Goal: Information Seeking & Learning: Learn about a topic

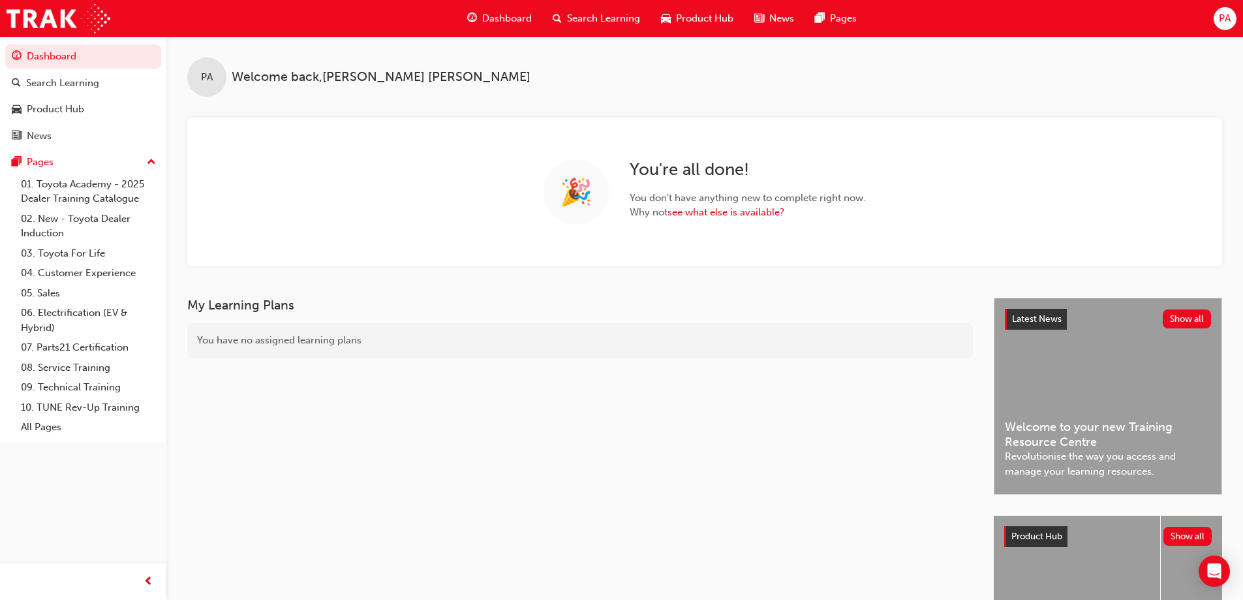
click at [584, 16] on span "Search Learning" at bounding box center [603, 18] width 73 height 15
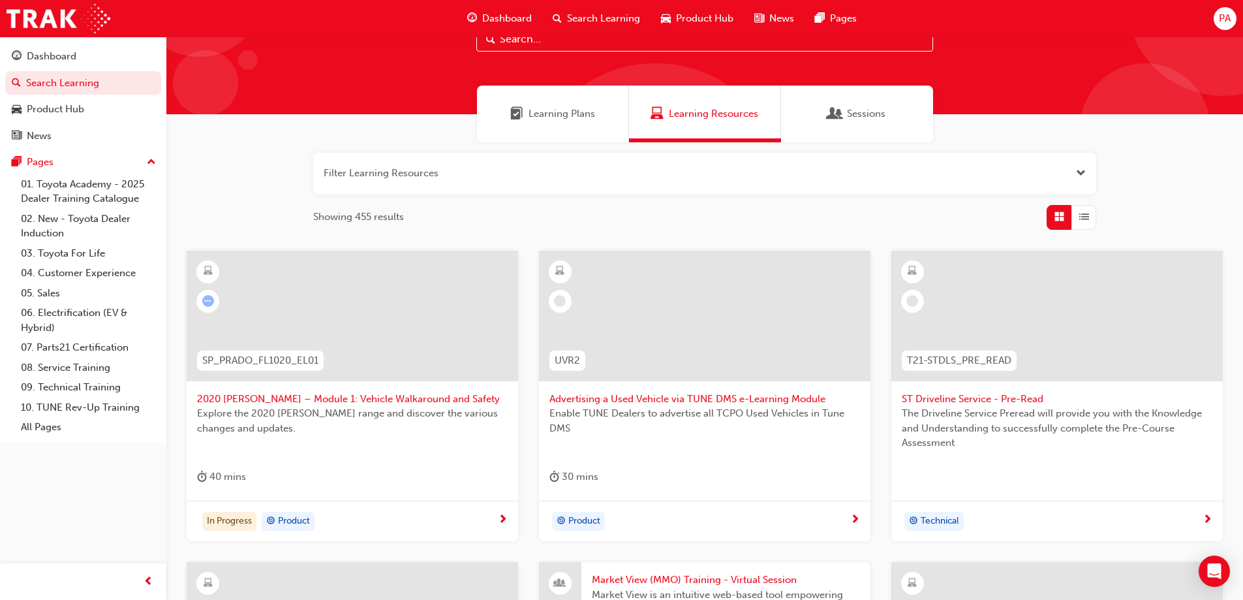
scroll to position [130, 0]
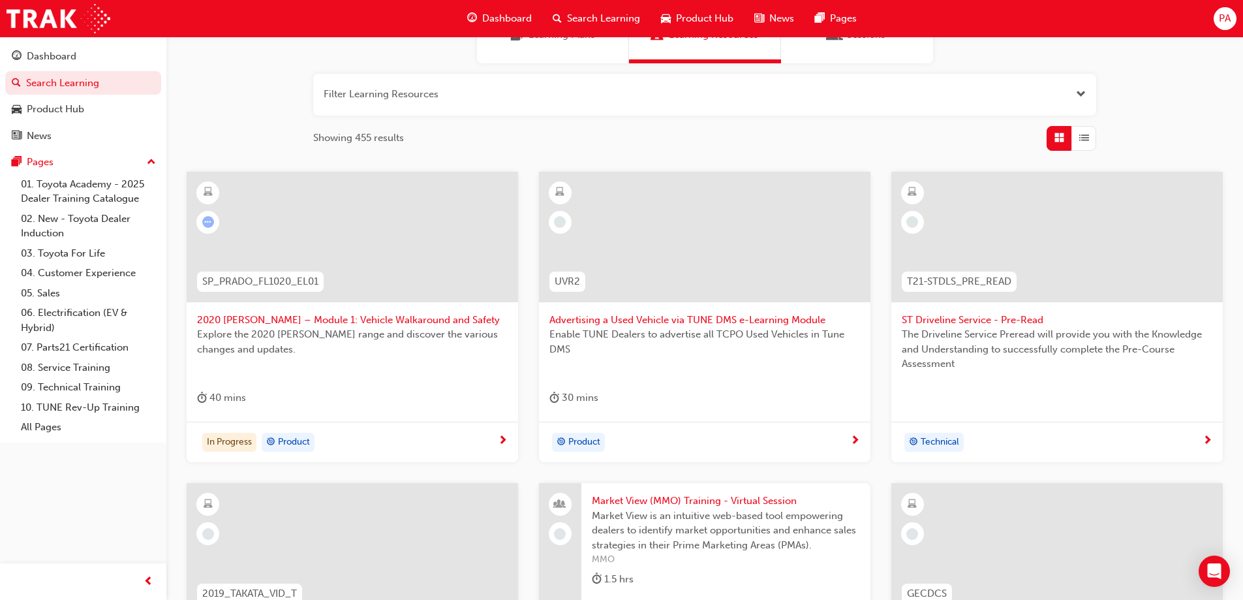
click at [645, 323] on span "Advertising a Used Vehicle via TUNE DMS e-Learning Module" at bounding box center [704, 319] width 311 height 15
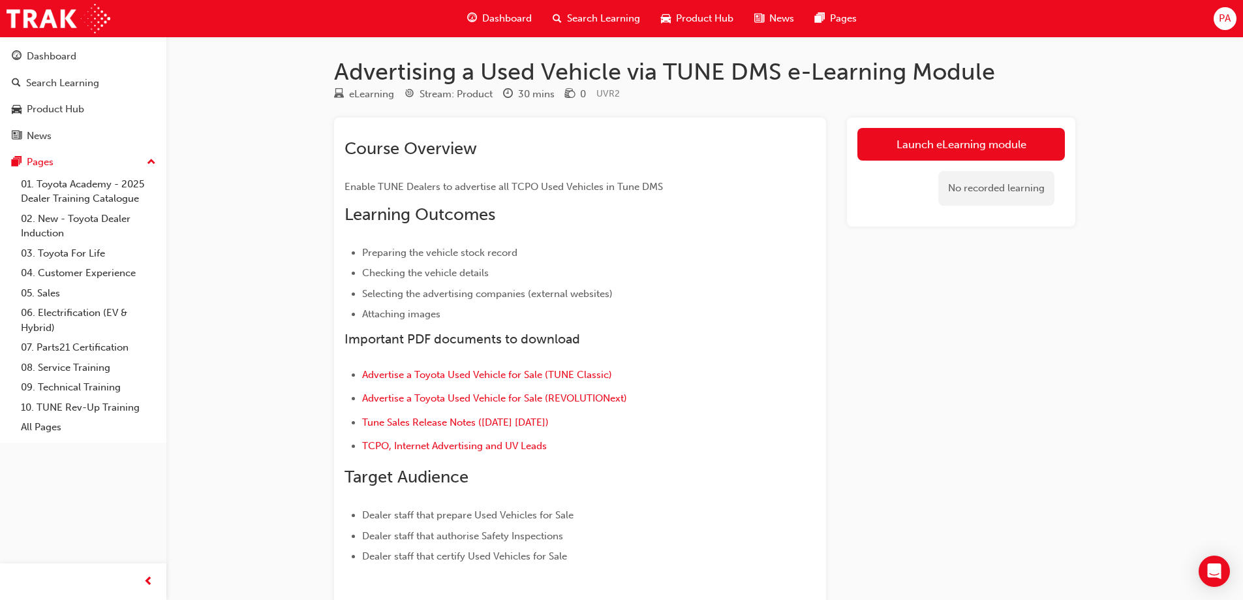
scroll to position [130, 0]
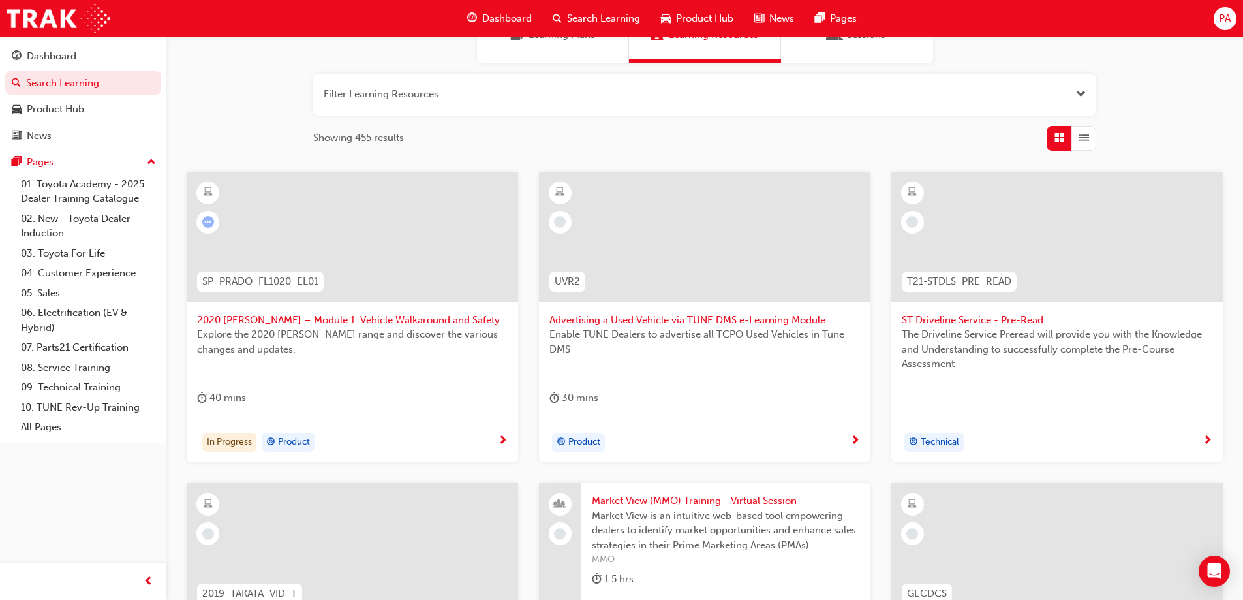
click at [287, 441] on span "Product" at bounding box center [294, 441] width 32 height 15
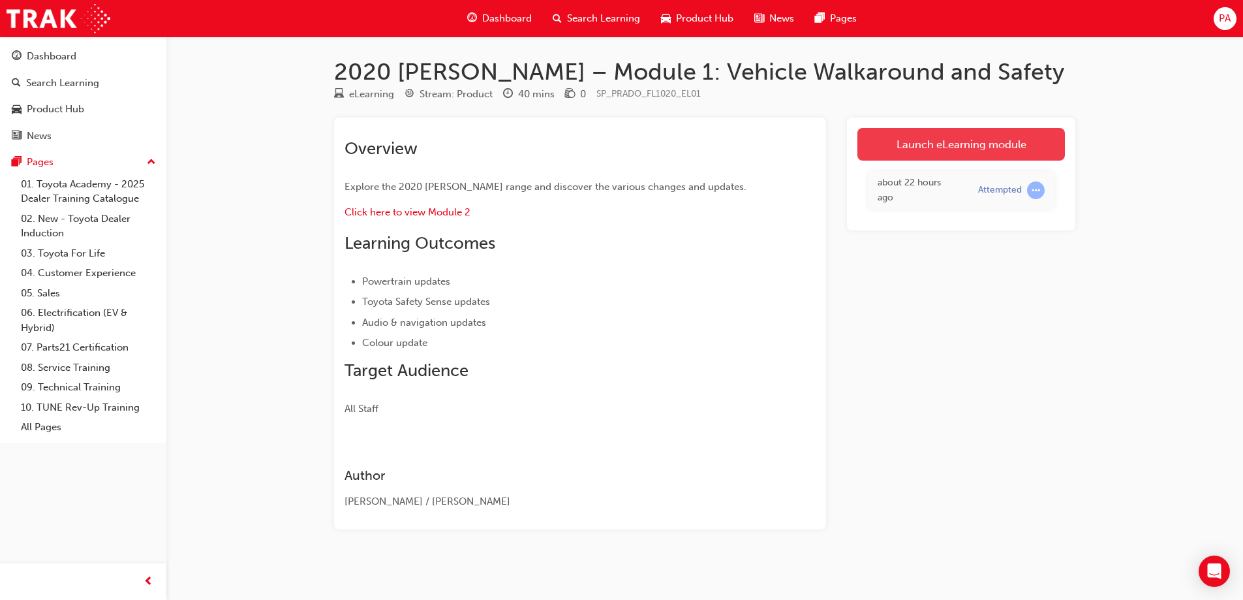
click at [954, 154] on link "Launch eLearning module" at bounding box center [960, 144] width 207 height 33
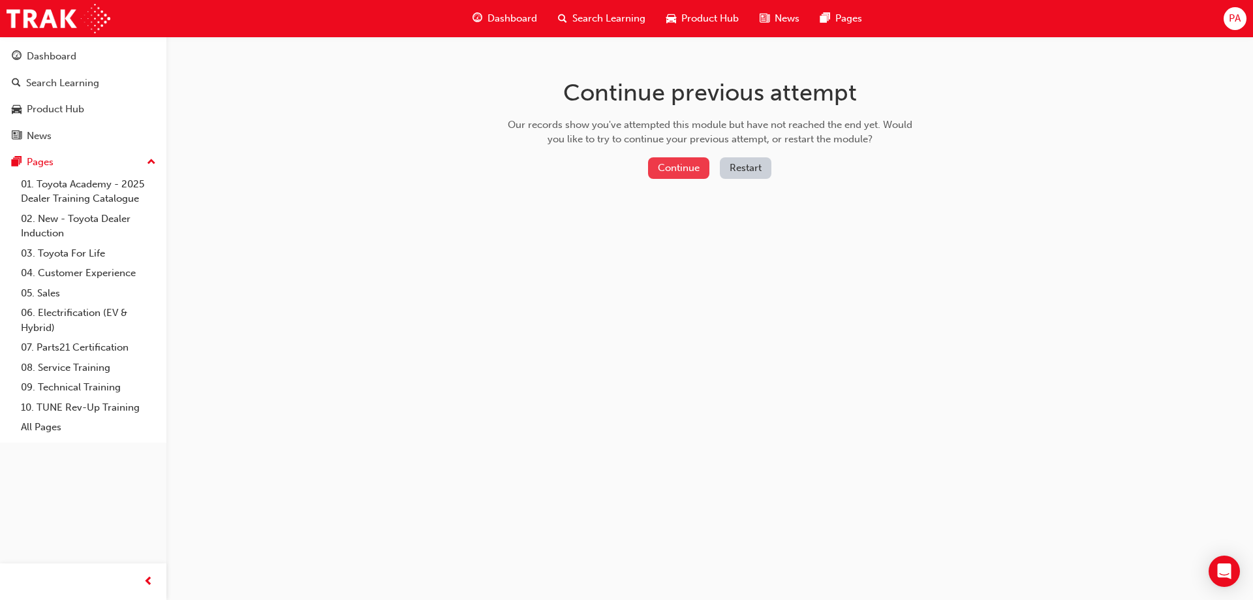
click at [684, 168] on button "Continue" at bounding box center [678, 168] width 61 height 22
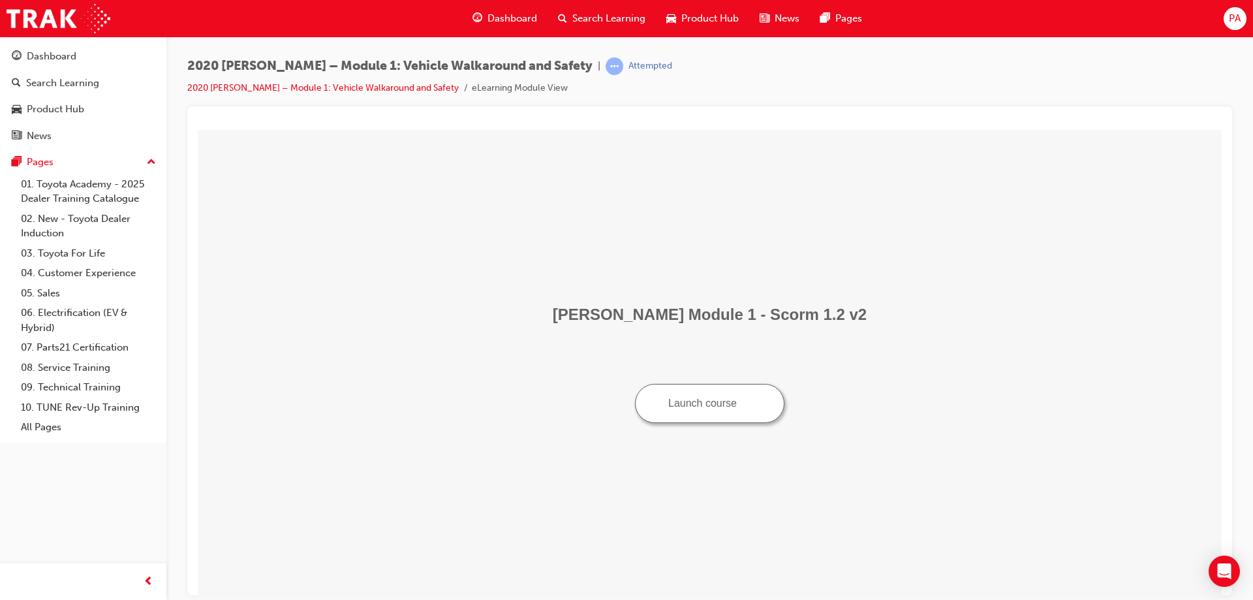
click at [695, 408] on button "Launch course" at bounding box center [709, 402] width 149 height 39
click at [747, 398] on img "Launch course: opens in new window" at bounding box center [746, 401] width 9 height 9
click at [725, 396] on button "Launch course" at bounding box center [709, 402] width 149 height 39
click at [738, 387] on button "Launch course" at bounding box center [709, 402] width 149 height 39
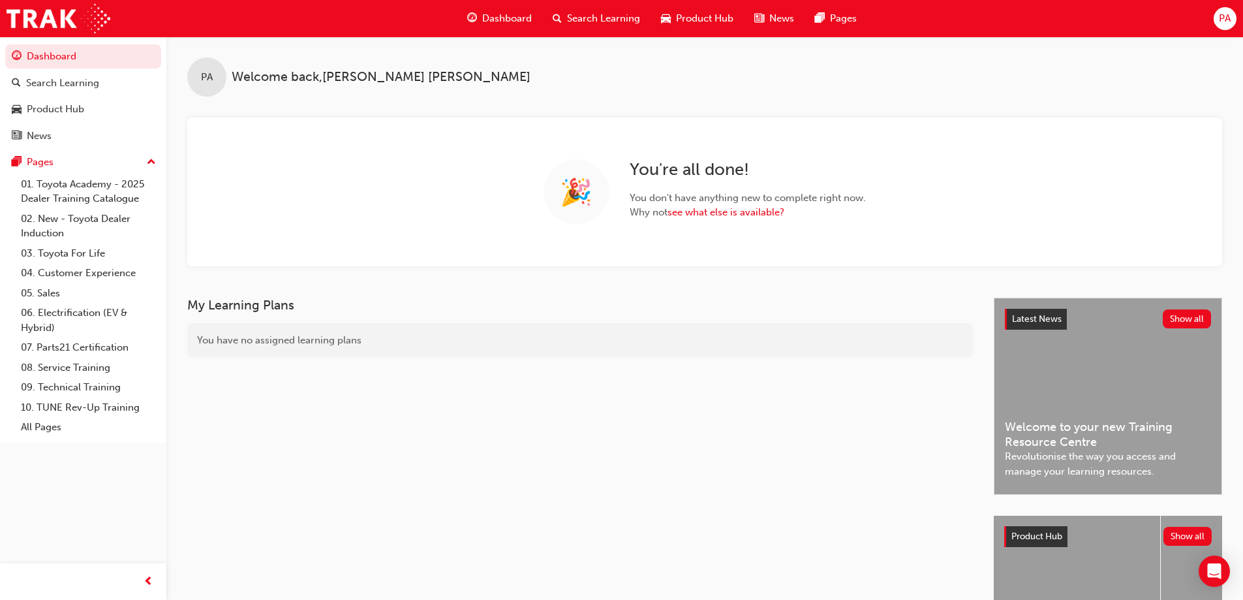
click at [622, 9] on div "Search Learning" at bounding box center [596, 18] width 108 height 27
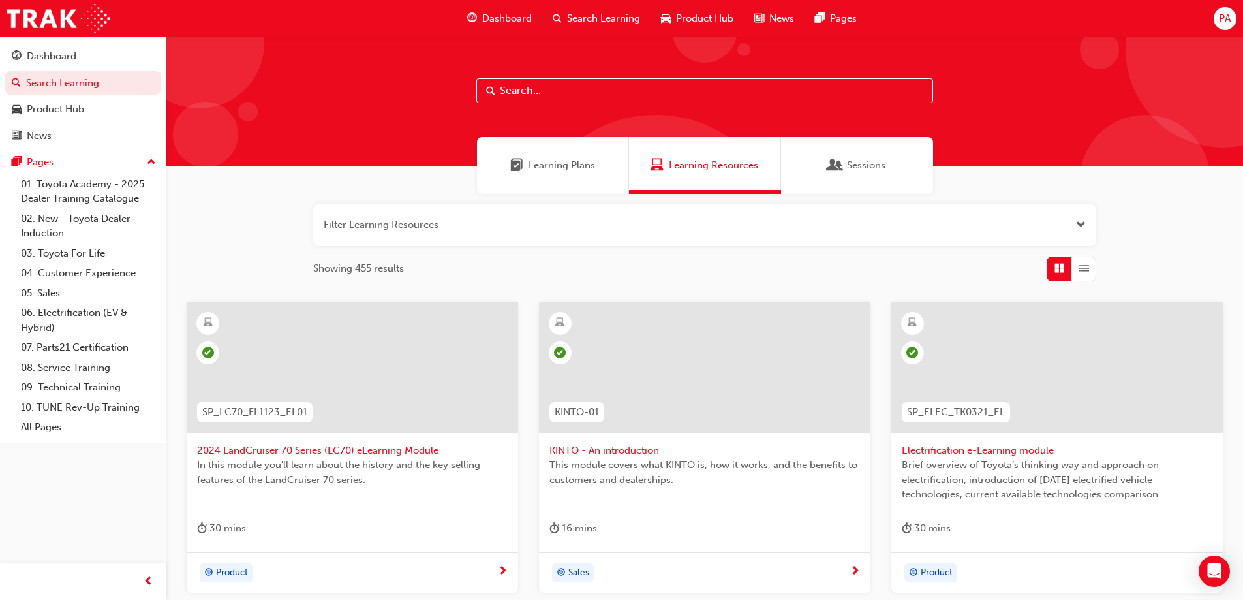
click at [534, 174] on div "Learning Plans" at bounding box center [553, 165] width 152 height 57
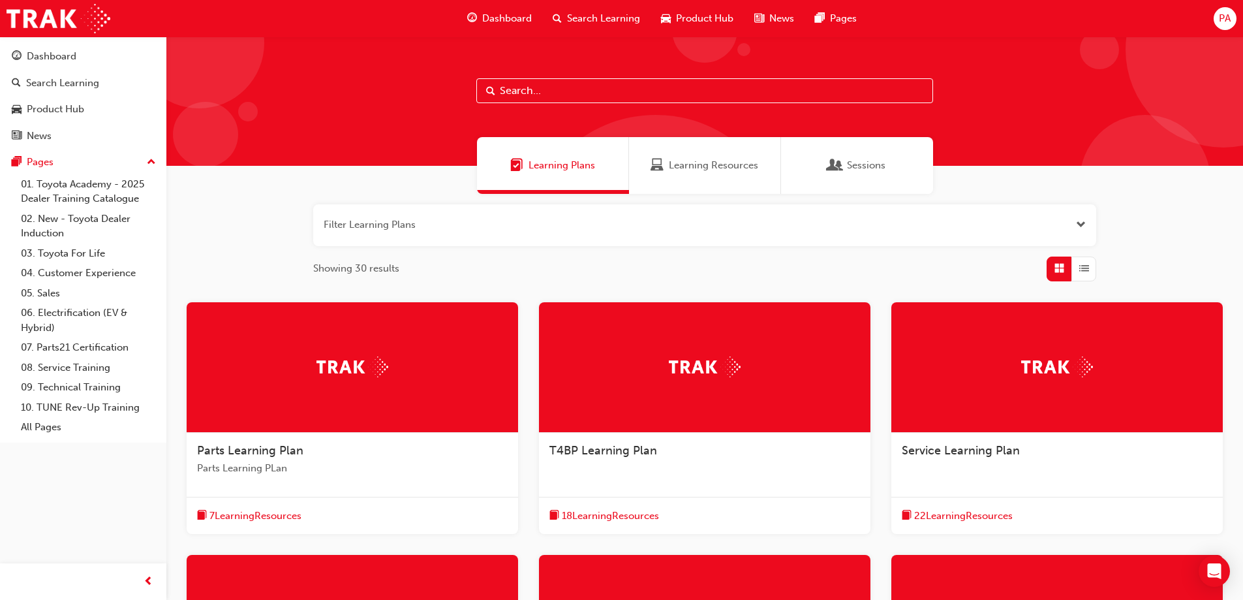
click at [734, 160] on span "Learning Resources" at bounding box center [713, 165] width 89 height 15
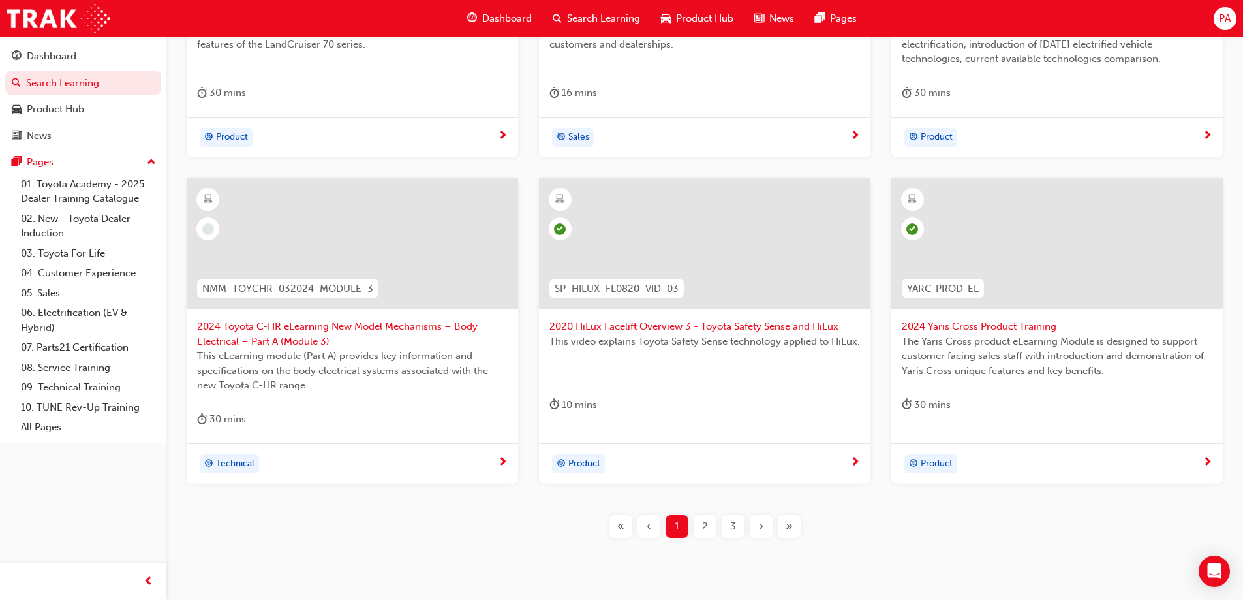
scroll to position [457, 0]
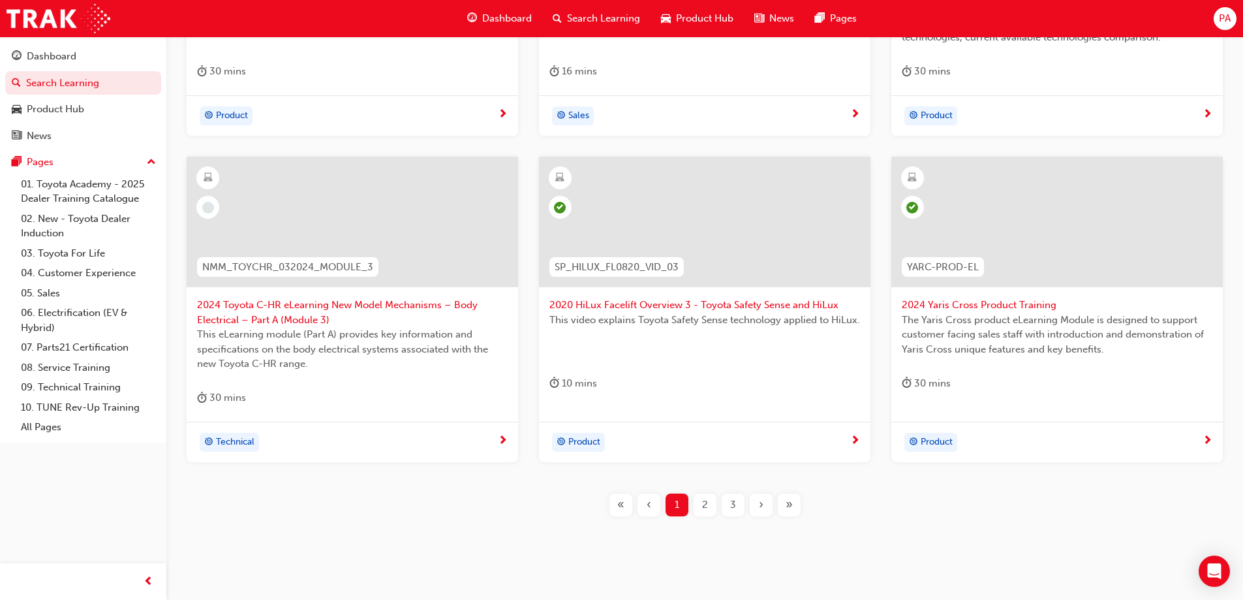
drag, startPoint x: 758, startPoint y: 500, endPoint x: 749, endPoint y: 498, distance: 9.3
click at [751, 500] on div "›" at bounding box center [761, 504] width 23 height 23
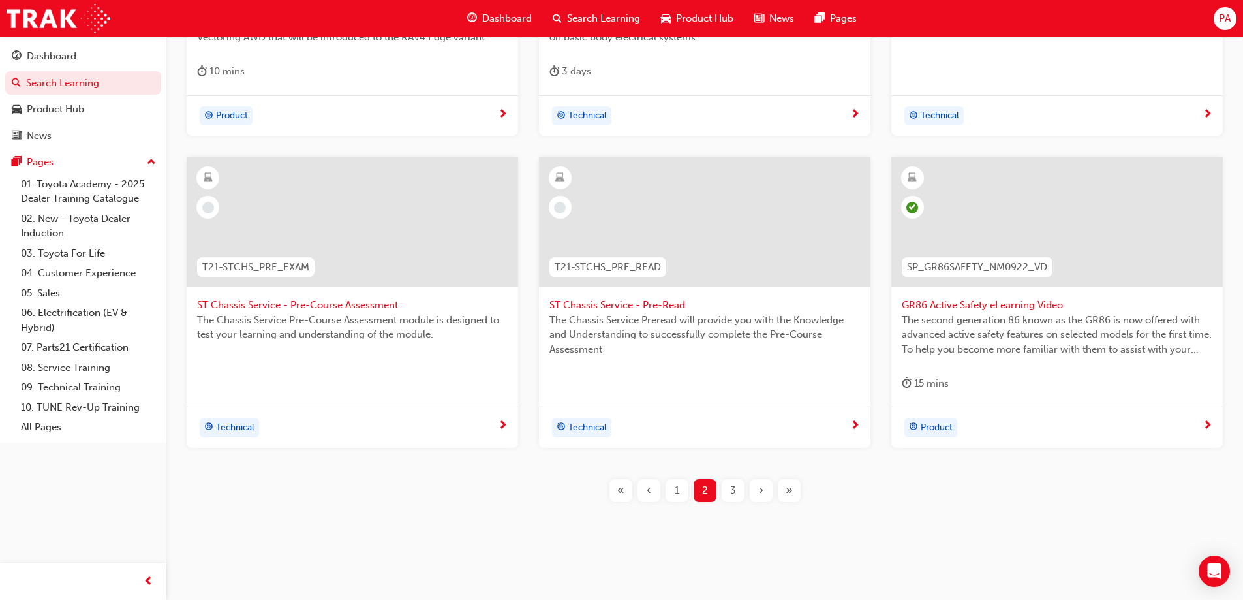
click at [761, 490] on span "›" at bounding box center [761, 490] width 5 height 15
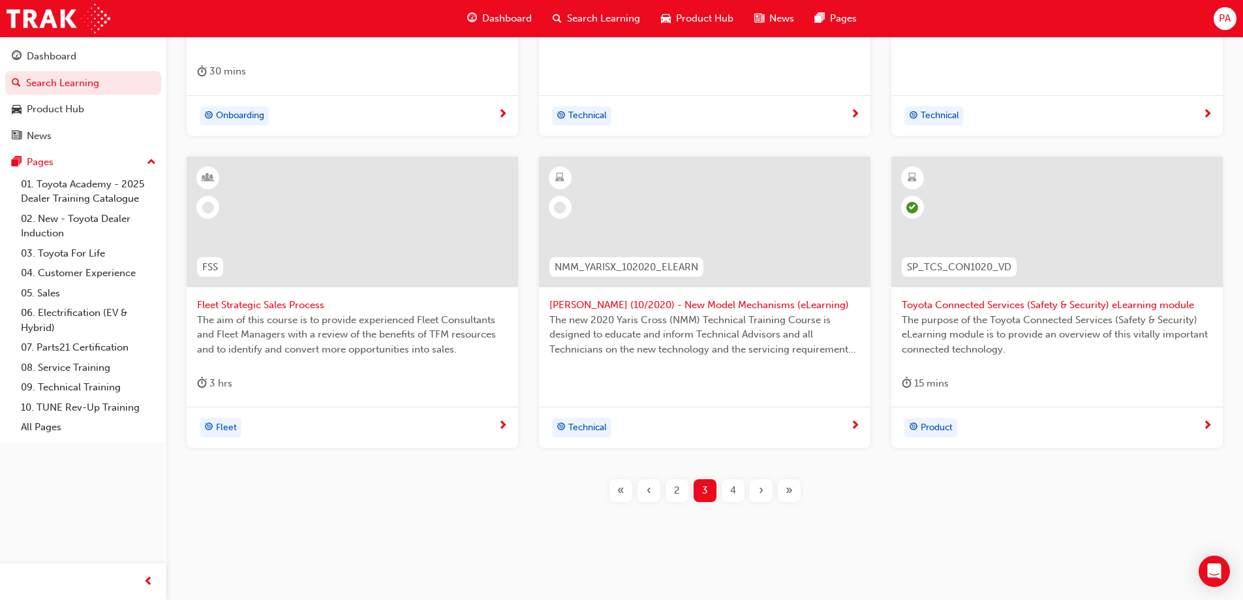
click at [750, 487] on div "›" at bounding box center [761, 490] width 23 height 23
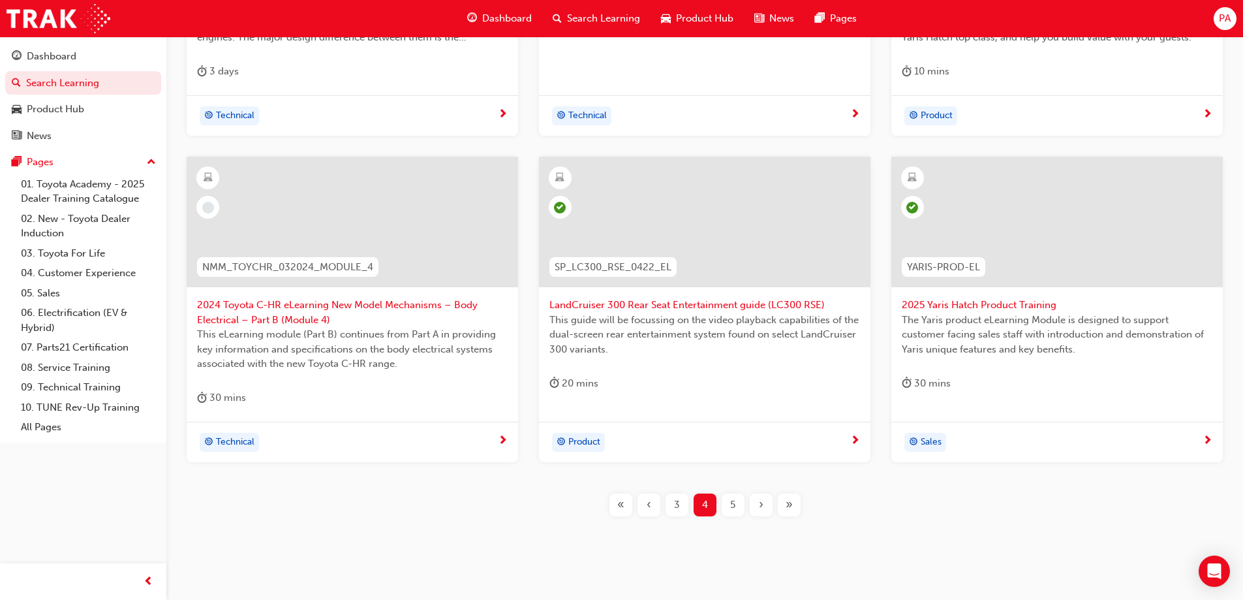
click at [757, 500] on div "›" at bounding box center [761, 504] width 23 height 23
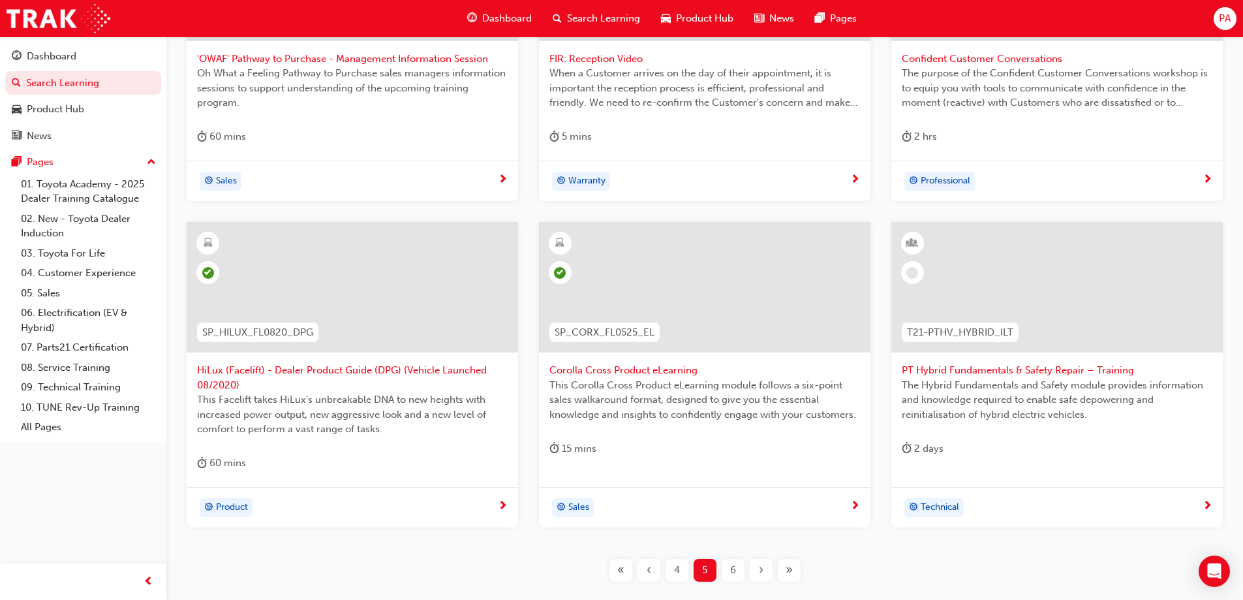
scroll to position [457, 0]
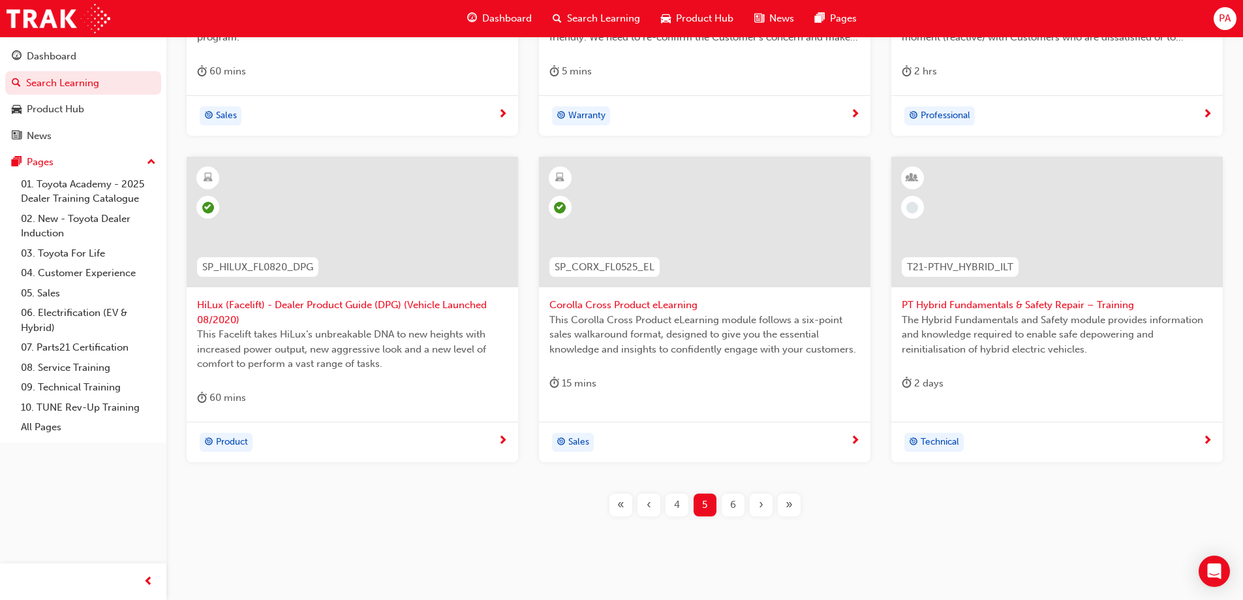
click at [754, 501] on div "›" at bounding box center [761, 504] width 23 height 23
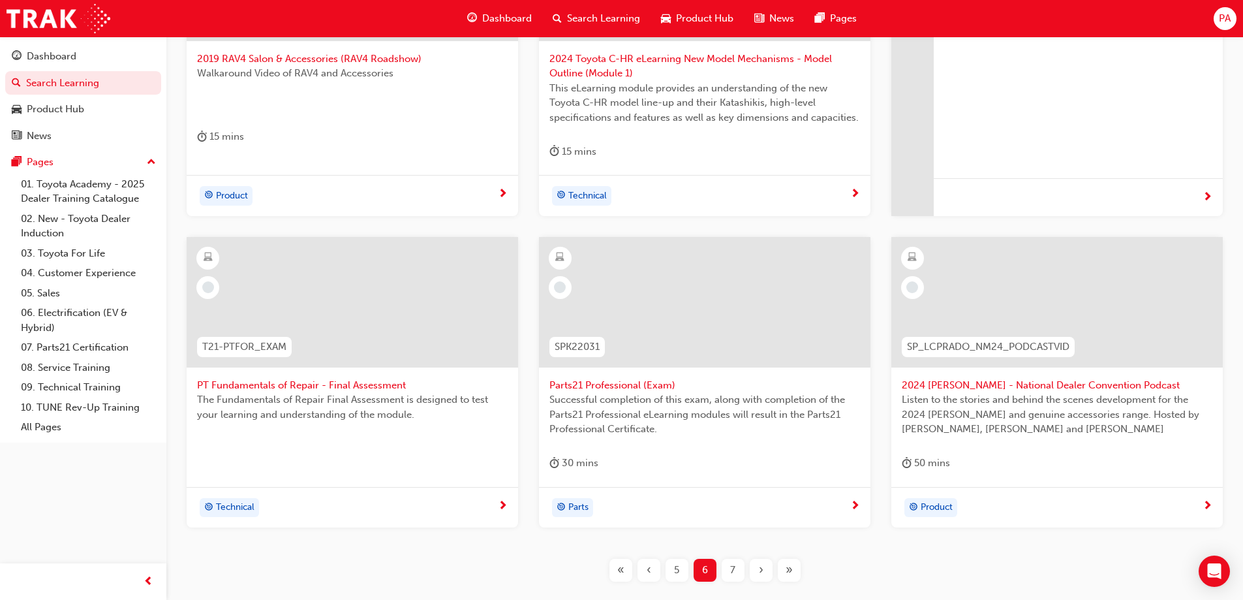
scroll to position [457, 0]
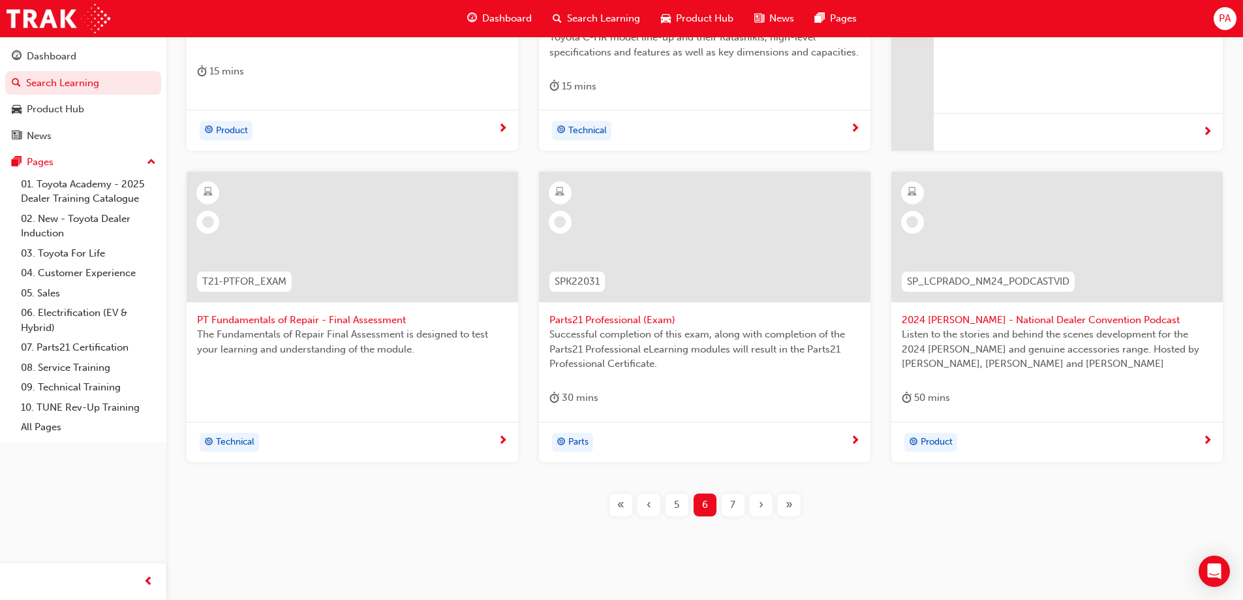
click at [754, 501] on div "›" at bounding box center [761, 504] width 23 height 23
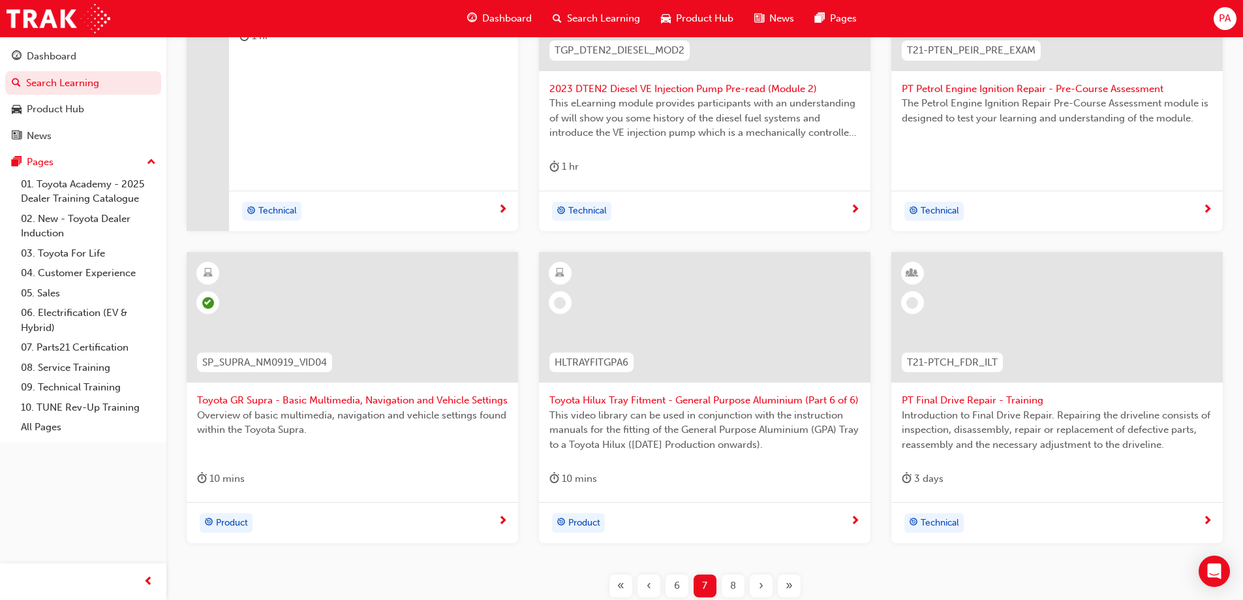
scroll to position [391, 0]
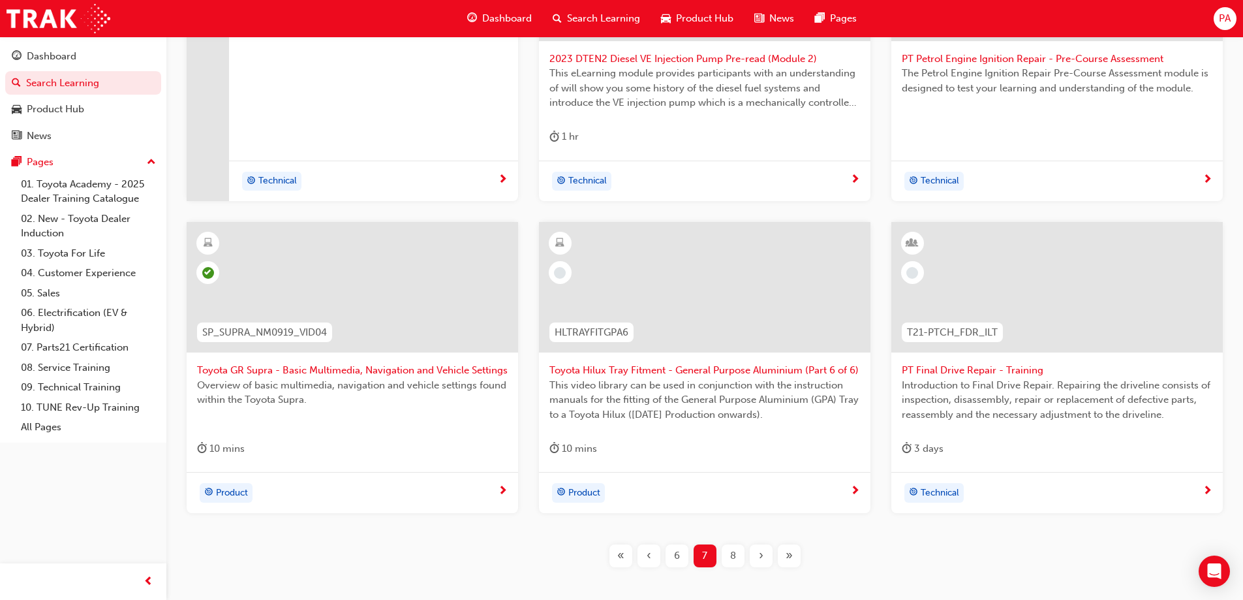
click at [650, 372] on span "Toyota Hilux Tray Fitment - General Purpose Aluminium (Part 6 of 6)" at bounding box center [704, 370] width 311 height 15
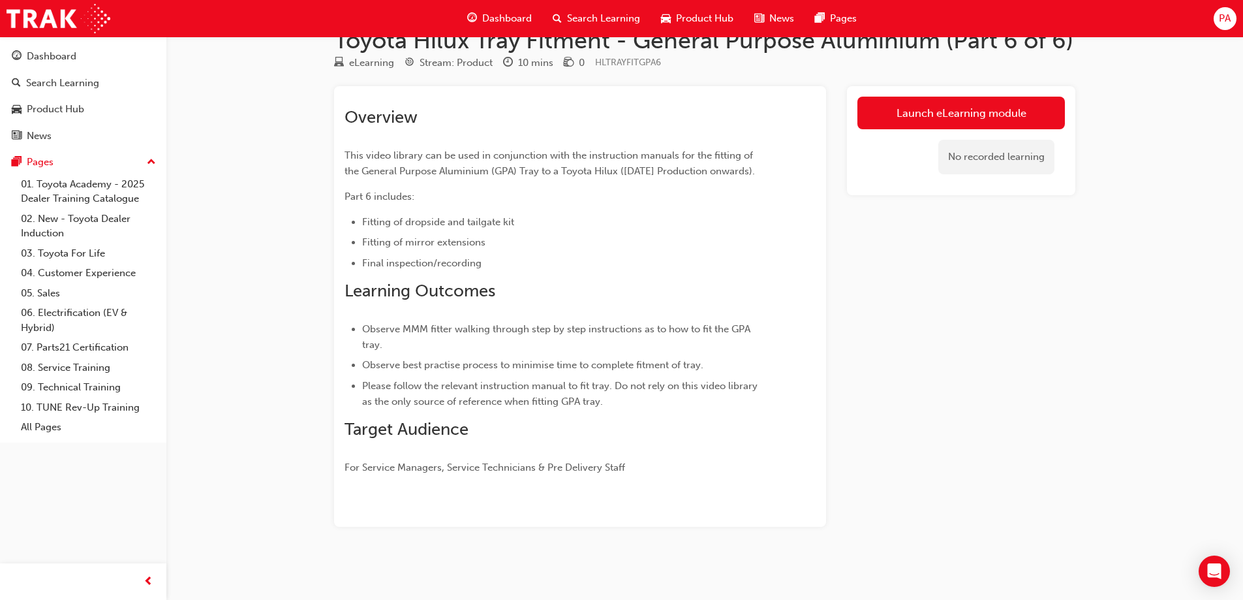
scroll to position [48, 0]
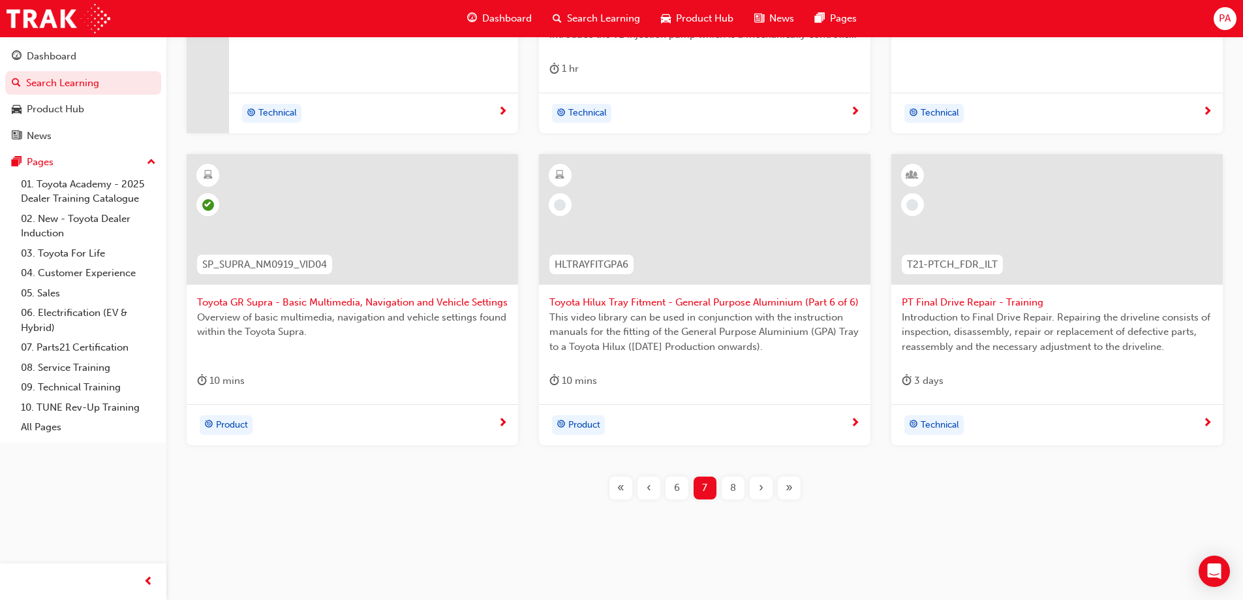
scroll to position [464, 0]
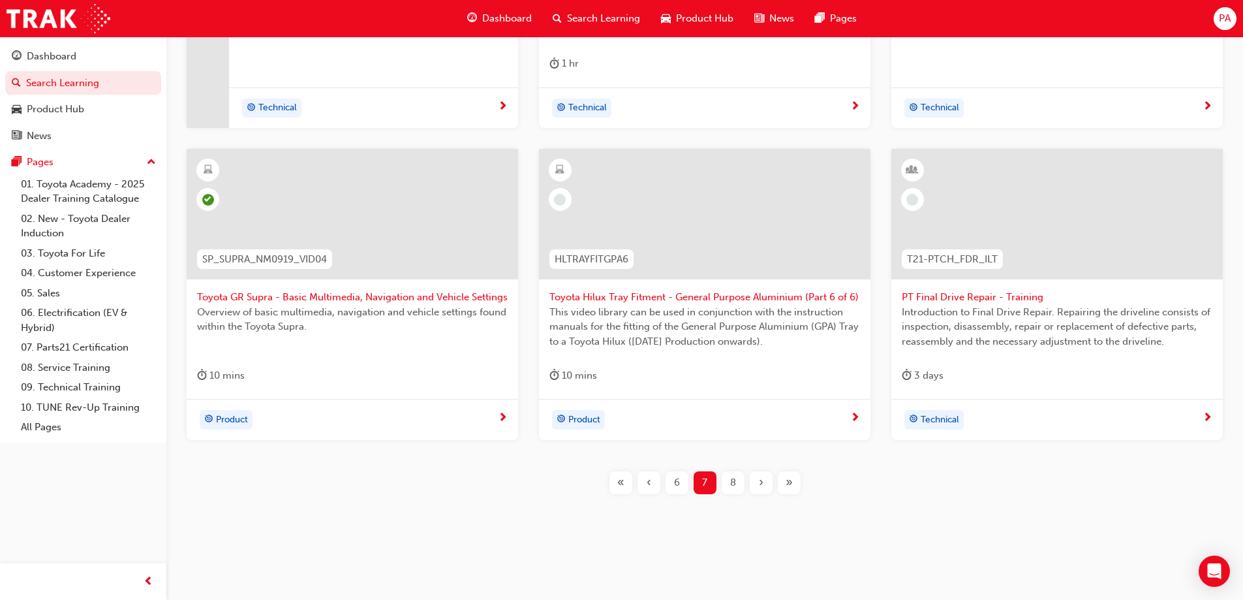
click at [768, 486] on div "›" at bounding box center [761, 482] width 23 height 23
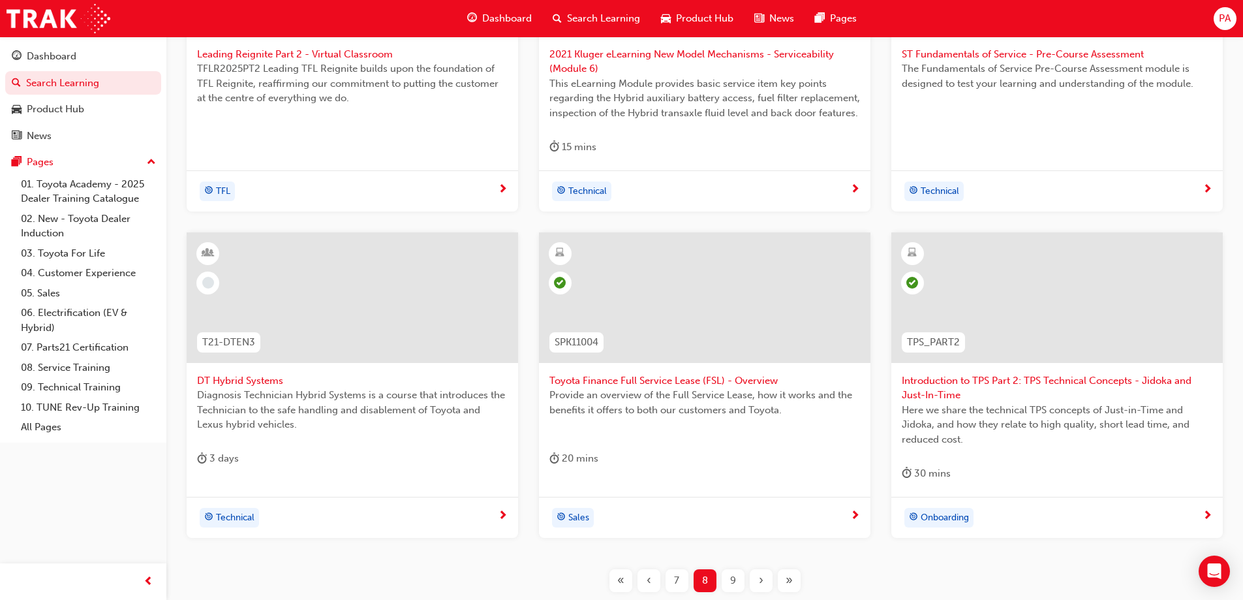
scroll to position [399, 0]
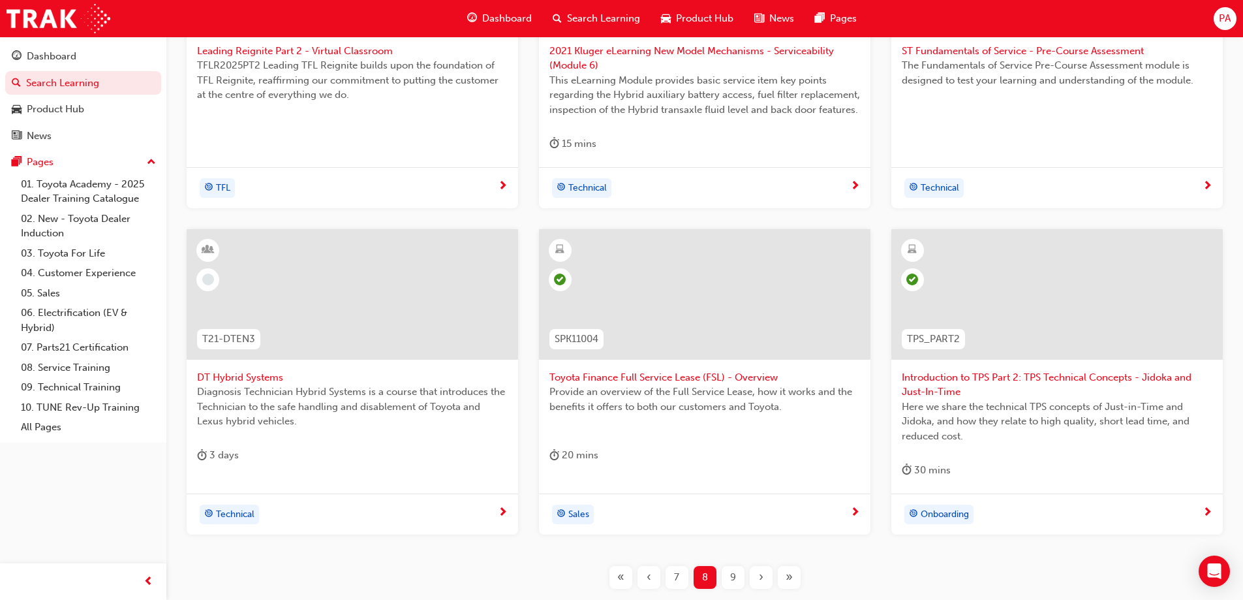
click at [767, 573] on div "›" at bounding box center [761, 577] width 23 height 23
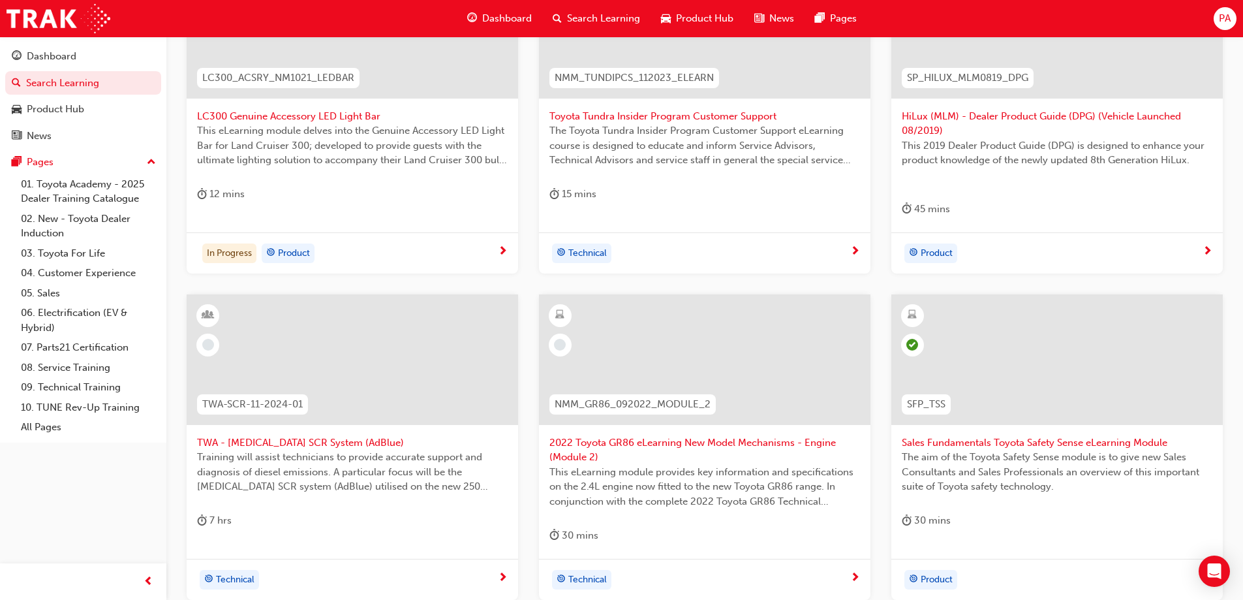
scroll to position [494, 0]
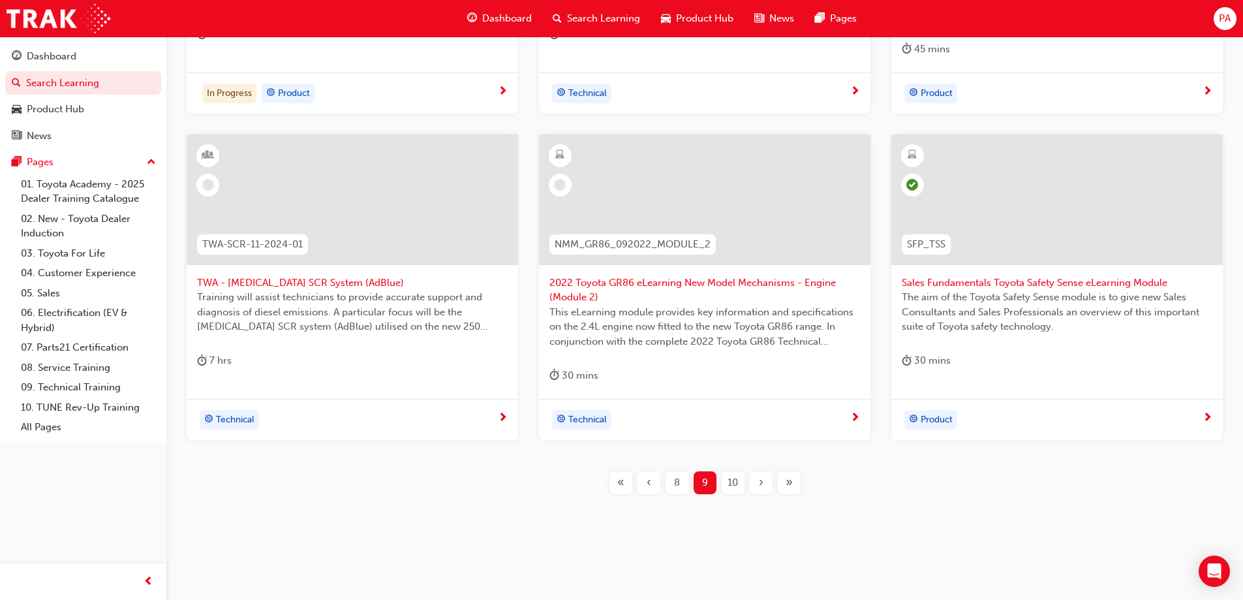
click at [765, 478] on div "›" at bounding box center [761, 482] width 23 height 23
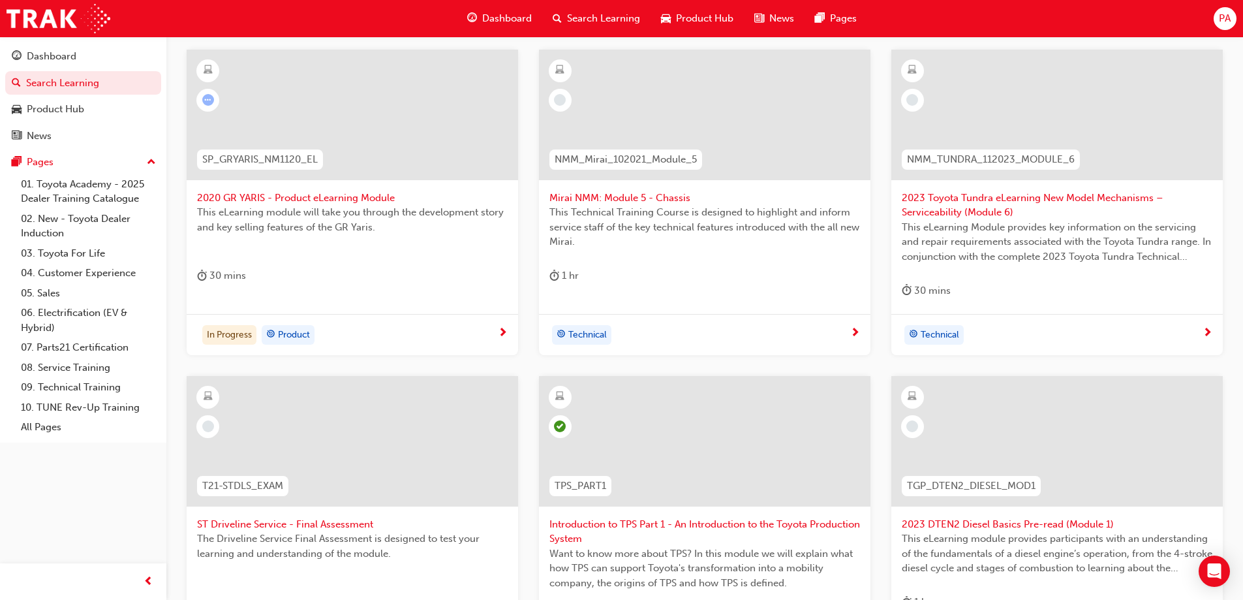
scroll to position [233, 0]
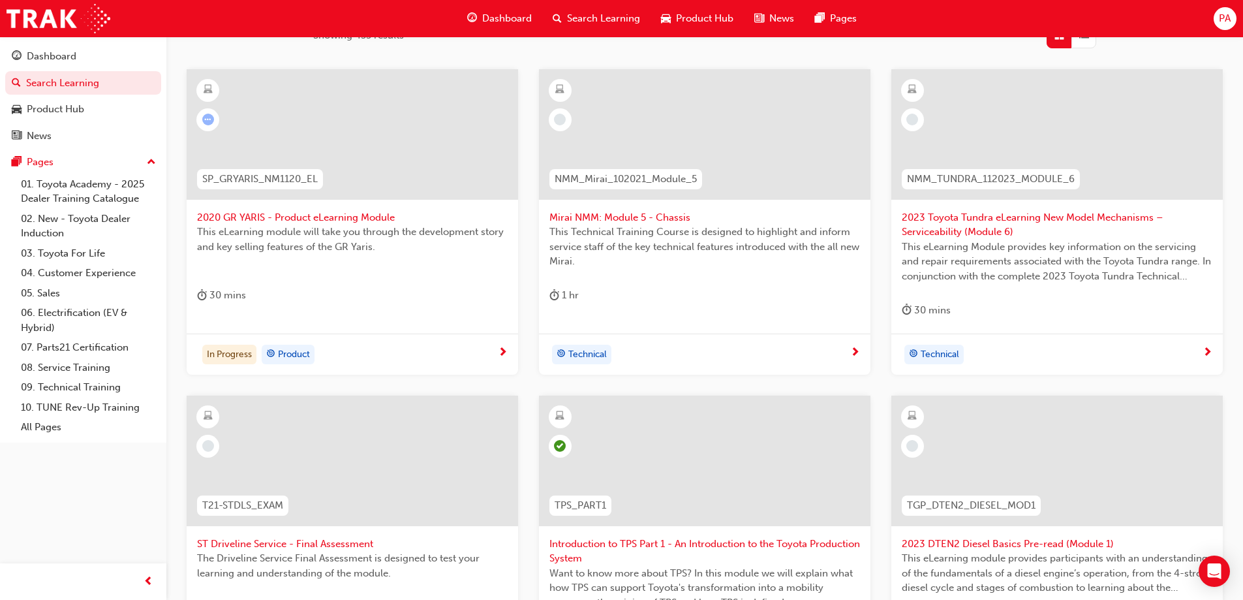
click at [264, 169] on div "SP_GRYARIS_NM1120_EL" at bounding box center [260, 179] width 126 height 20
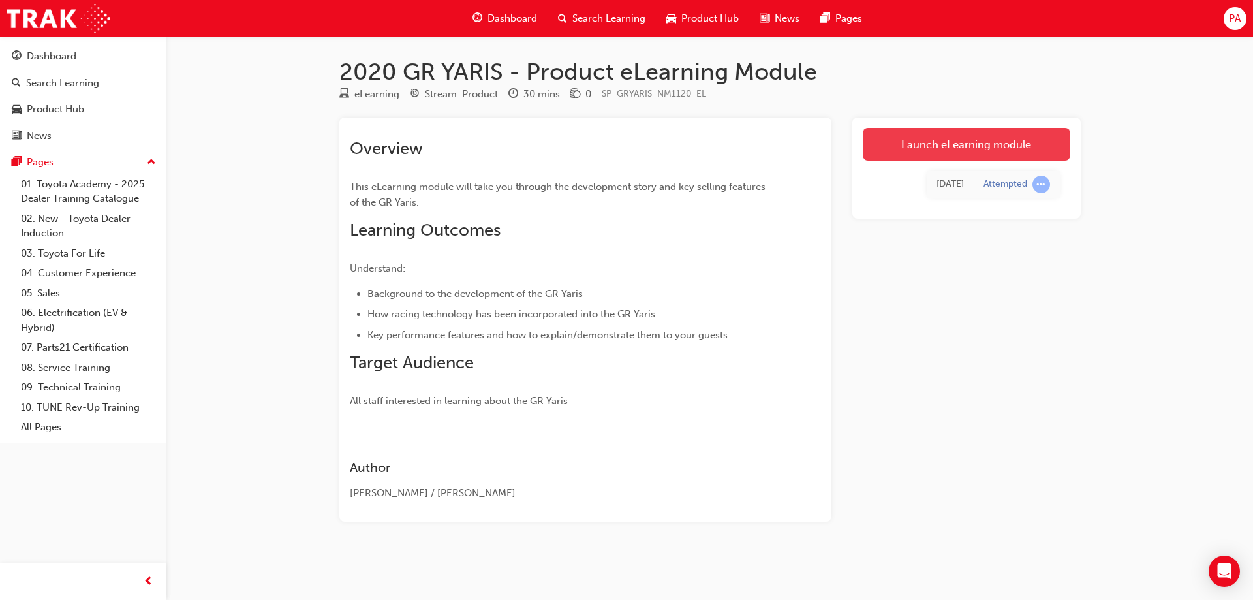
click at [949, 146] on link "Launch eLearning module" at bounding box center [965, 144] width 207 height 33
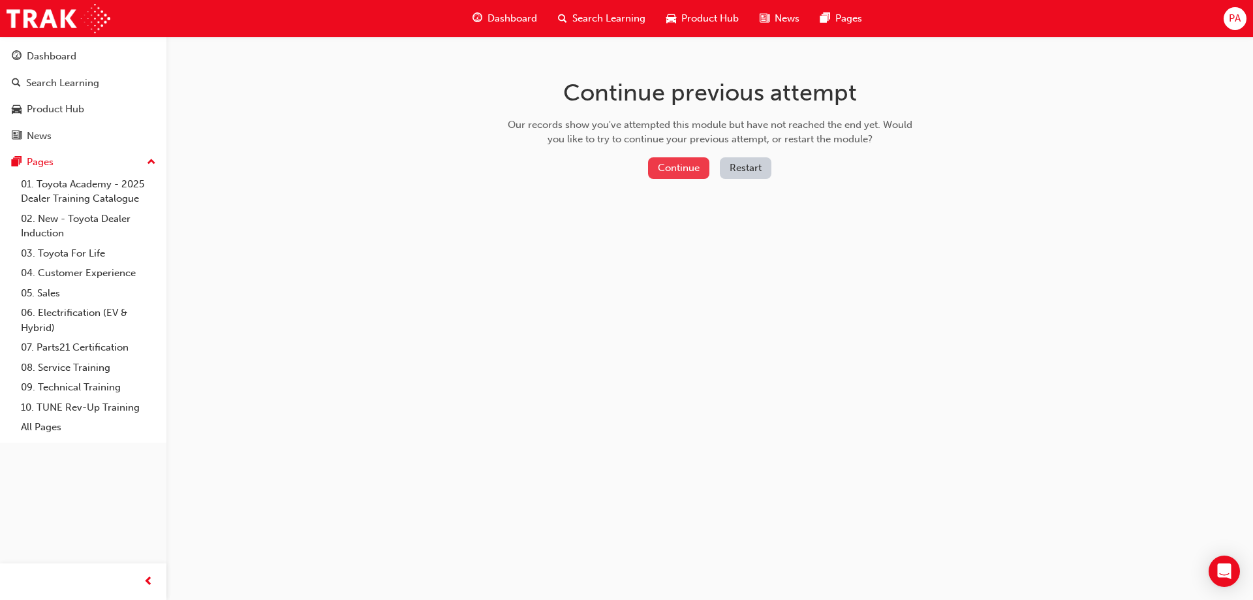
click at [684, 168] on button "Continue" at bounding box center [678, 168] width 61 height 22
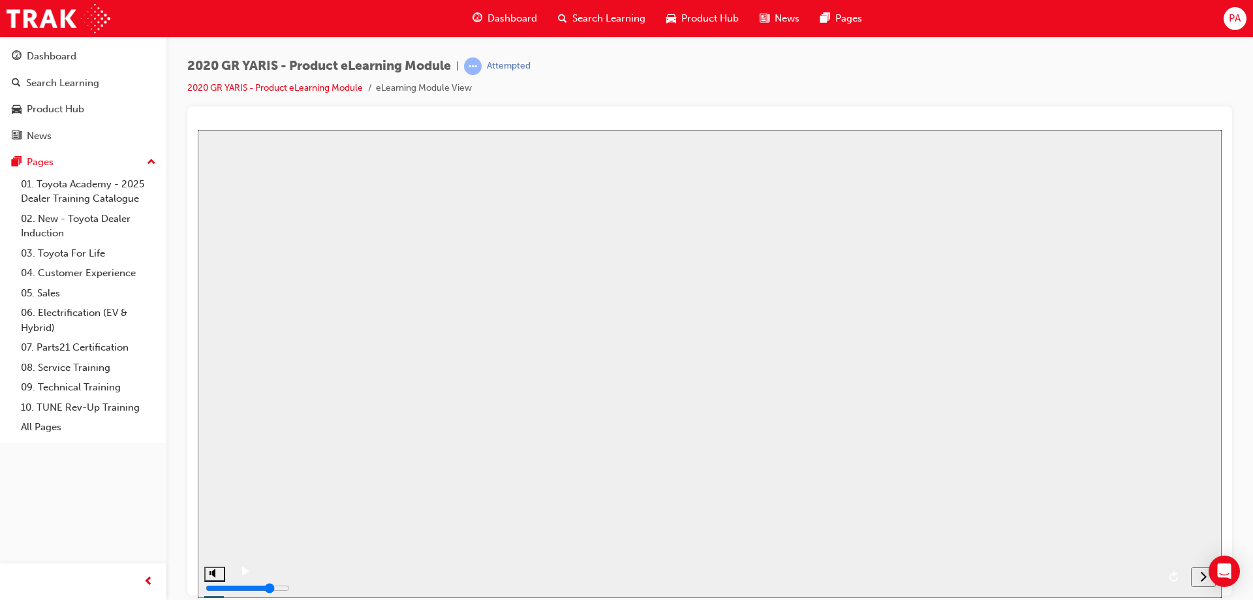
click at [241, 596] on button "Resume" at bounding box center [219, 603] width 43 height 14
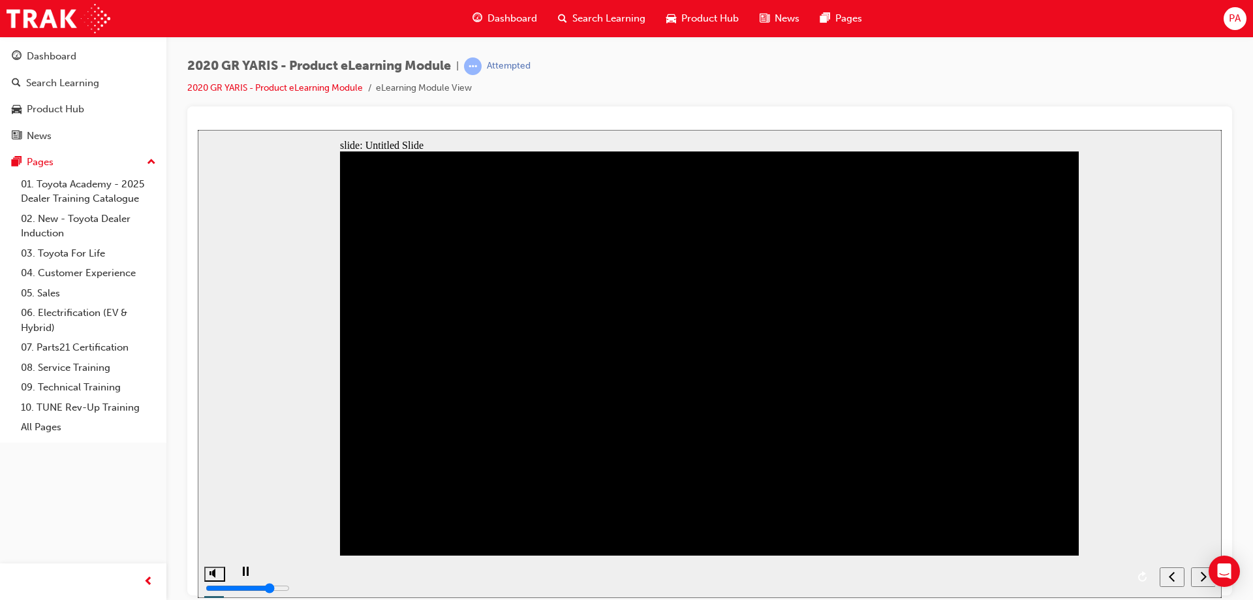
scroll to position [129, 0]
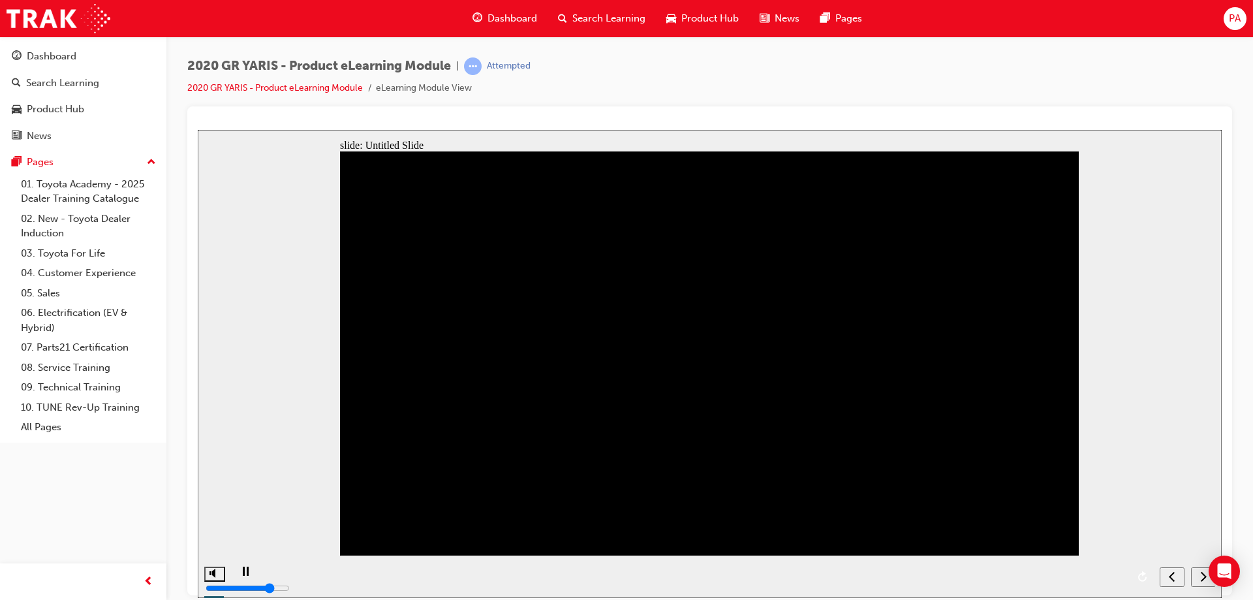
click at [1202, 572] on nav "slide navigation" at bounding box center [1186, 576] width 55 height 42
click at [1192, 573] on nav "slide navigation" at bounding box center [1186, 576] width 55 height 42
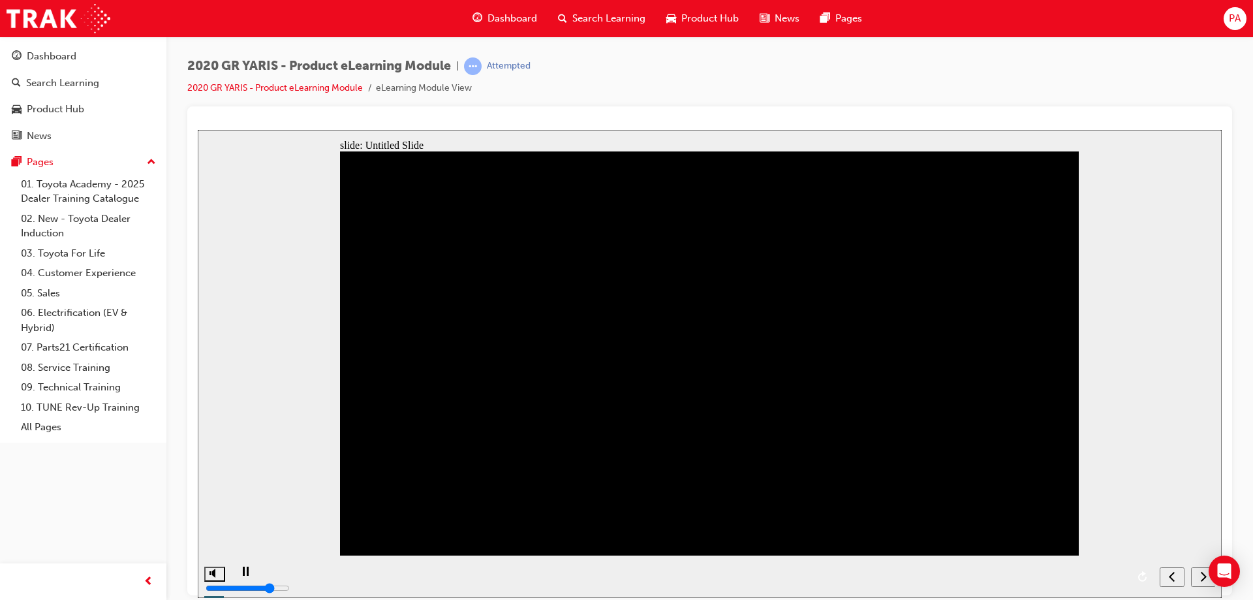
drag, startPoint x: 618, startPoint y: 185, endPoint x: 579, endPoint y: 194, distance: 40.0
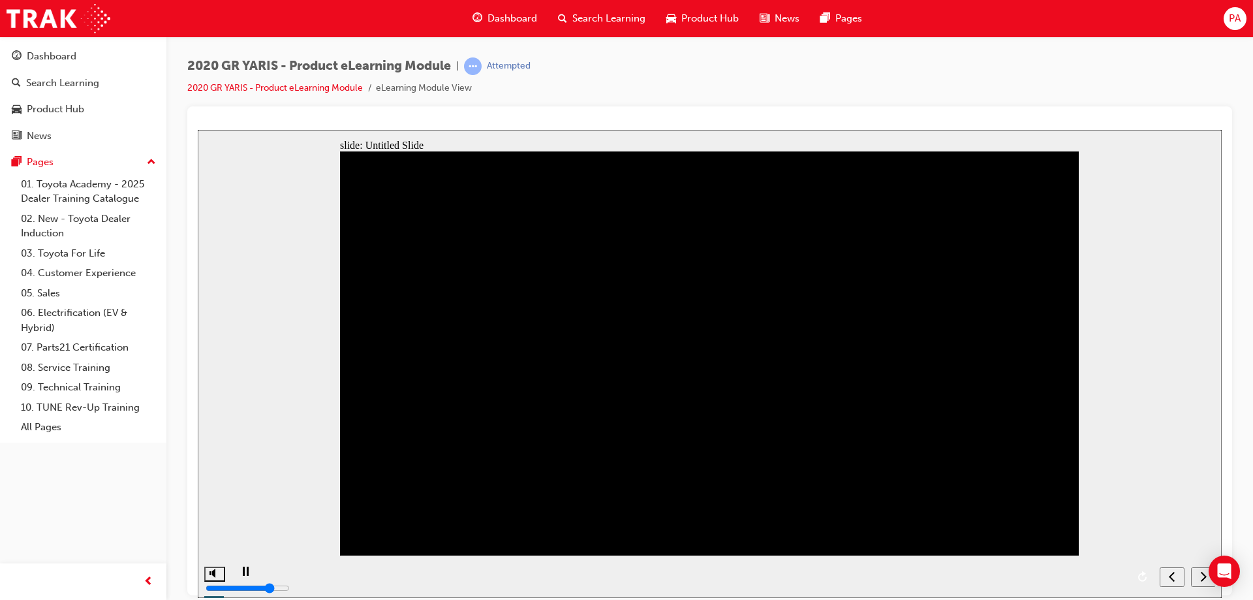
drag, startPoint x: 503, startPoint y: 444, endPoint x: 631, endPoint y: 472, distance: 131.7
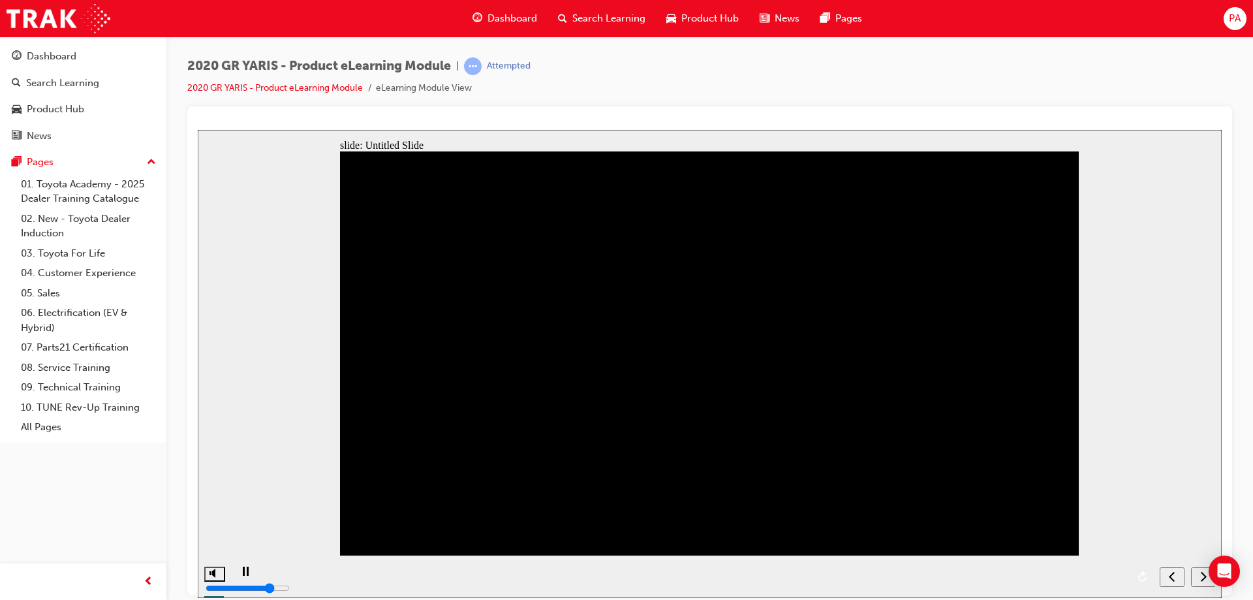
drag, startPoint x: 761, startPoint y: 477, endPoint x: 884, endPoint y: 478, distance: 123.3
drag, startPoint x: 892, startPoint y: 478, endPoint x: 932, endPoint y: 470, distance: 41.3
drag, startPoint x: 932, startPoint y: 470, endPoint x: 922, endPoint y: 431, distance: 39.7
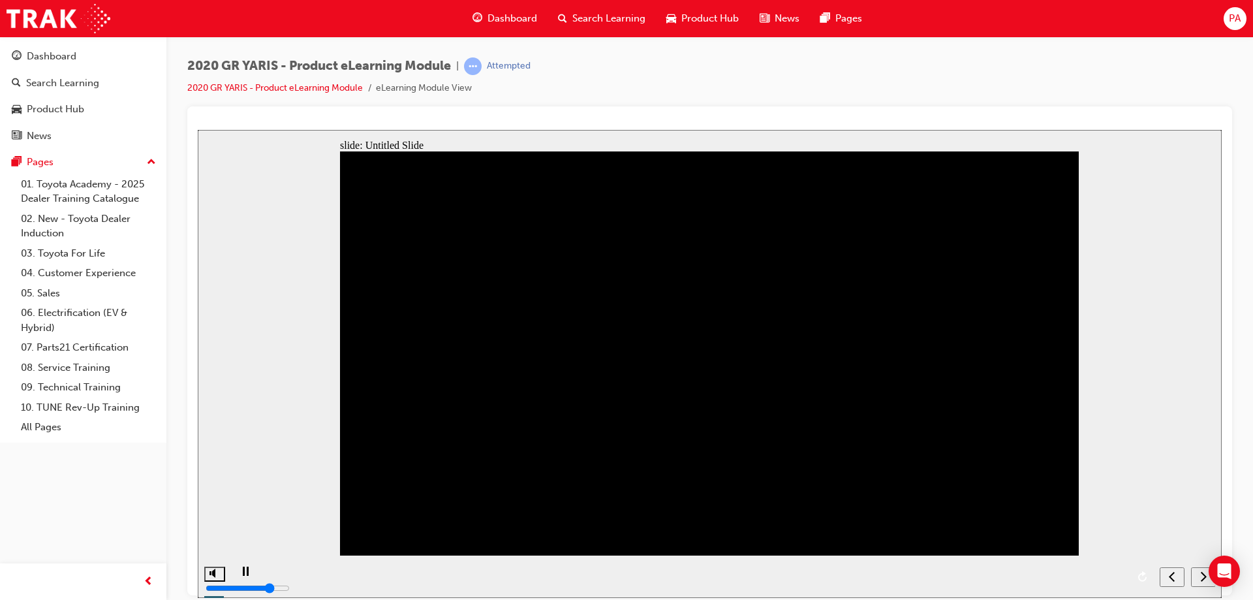
drag, startPoint x: 901, startPoint y: 327, endPoint x: 854, endPoint y: 286, distance: 62.8
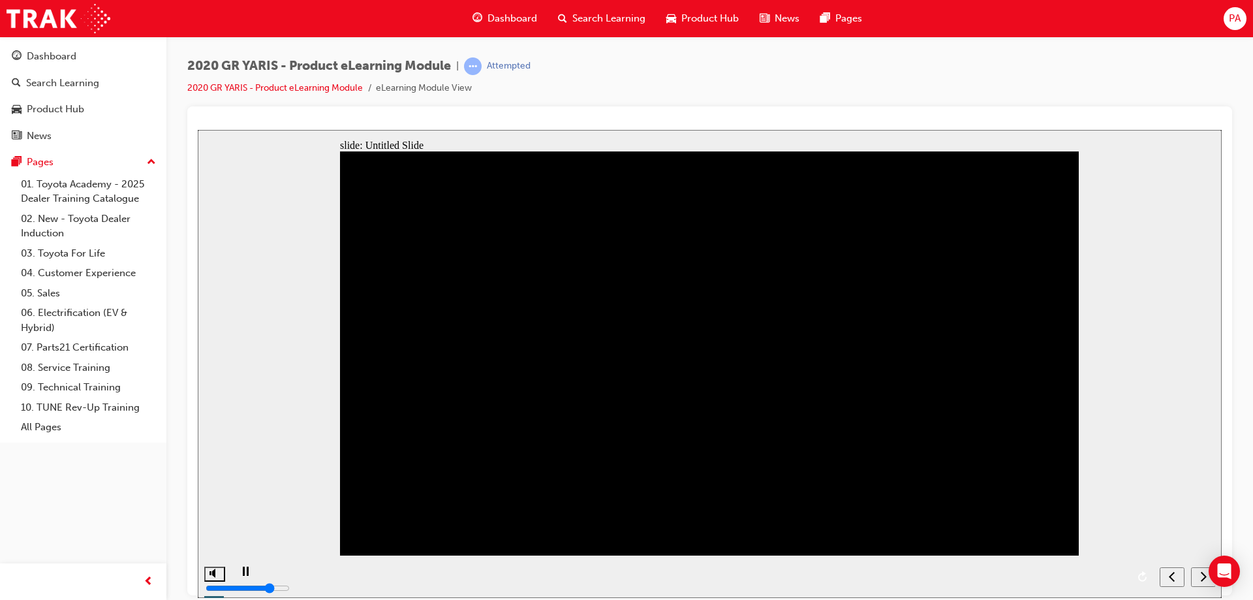
drag, startPoint x: 854, startPoint y: 286, endPoint x: 845, endPoint y: 282, distance: 9.7
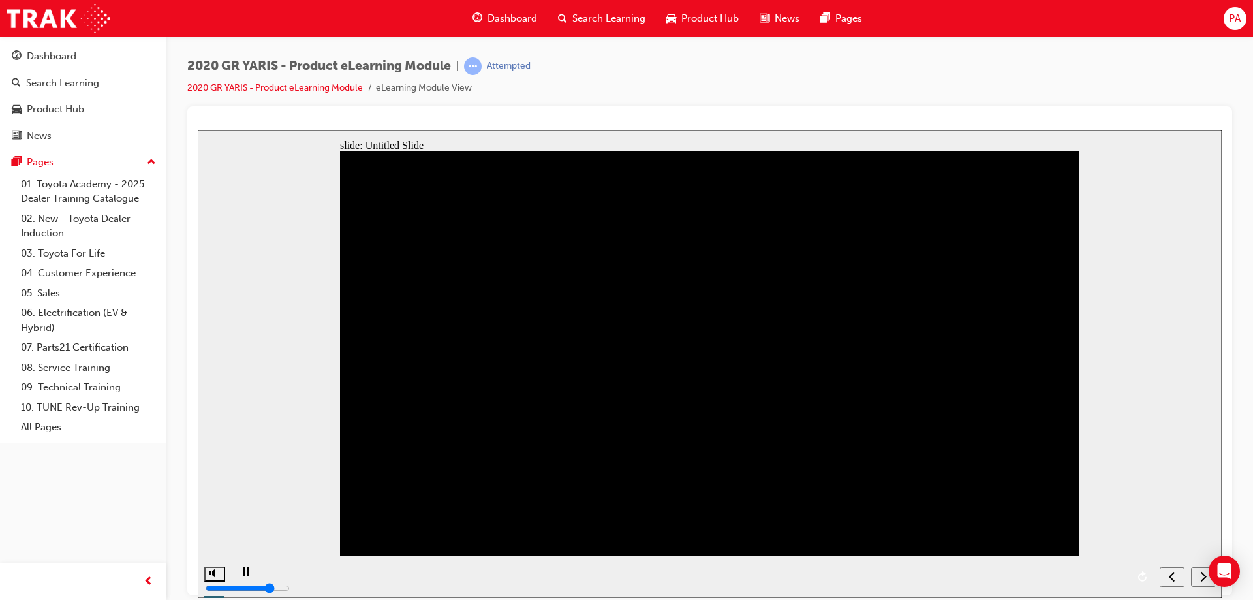
click at [1200, 577] on nav "slide navigation" at bounding box center [1186, 576] width 55 height 42
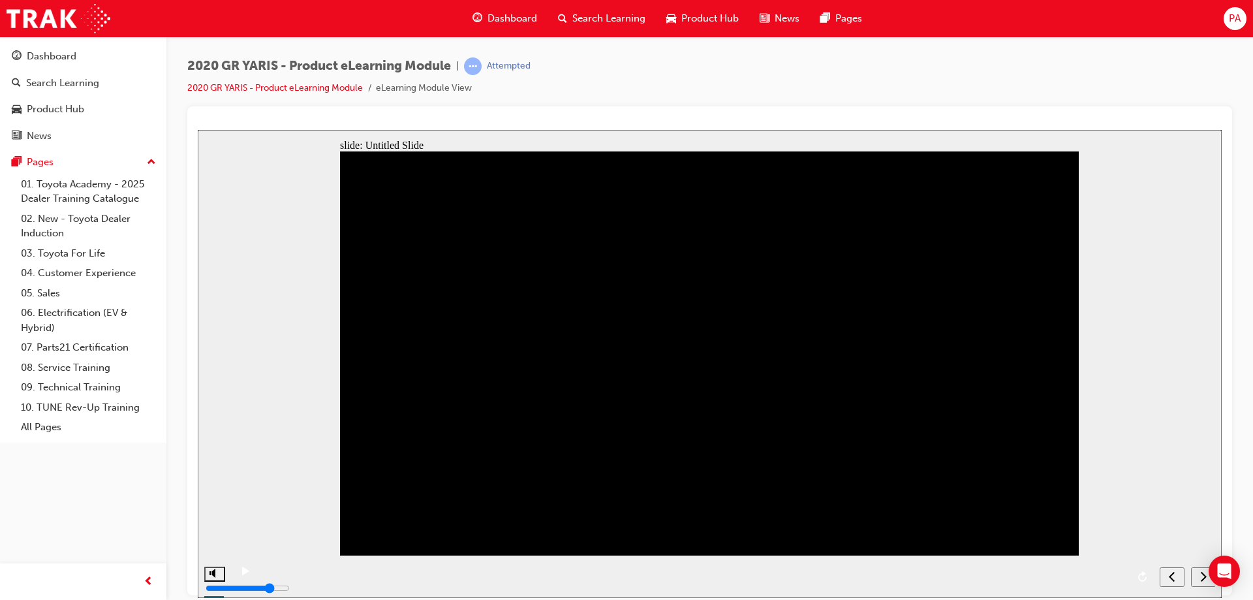
click at [1200, 577] on nav "slide navigation" at bounding box center [1186, 576] width 55 height 42
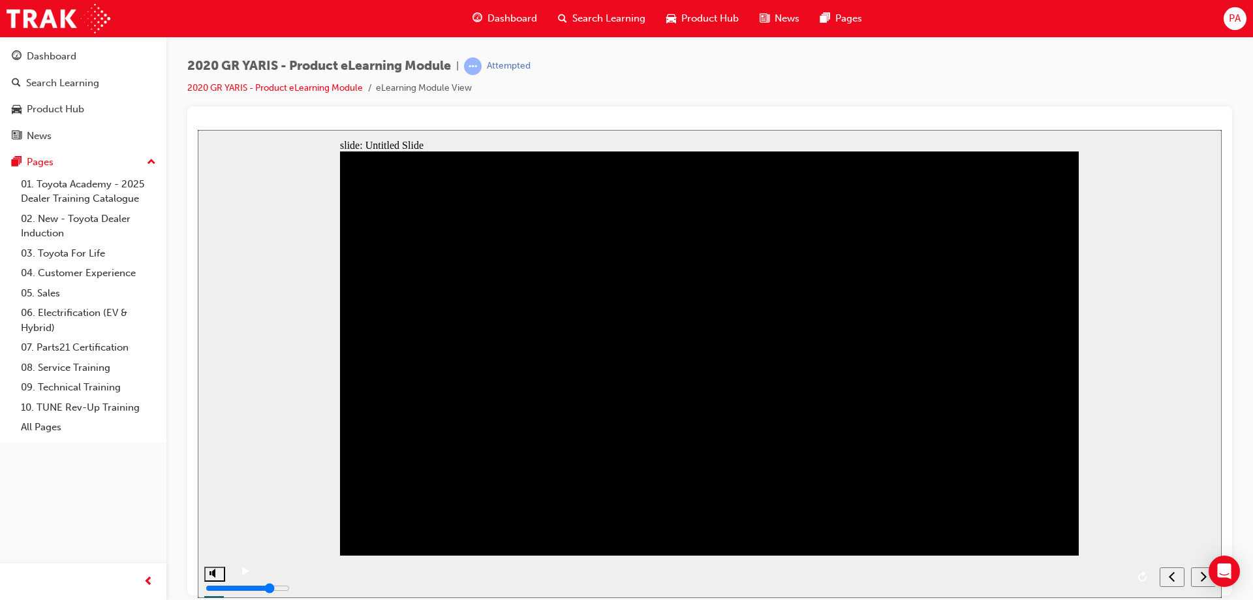
drag, startPoint x: 972, startPoint y: 160, endPoint x: 1035, endPoint y: 163, distance: 62.7
drag, startPoint x: 1001, startPoint y: 191, endPoint x: 781, endPoint y: 230, distance: 223.9
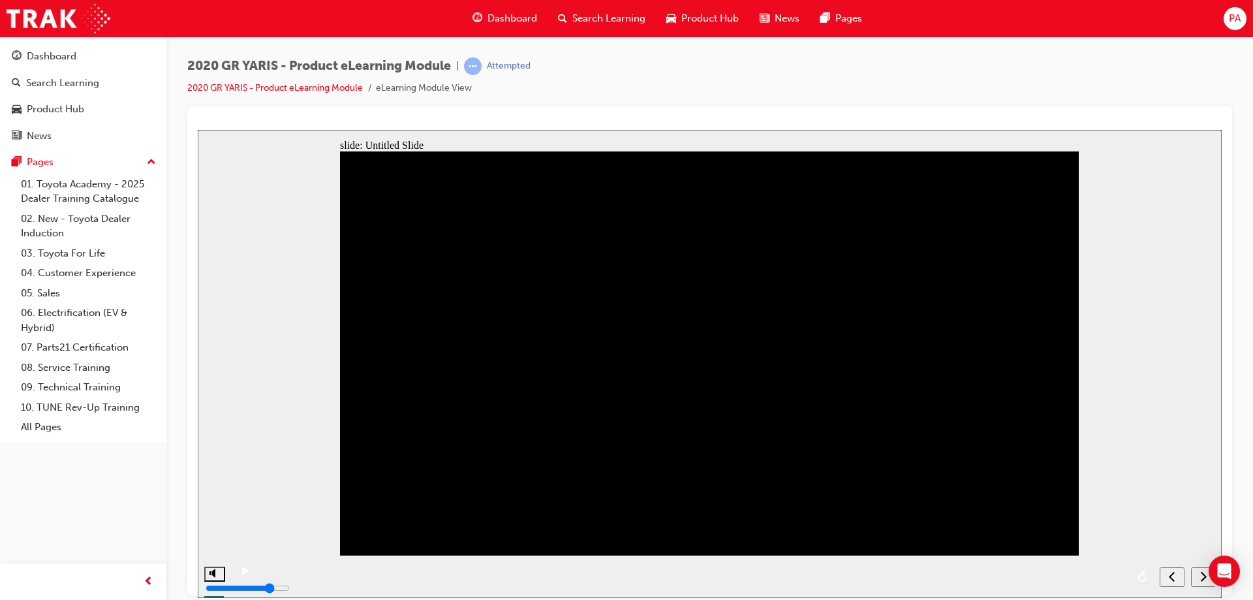
drag, startPoint x: 504, startPoint y: 241, endPoint x: 471, endPoint y: 254, distance: 34.9
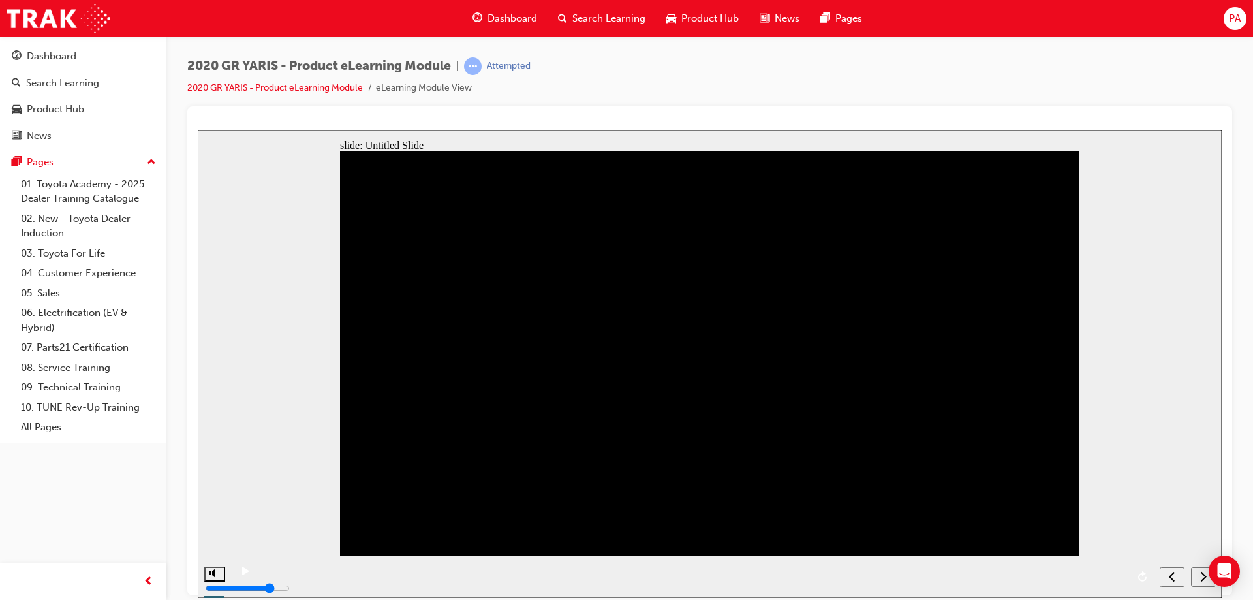
drag, startPoint x: 628, startPoint y: 267, endPoint x: 647, endPoint y: 267, distance: 19.6
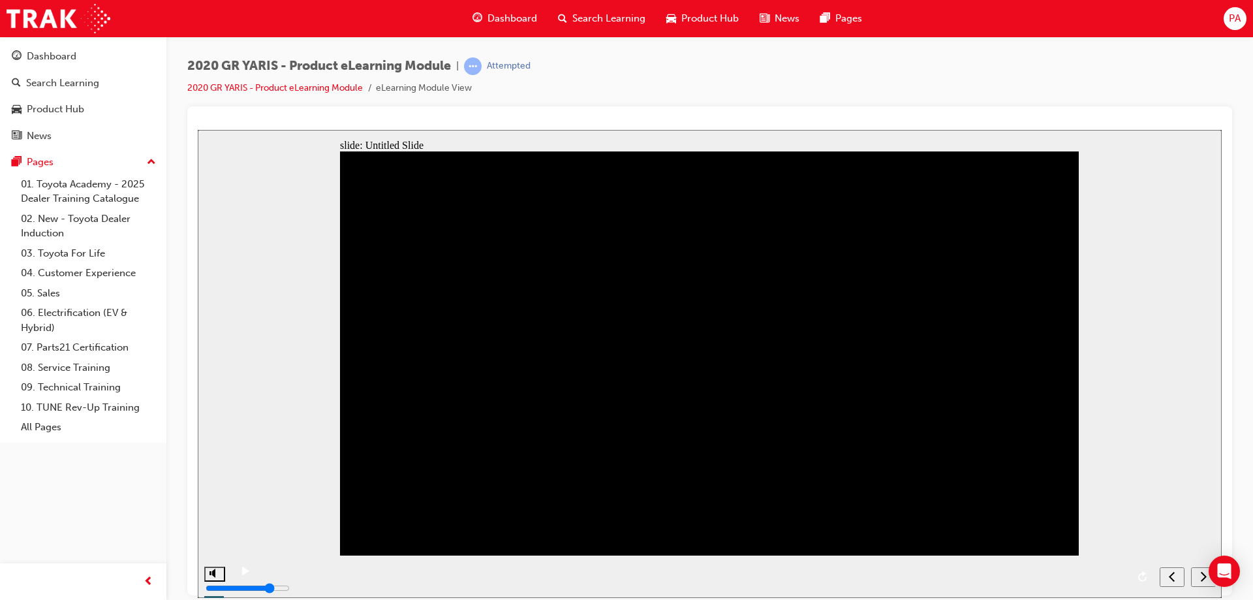
drag, startPoint x: 908, startPoint y: 427, endPoint x: 972, endPoint y: 463, distance: 73.3
click at [1204, 576] on nav "slide navigation" at bounding box center [1186, 576] width 55 height 42
click at [1198, 575] on nav "slide navigation" at bounding box center [1186, 576] width 55 height 42
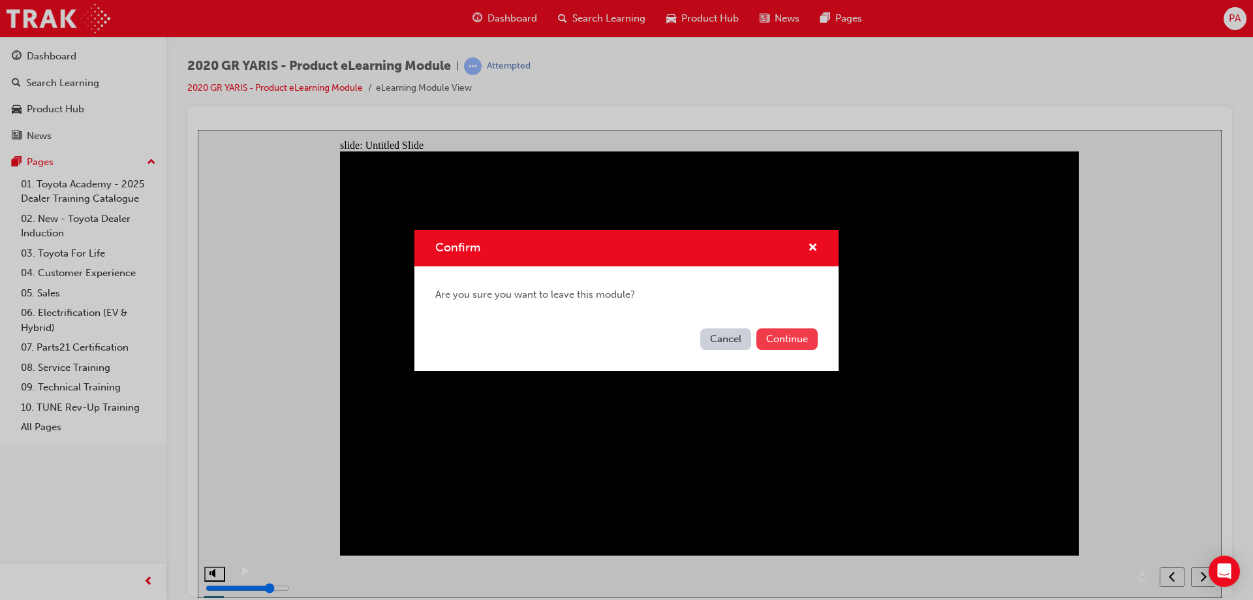
click at [768, 342] on button "Continue" at bounding box center [786, 339] width 61 height 22
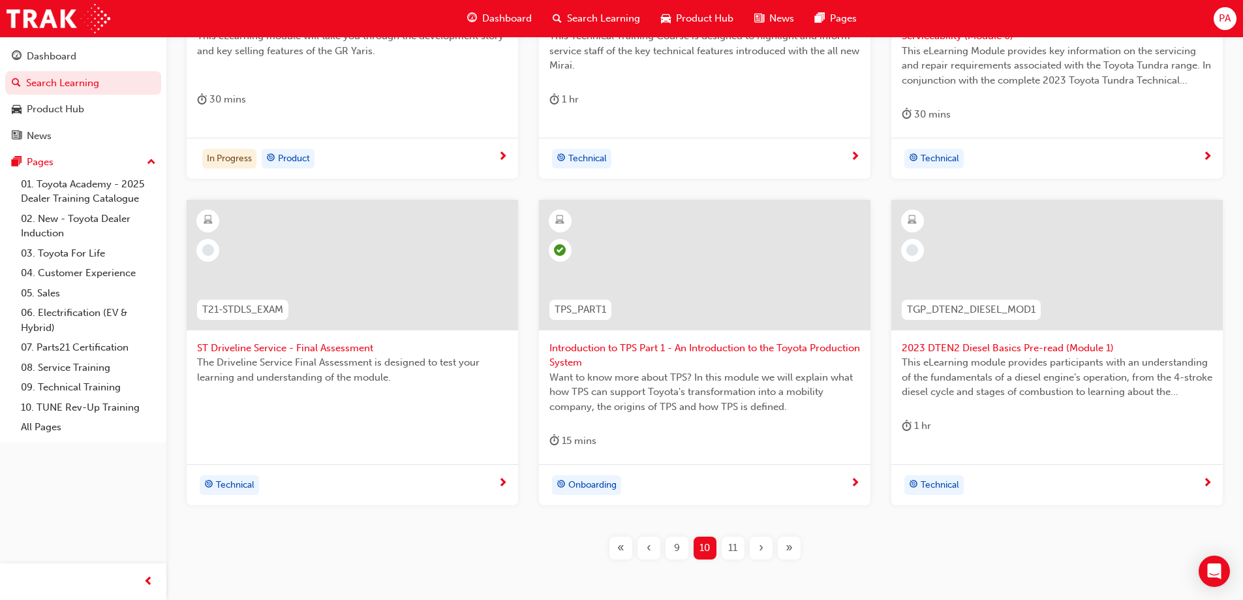
scroll to position [494, 0]
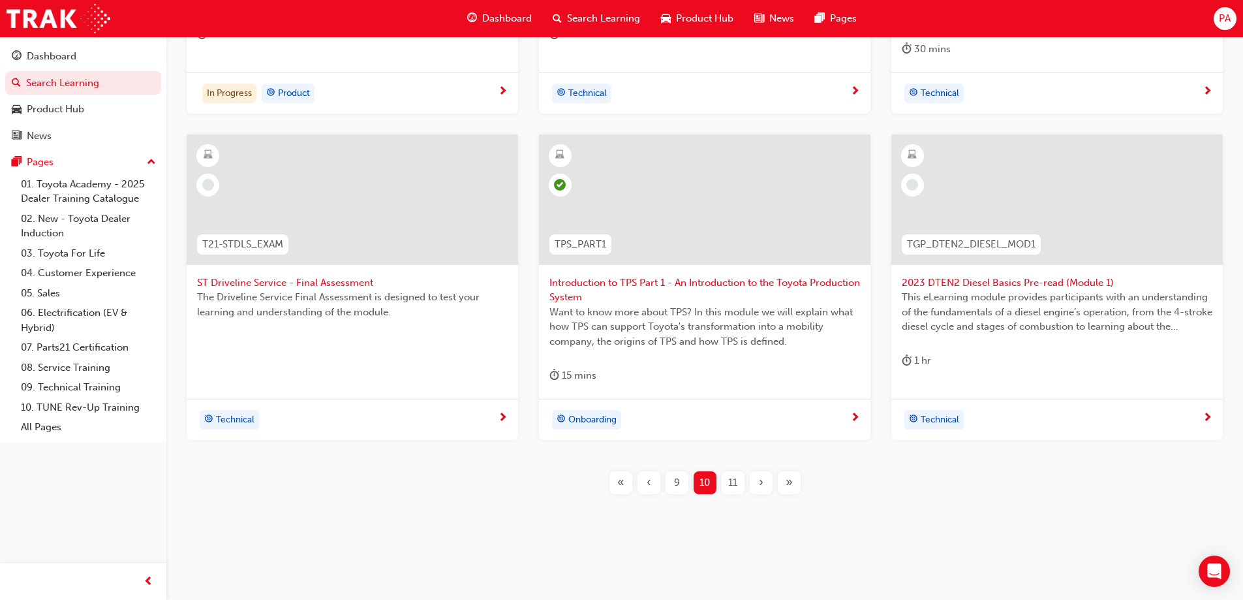
click at [762, 484] on span "›" at bounding box center [761, 482] width 5 height 15
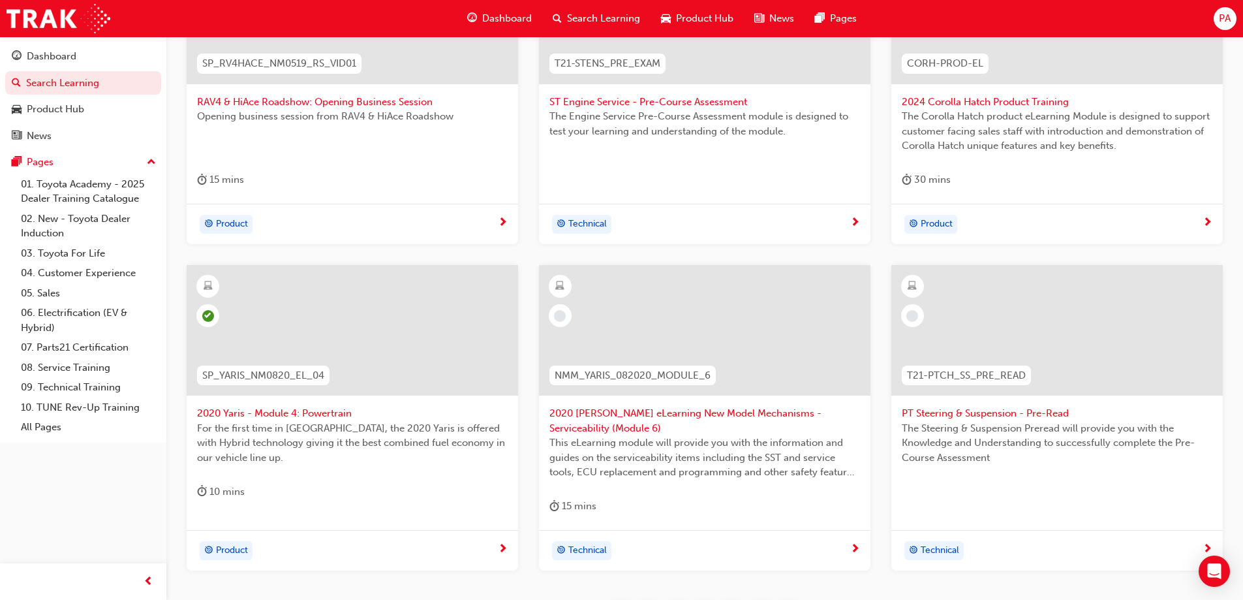
scroll to position [479, 0]
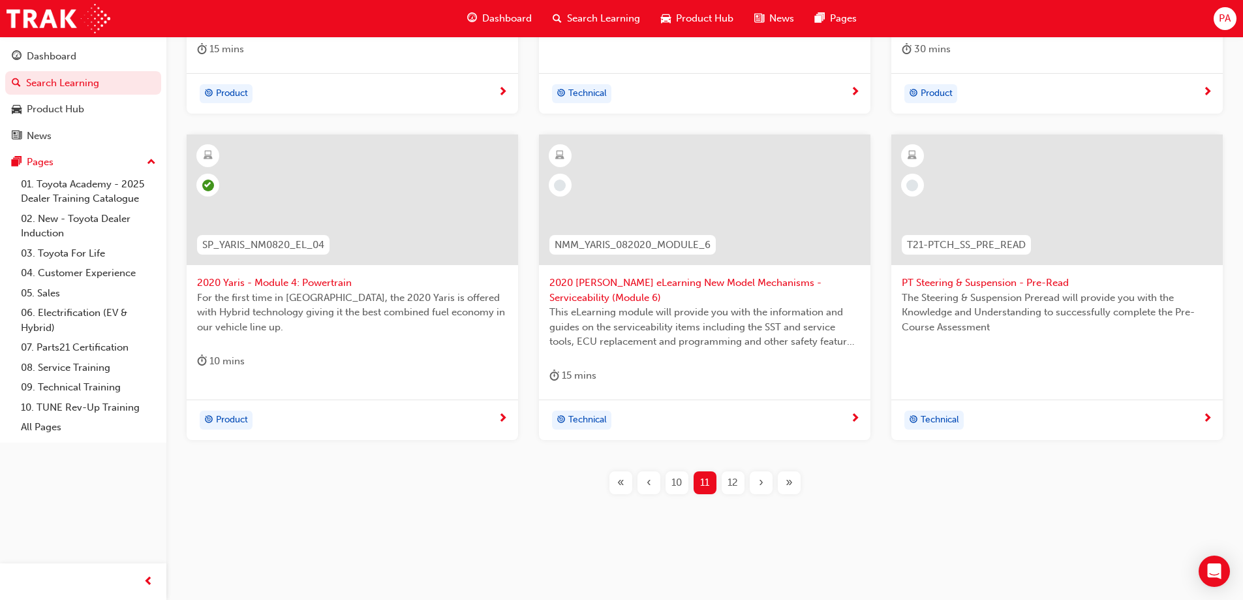
click at [762, 484] on span "›" at bounding box center [761, 482] width 5 height 15
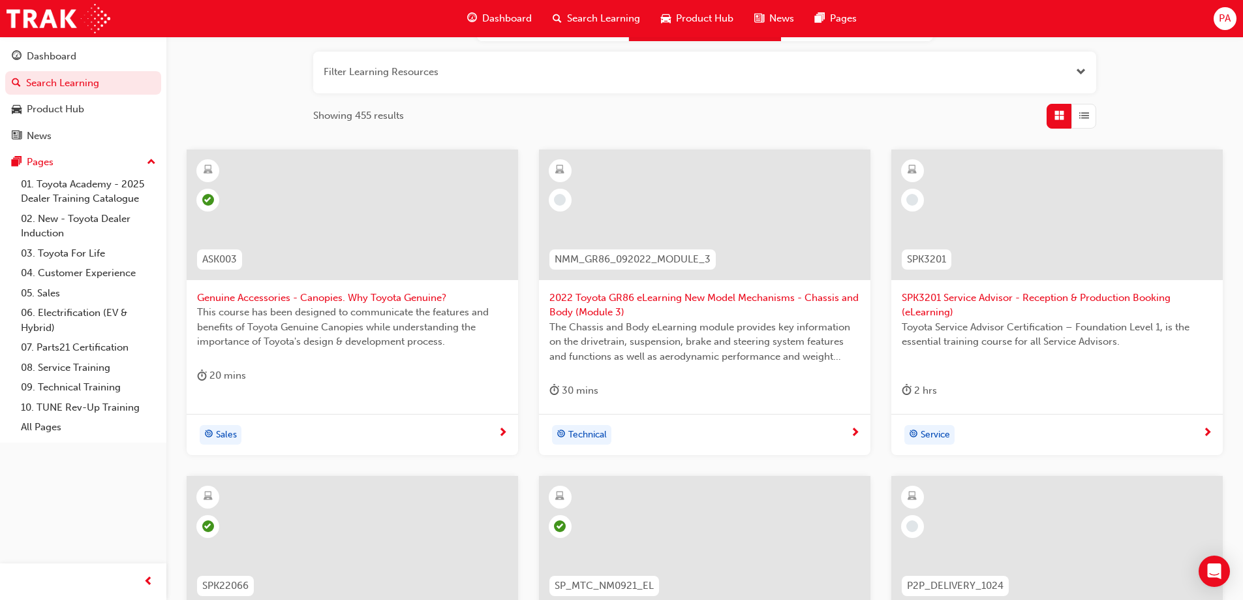
scroll to position [414, 0]
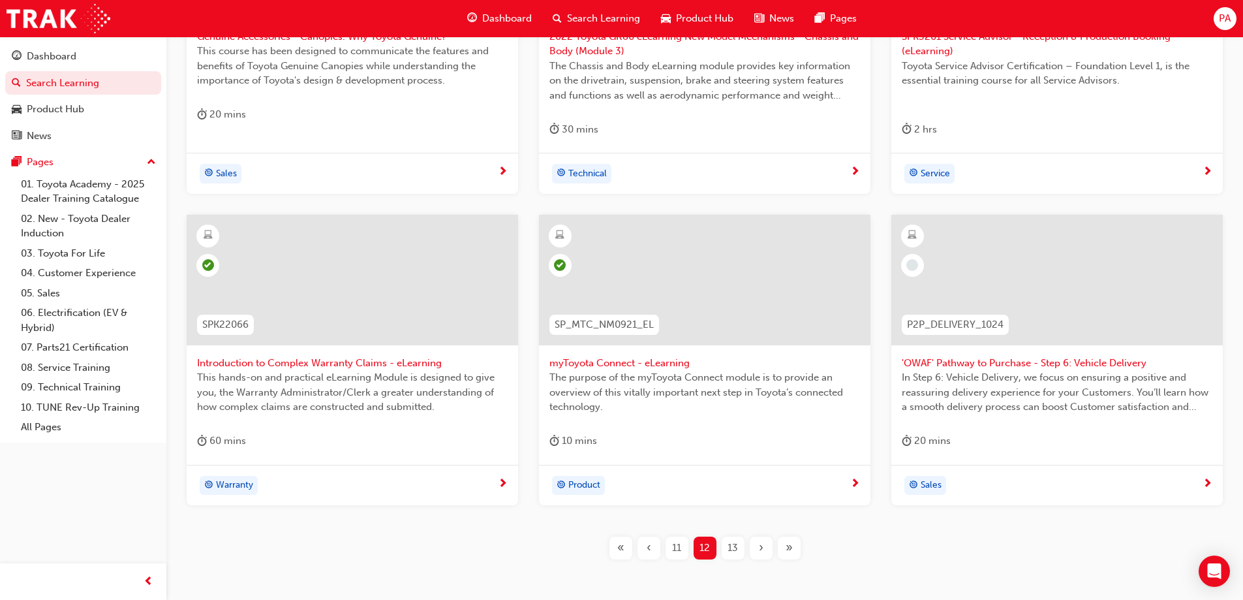
click at [759, 543] on span "›" at bounding box center [761, 547] width 5 height 15
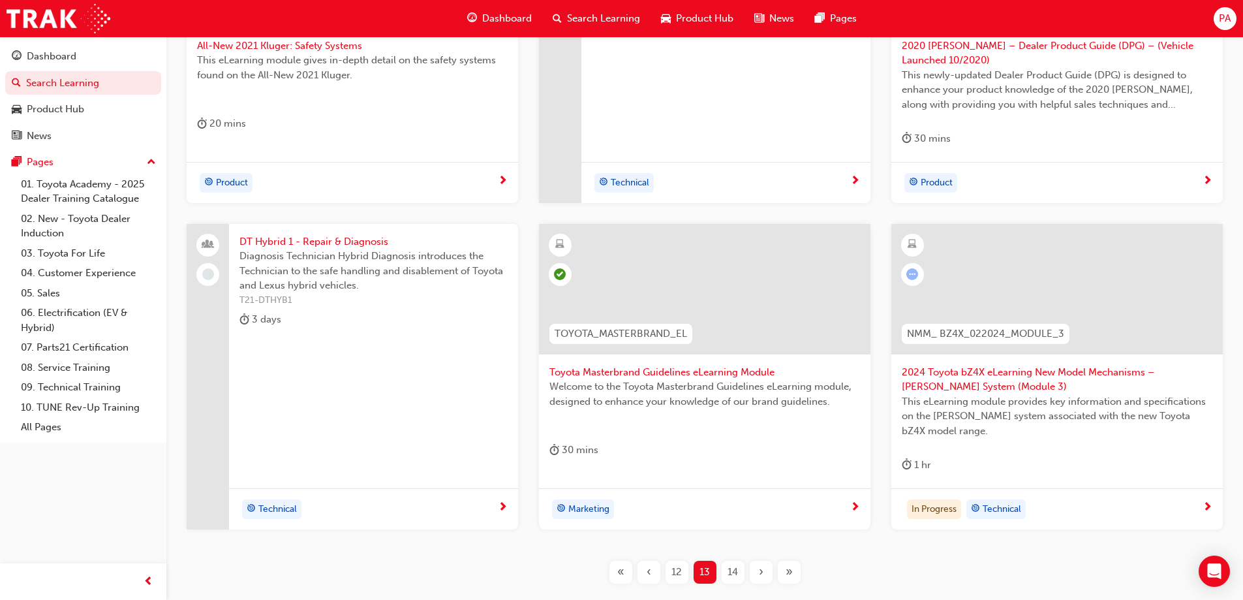
scroll to position [479, 0]
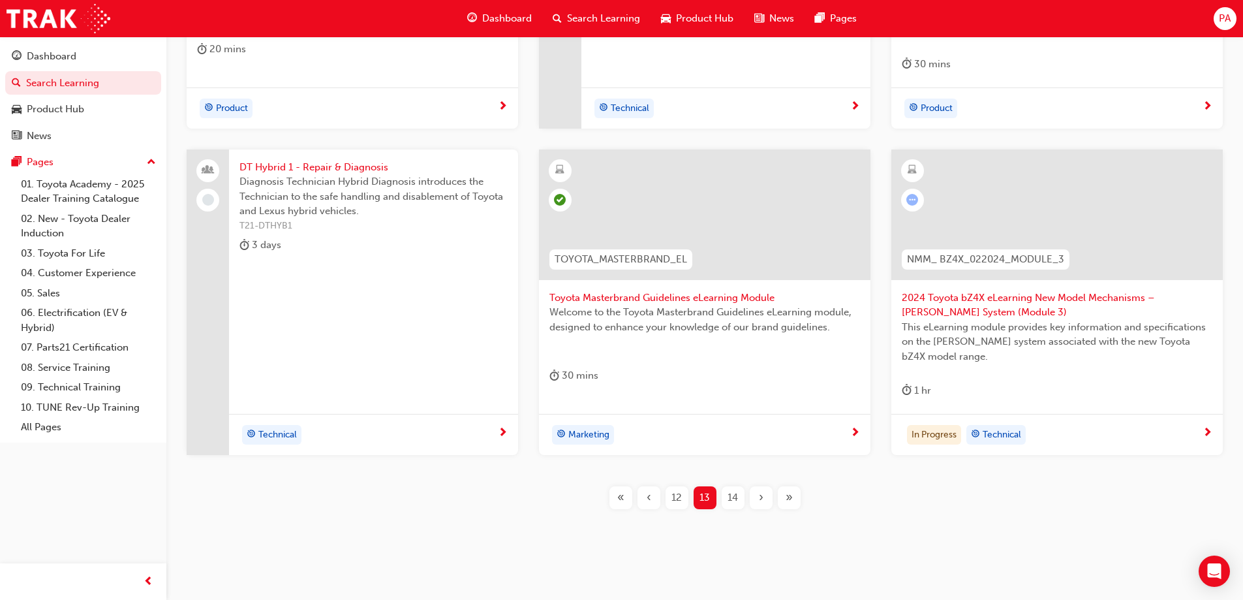
click at [765, 497] on div "›" at bounding box center [761, 497] width 23 height 23
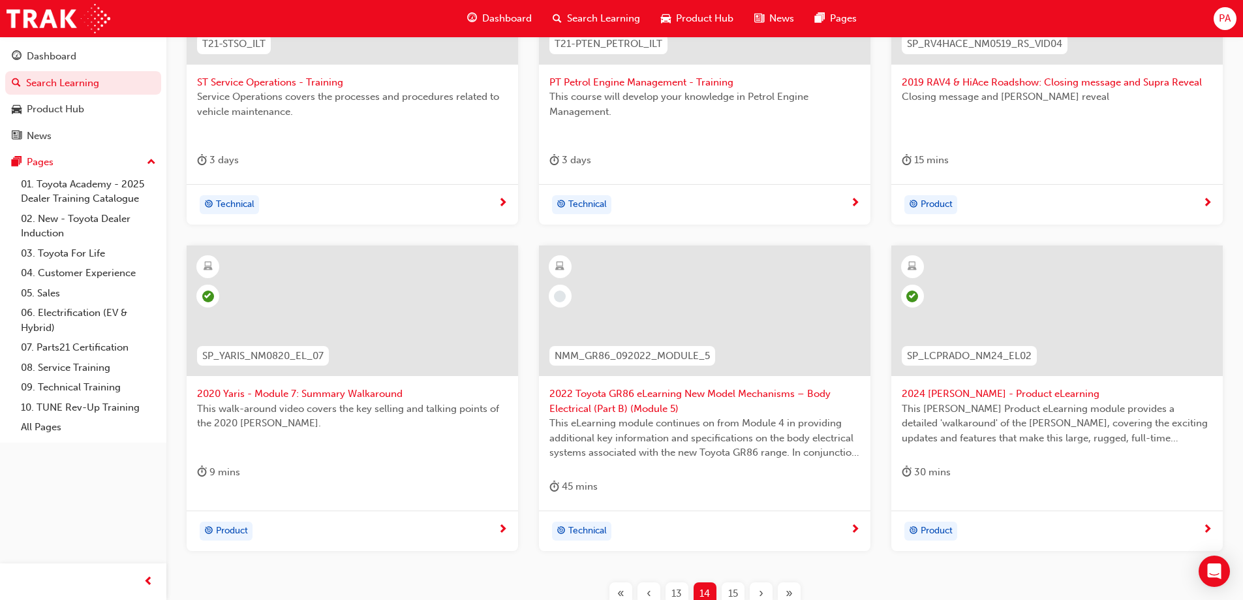
scroll to position [414, 0]
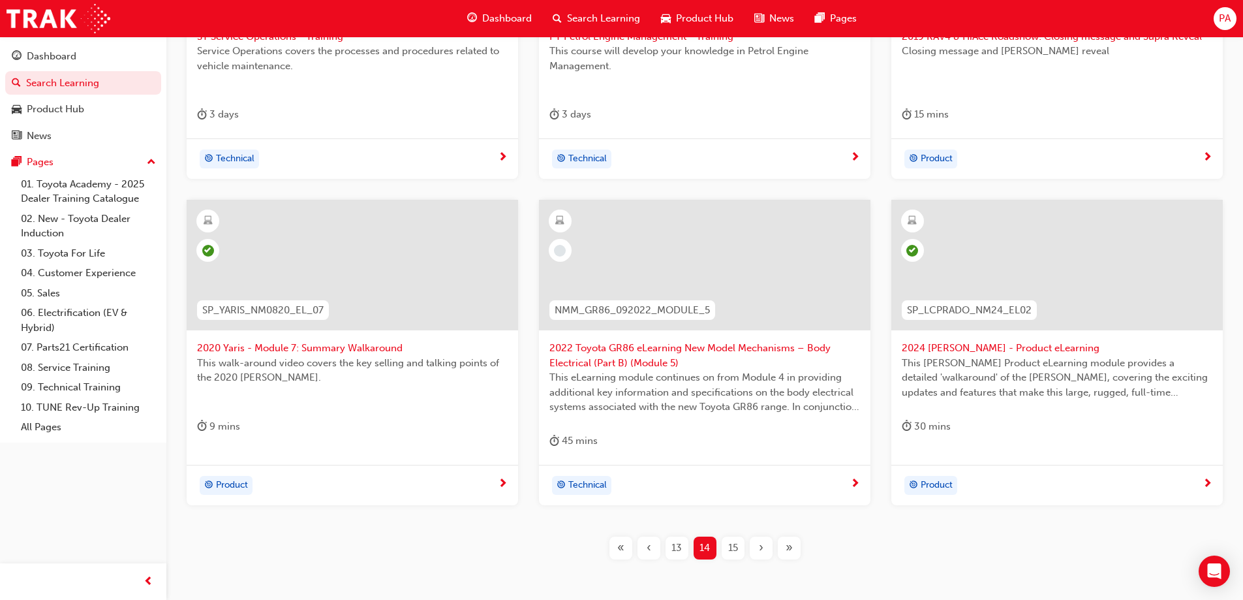
click at [760, 546] on span "›" at bounding box center [761, 547] width 5 height 15
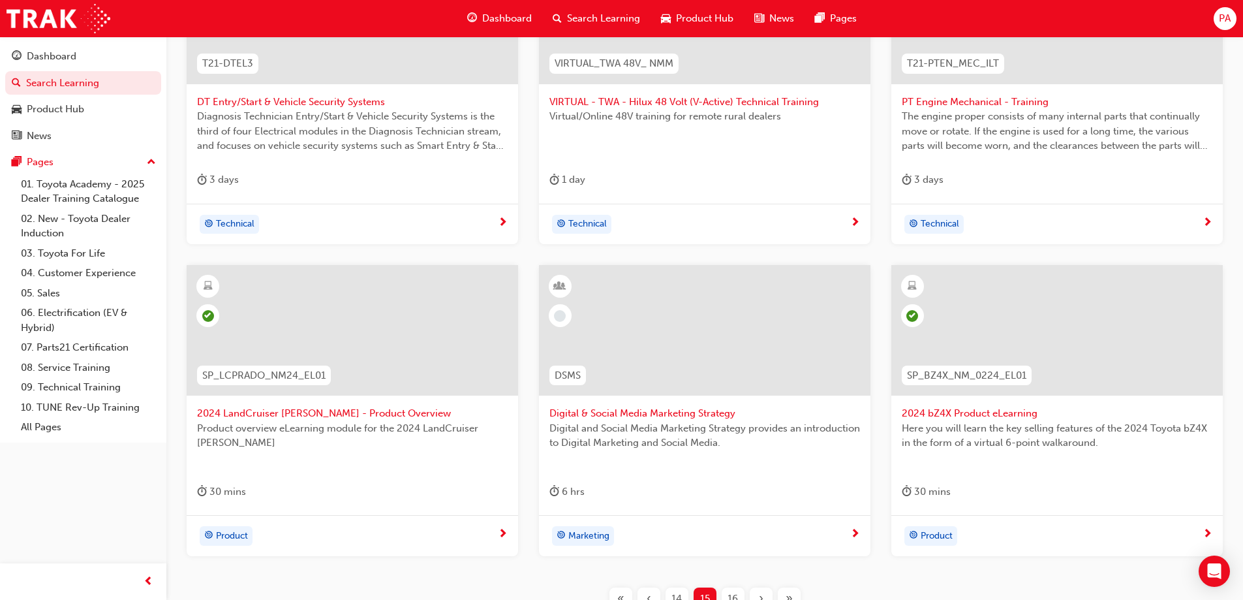
scroll to position [414, 0]
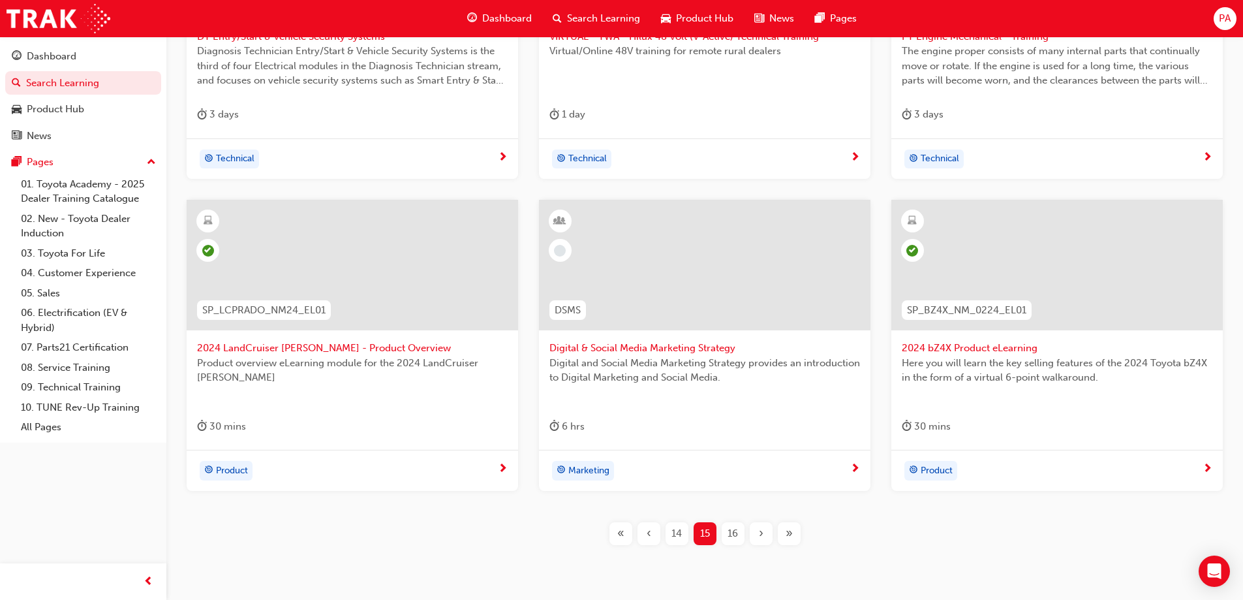
click at [759, 534] on span "›" at bounding box center [761, 533] width 5 height 15
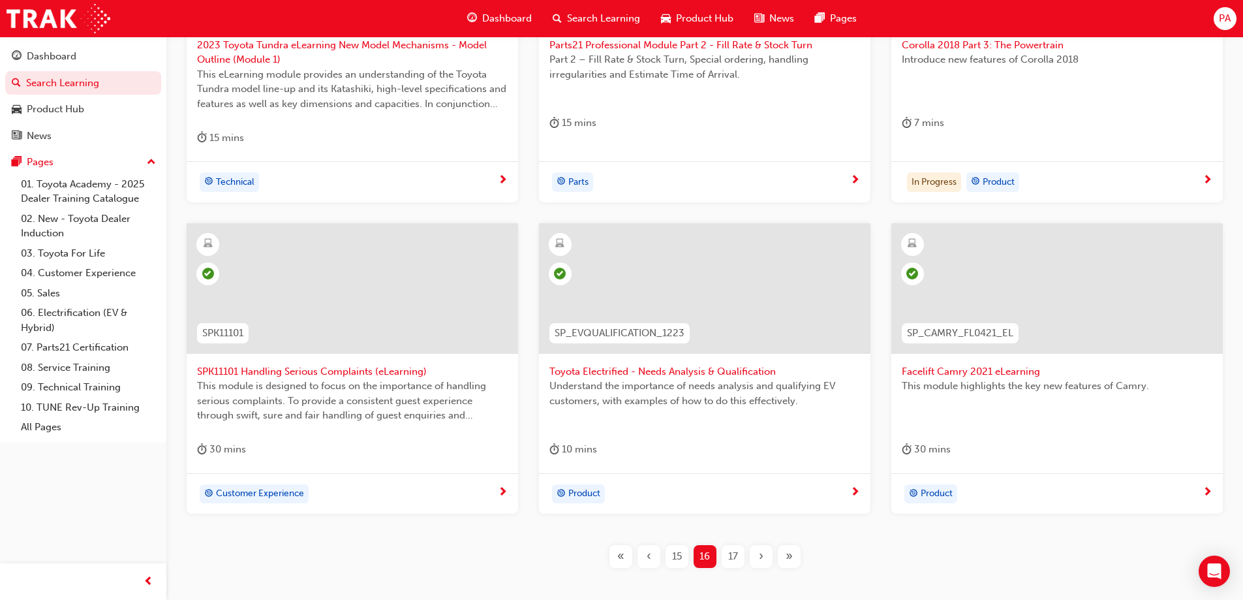
scroll to position [414, 0]
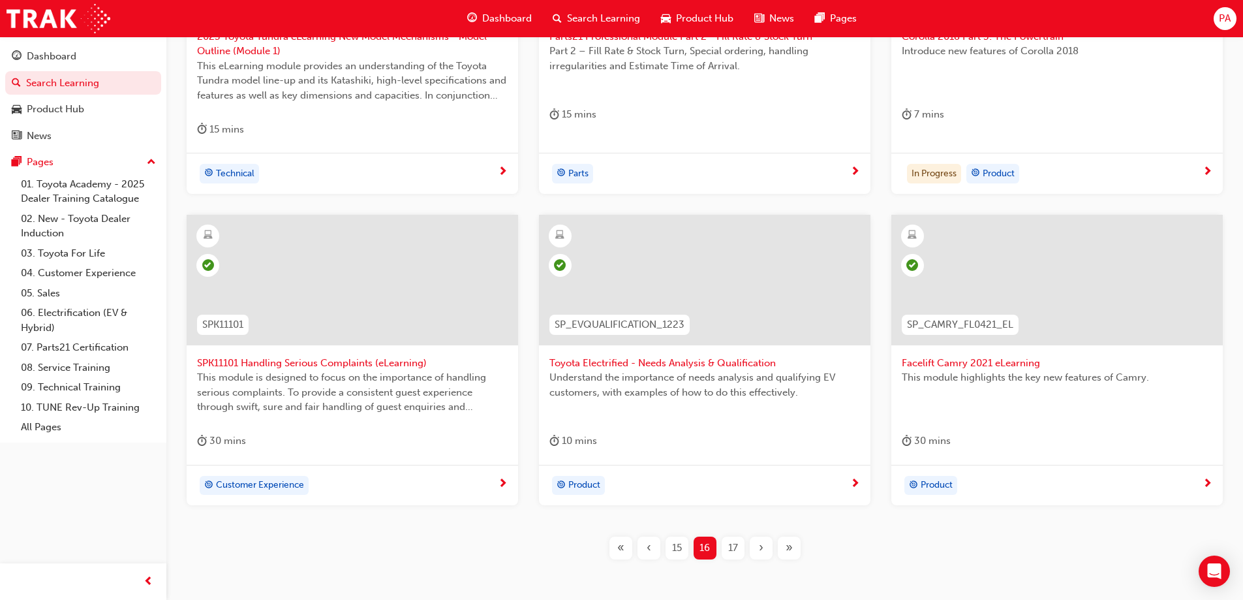
click at [684, 551] on div "15" at bounding box center [676, 547] width 23 height 23
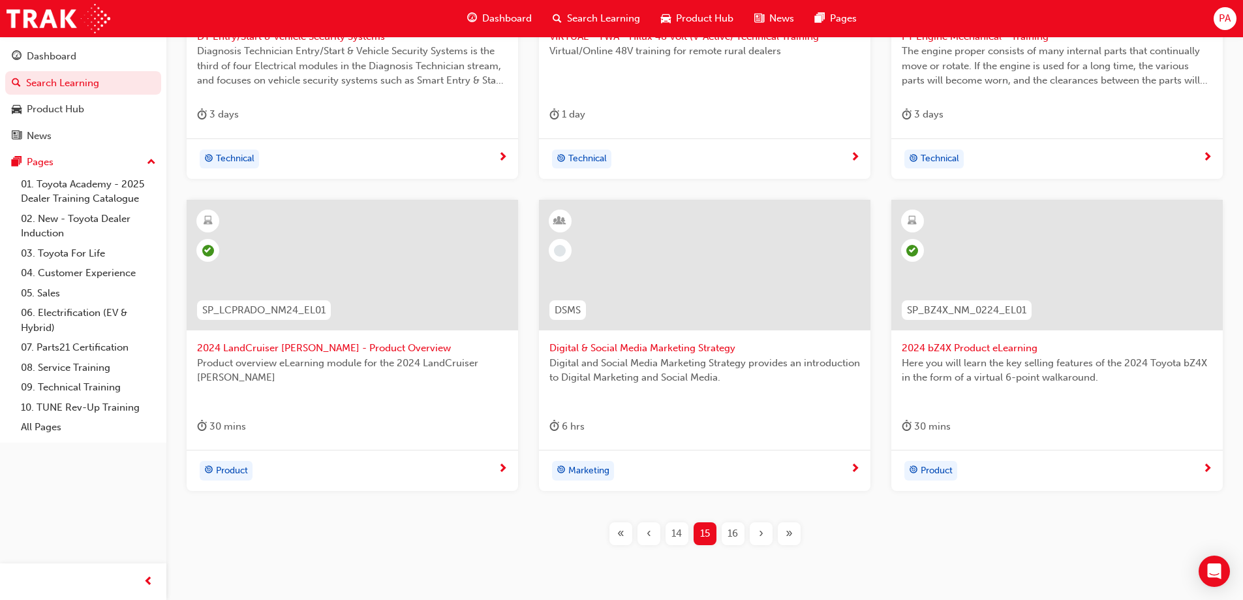
click at [607, 348] on span "Digital & Social Media Marketing Strategy" at bounding box center [704, 348] width 311 height 15
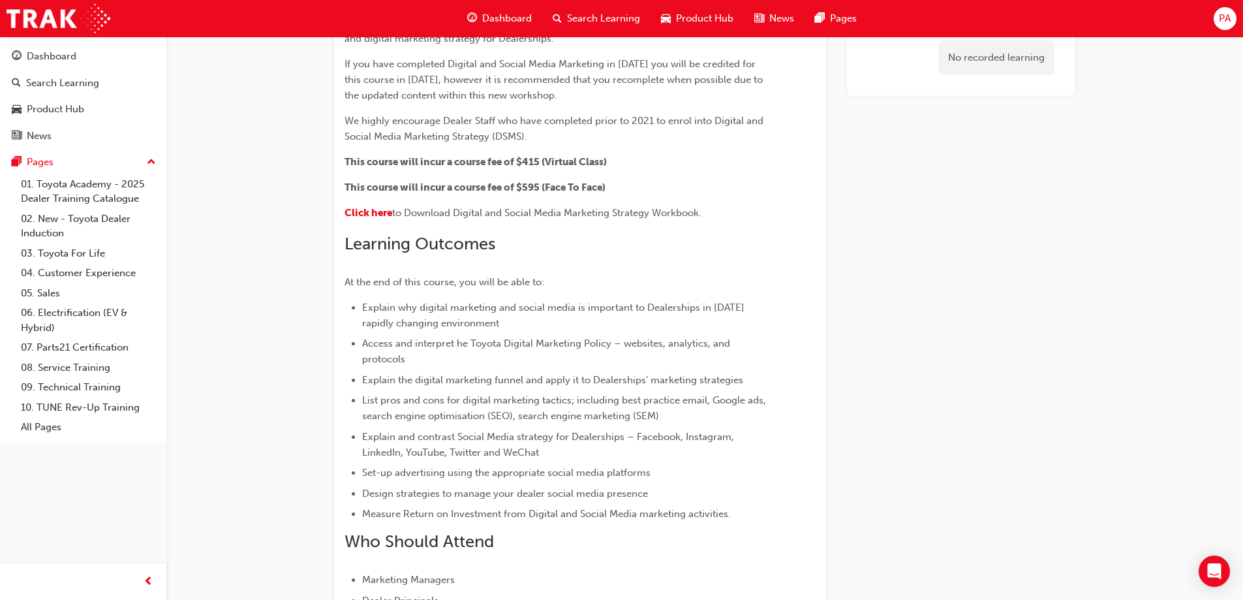
scroll to position [297, 0]
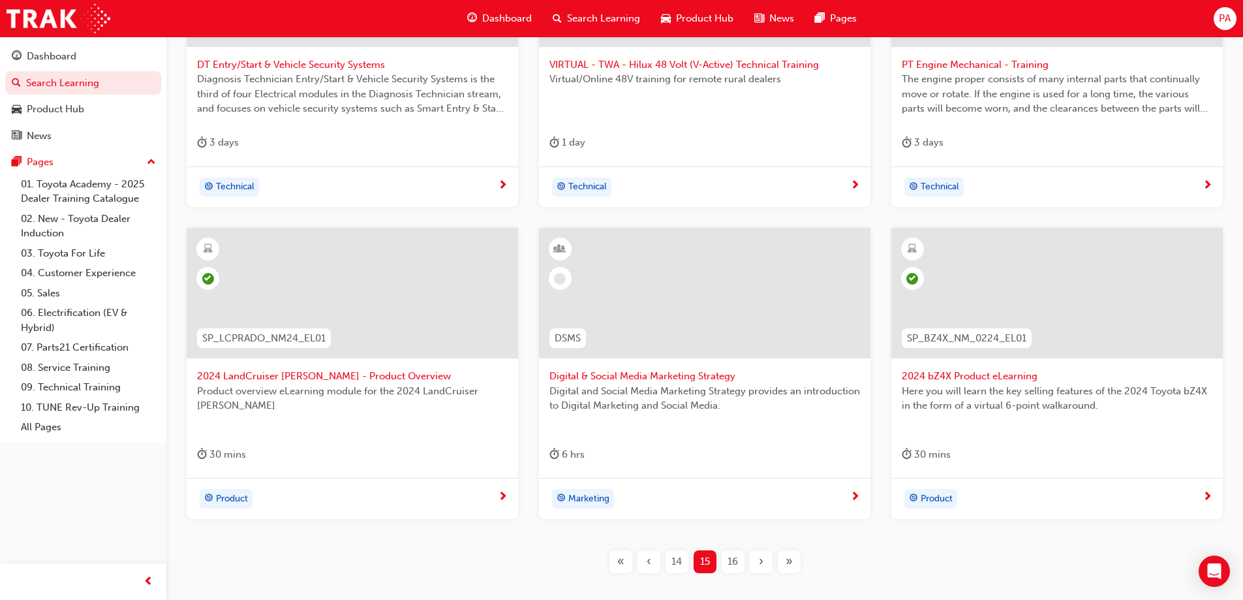
scroll to position [464, 0]
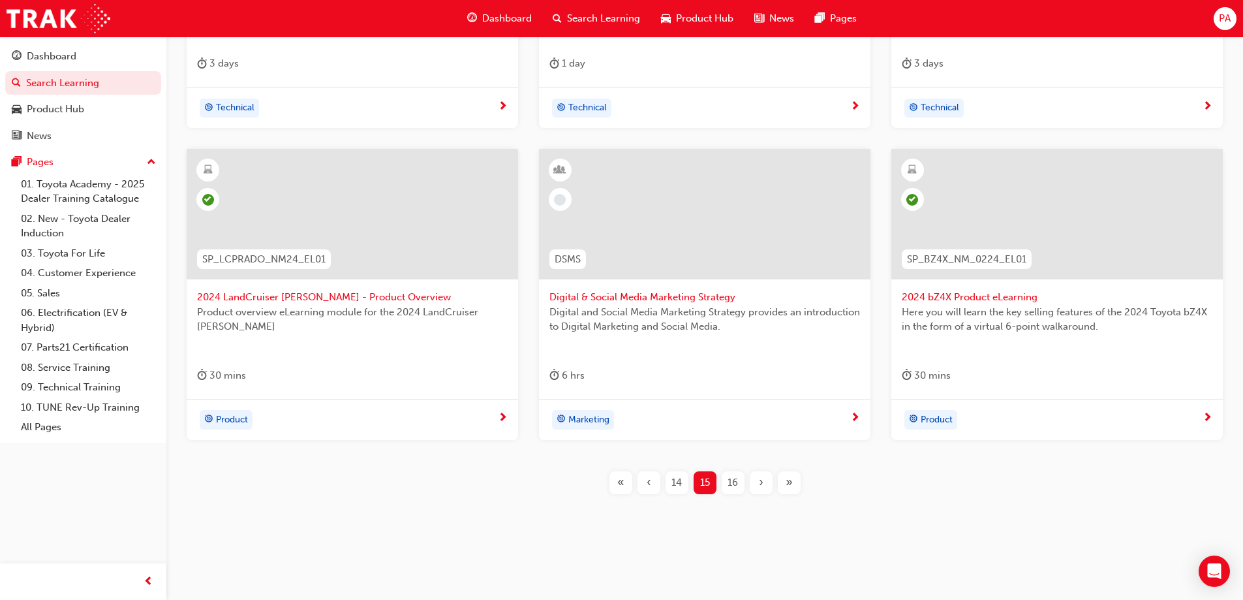
click at [771, 485] on div "›" at bounding box center [761, 482] width 23 height 23
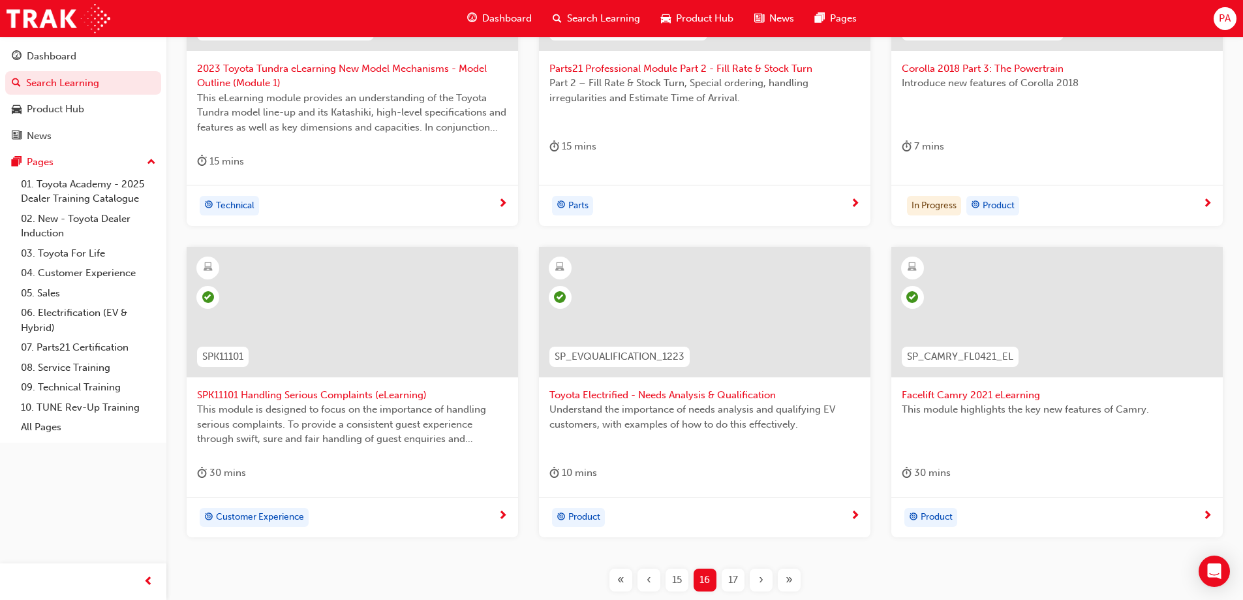
scroll to position [399, 0]
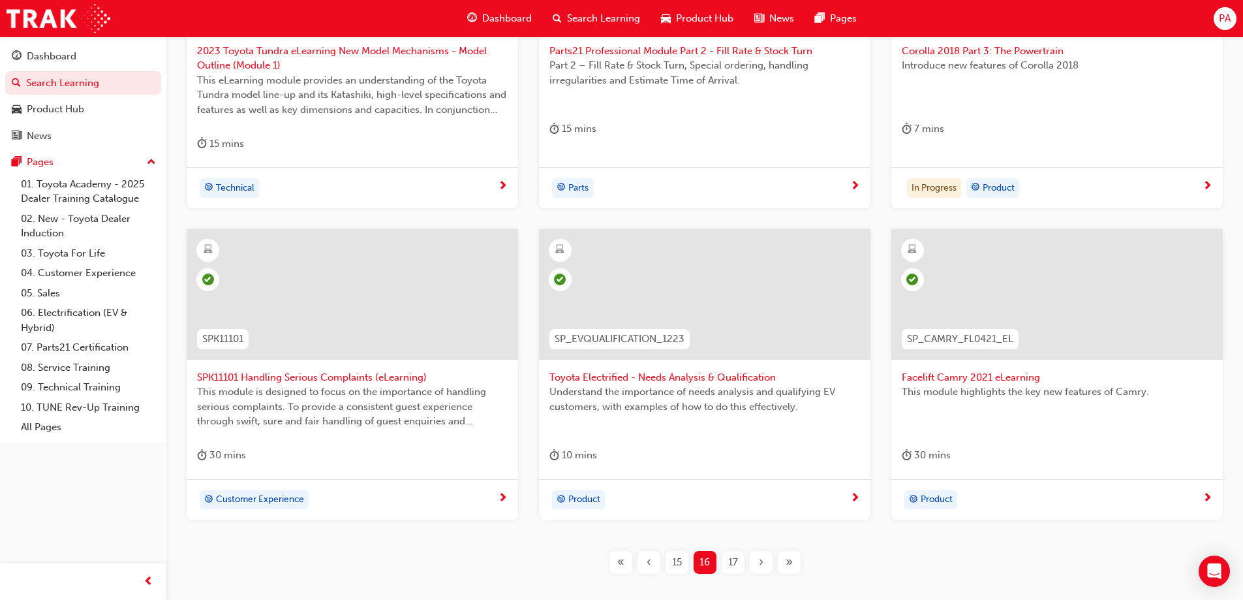
click at [755, 567] on div "›" at bounding box center [761, 562] width 23 height 23
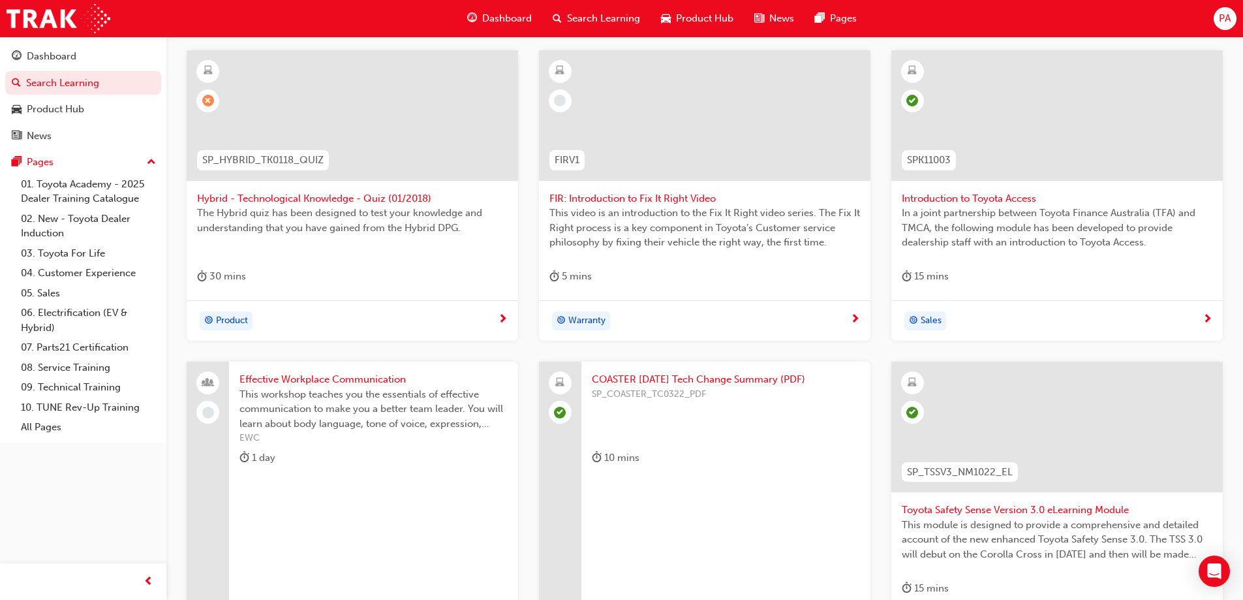
scroll to position [464, 0]
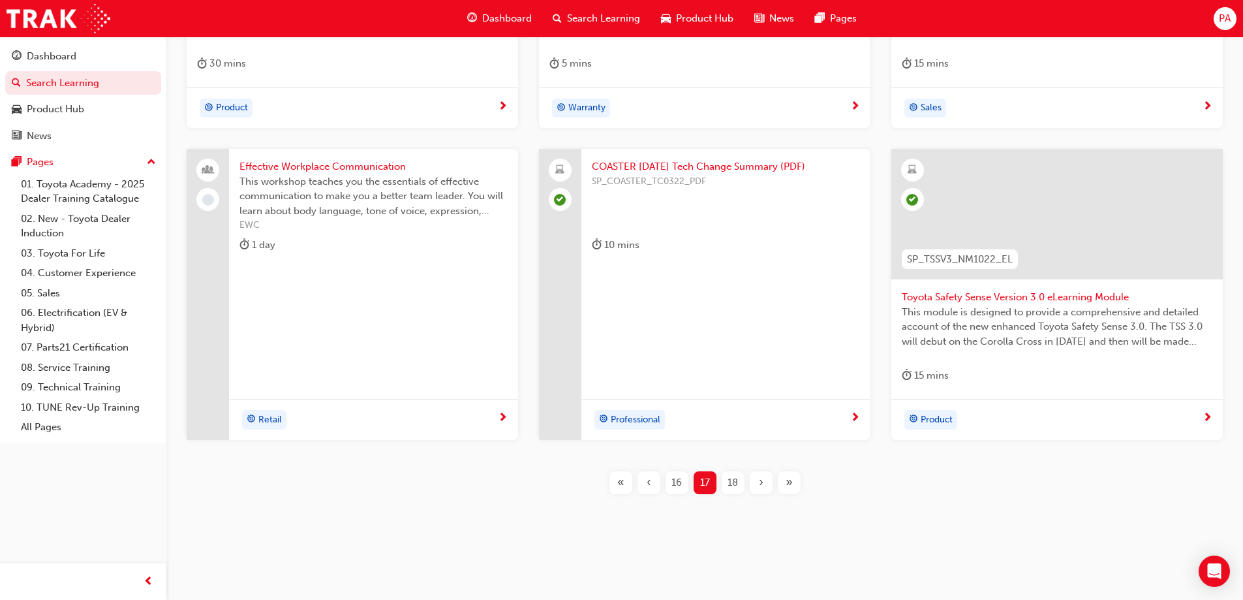
click at [736, 483] on span "18" at bounding box center [732, 482] width 10 height 15
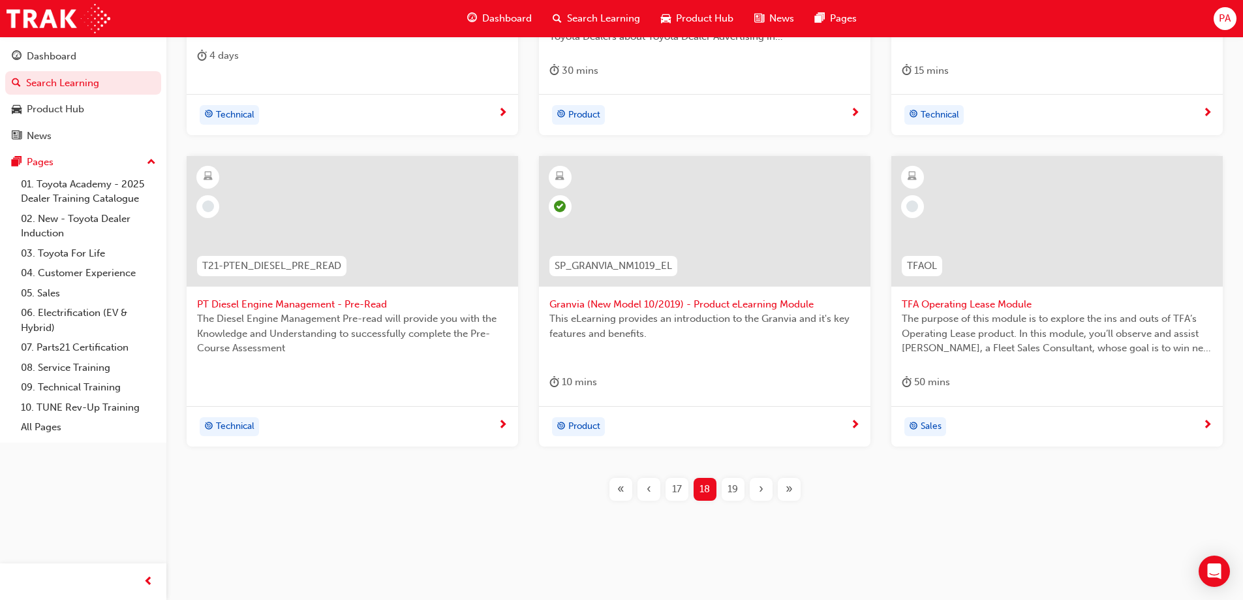
scroll to position [479, 0]
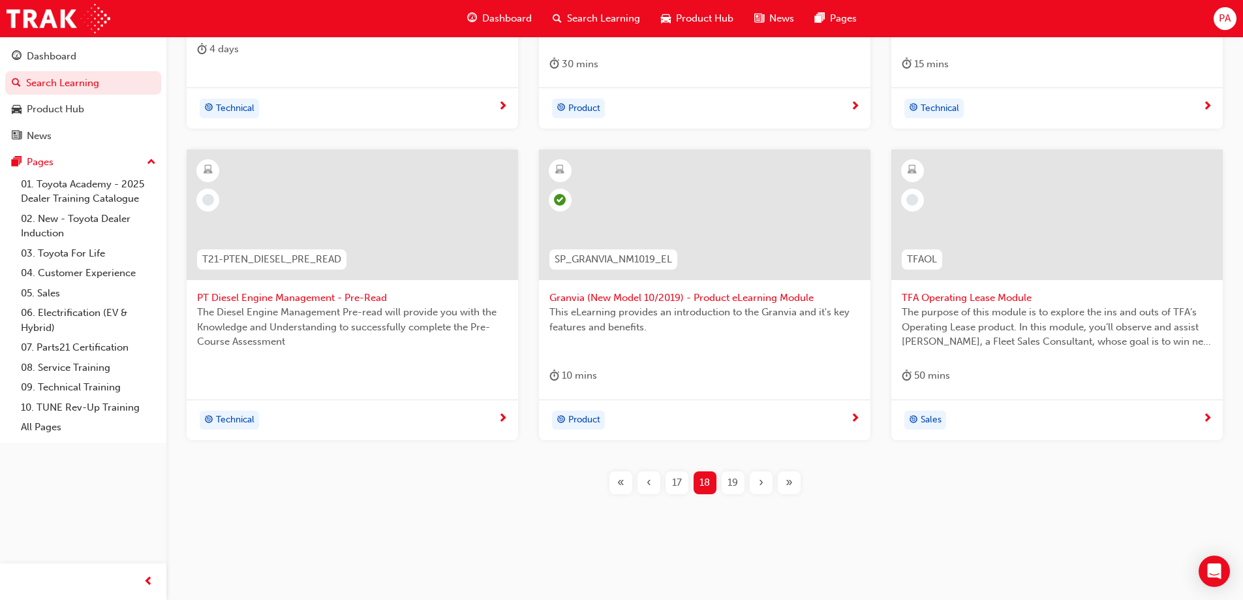
click at [761, 478] on span "›" at bounding box center [761, 482] width 5 height 15
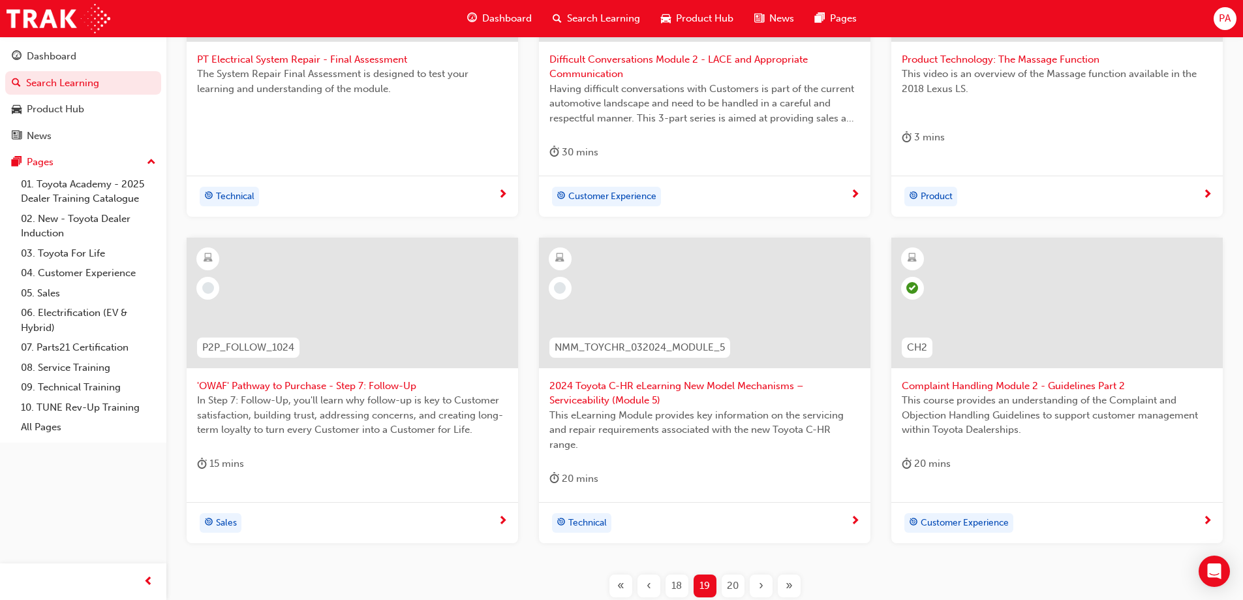
scroll to position [414, 0]
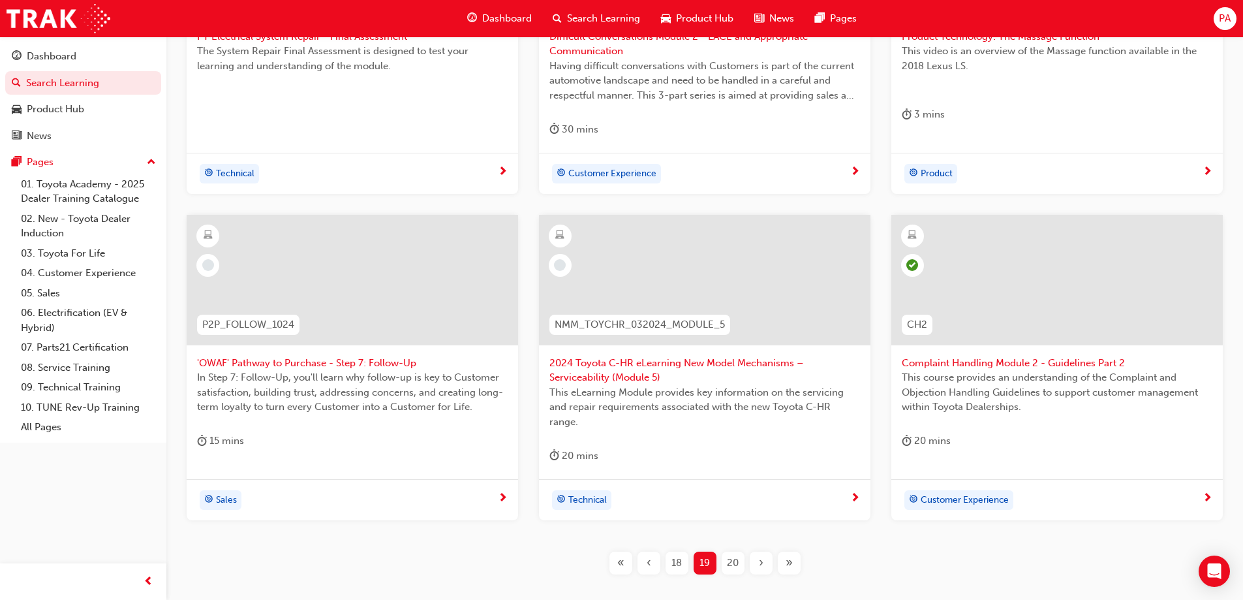
click at [761, 569] on span "›" at bounding box center [761, 562] width 5 height 15
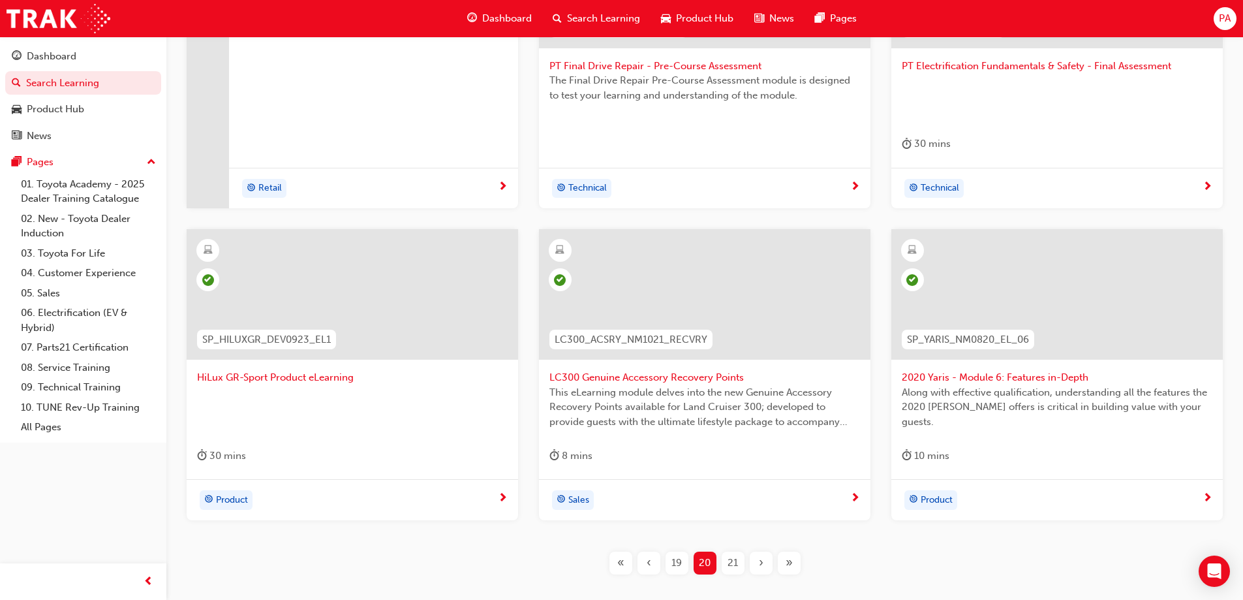
scroll to position [414, 0]
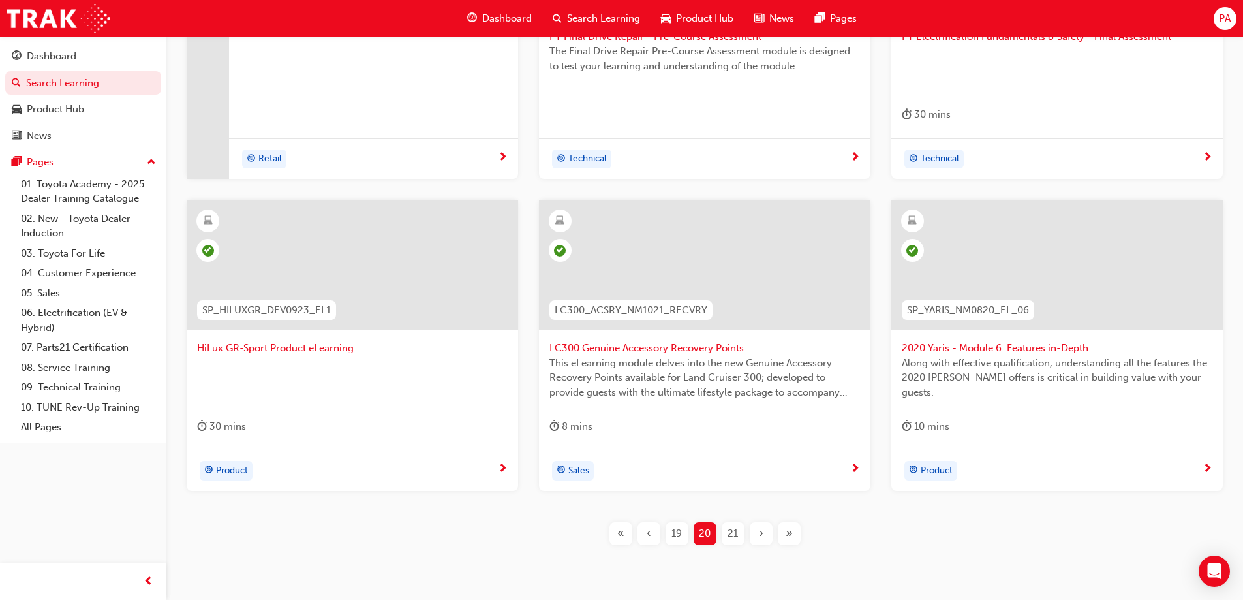
click at [759, 538] on span "›" at bounding box center [761, 533] width 5 height 15
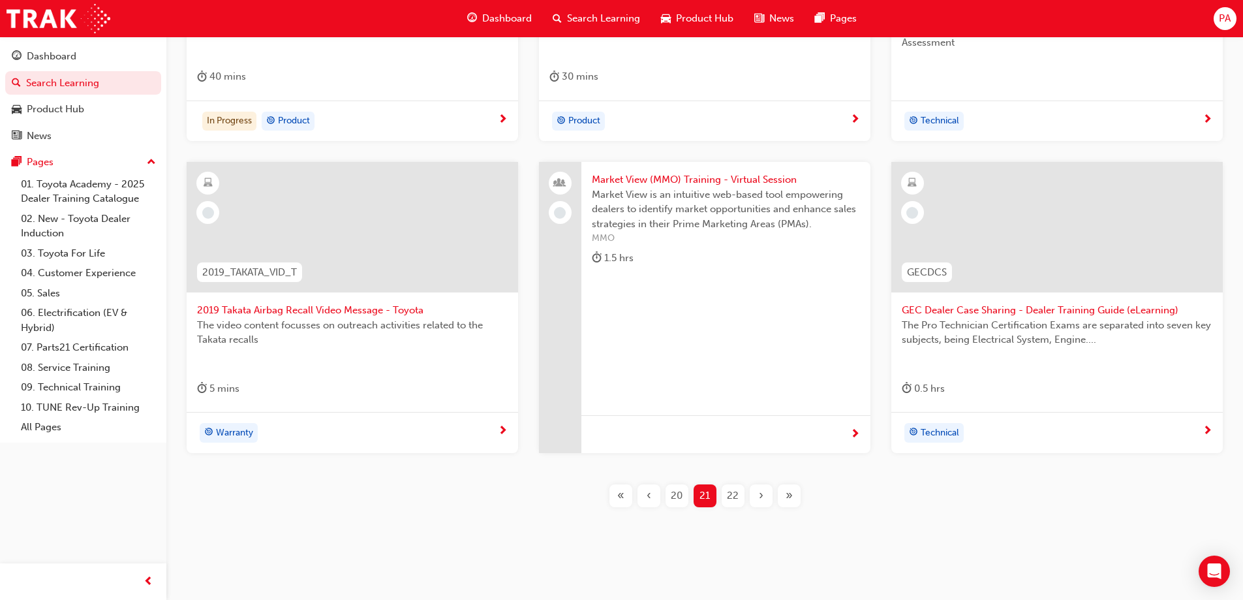
scroll to position [464, 0]
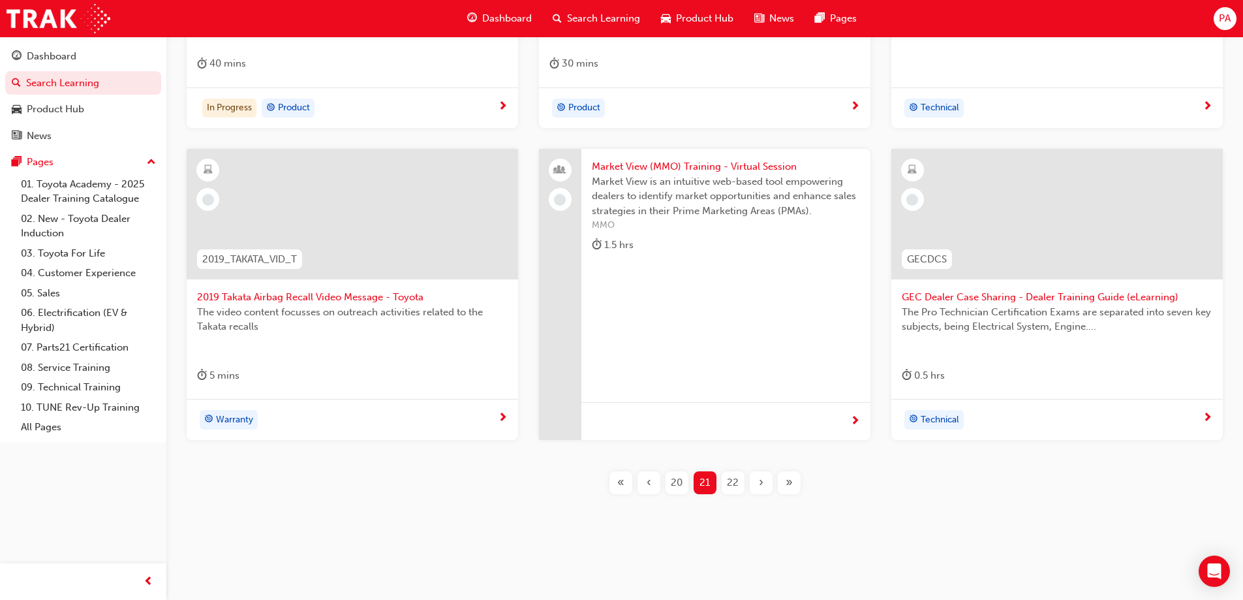
click at [761, 484] on span "›" at bounding box center [761, 482] width 5 height 15
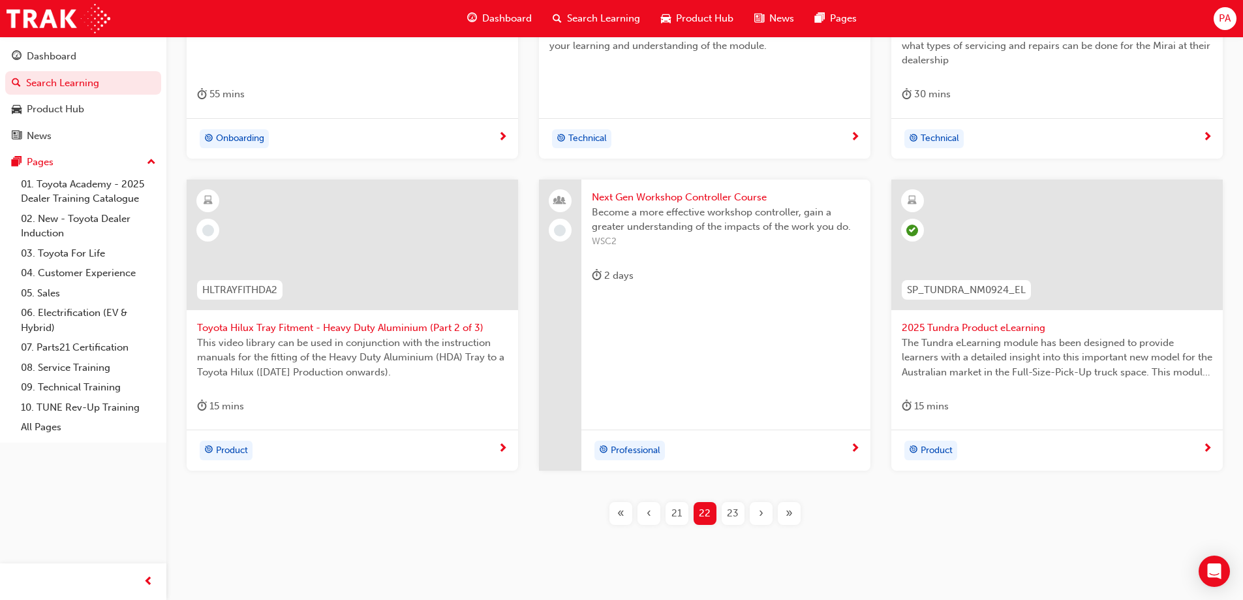
scroll to position [464, 0]
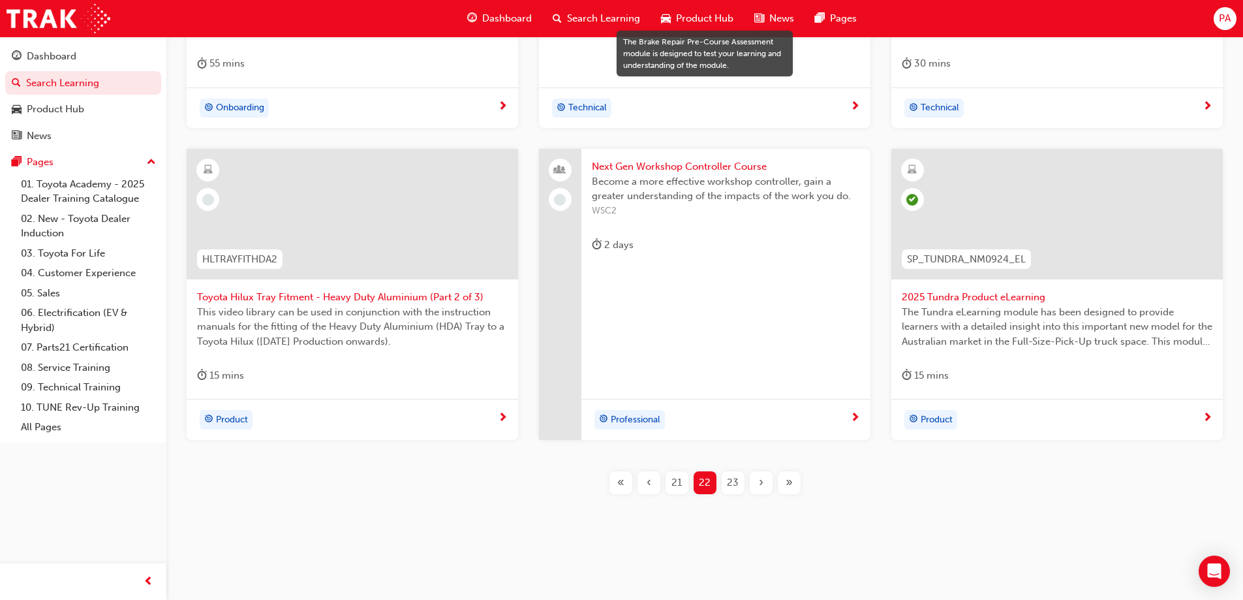
click at [457, 219] on div at bounding box center [352, 214] width 331 height 130
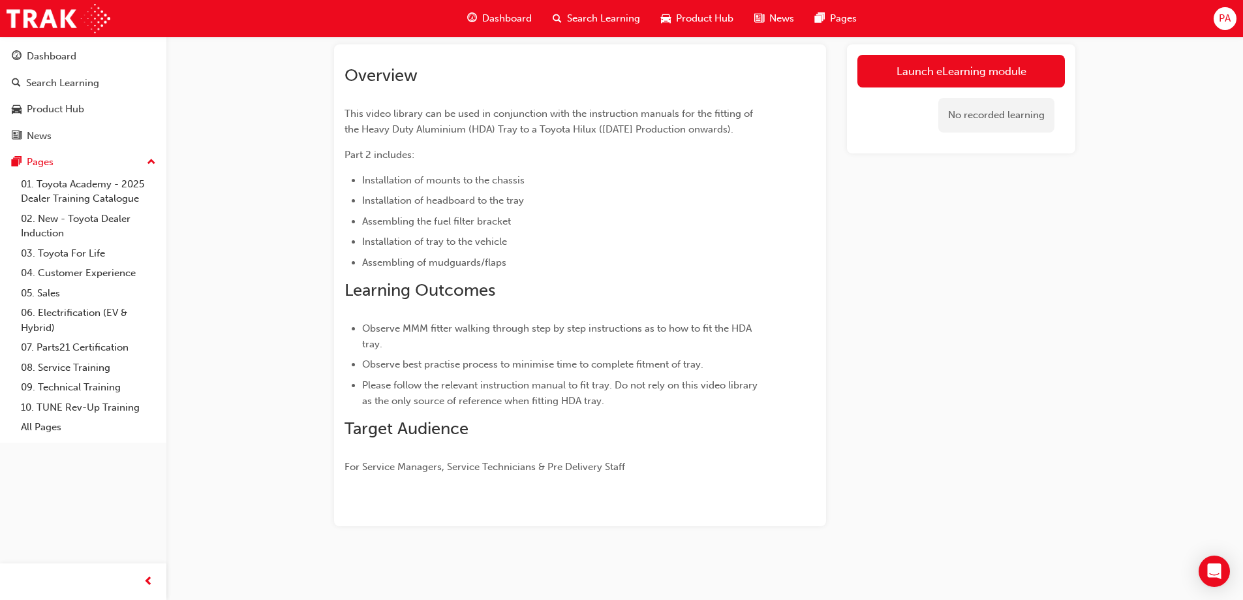
scroll to position [74, 0]
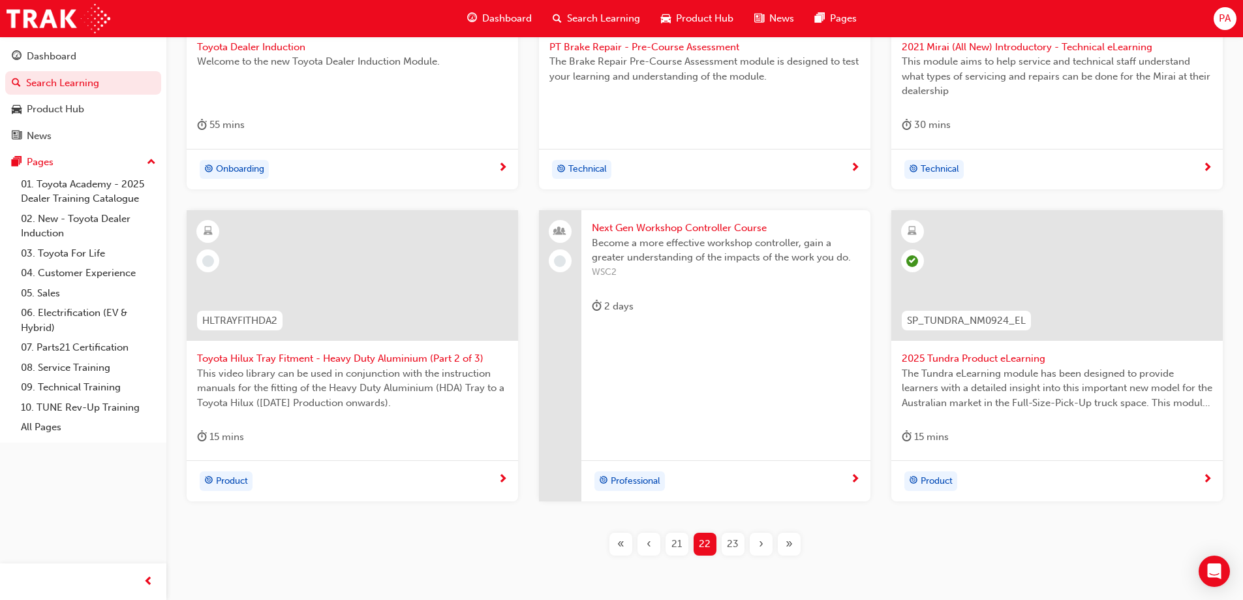
scroll to position [464, 0]
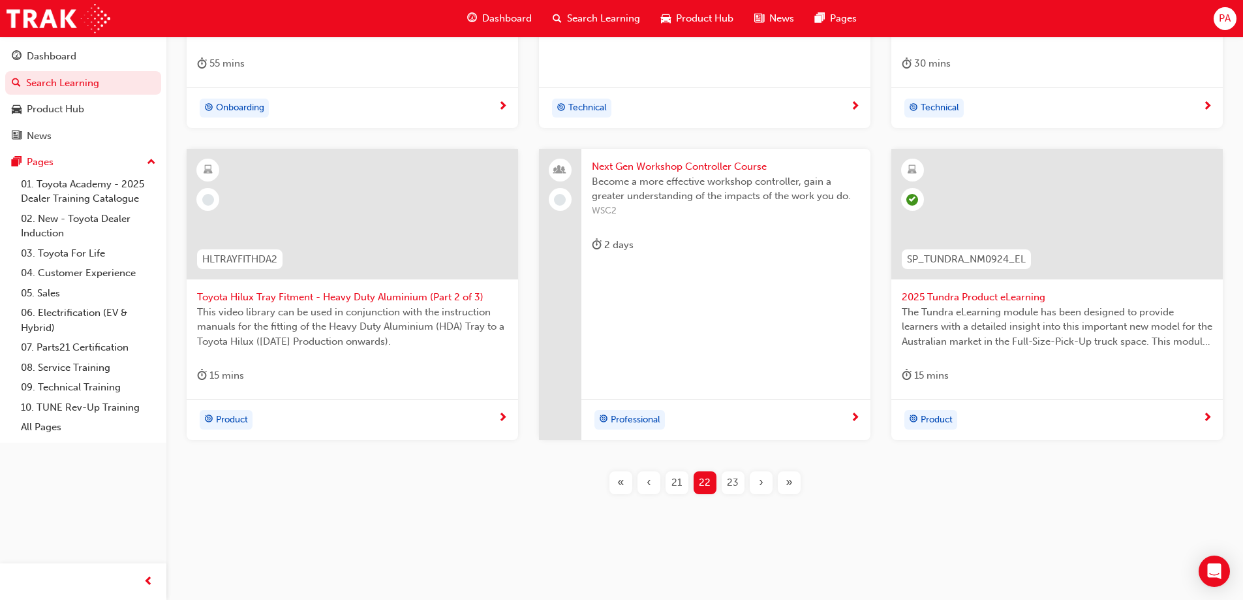
click at [761, 485] on span "›" at bounding box center [761, 482] width 5 height 15
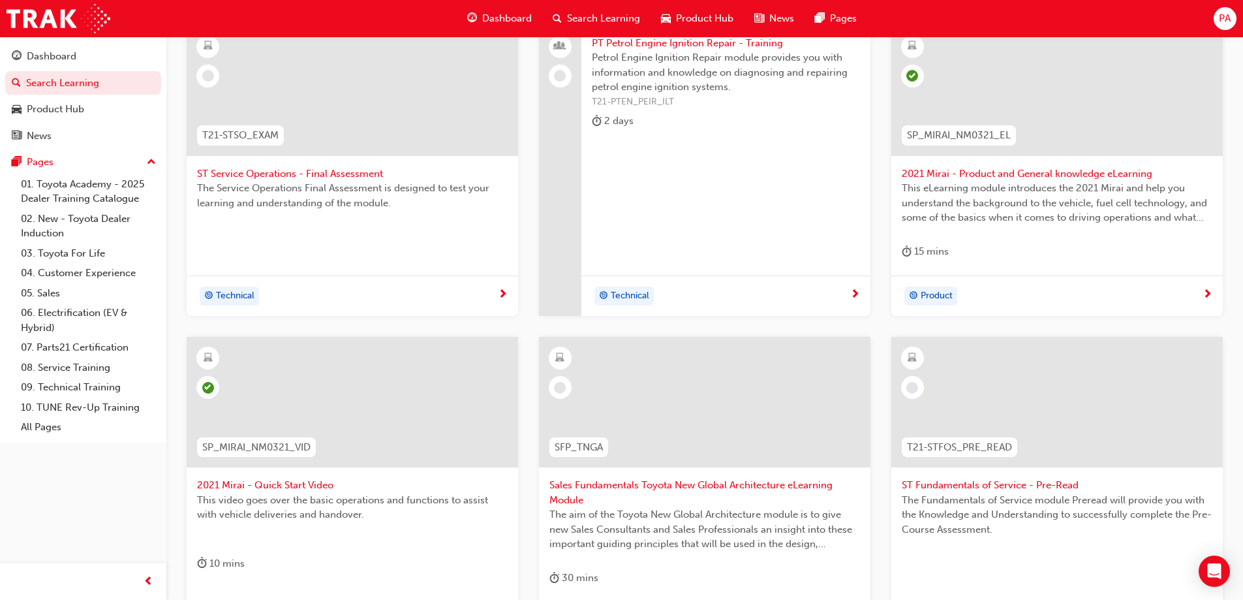
scroll to position [399, 0]
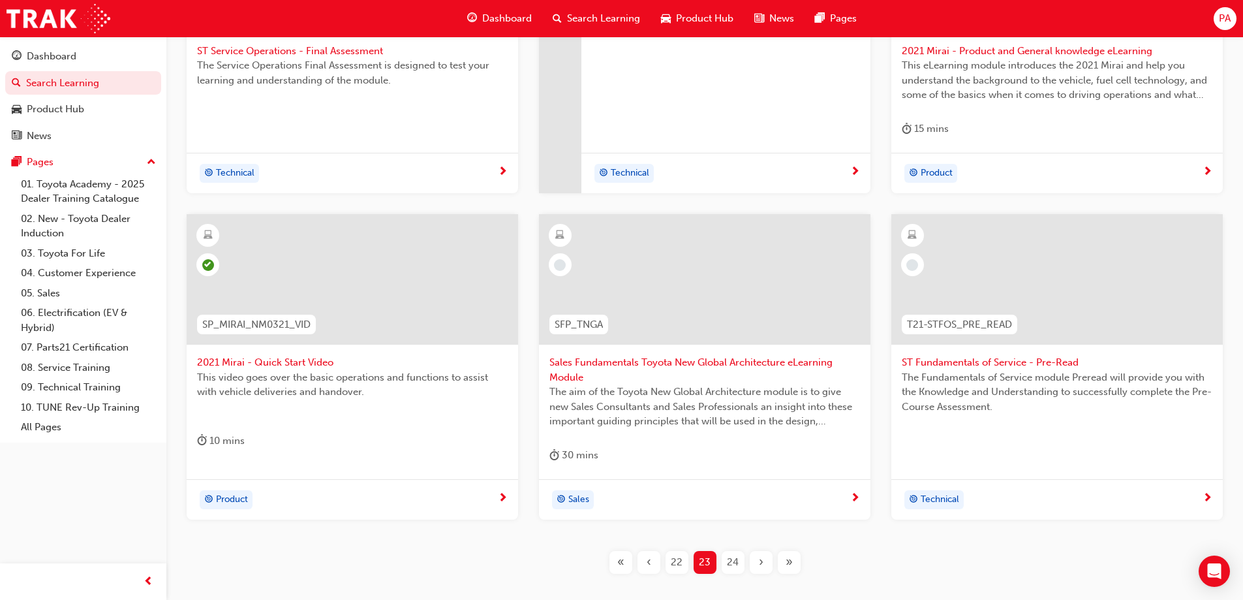
click at [668, 363] on span "Sales Fundamentals Toyota New Global Architecture eLearning Module" at bounding box center [704, 369] width 311 height 29
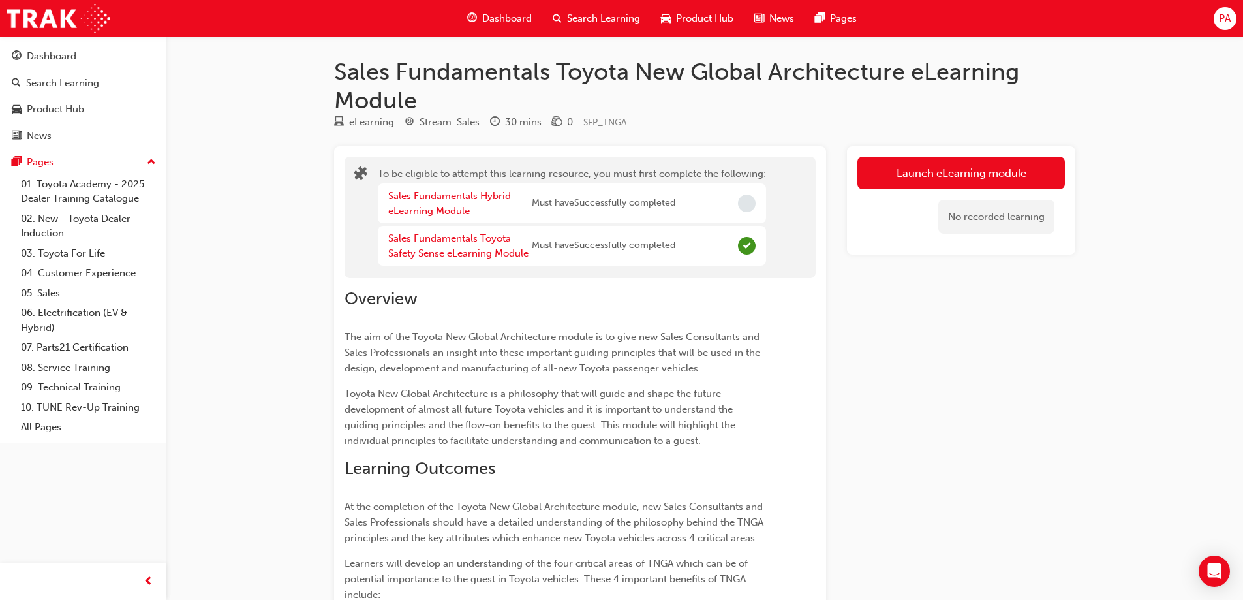
click at [442, 200] on link "Sales Fundamentals Hybrid eLearning Module" at bounding box center [449, 203] width 123 height 27
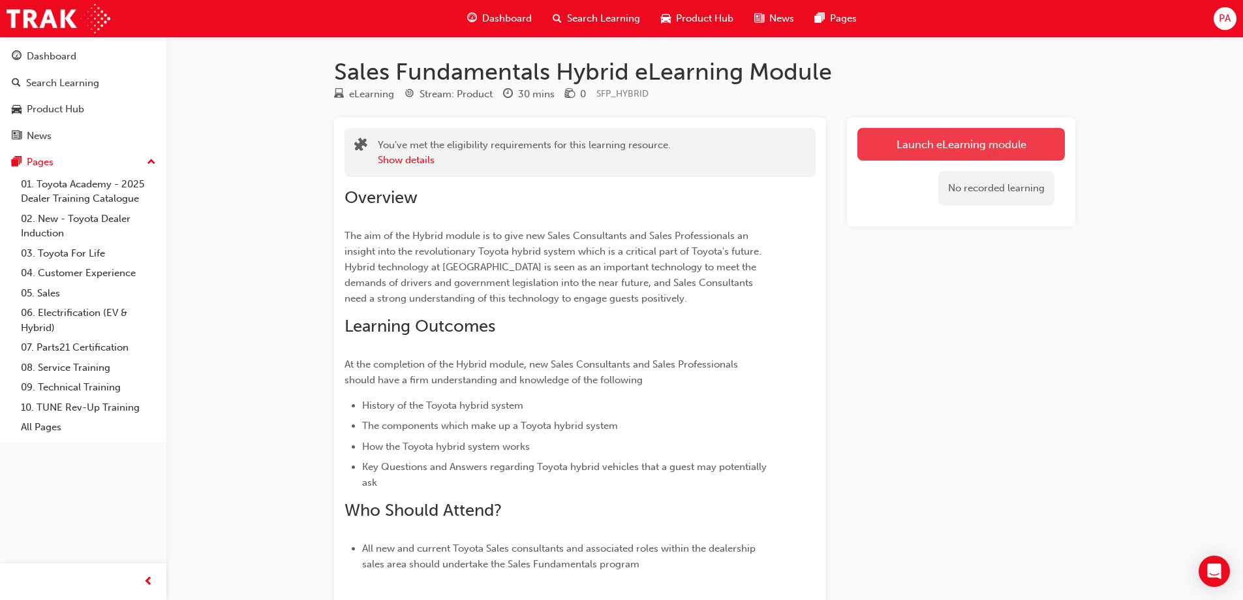
click at [946, 149] on link "Launch eLearning module" at bounding box center [960, 144] width 207 height 33
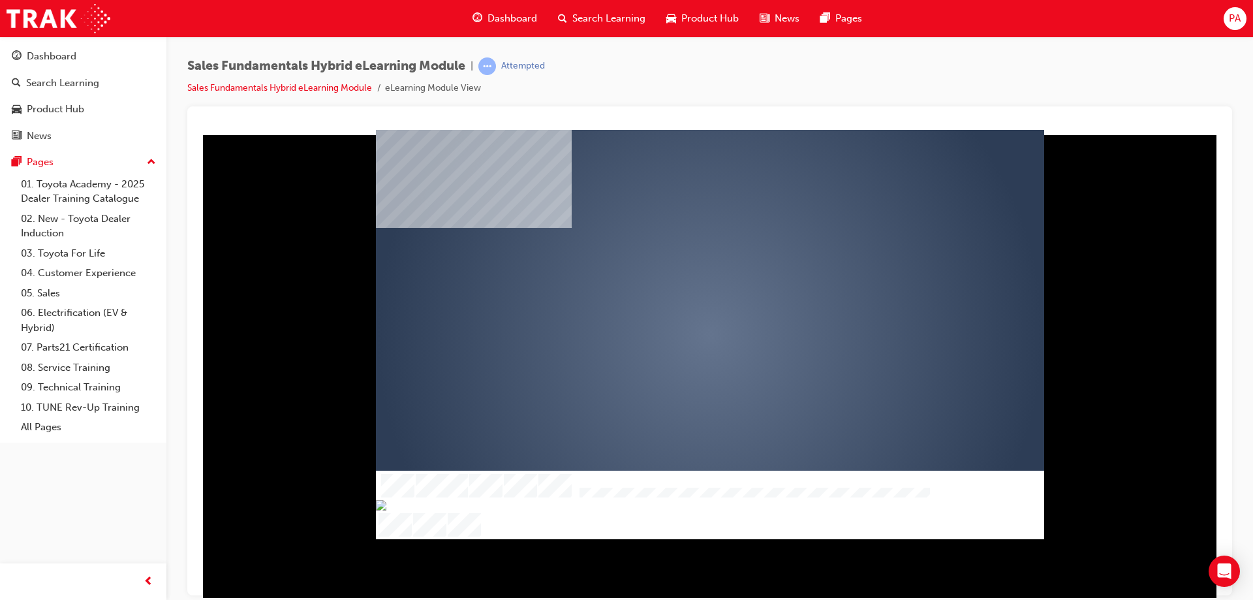
click at [672, 296] on div "play" at bounding box center [672, 296] width 0 height 0
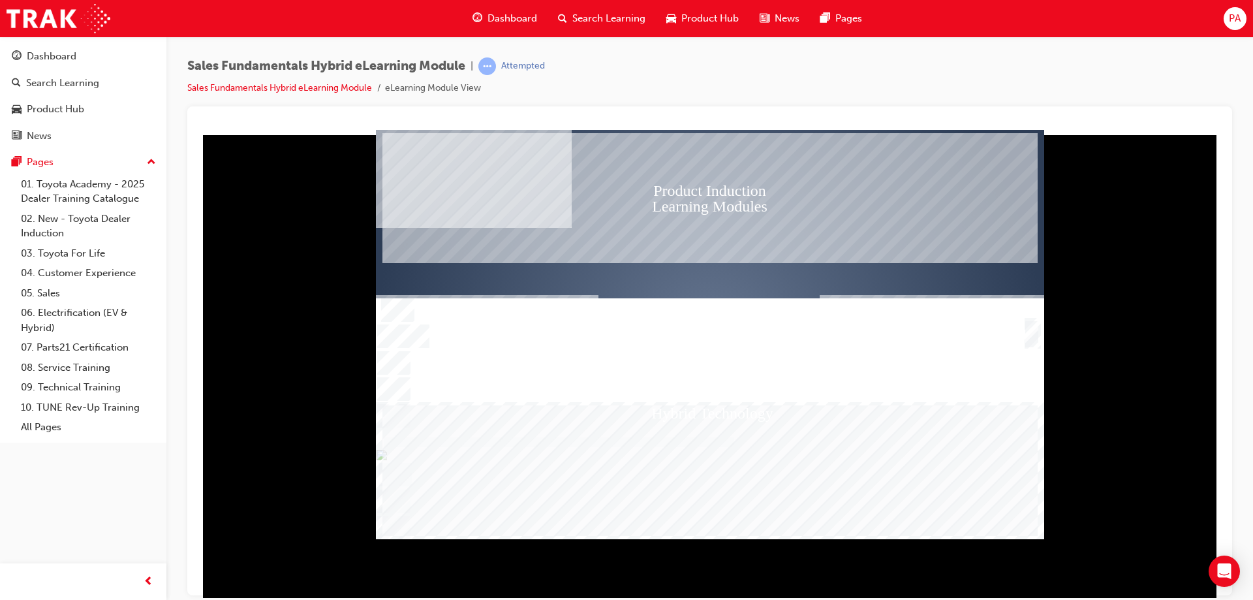
click at [1034, 333] on div "SmartShape" at bounding box center [1031, 333] width 13 height 26
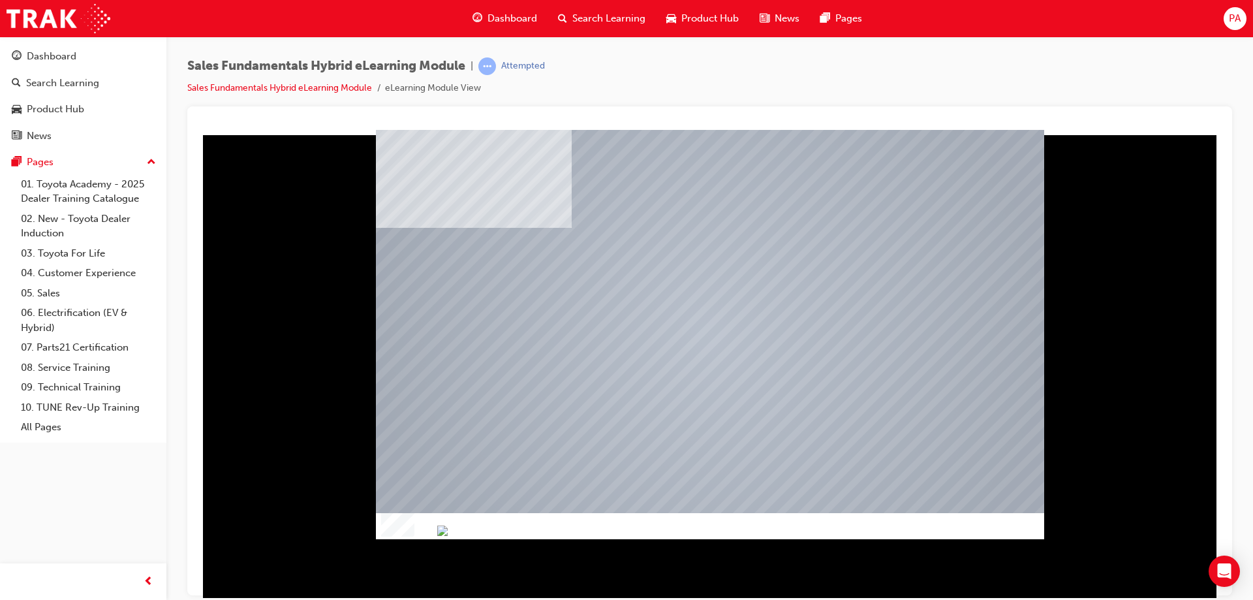
drag, startPoint x: 601, startPoint y: 532, endPoint x: 641, endPoint y: 532, distance: 39.1
click at [448, 532] on img "Progress, Slide 1 of 10" at bounding box center [442, 529] width 10 height 10
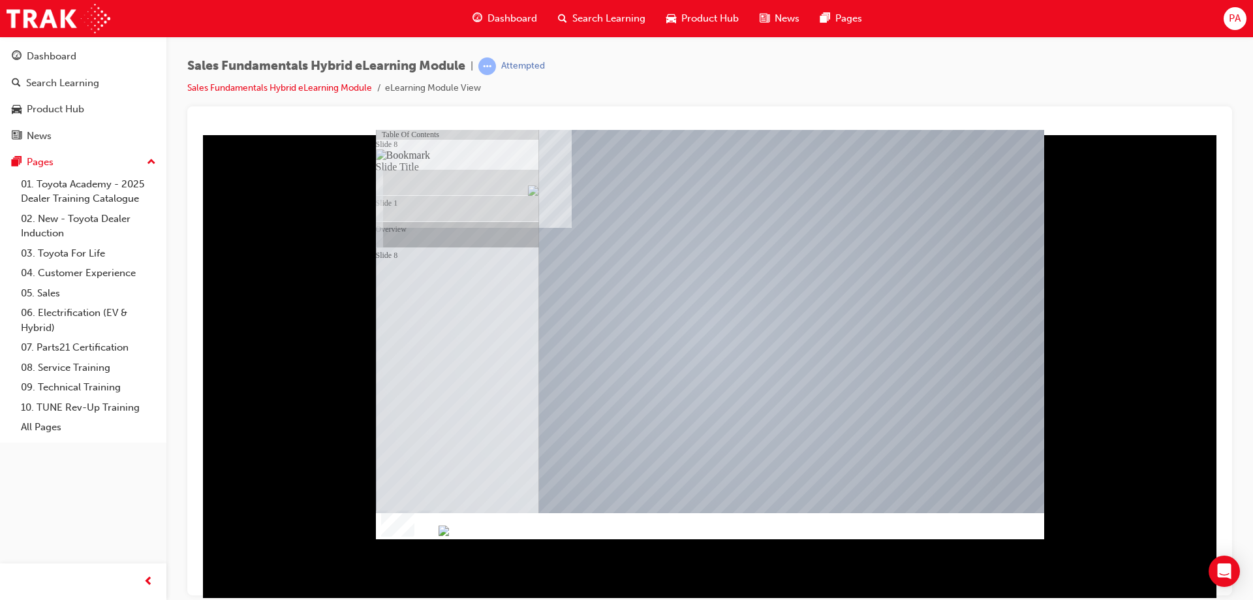
click at [416, 155] on div "Slide 1" at bounding box center [463, 142] width 151 height 26
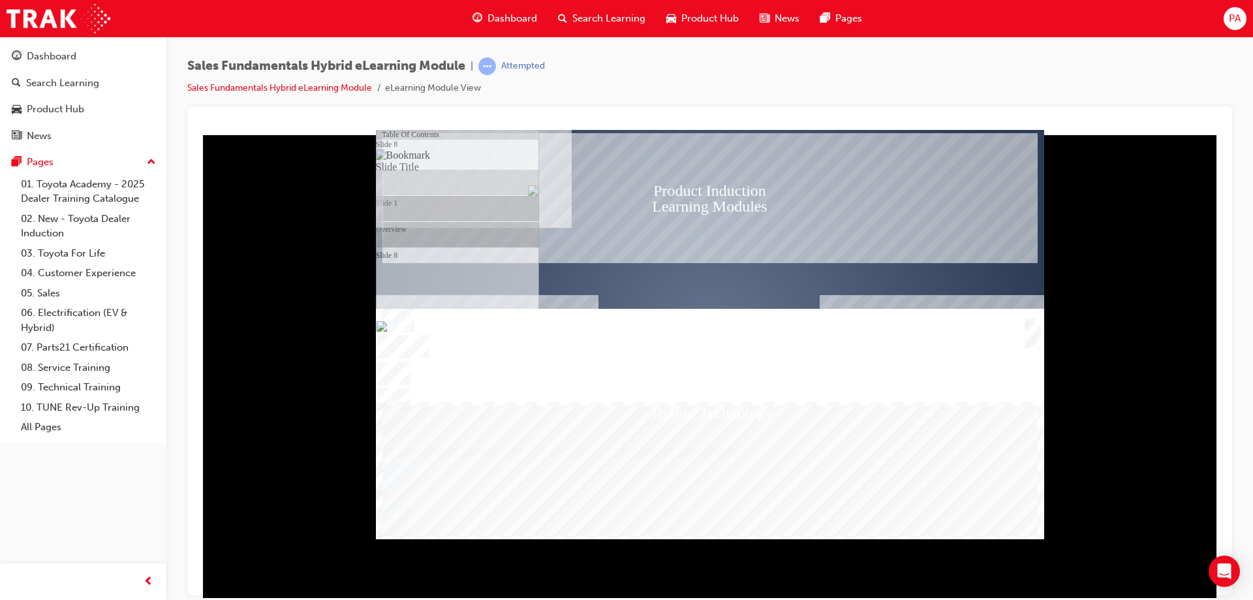
click at [1042, 333] on div "Text" at bounding box center [931, 333] width 224 height 78
click at [1022, 331] on div "Text" at bounding box center [931, 333] width 224 height 78
click at [600, 335] on div "Image" at bounding box center [708, 333] width 221 height 42
click at [397, 538] on img "Hide table of contents" at bounding box center [391, 543] width 10 height 11
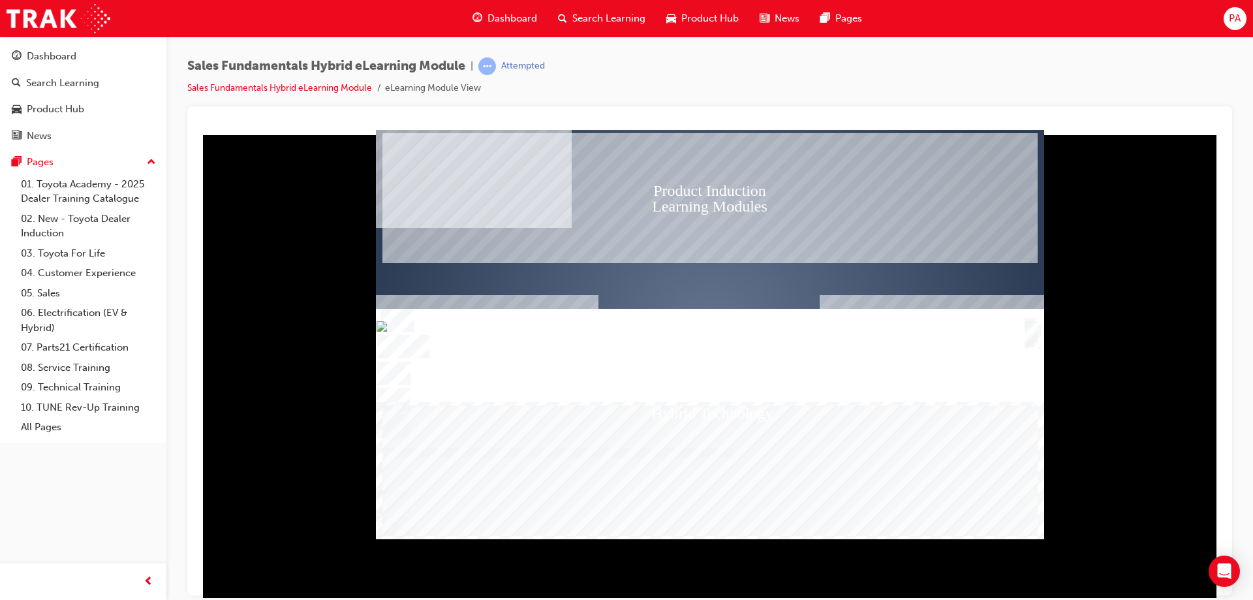
click at [1032, 331] on div "SmartShape" at bounding box center [1031, 333] width 13 height 26
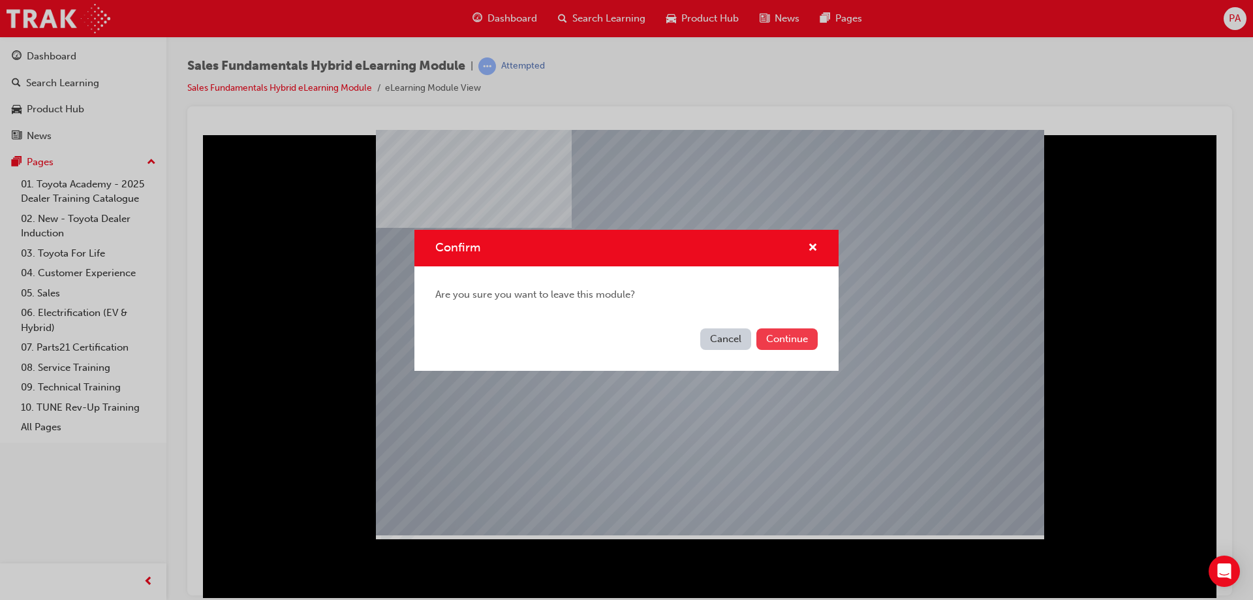
click at [771, 334] on button "Continue" at bounding box center [786, 339] width 61 height 22
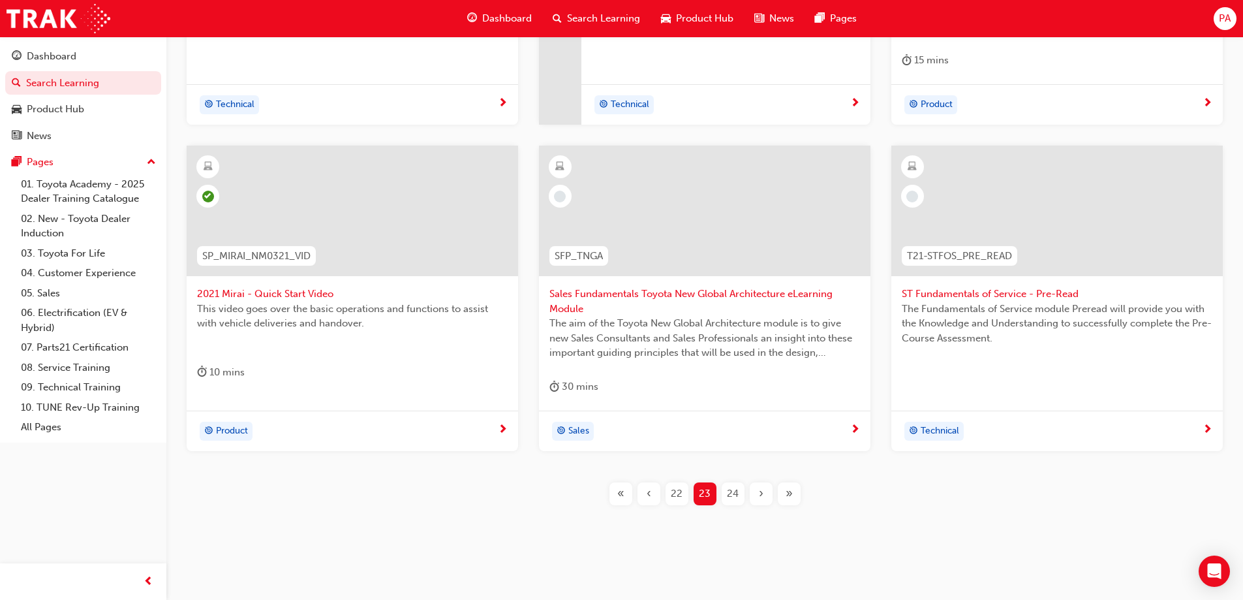
scroll to position [479, 0]
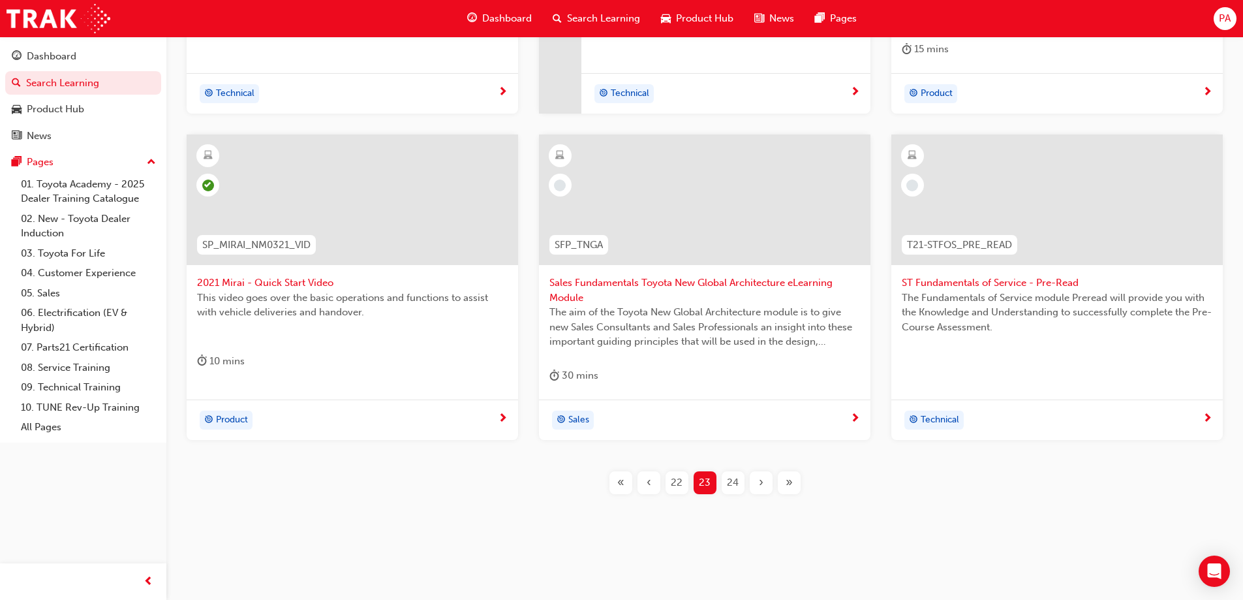
click at [750, 478] on div "›" at bounding box center [761, 482] width 23 height 23
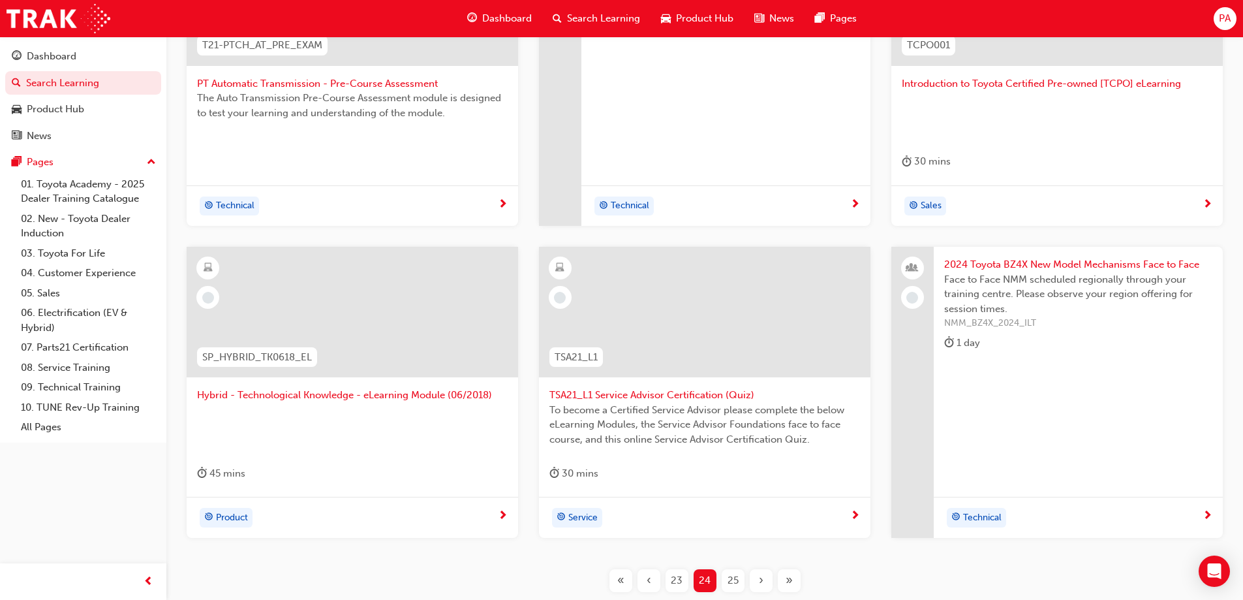
scroll to position [399, 0]
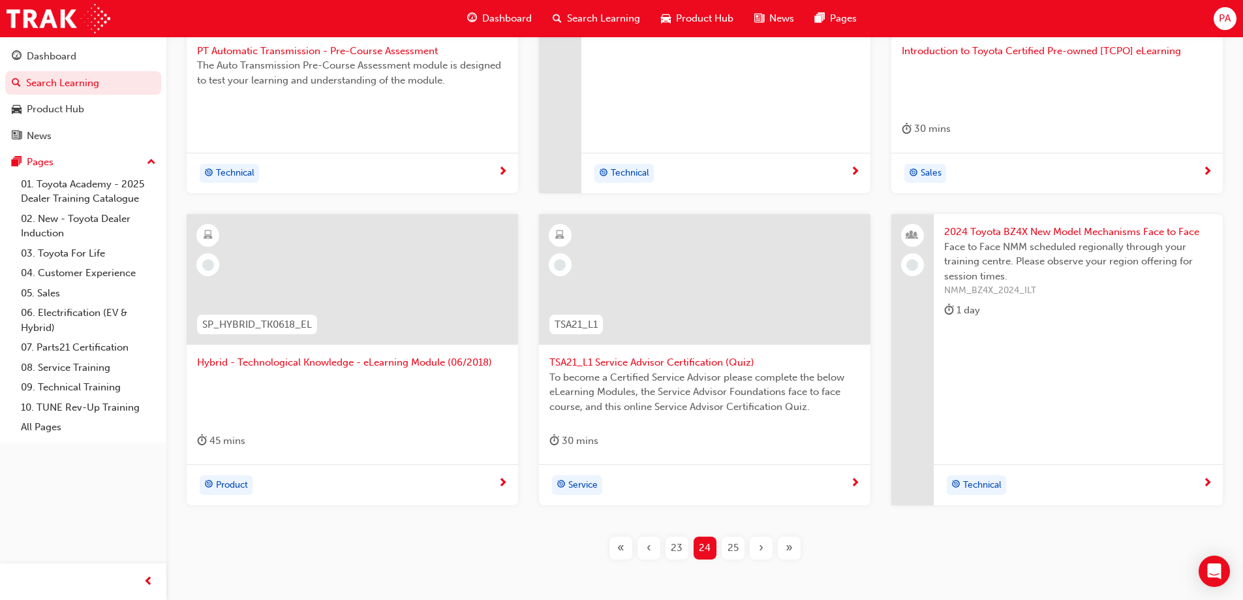
click at [419, 356] on span "Hybrid - Technological Knowledge - eLearning Module (06/2018)" at bounding box center [352, 362] width 311 height 15
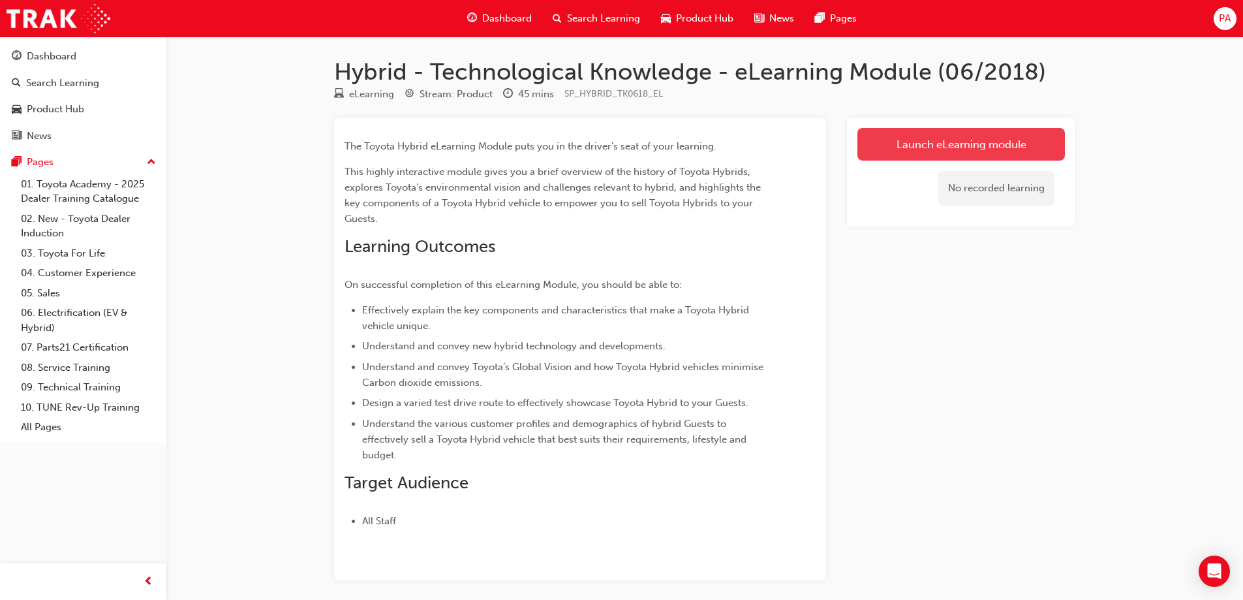
click at [894, 144] on link "Launch eLearning module" at bounding box center [960, 144] width 207 height 33
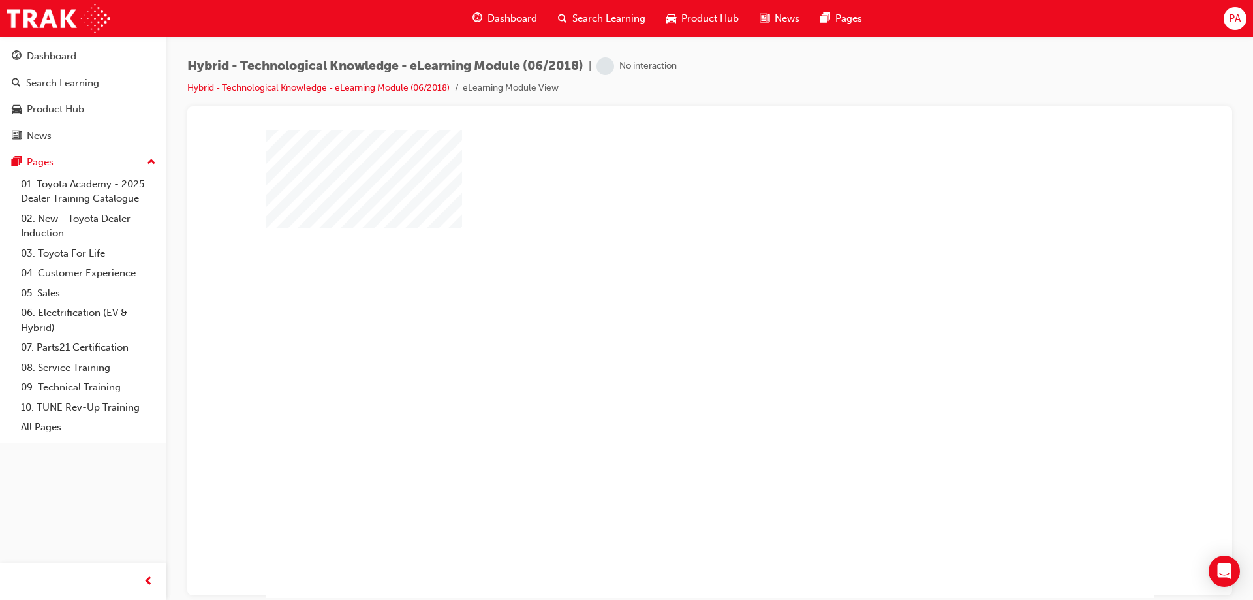
click at [672, 326] on div "play" at bounding box center [672, 326] width 0 height 0
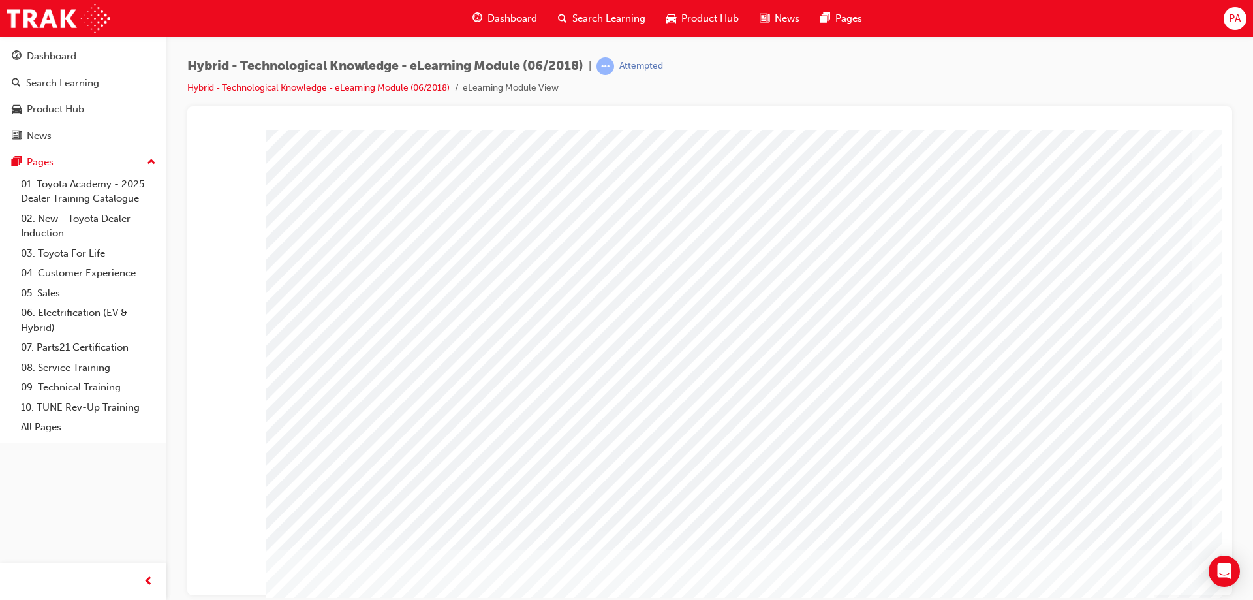
scroll to position [22, 0]
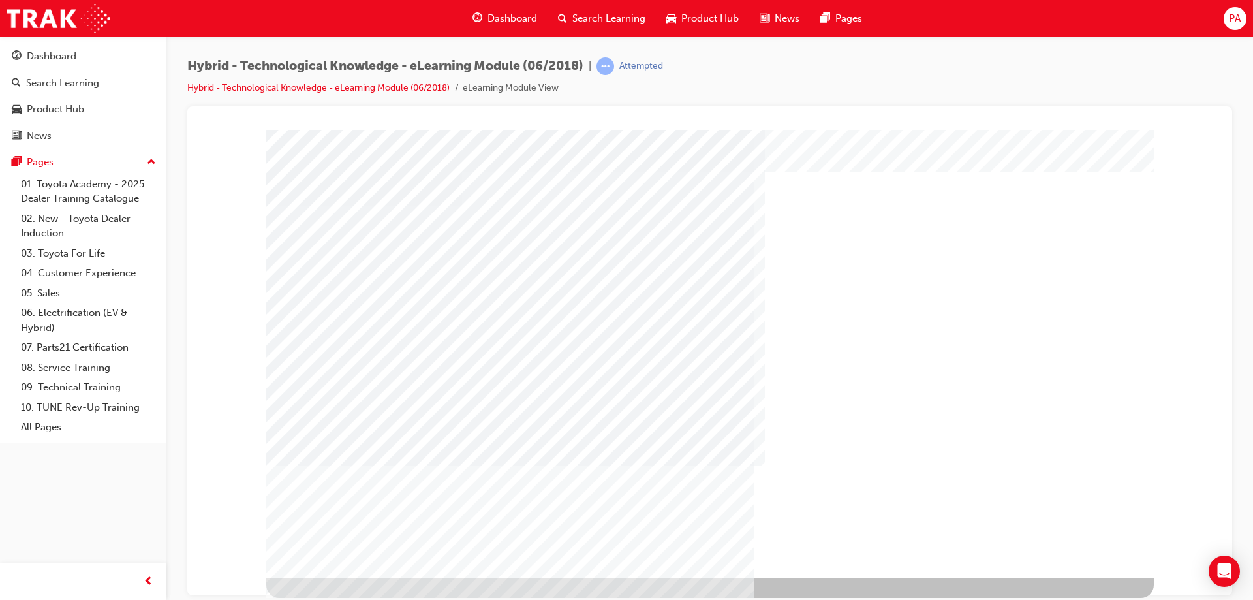
scroll to position [0, 0]
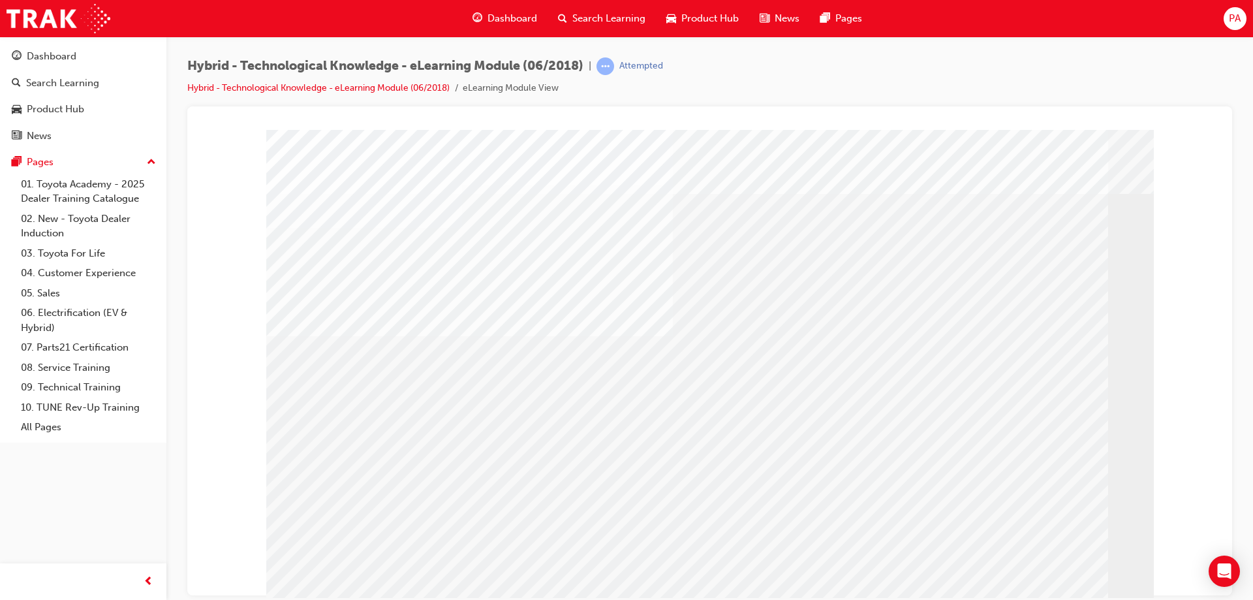
scroll to position [22, 0]
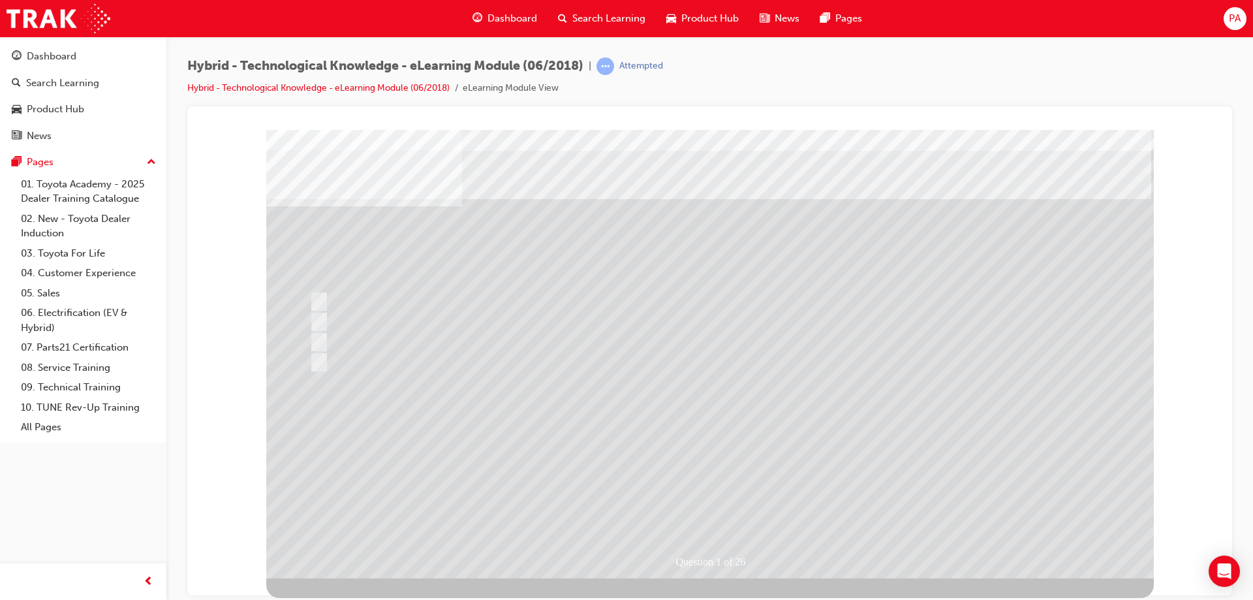
scroll to position [0, 0]
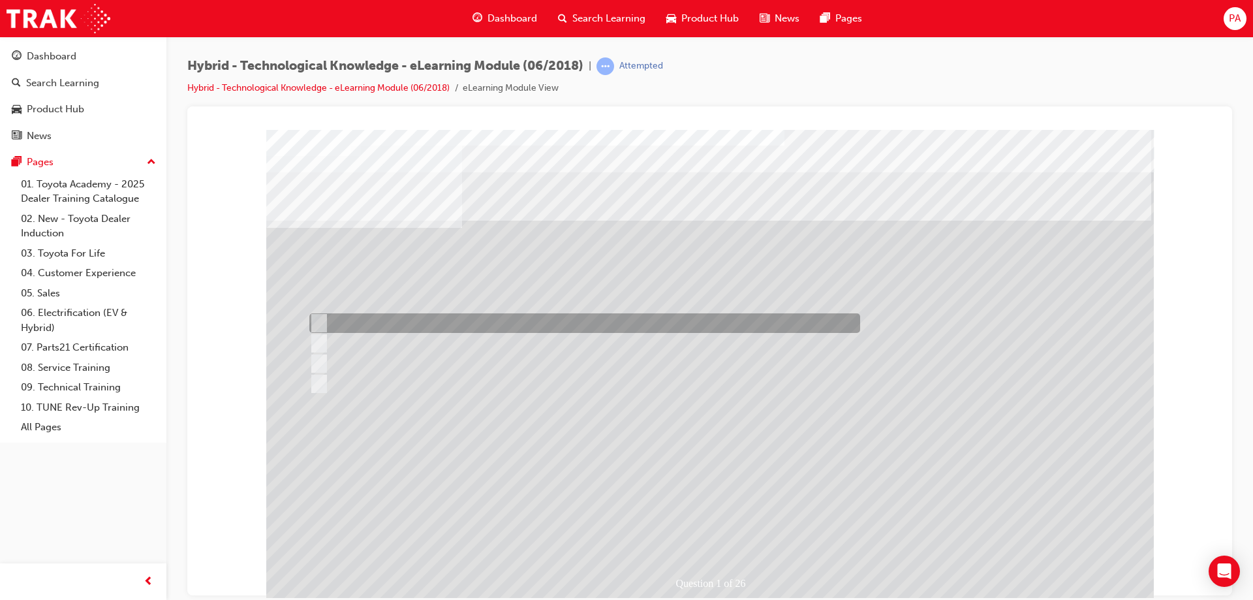
click at [397, 315] on div at bounding box center [581, 323] width 551 height 20
radio input "true"
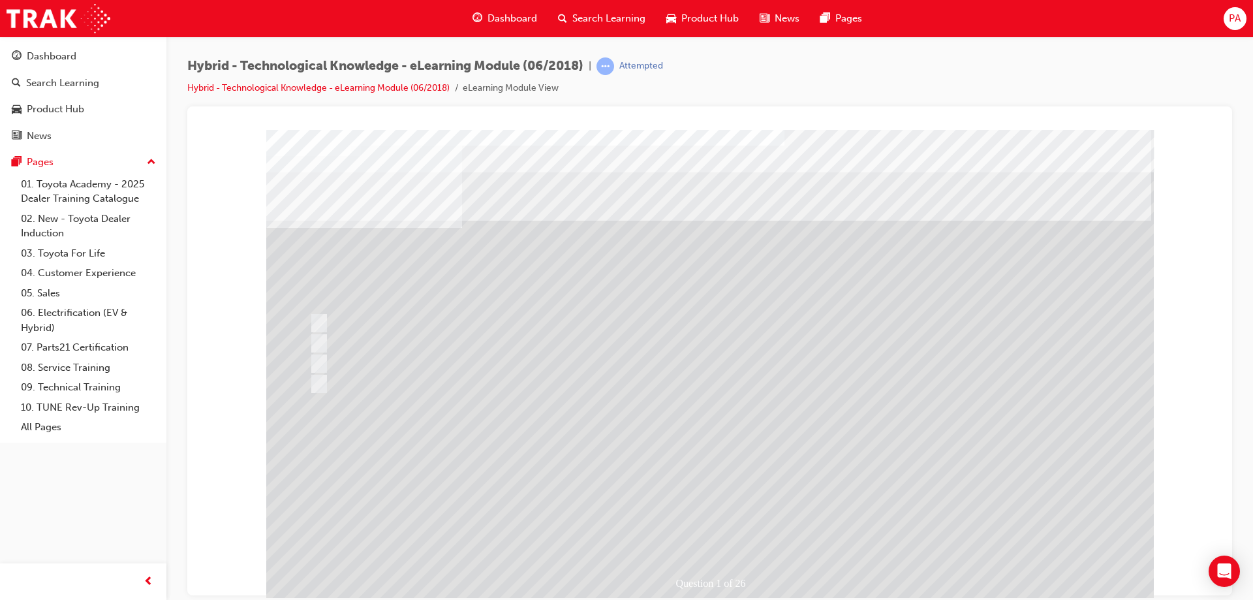
click at [714, 439] on div at bounding box center [709, 364] width 887 height 470
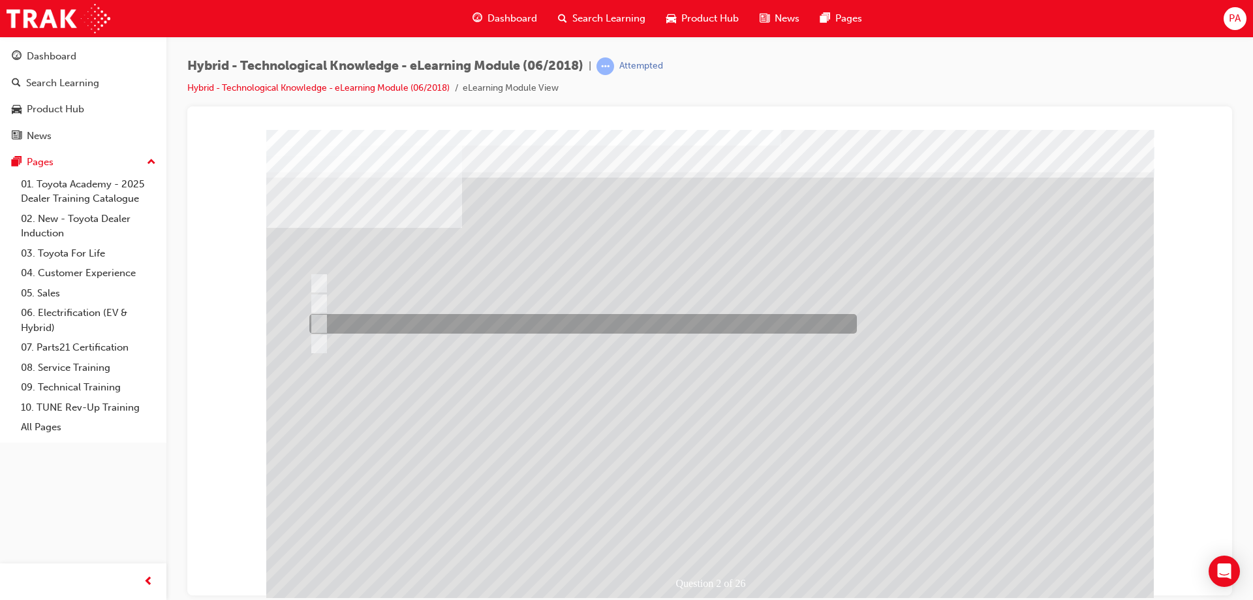
click at [399, 322] on div at bounding box center [579, 324] width 547 height 20
radio input "true"
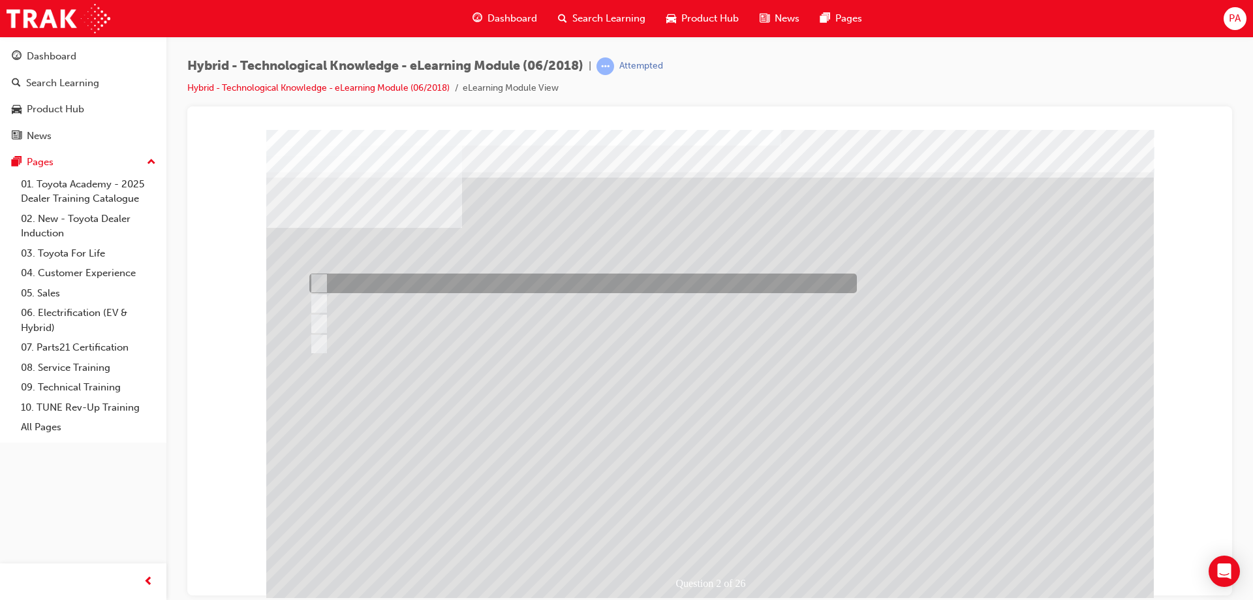
click at [392, 278] on div at bounding box center [579, 283] width 547 height 20
radio input "true"
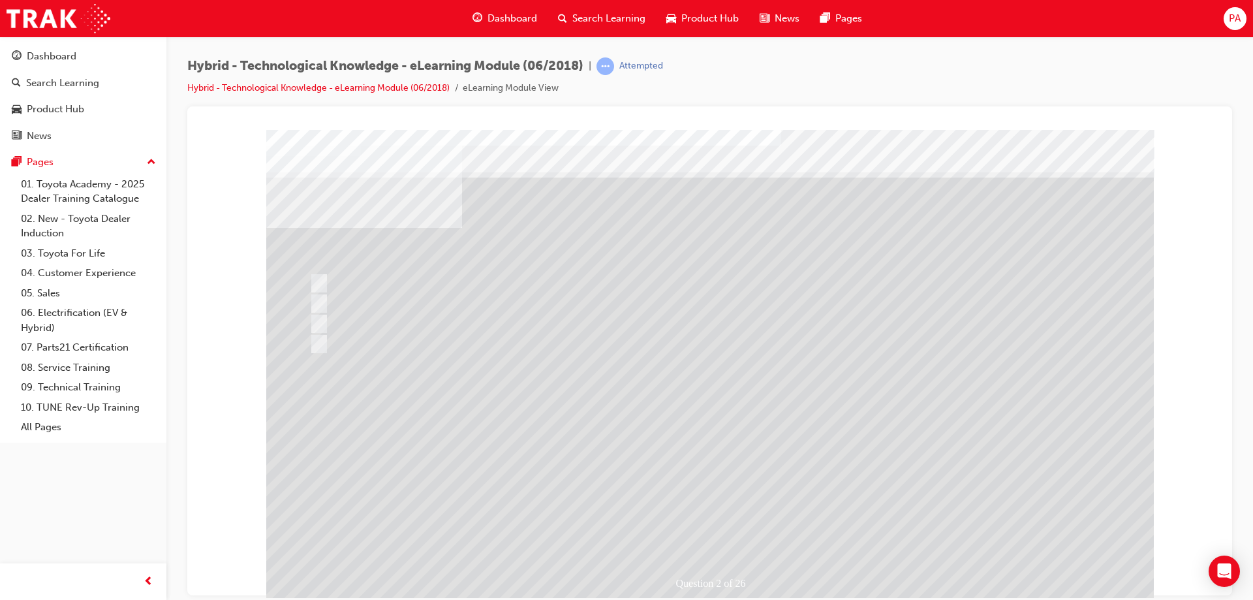
click at [680, 414] on div at bounding box center [709, 364] width 887 height 470
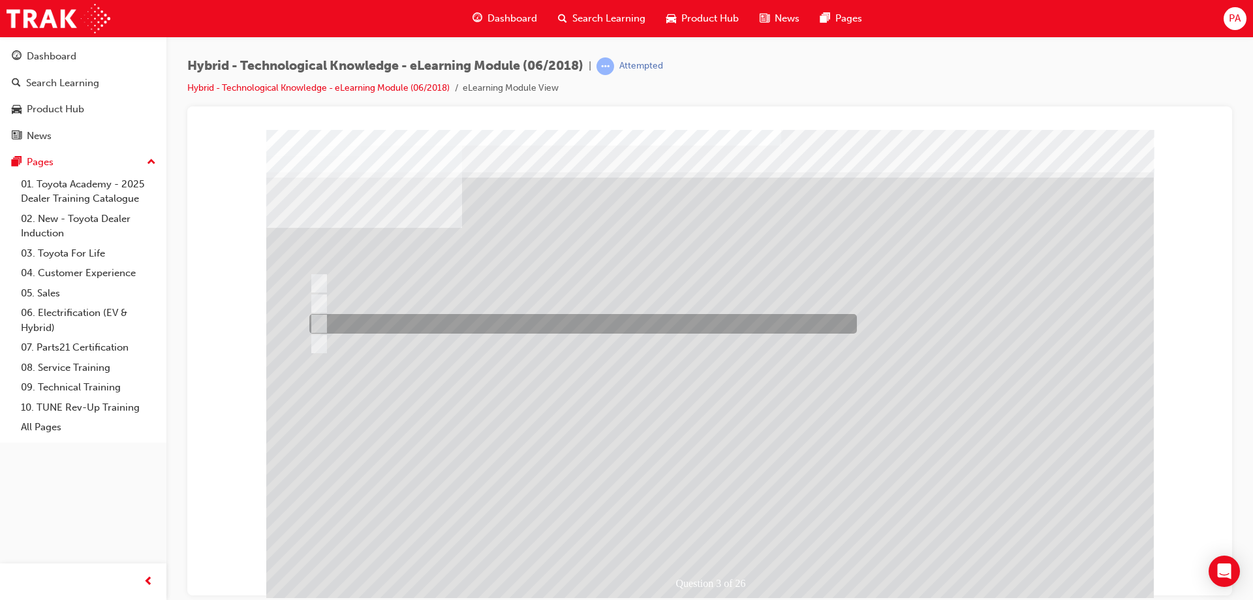
click at [415, 323] on div at bounding box center [579, 324] width 547 height 20
radio input "true"
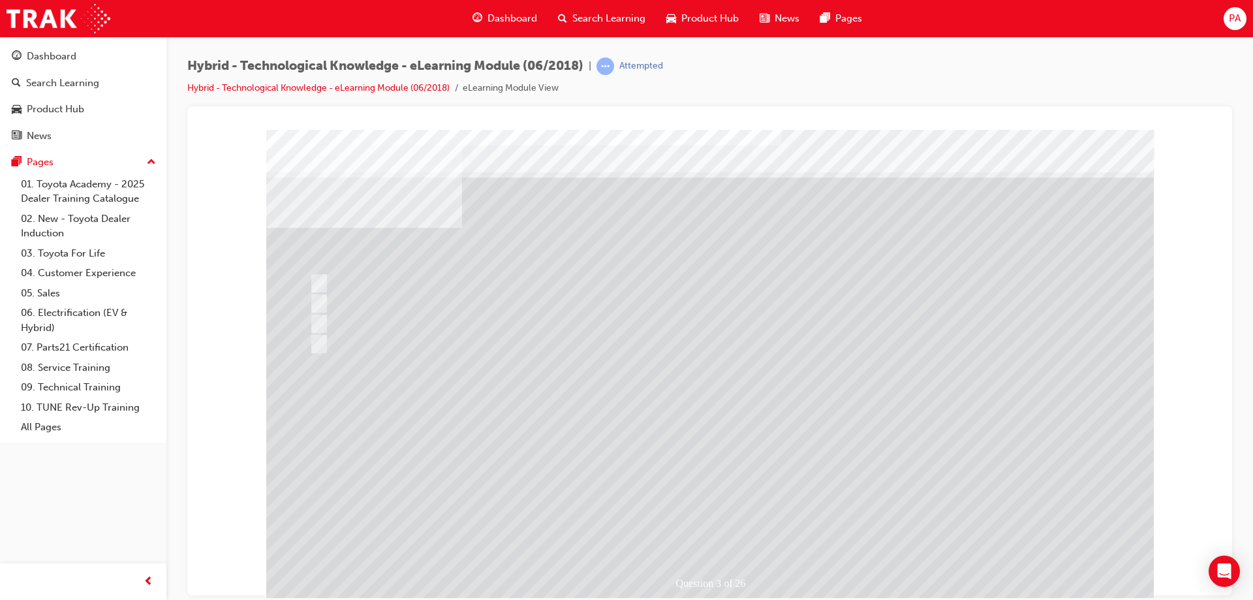
click at [345, 299] on div at bounding box center [709, 364] width 887 height 470
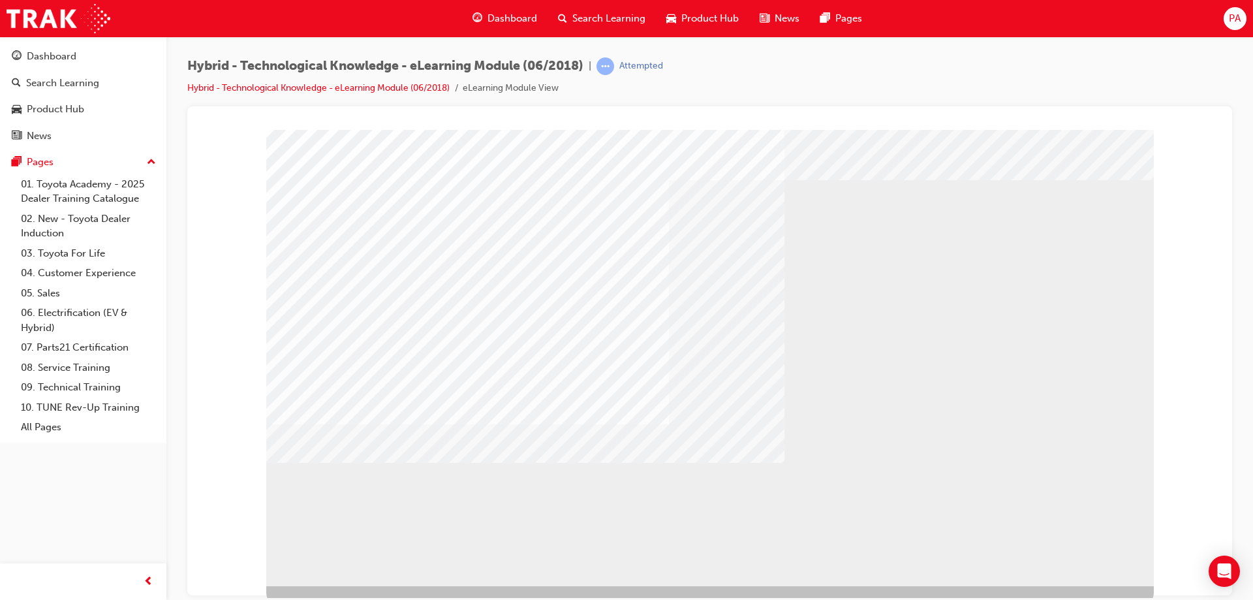
scroll to position [22, 0]
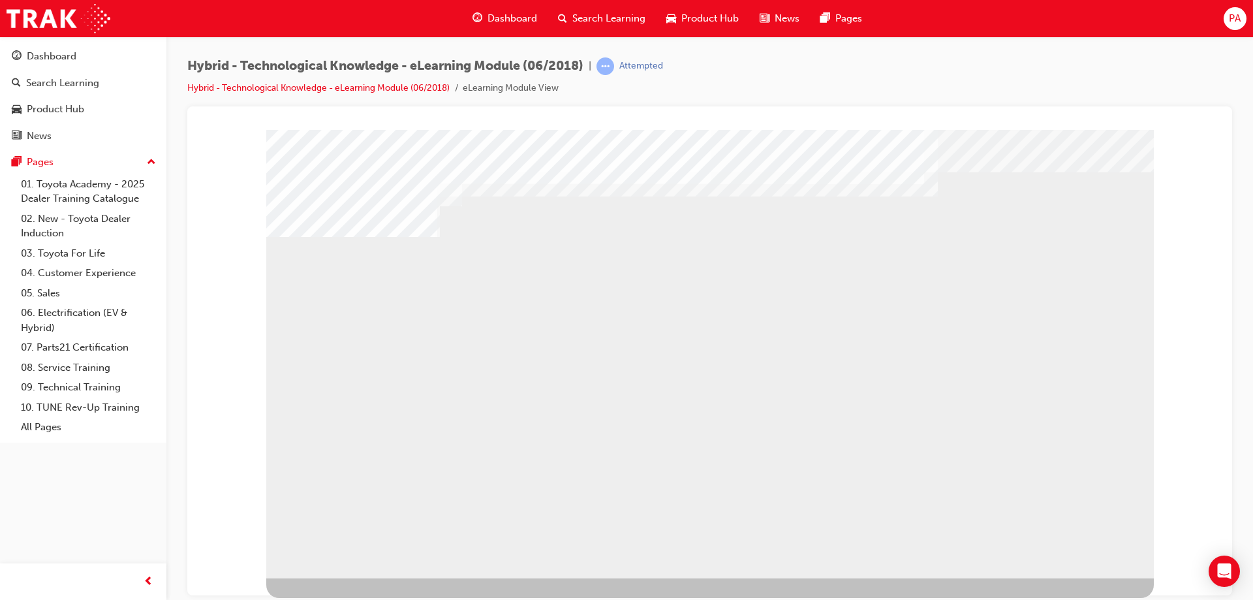
scroll to position [0, 0]
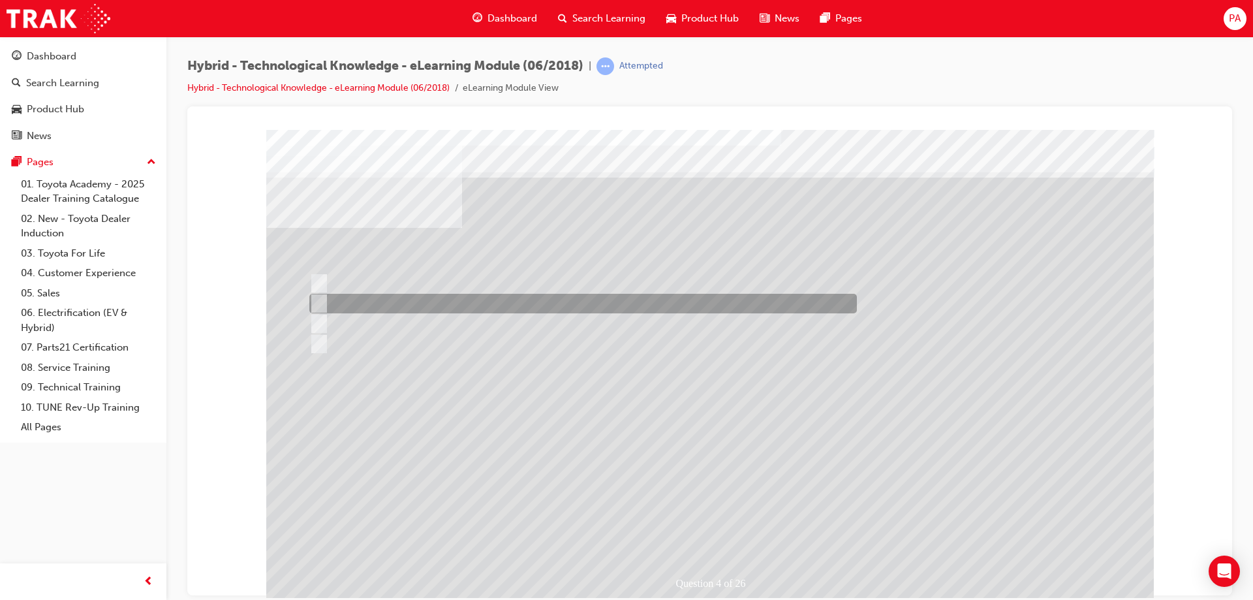
click at [548, 301] on div at bounding box center [579, 304] width 547 height 20
radio input "true"
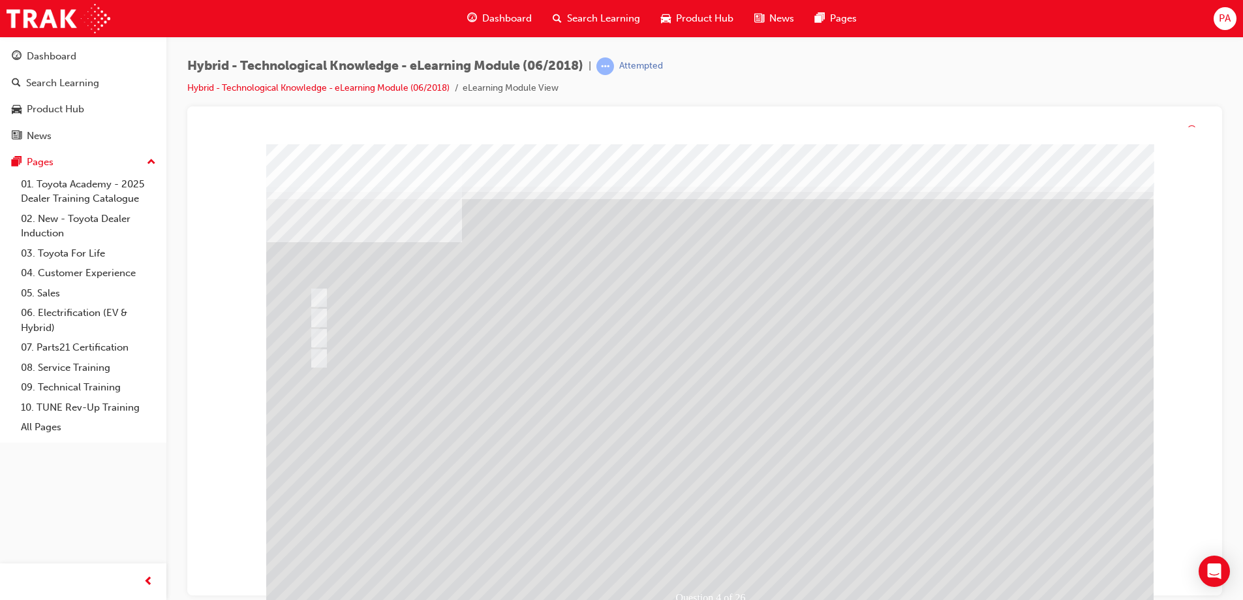
click at [701, 434] on div at bounding box center [709, 379] width 887 height 470
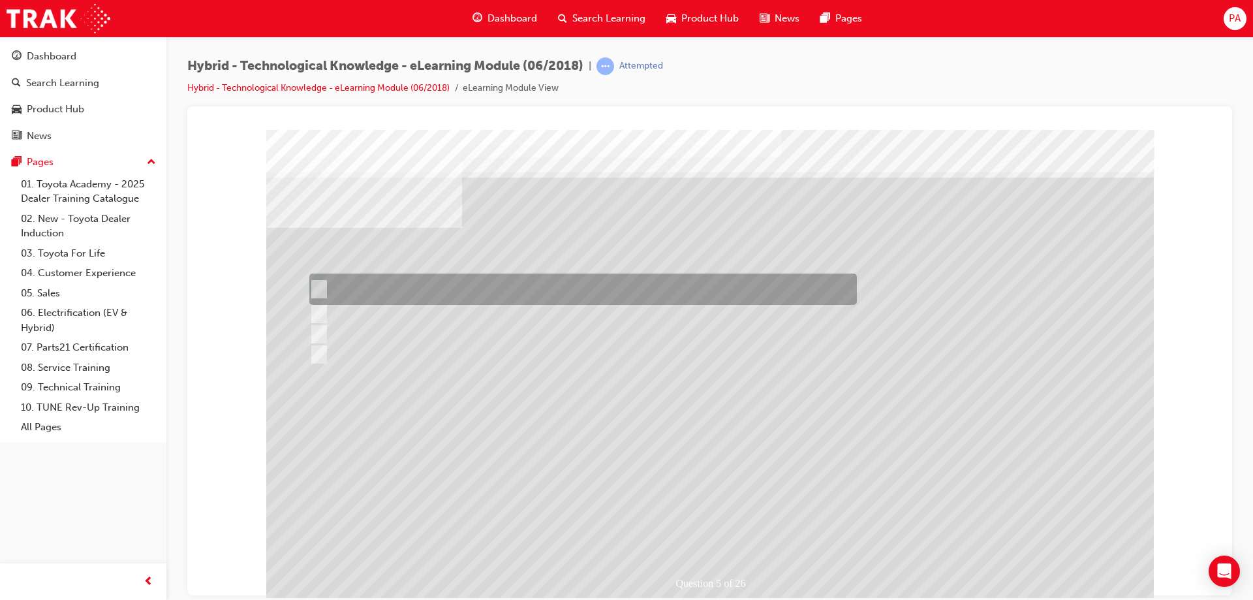
click at [620, 282] on div at bounding box center [579, 288] width 547 height 31
radio input "true"
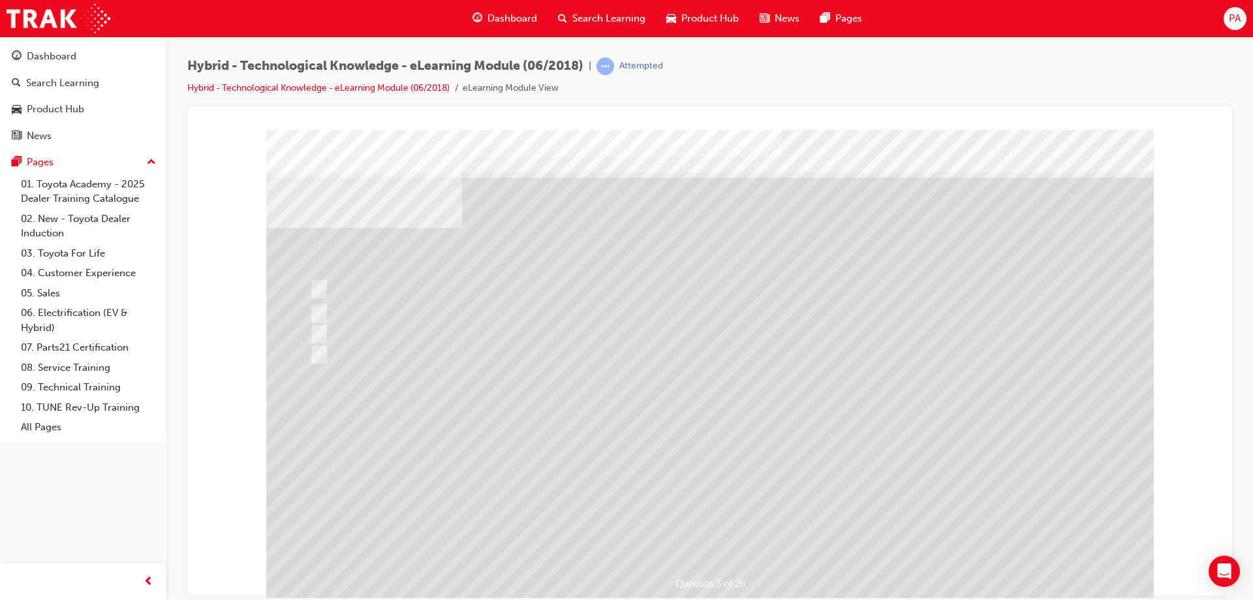
click at [752, 441] on div at bounding box center [709, 364] width 887 height 470
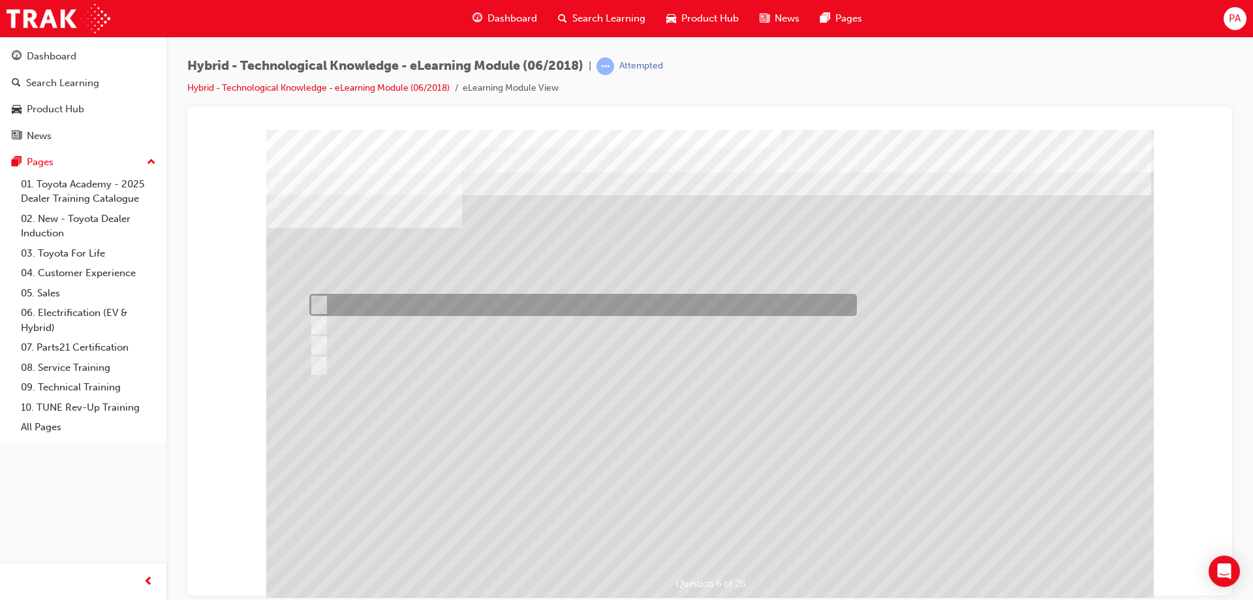
click at [494, 309] on div at bounding box center [579, 305] width 547 height 22
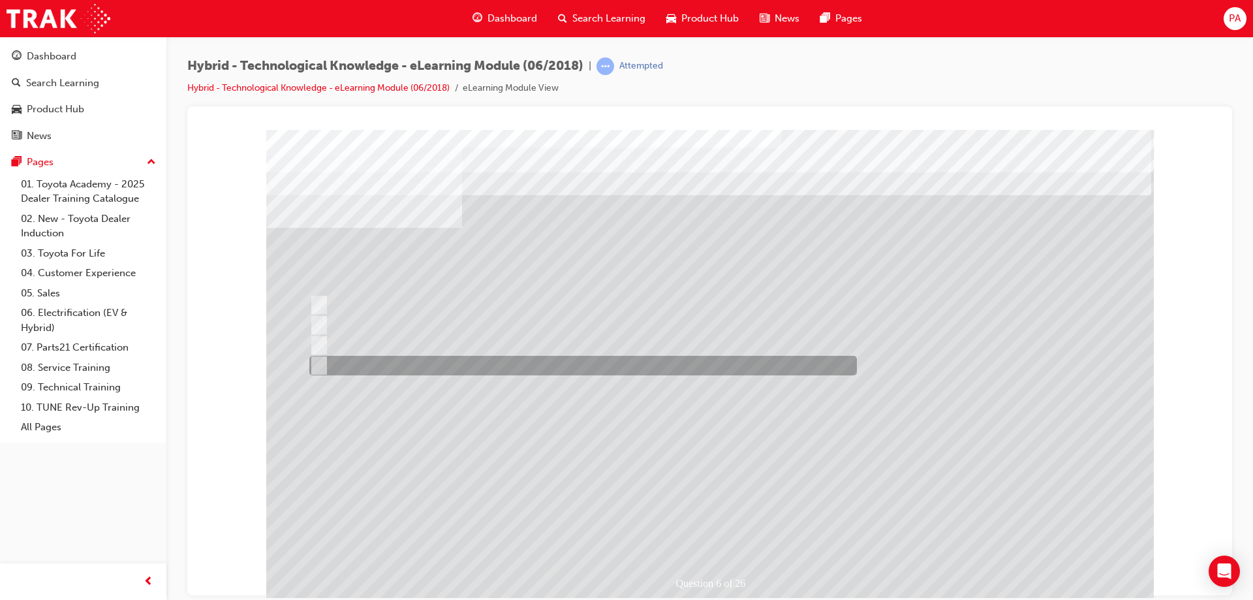
click at [425, 356] on div at bounding box center [579, 366] width 547 height 20
radio input "false"
radio input "true"
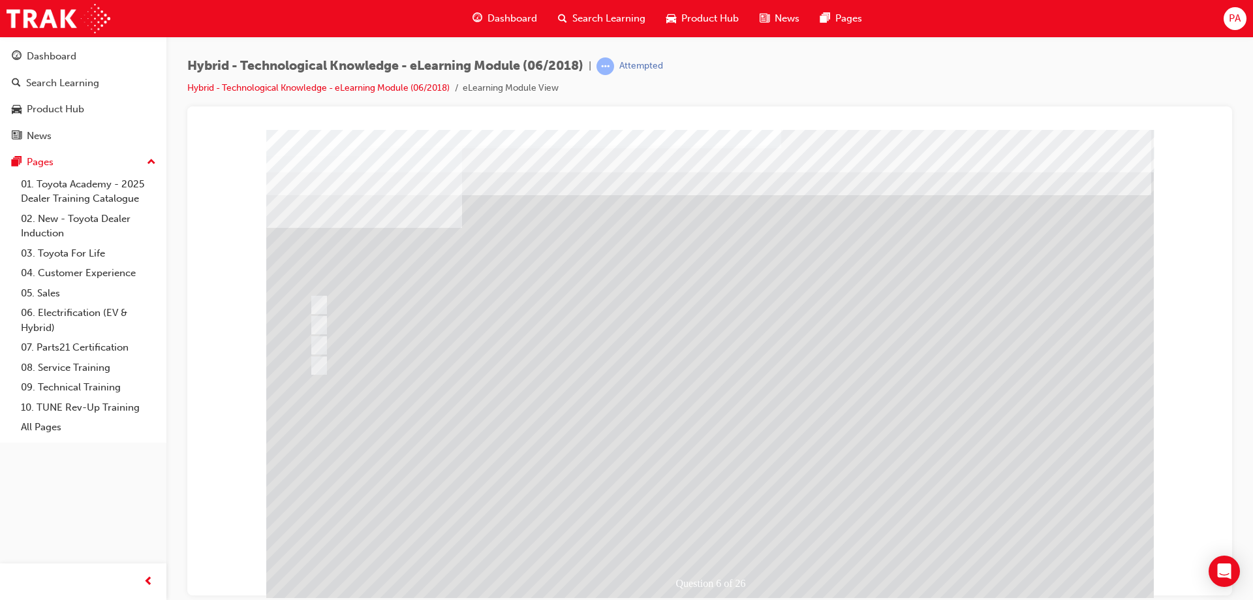
click at [685, 469] on div at bounding box center [709, 364] width 887 height 470
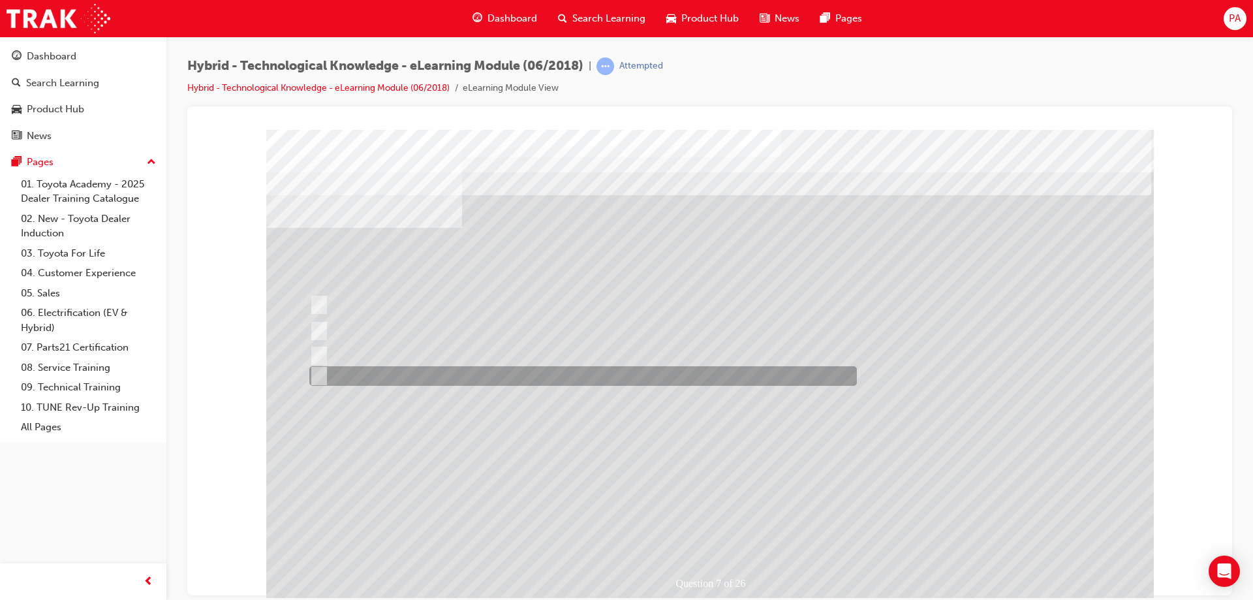
click at [402, 369] on div at bounding box center [579, 376] width 547 height 20
radio input "true"
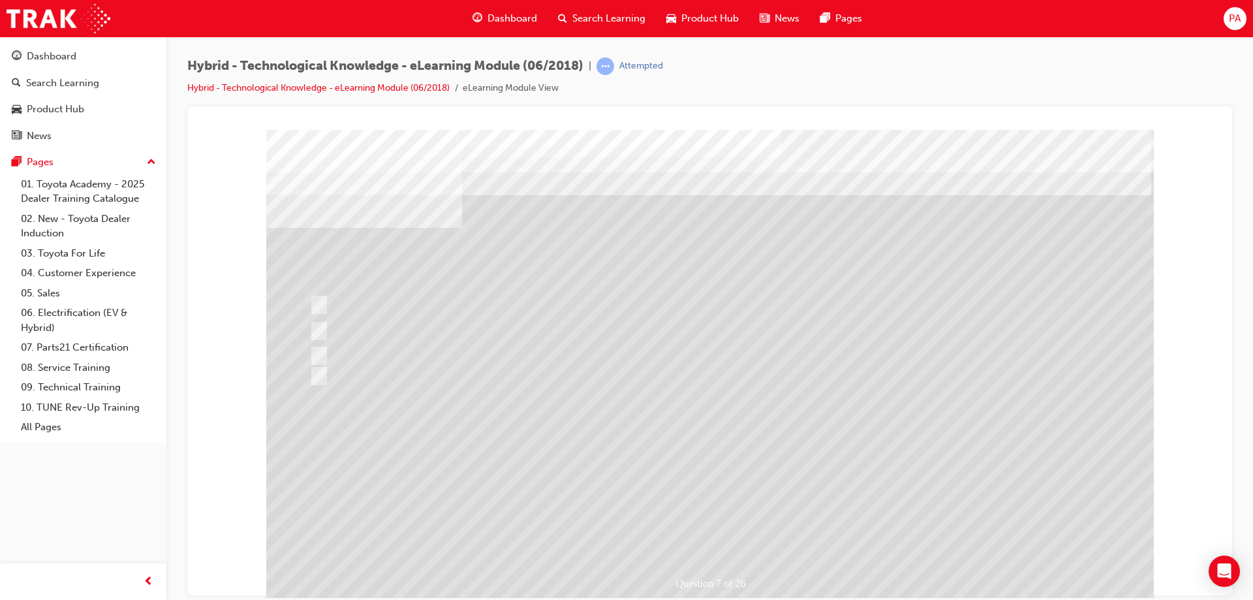
click at [708, 490] on div at bounding box center [709, 364] width 887 height 470
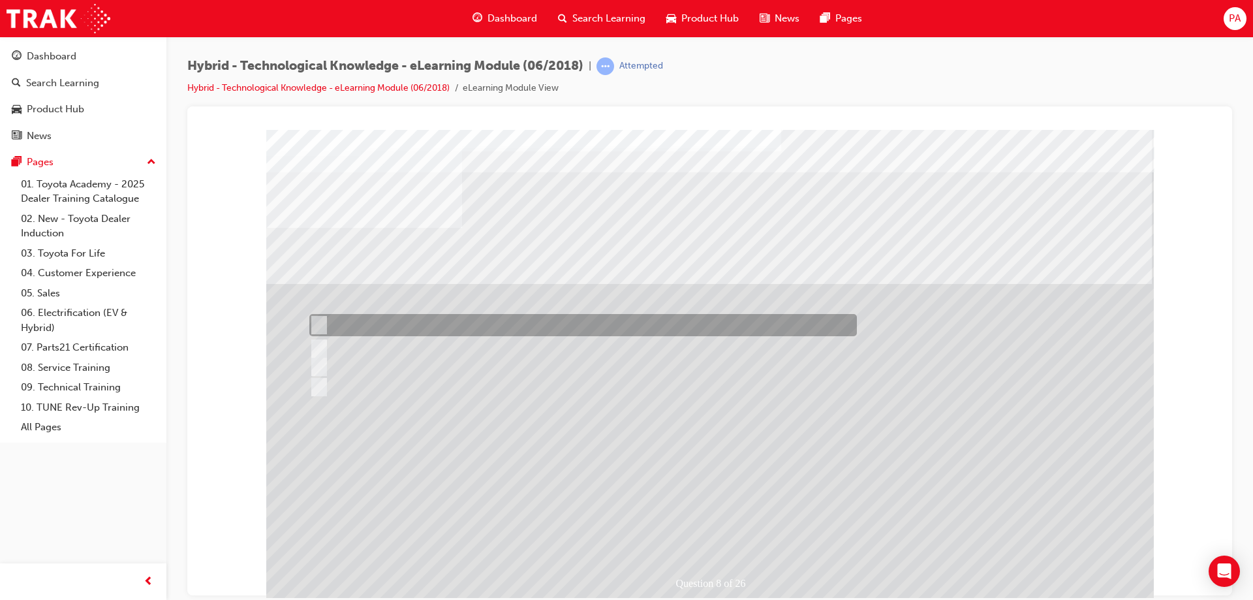
click at [338, 315] on div at bounding box center [579, 325] width 547 height 22
radio input "true"
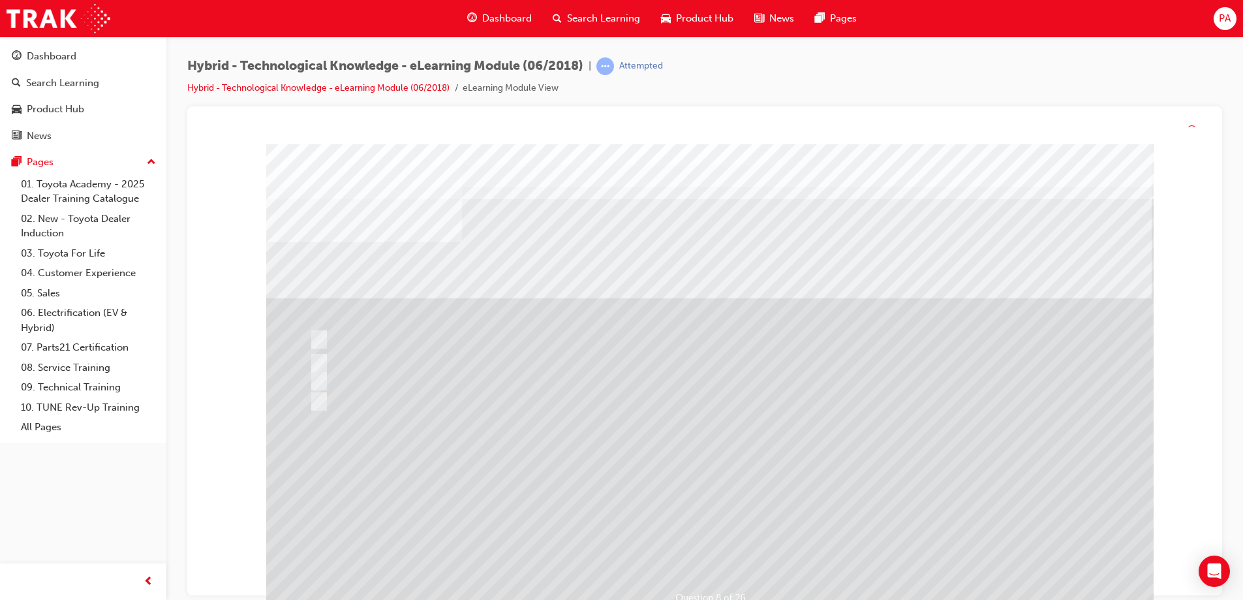
click at [671, 466] on div at bounding box center [709, 379] width 887 height 470
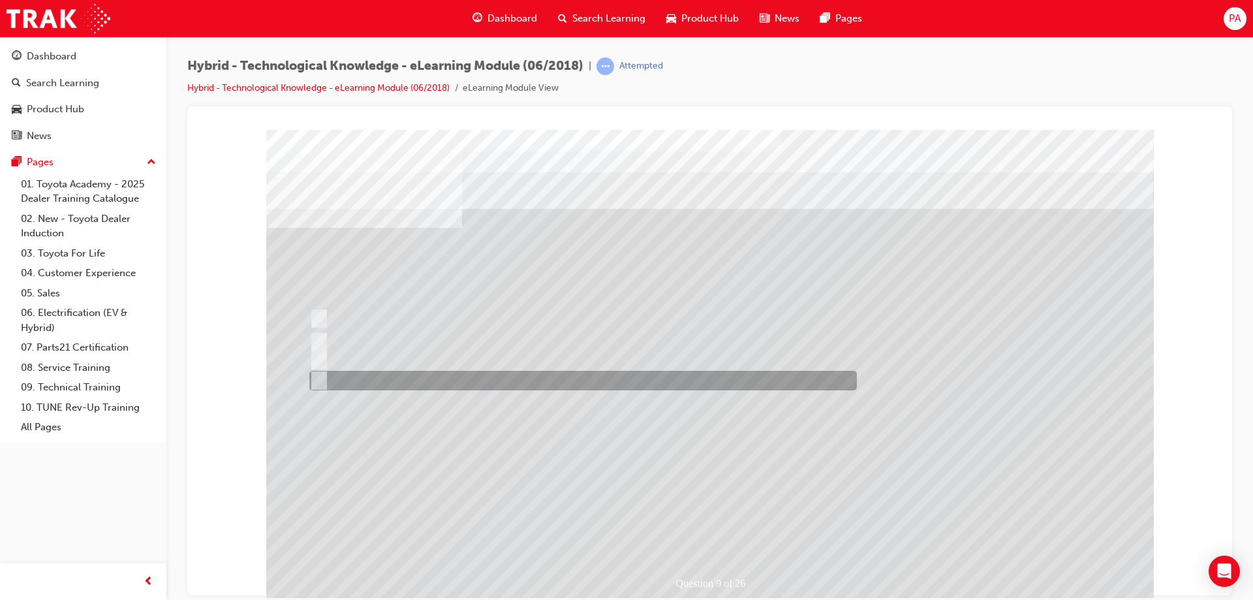
click at [381, 378] on div at bounding box center [579, 381] width 547 height 20
radio input "true"
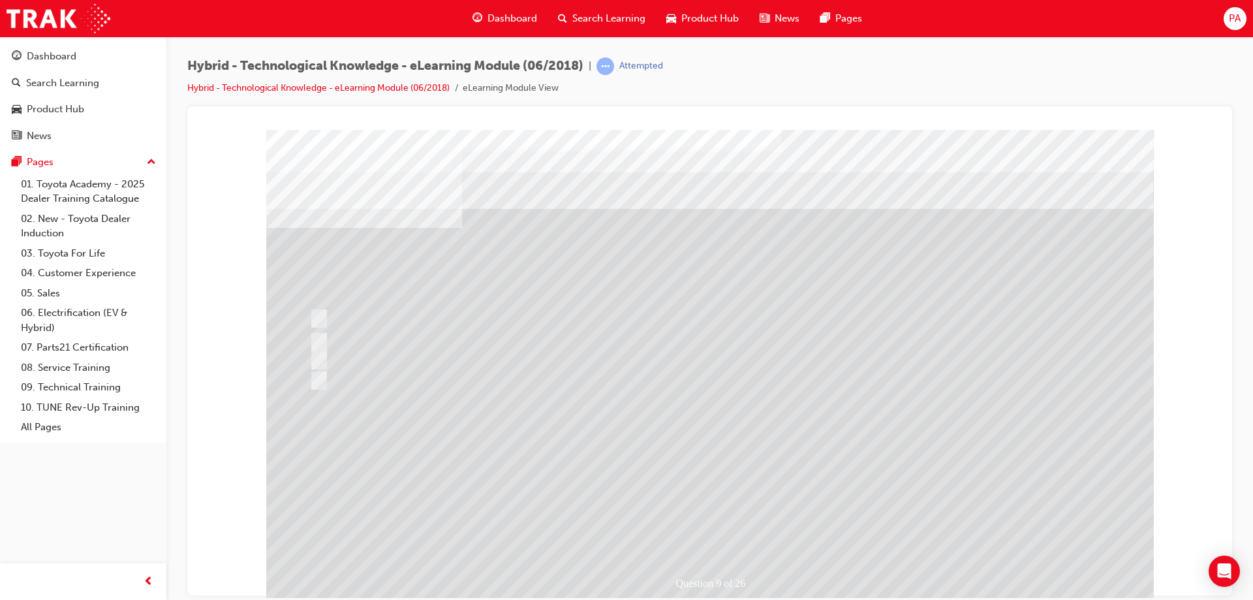
click at [656, 442] on div at bounding box center [709, 364] width 887 height 470
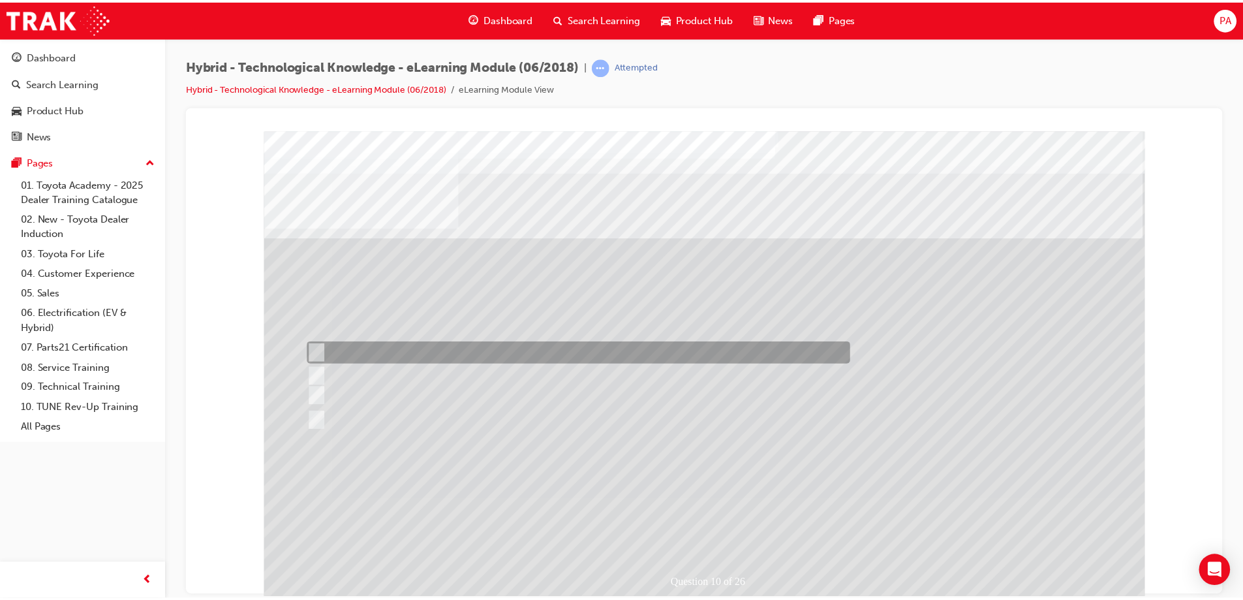
scroll to position [22, 0]
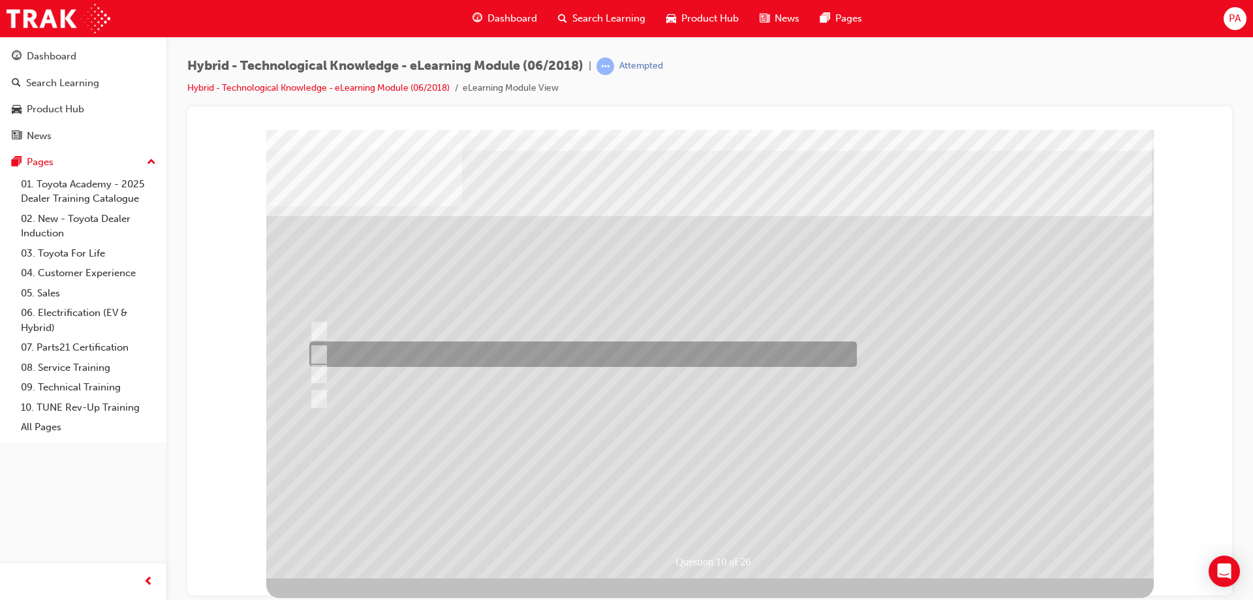
click at [420, 345] on div at bounding box center [579, 353] width 547 height 25
radio input "true"
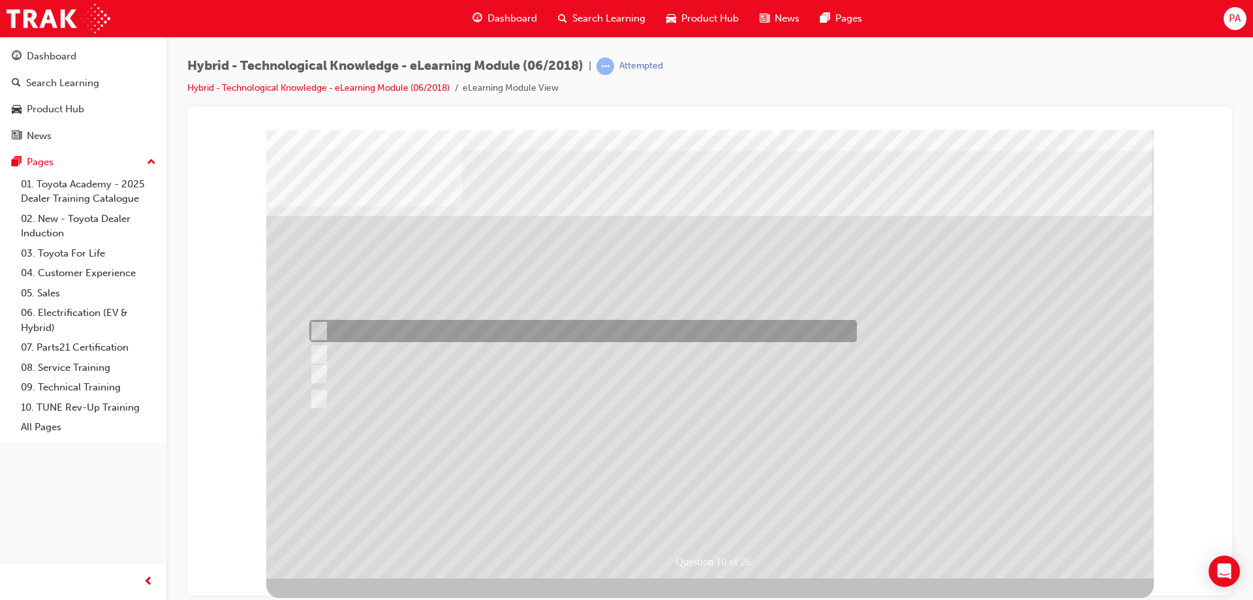
click at [466, 336] on div at bounding box center [579, 331] width 547 height 22
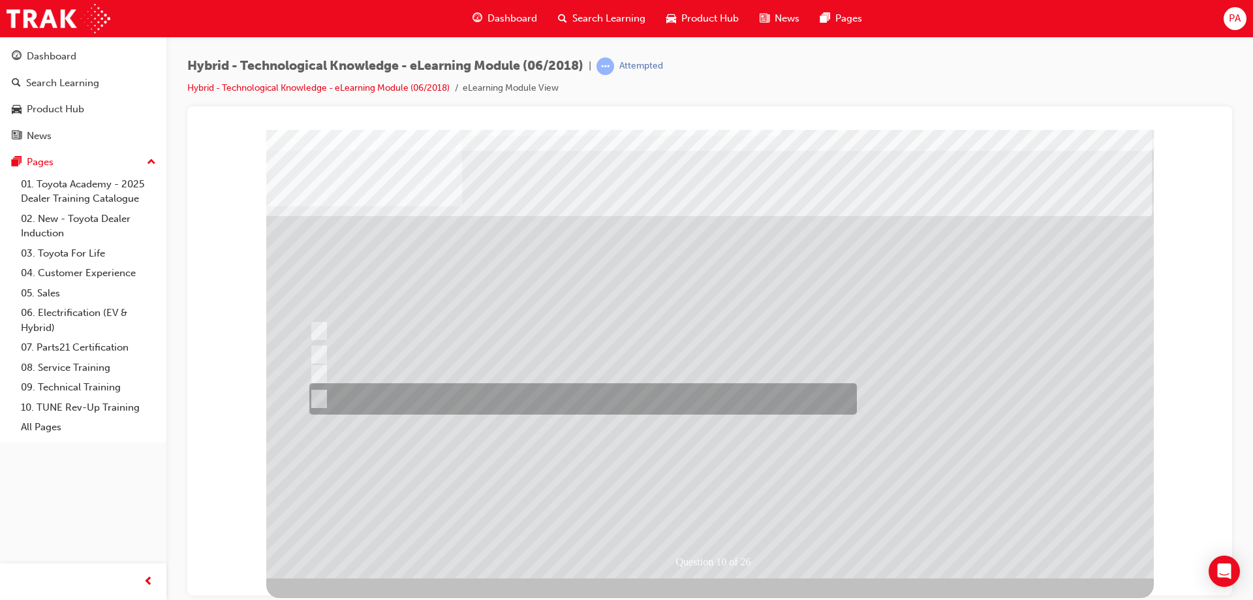
click at [484, 399] on div at bounding box center [579, 398] width 547 height 31
radio input "false"
radio input "true"
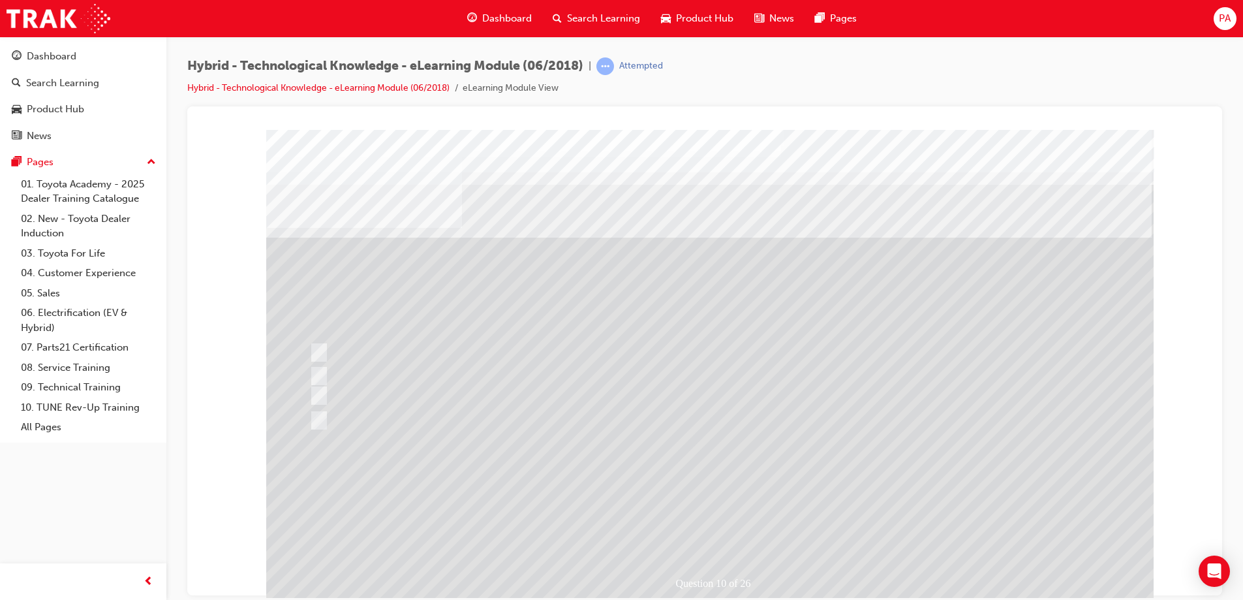
click at [806, 413] on div at bounding box center [709, 364] width 887 height 470
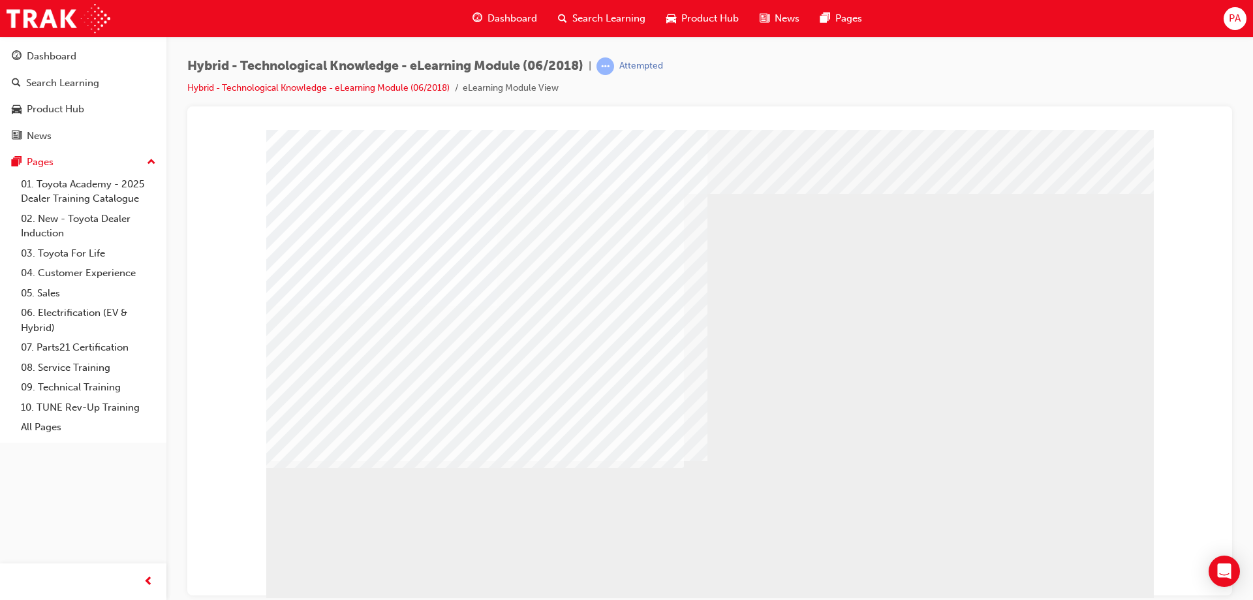
click at [1189, 134] on div at bounding box center [709, 134] width 1013 height 0
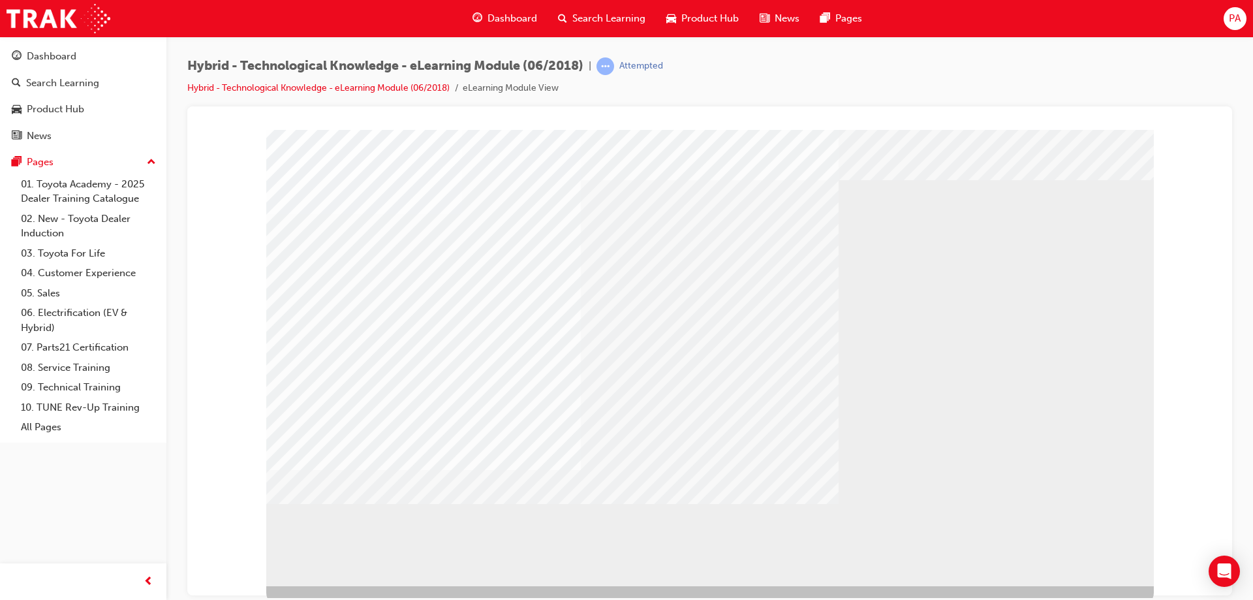
scroll to position [22, 0]
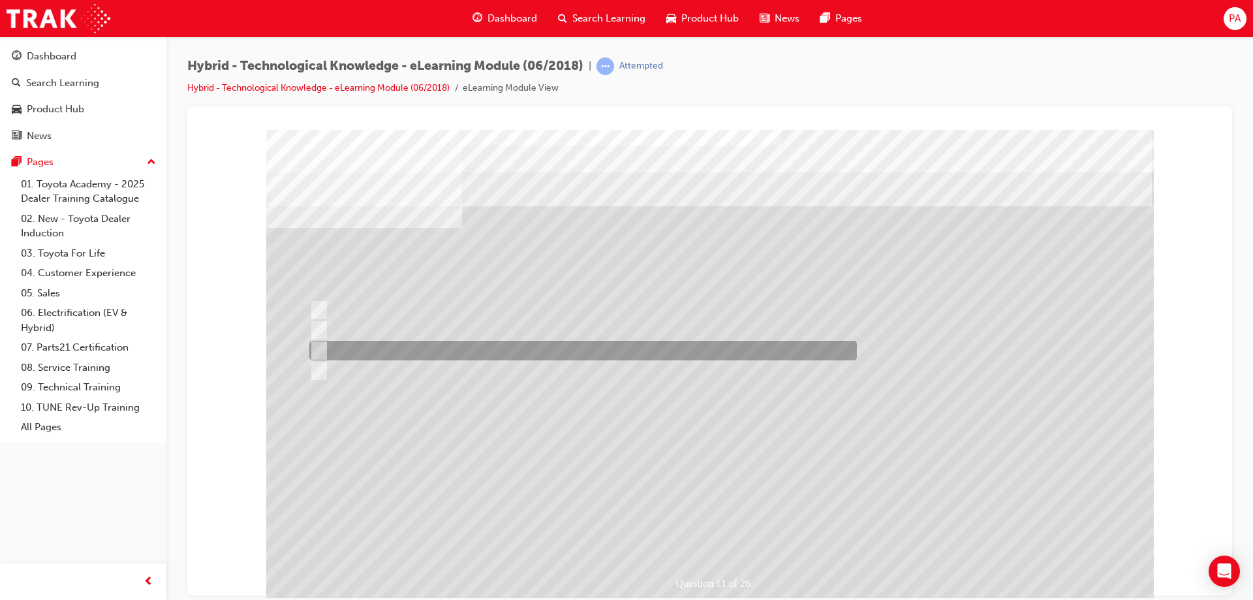
click at [378, 347] on div at bounding box center [579, 351] width 547 height 20
radio input "true"
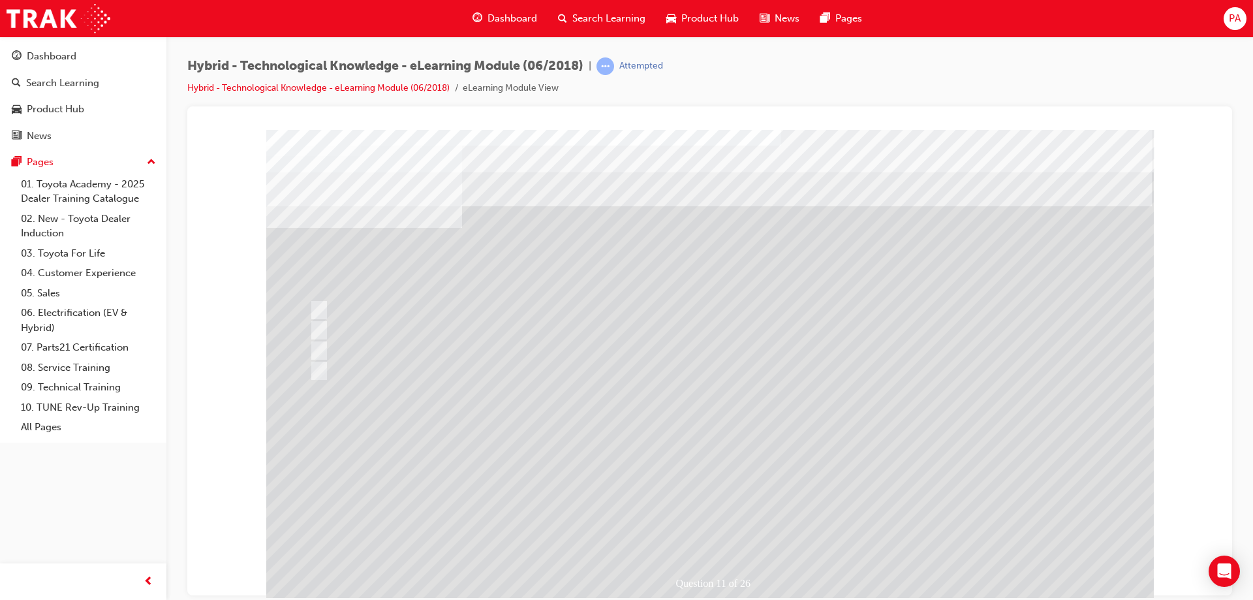
click at [744, 448] on div at bounding box center [709, 364] width 887 height 470
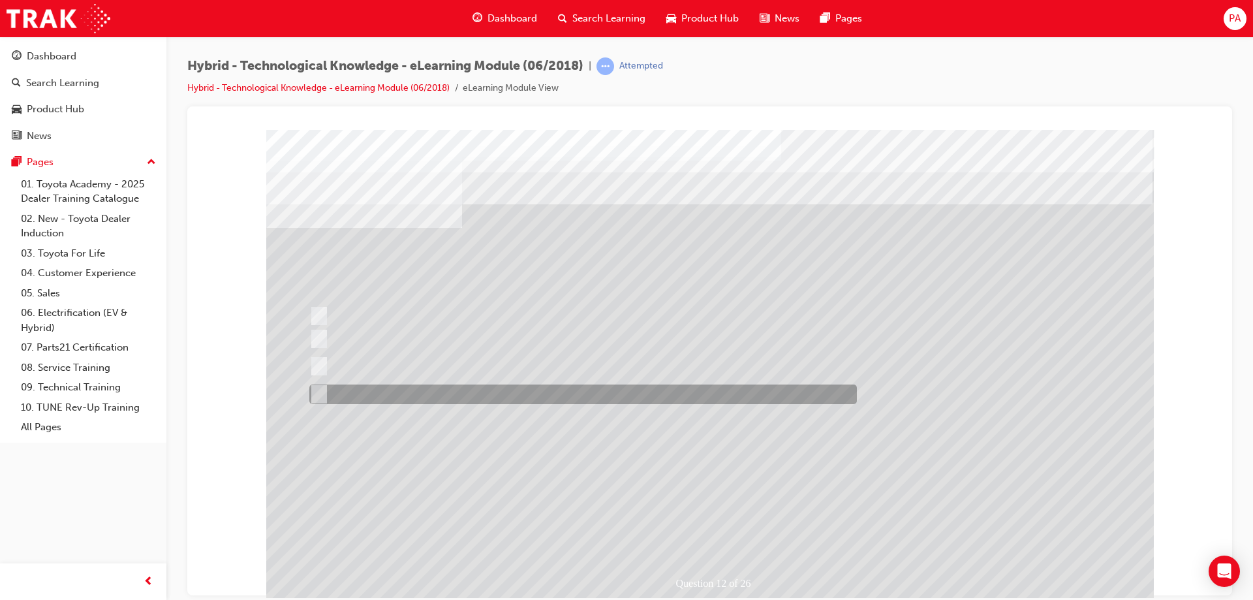
click at [497, 390] on div at bounding box center [579, 394] width 547 height 20
radio input "true"
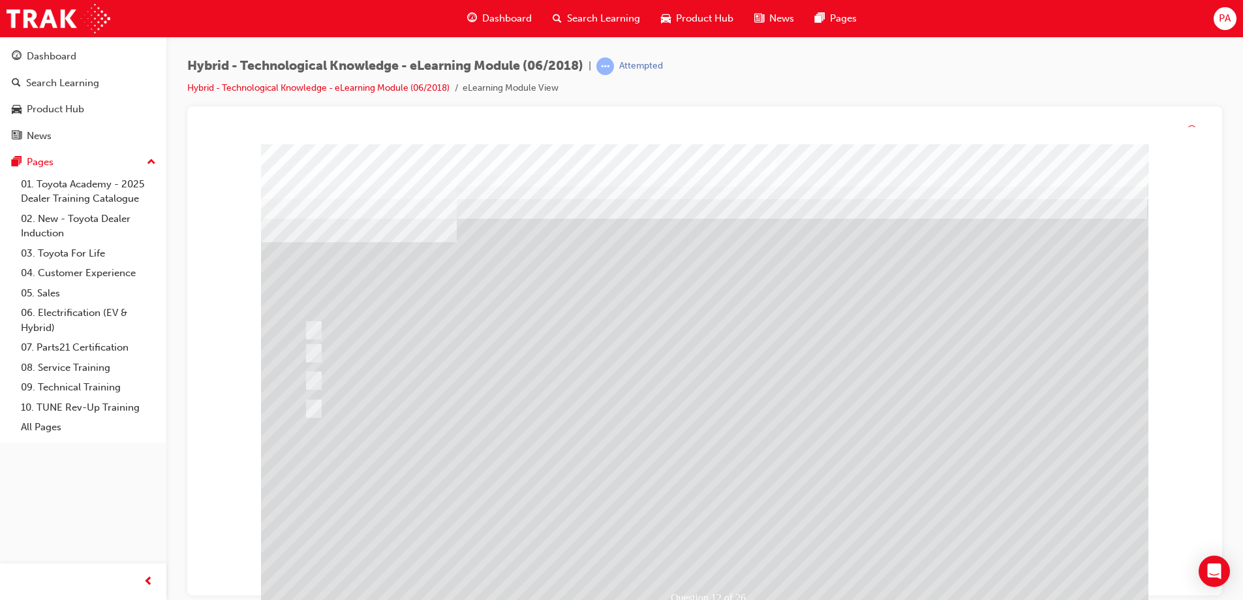
click at [792, 467] on div at bounding box center [704, 379] width 887 height 470
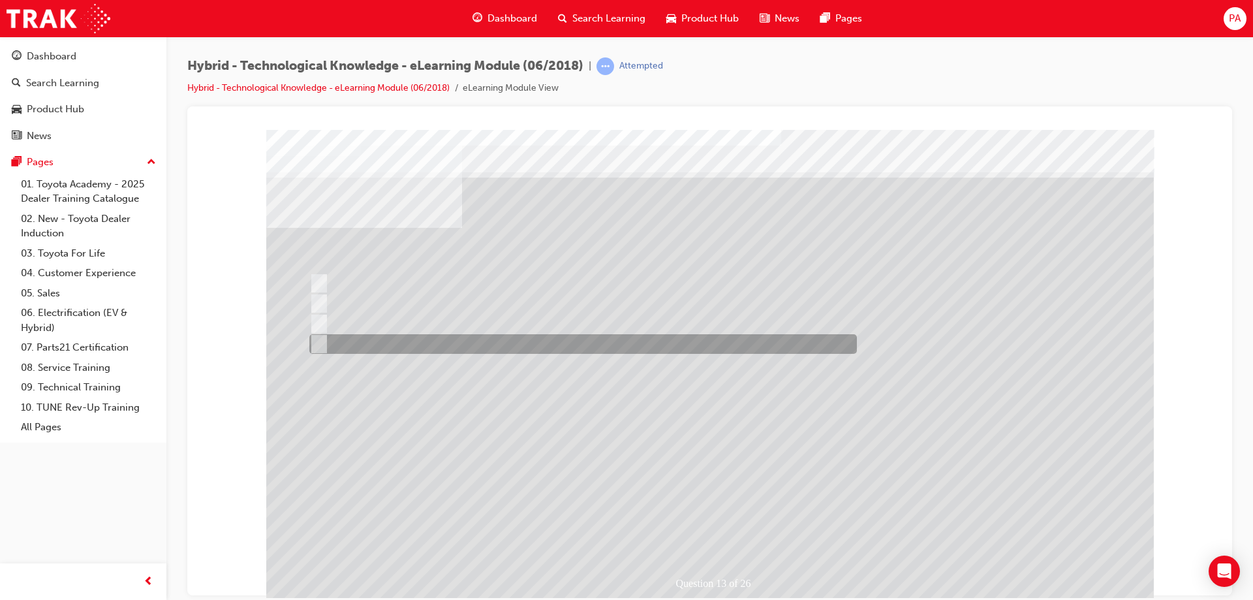
click at [338, 342] on div at bounding box center [579, 344] width 547 height 20
radio input "true"
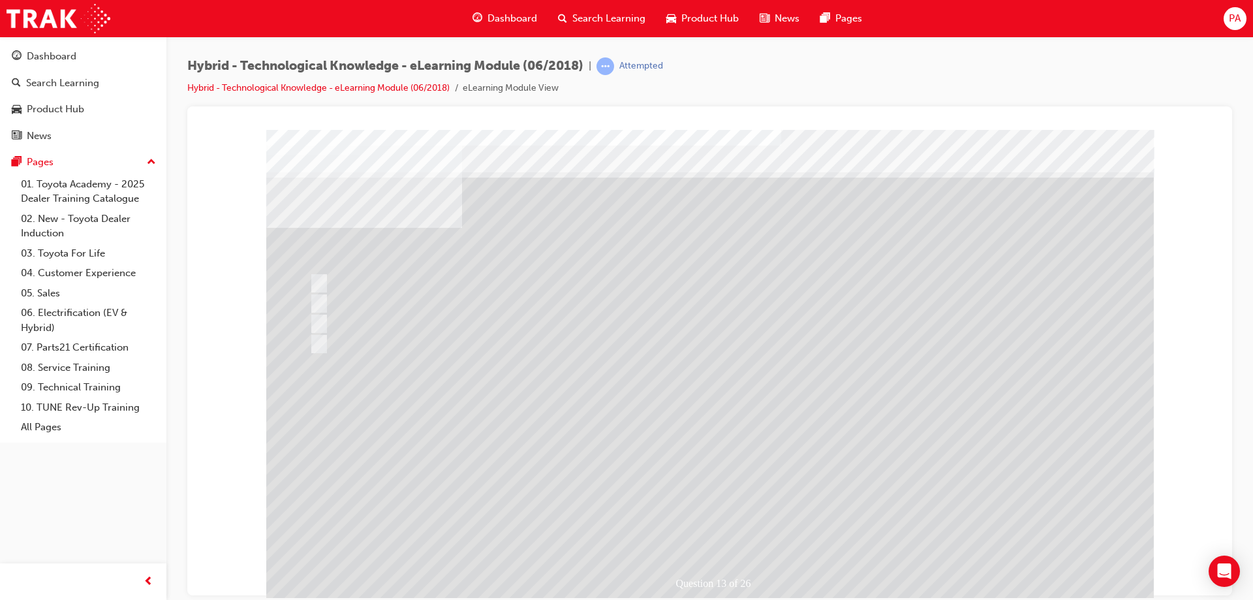
click at [718, 425] on div at bounding box center [709, 364] width 887 height 470
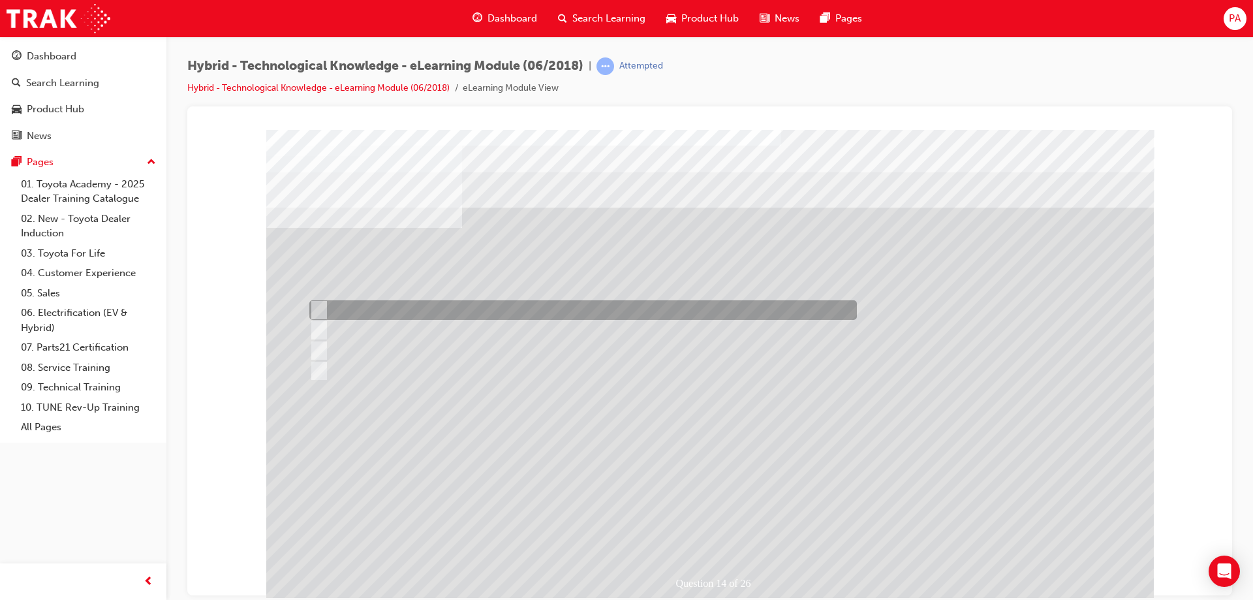
click at [485, 308] on div at bounding box center [579, 310] width 547 height 20
radio input "true"
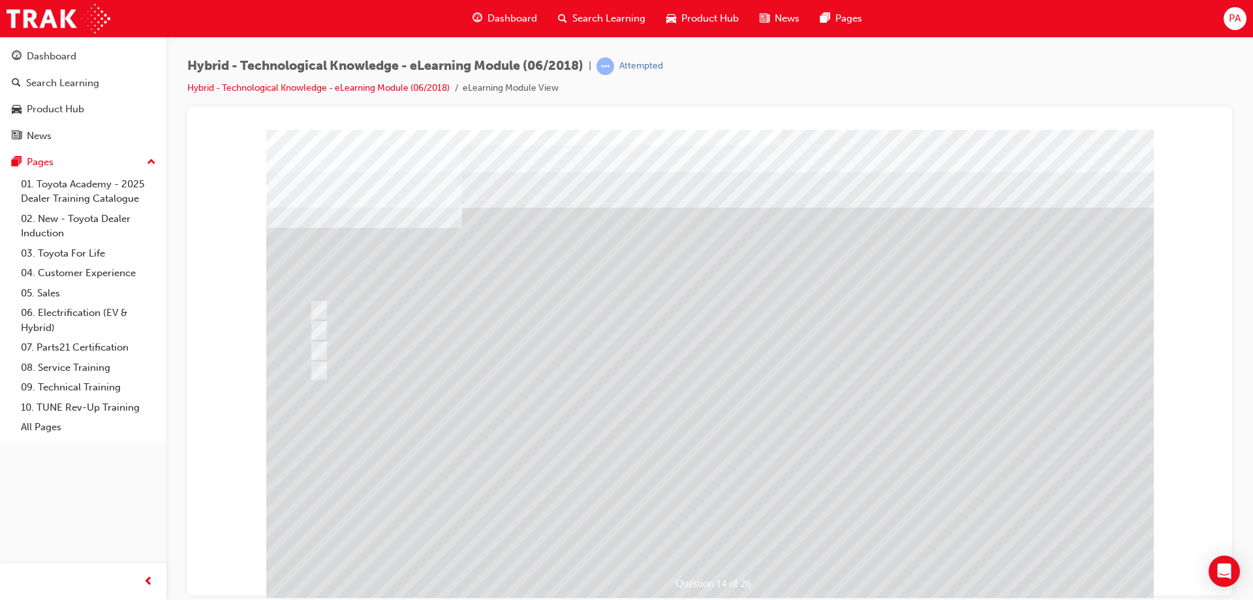
click at [726, 447] on div at bounding box center [709, 364] width 887 height 470
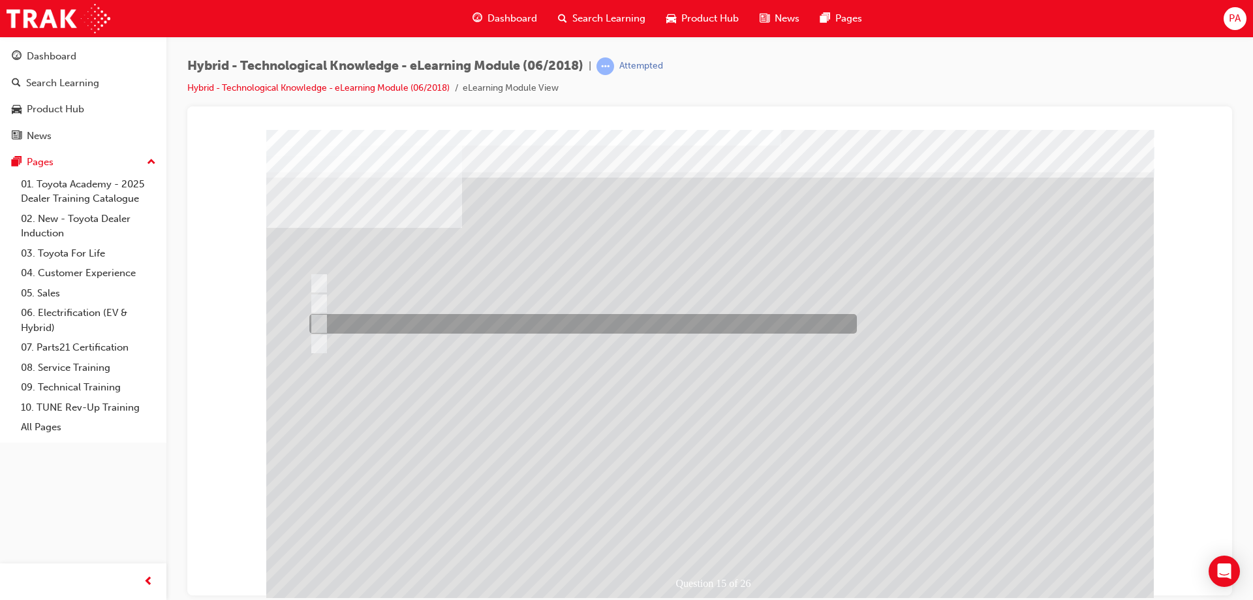
click at [421, 328] on div at bounding box center [579, 324] width 547 height 20
radio input "true"
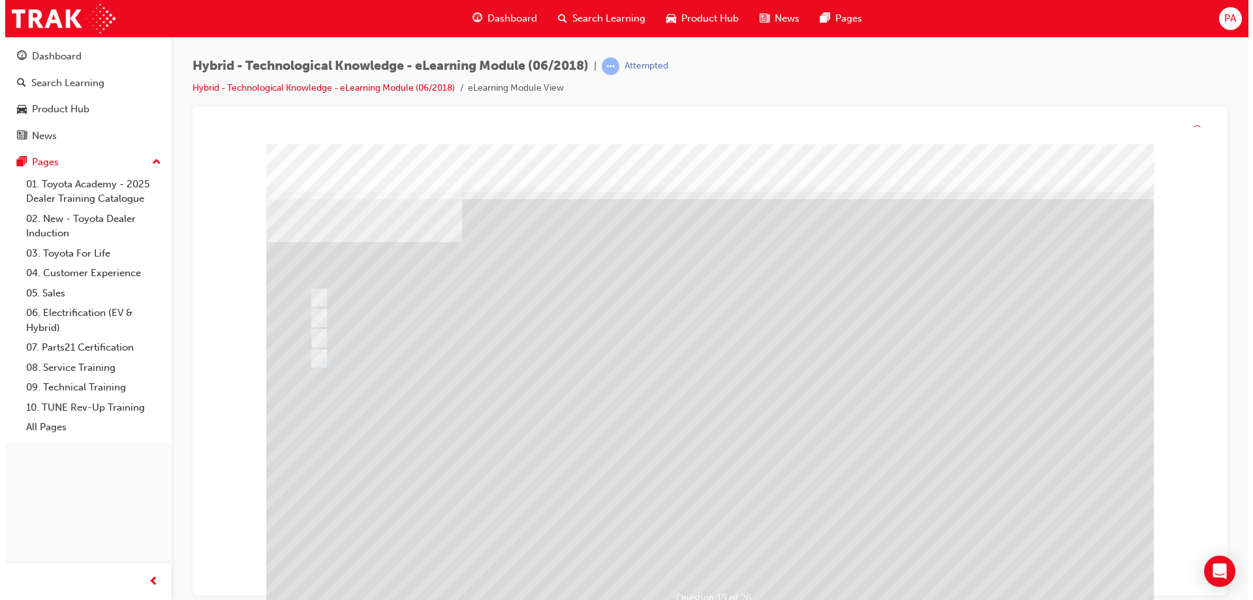
click at [751, 395] on div at bounding box center [709, 379] width 887 height 470
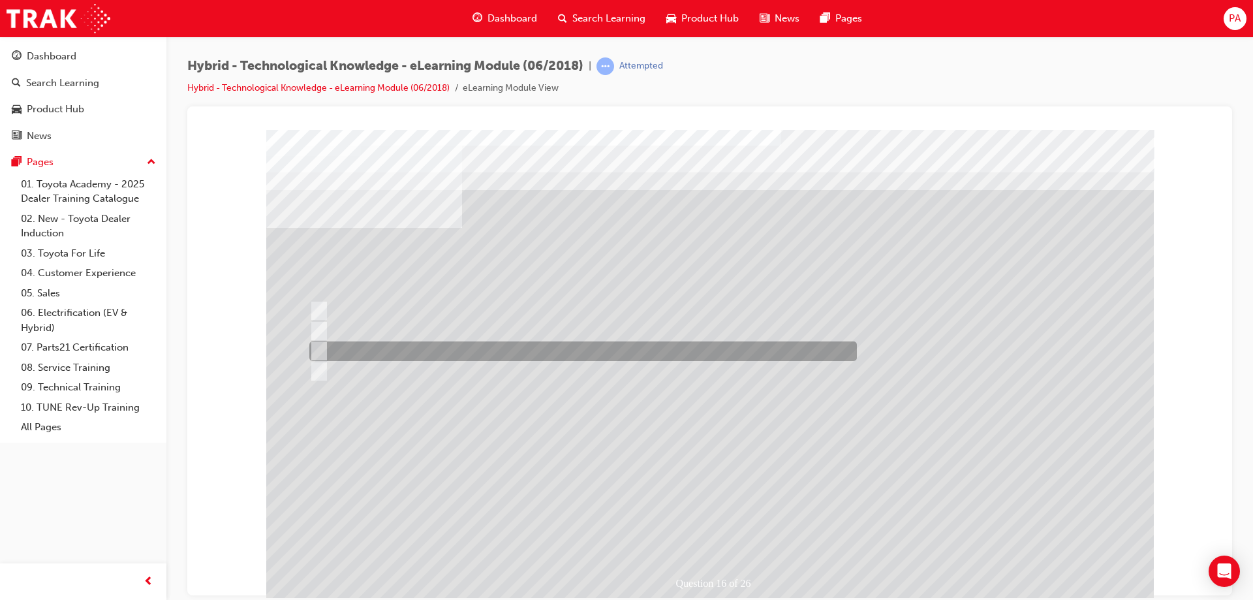
click at [423, 348] on div at bounding box center [579, 351] width 547 height 20
radio input "true"
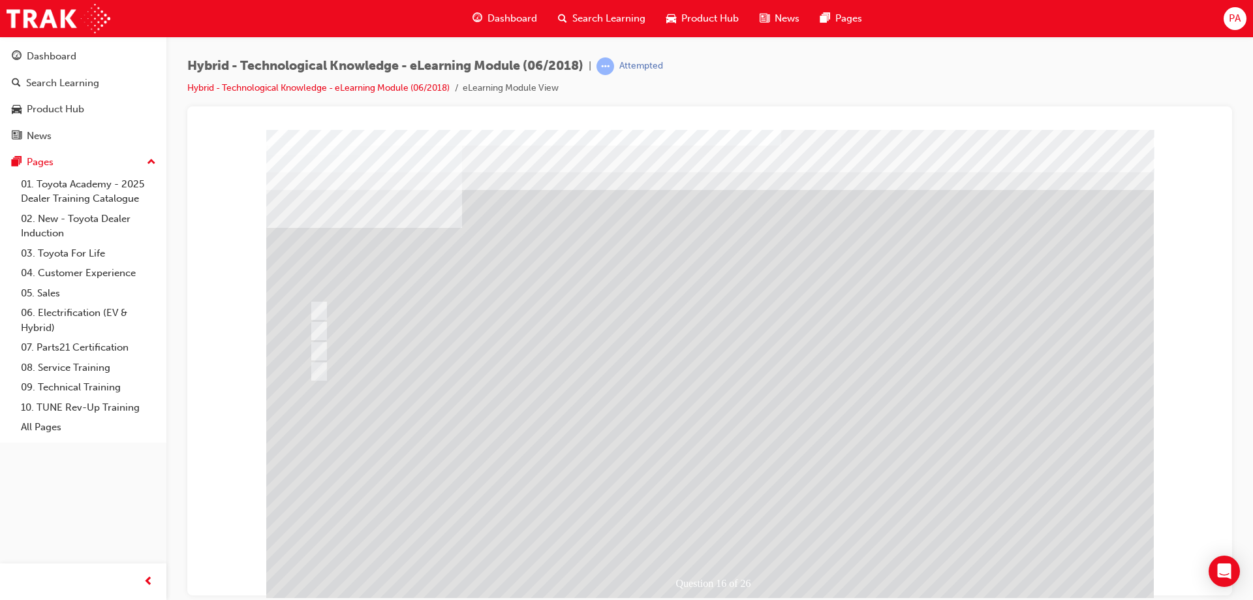
click at [494, 366] on div at bounding box center [709, 364] width 887 height 470
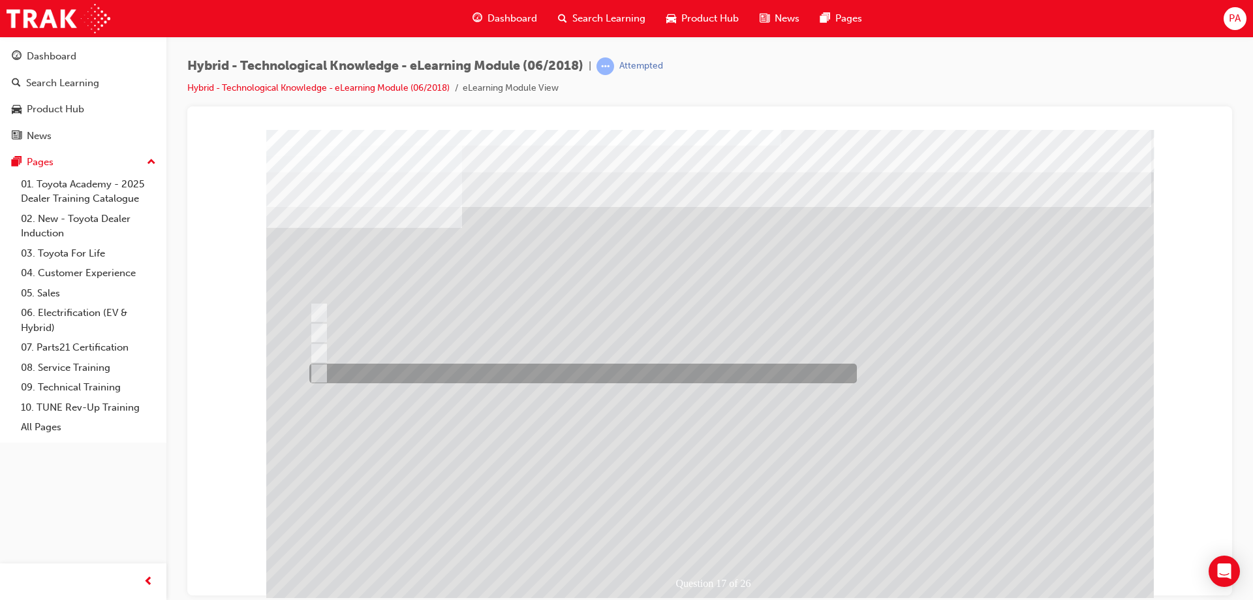
click at [476, 363] on div at bounding box center [579, 373] width 547 height 20
radio input "true"
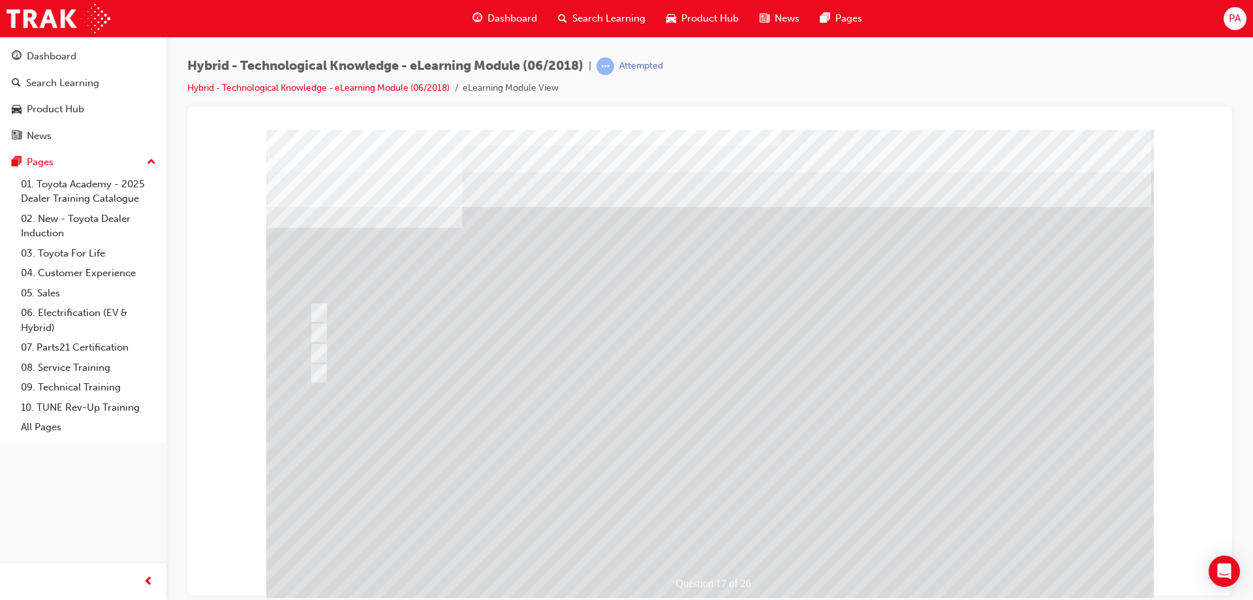
click at [744, 475] on div at bounding box center [704, 364] width 887 height 470
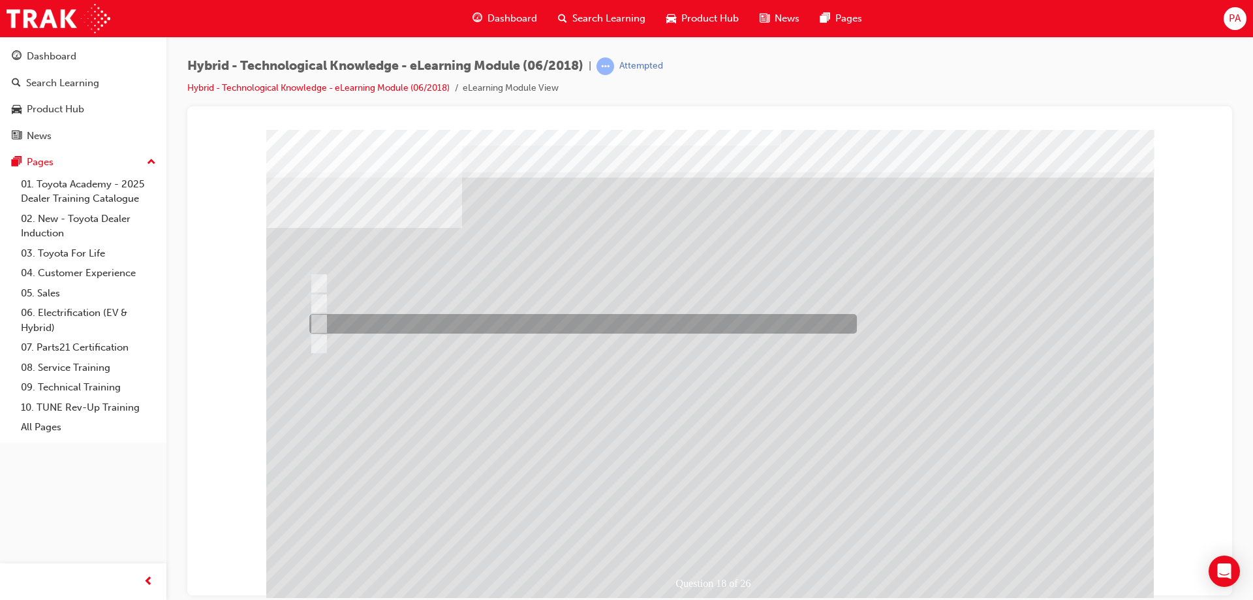
click at [420, 332] on div at bounding box center [579, 324] width 547 height 20
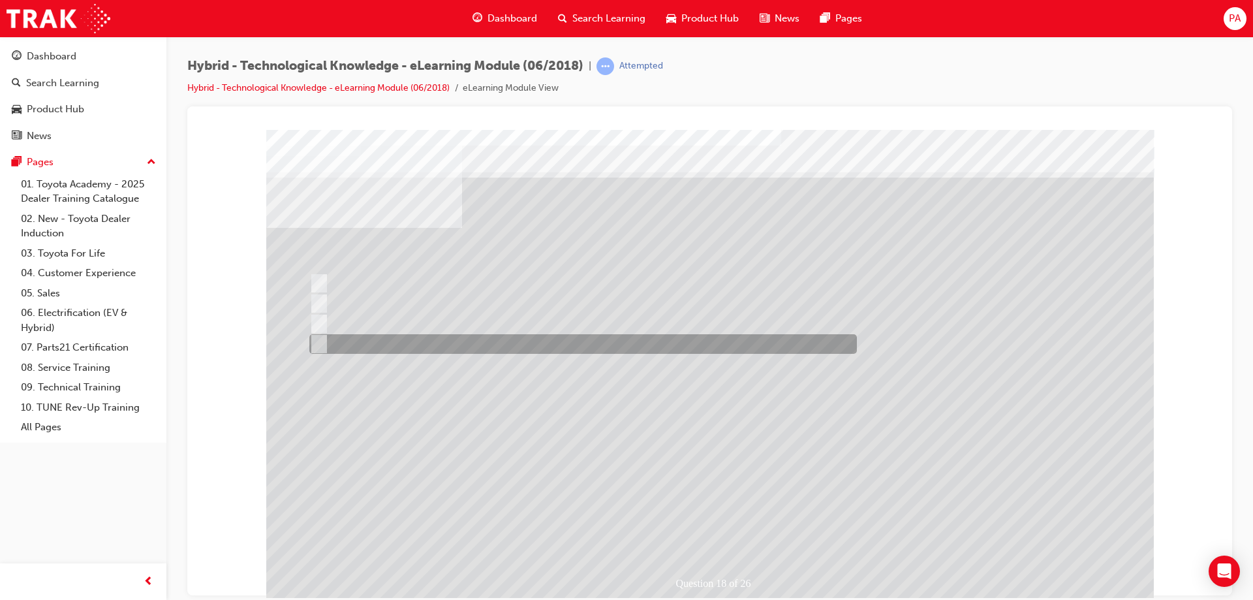
click at [425, 346] on div at bounding box center [579, 344] width 547 height 20
radio input "false"
radio input "true"
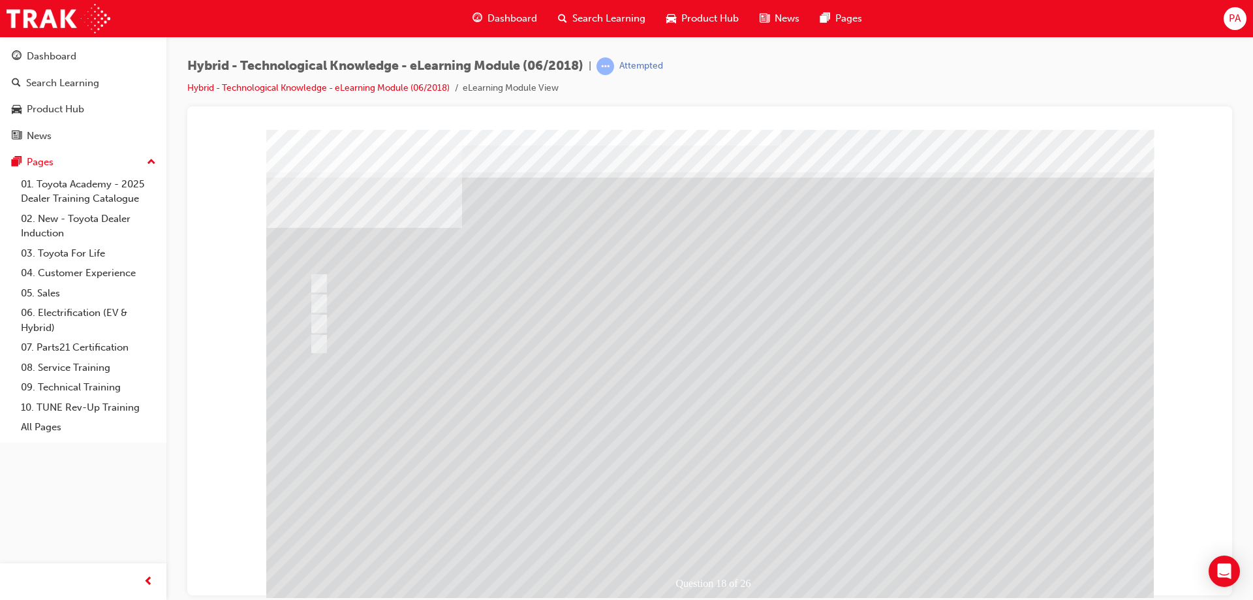
click at [708, 451] on div at bounding box center [709, 364] width 887 height 470
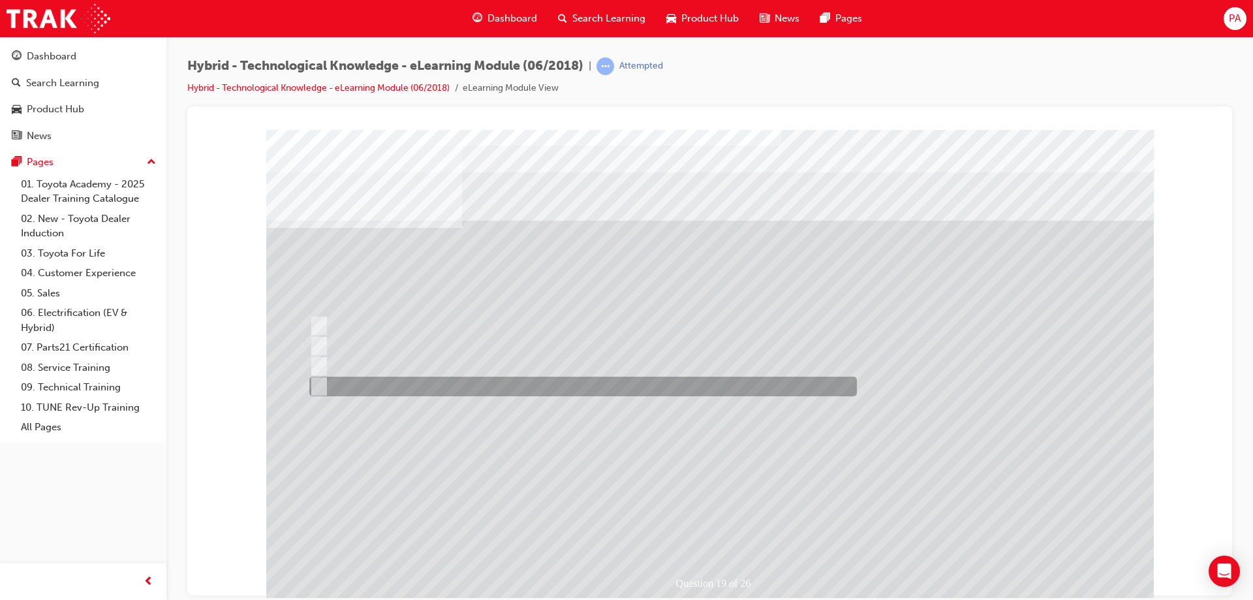
click at [395, 376] on div at bounding box center [579, 386] width 547 height 20
radio input "true"
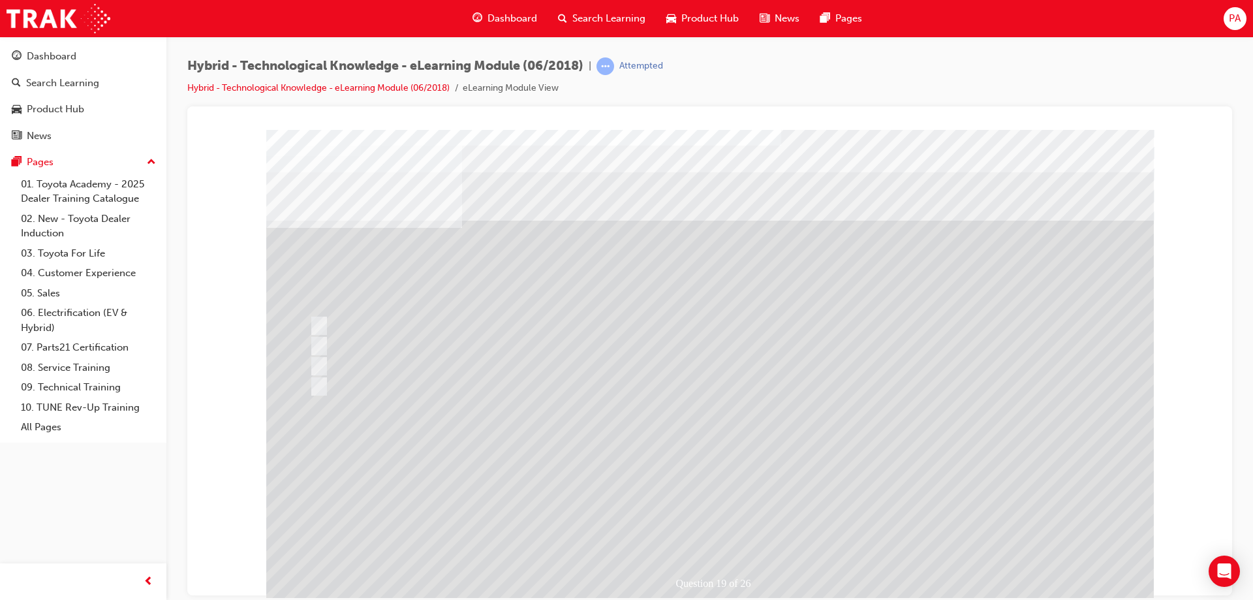
click at [697, 419] on div at bounding box center [709, 364] width 887 height 470
click at [705, 502] on div "" at bounding box center [709, 529] width 887 height 55
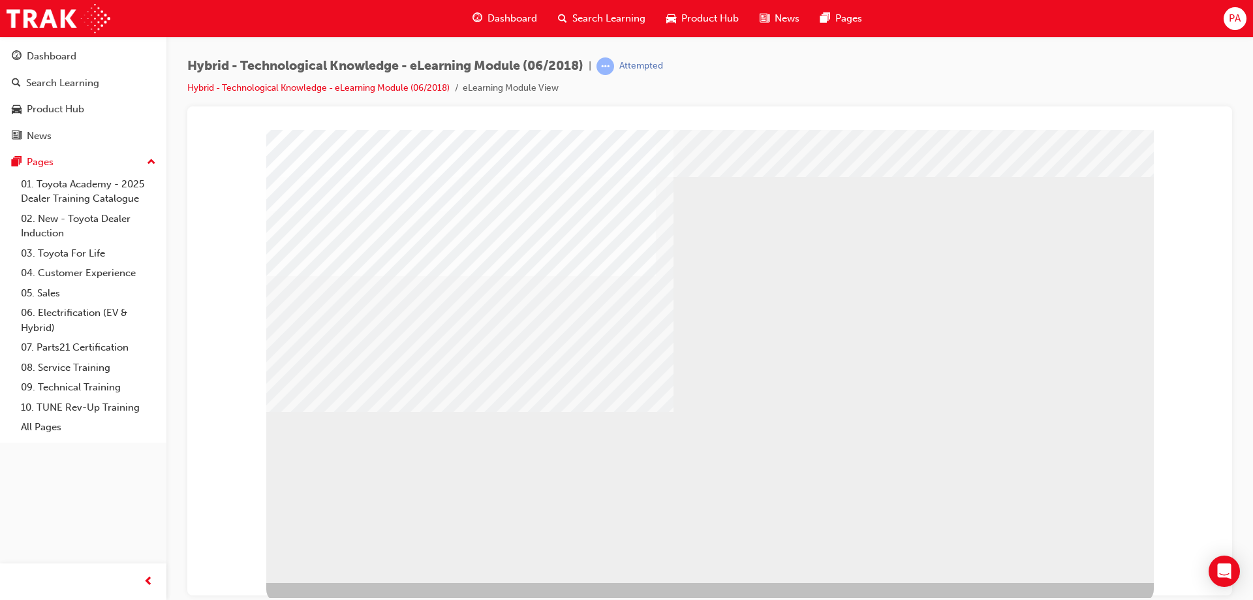
scroll to position [22, 0]
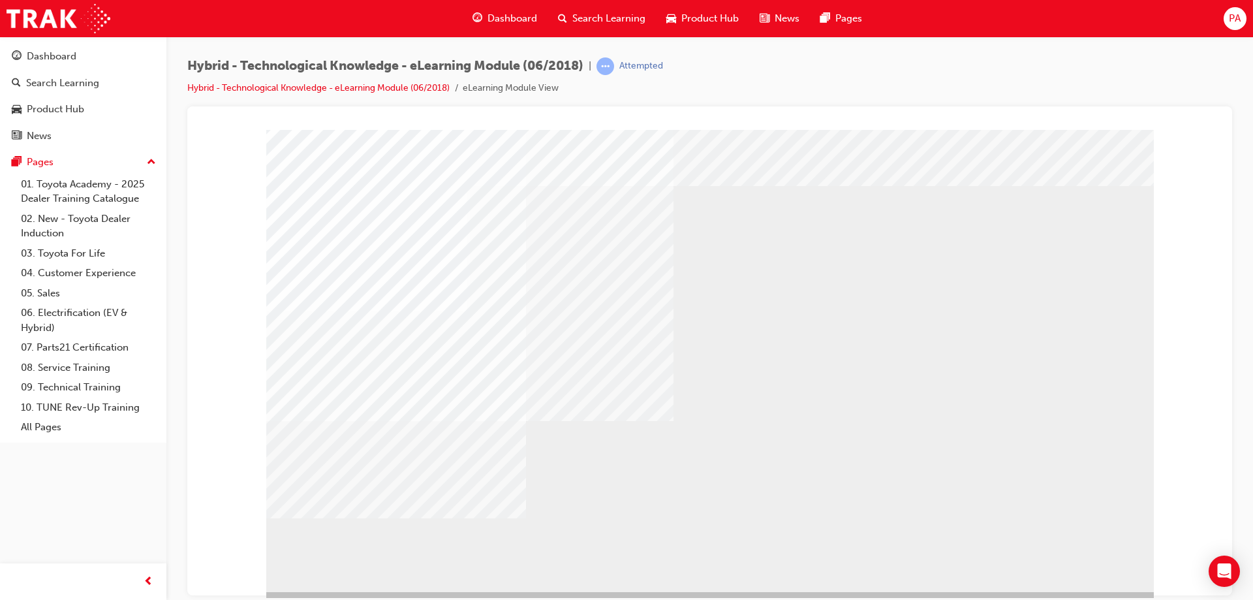
scroll to position [0, 0]
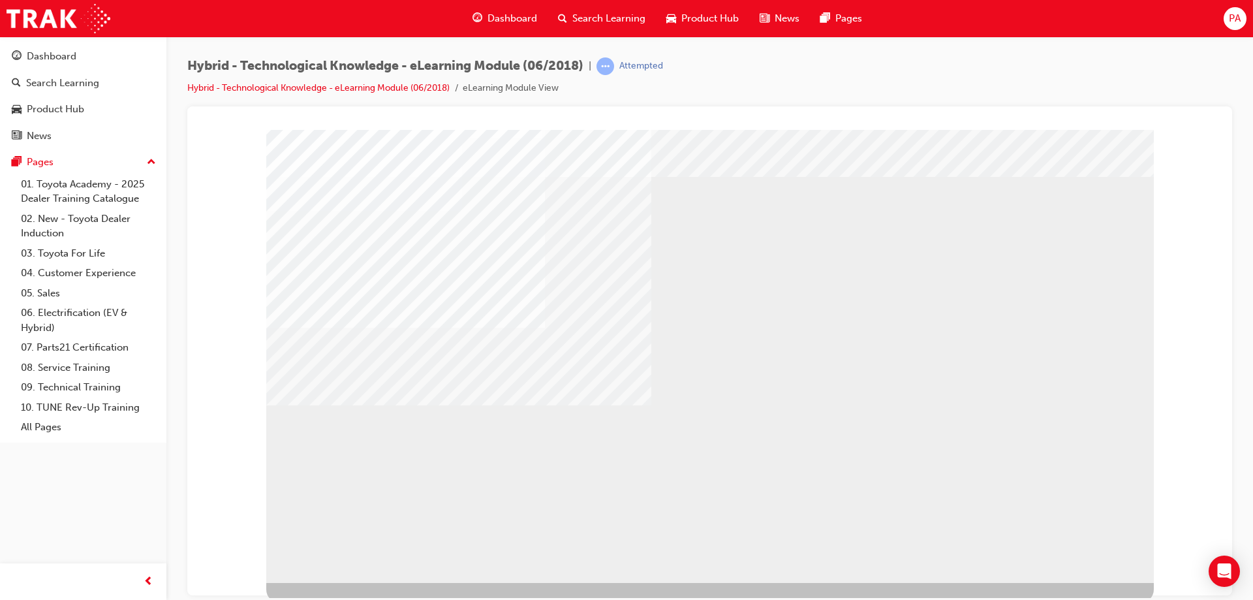
scroll to position [22, 0]
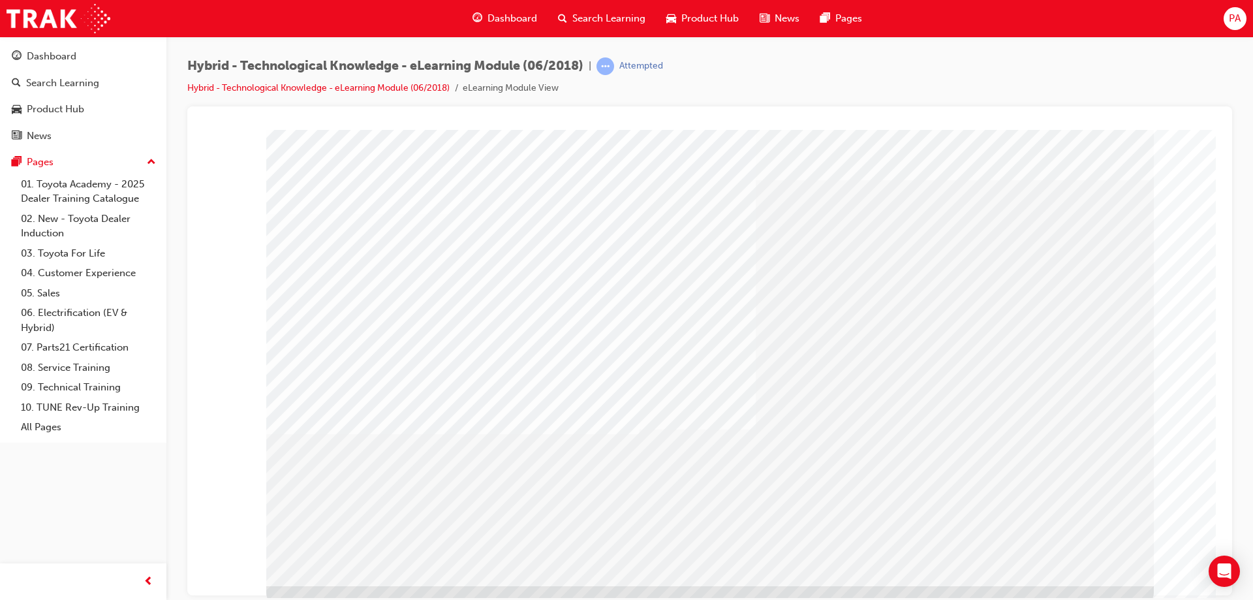
scroll to position [22, 0]
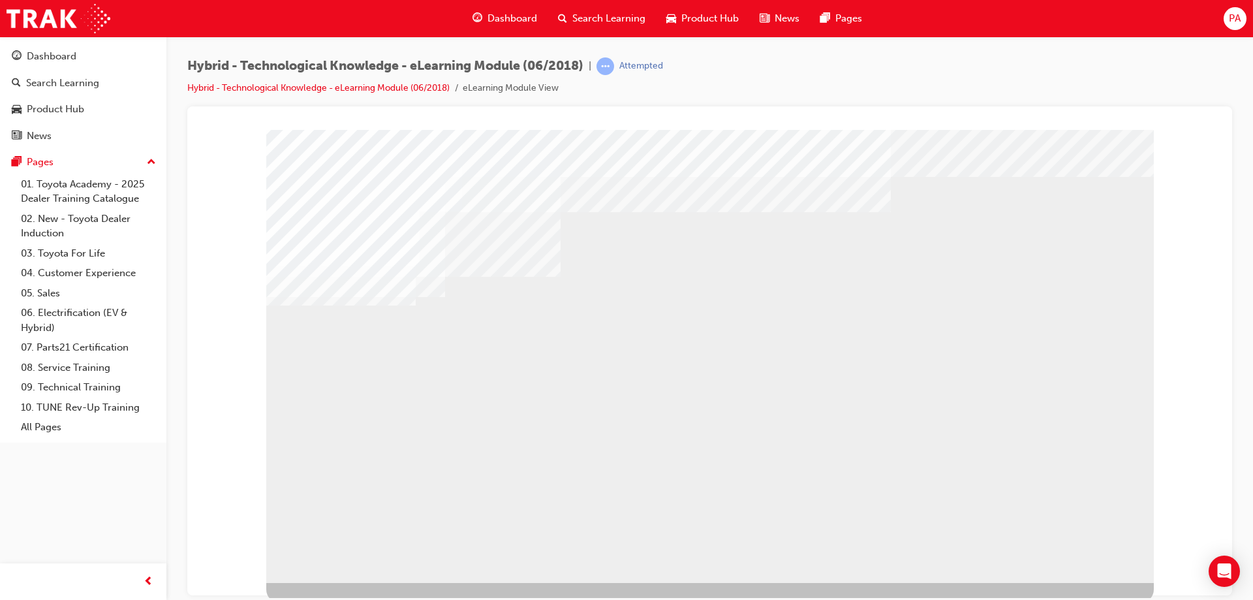
scroll to position [22, 0]
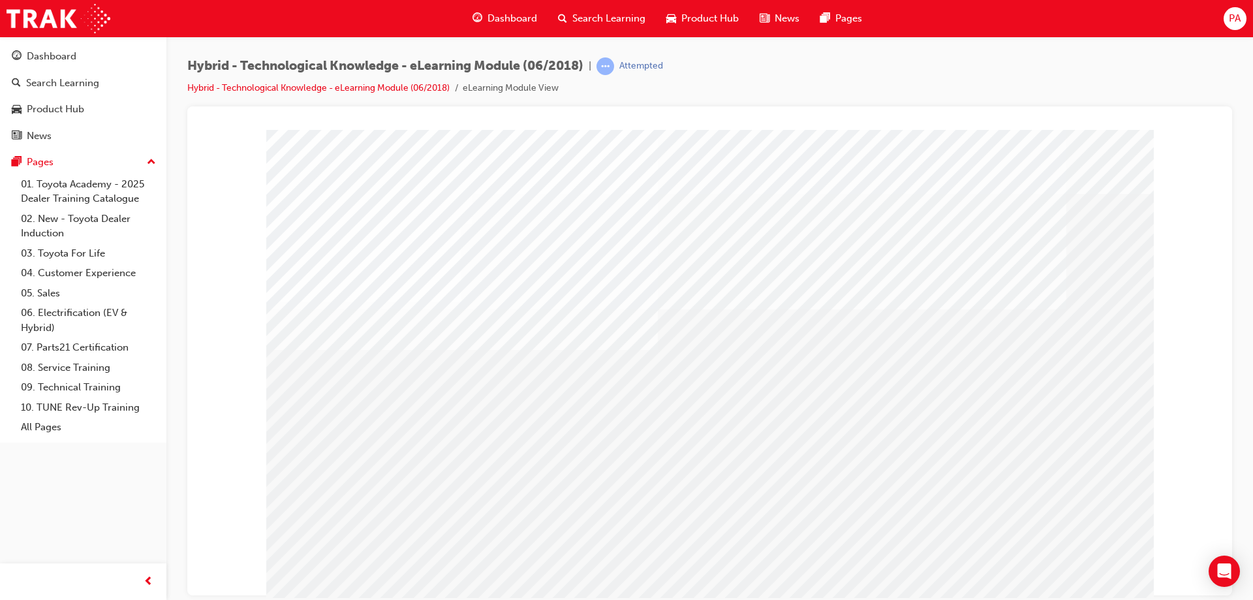
drag, startPoint x: 827, startPoint y: 545, endPoint x: 821, endPoint y: 537, distance: 10.2
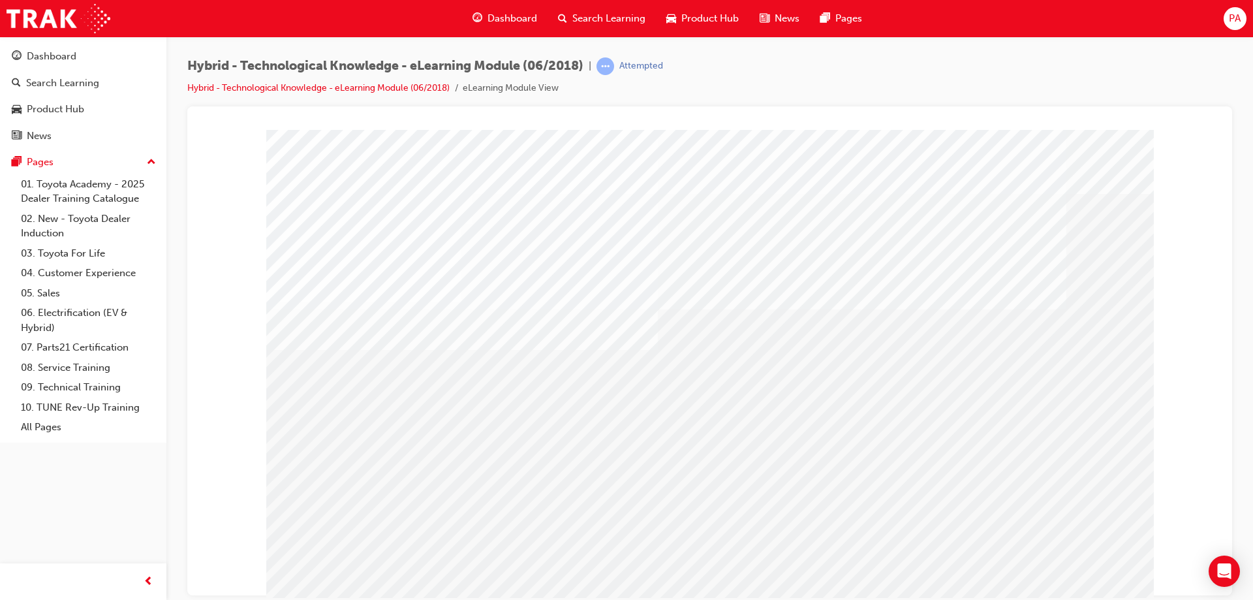
drag, startPoint x: 815, startPoint y: 518, endPoint x: 823, endPoint y: 494, distance: 25.4
click at [822, 495] on div at bounding box center [709, 364] width 887 height 470
drag, startPoint x: 824, startPoint y: 566, endPoint x: 826, endPoint y: 489, distance: 76.4
click at [826, 489] on div at bounding box center [709, 364] width 887 height 470
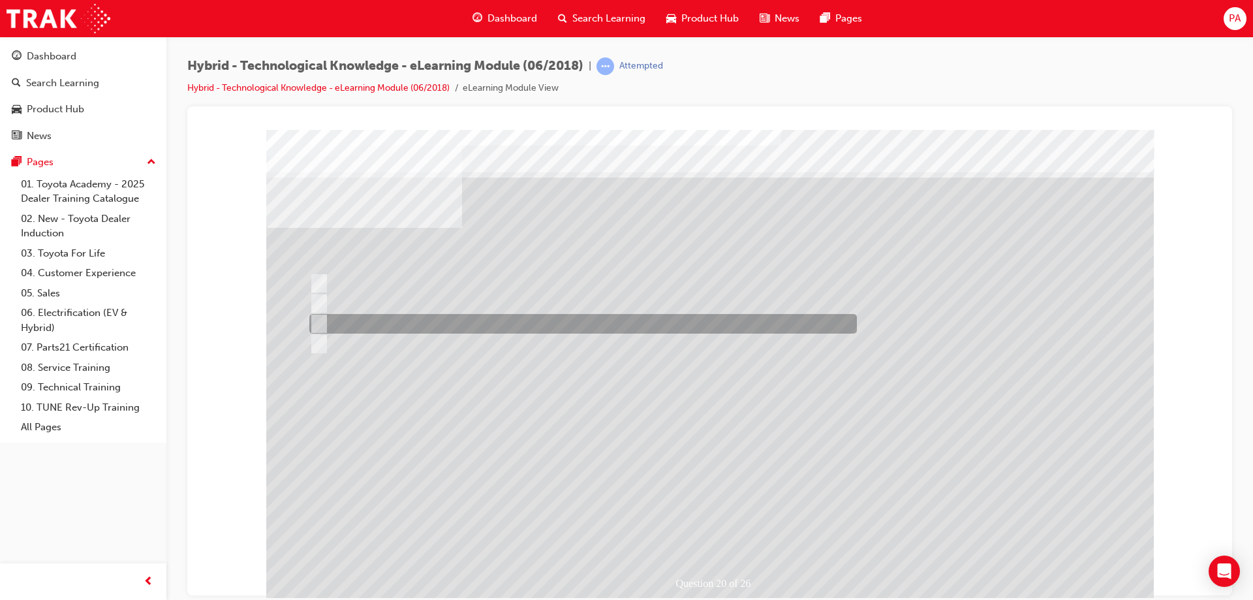
click at [351, 324] on div at bounding box center [579, 324] width 547 height 20
radio input "true"
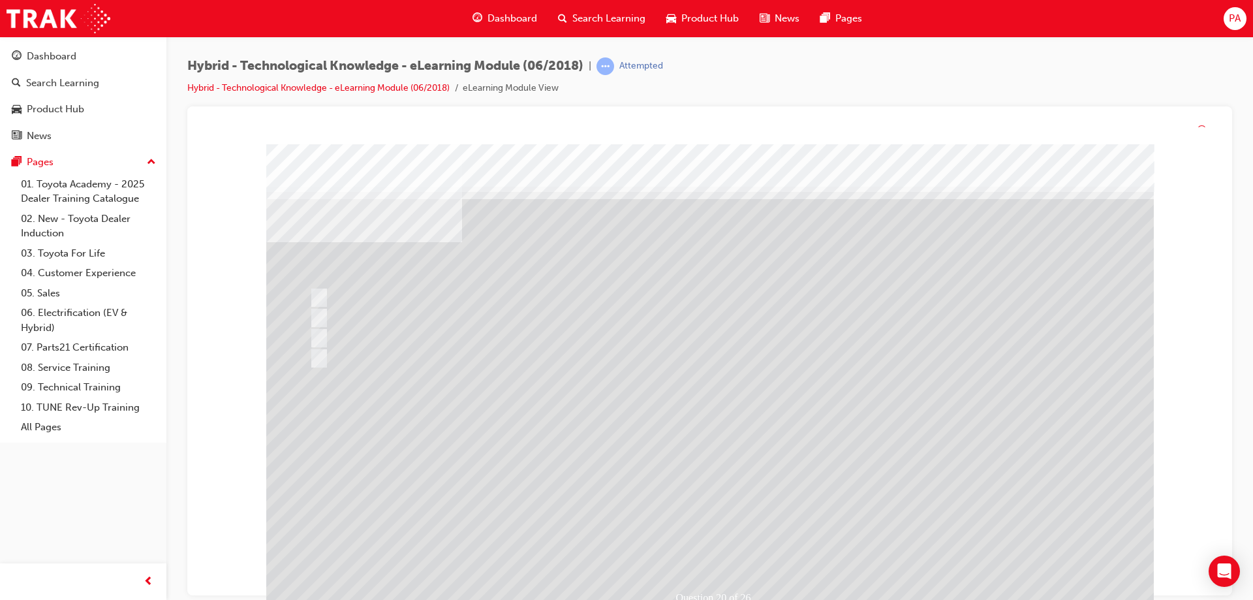
click at [712, 491] on div at bounding box center [709, 379] width 887 height 470
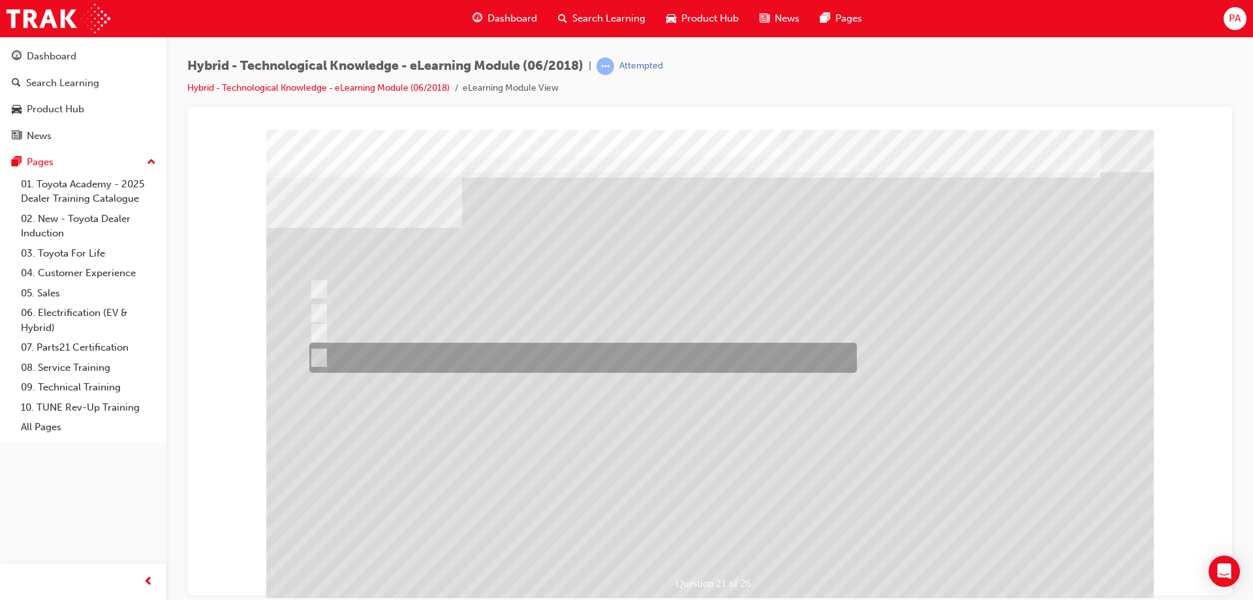
click at [419, 352] on div at bounding box center [579, 357] width 547 height 30
radio input "true"
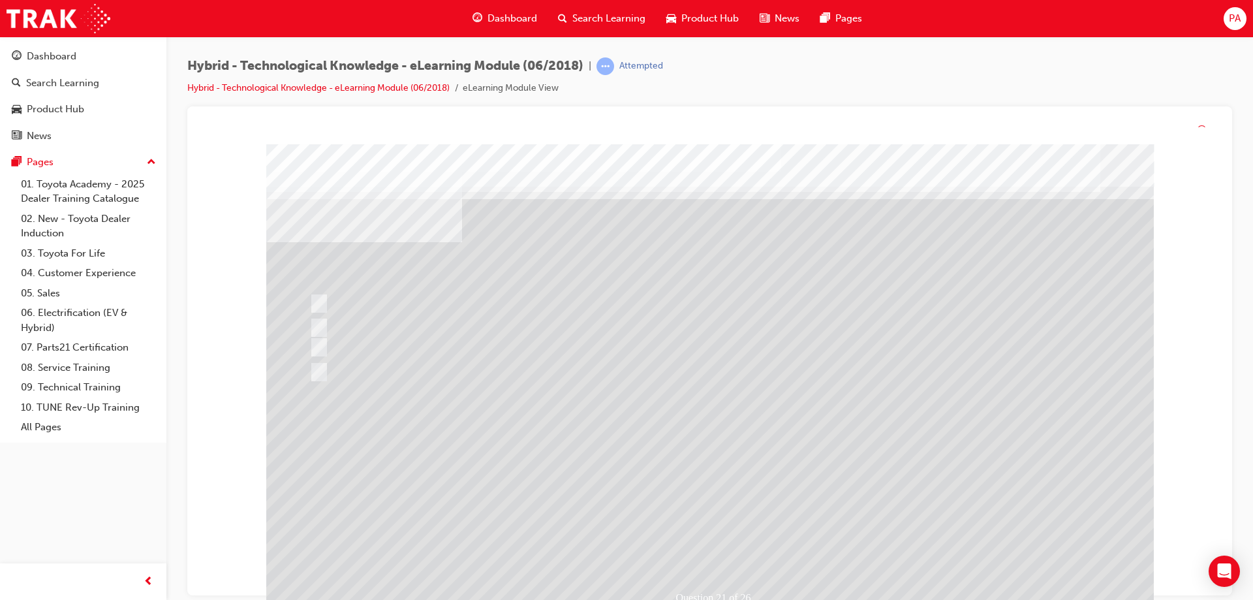
click at [725, 455] on div at bounding box center [709, 379] width 887 height 470
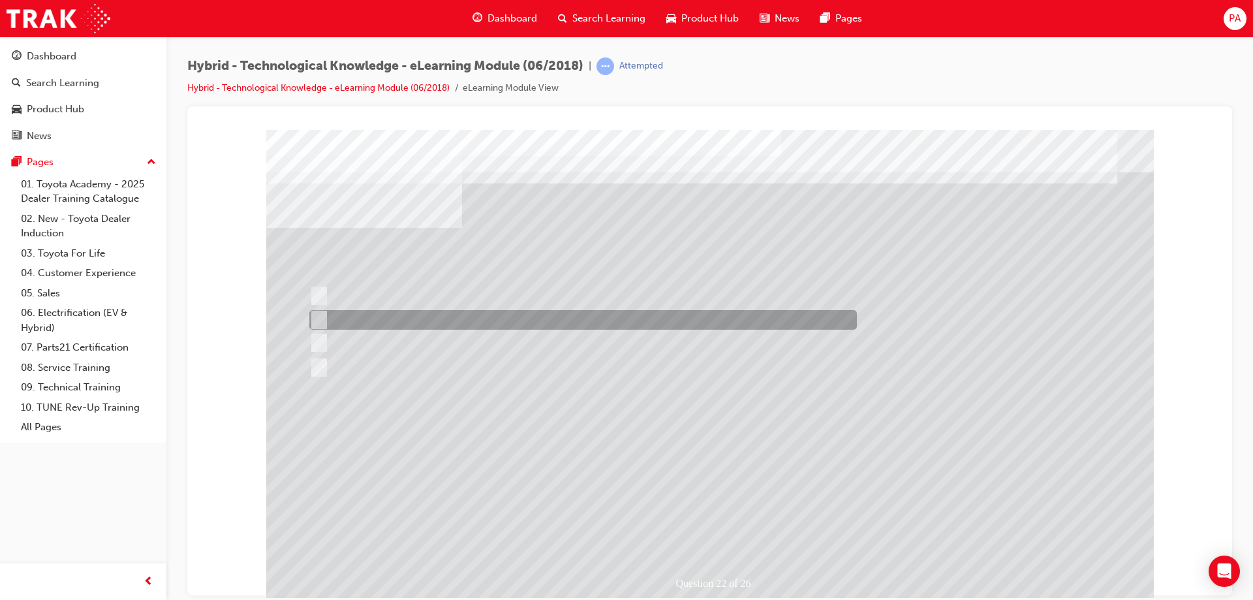
click at [508, 316] on div at bounding box center [579, 320] width 547 height 20
radio input "true"
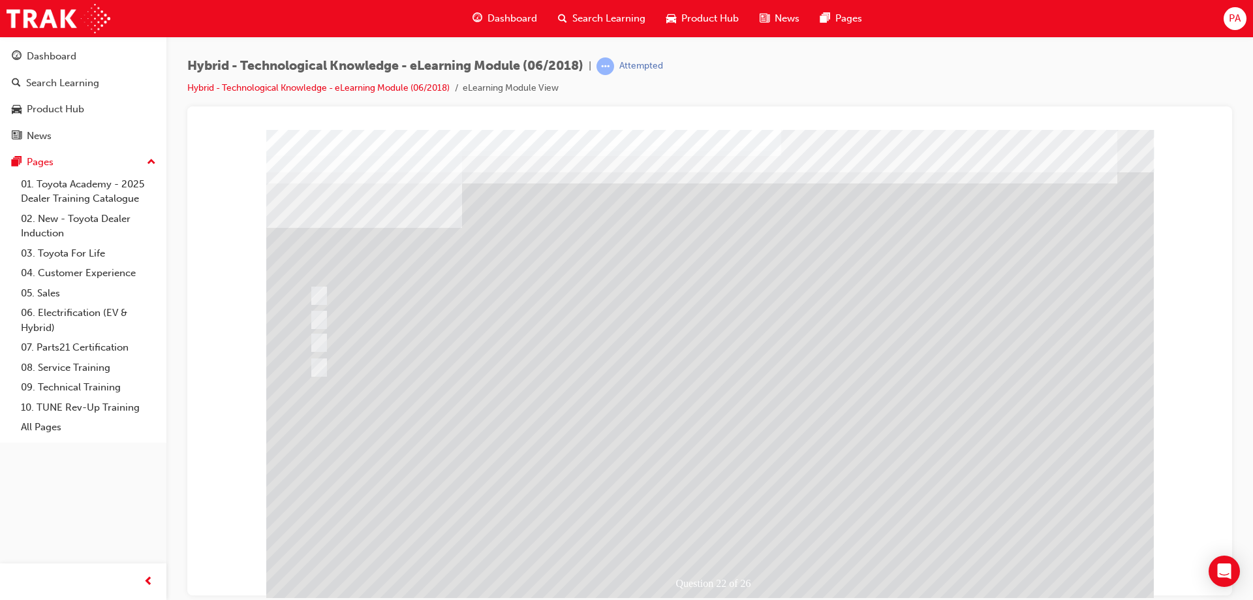
click at [733, 464] on div at bounding box center [709, 364] width 887 height 470
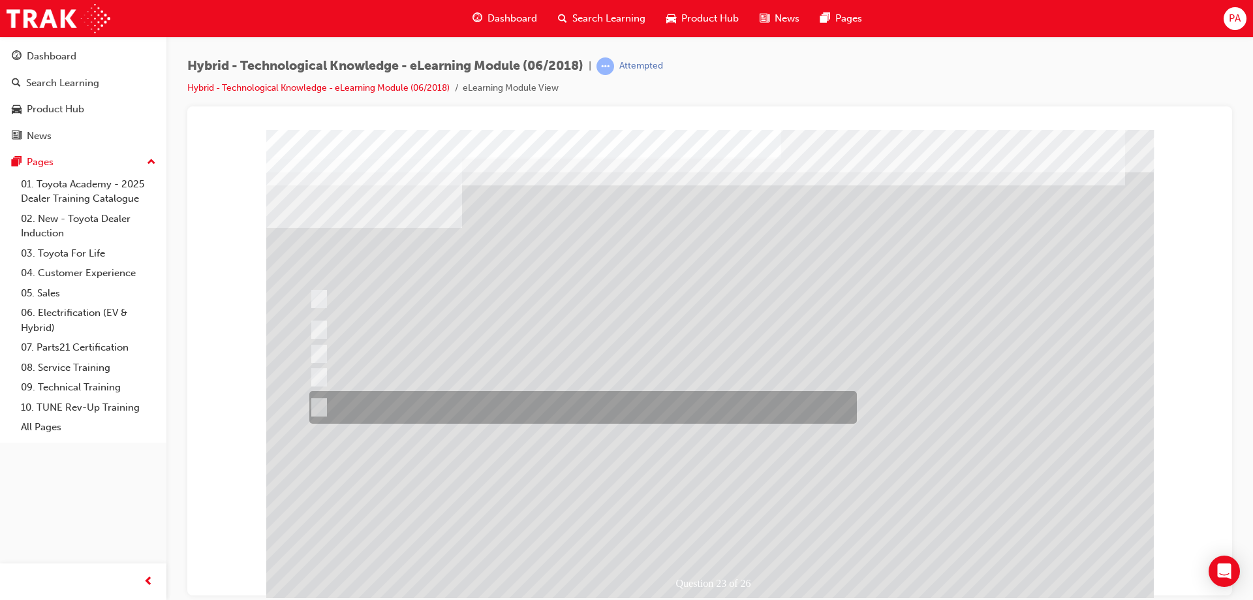
click at [558, 416] on div at bounding box center [579, 407] width 547 height 33
radio input "true"
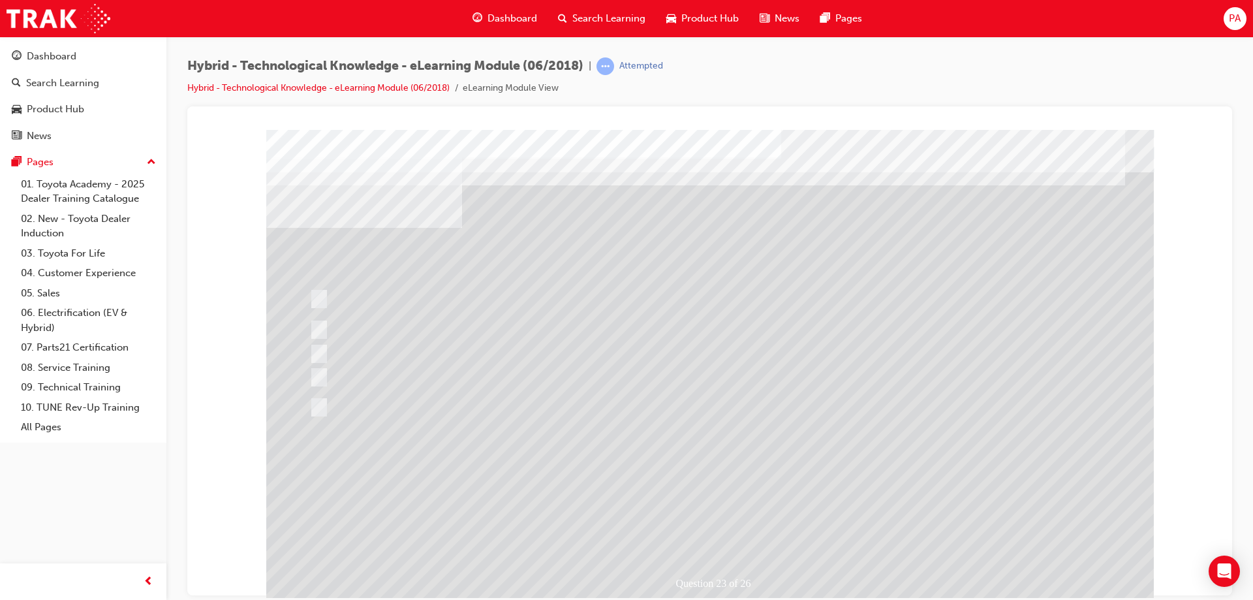
click at [746, 465] on div at bounding box center [704, 364] width 887 height 470
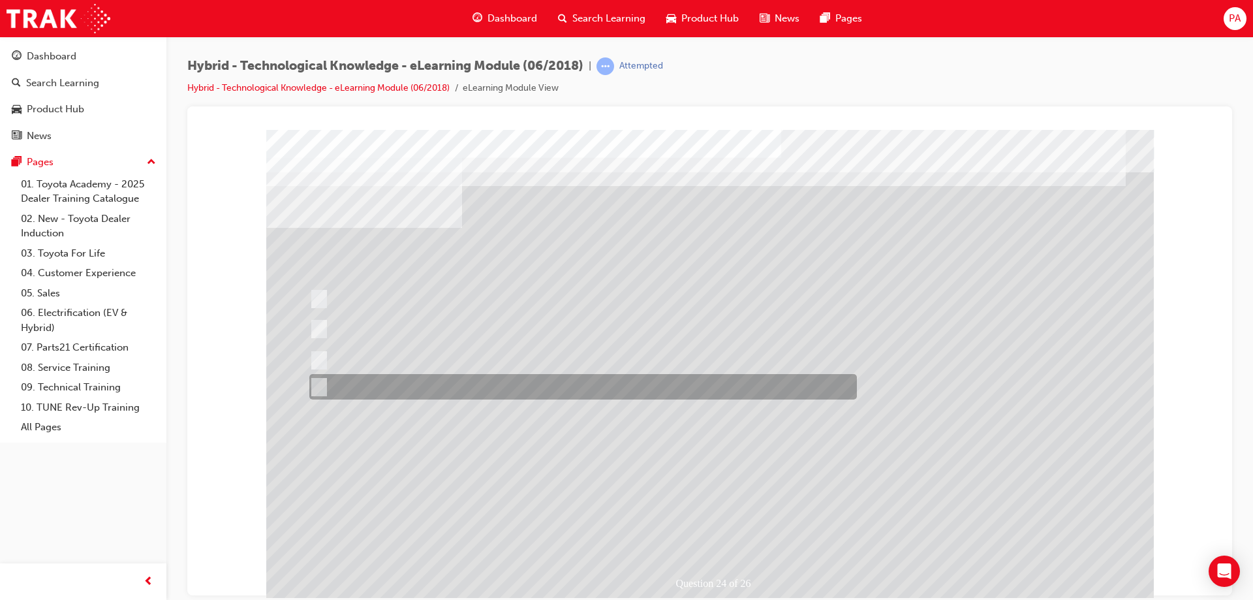
click at [482, 391] on div at bounding box center [579, 386] width 547 height 25
radio input "true"
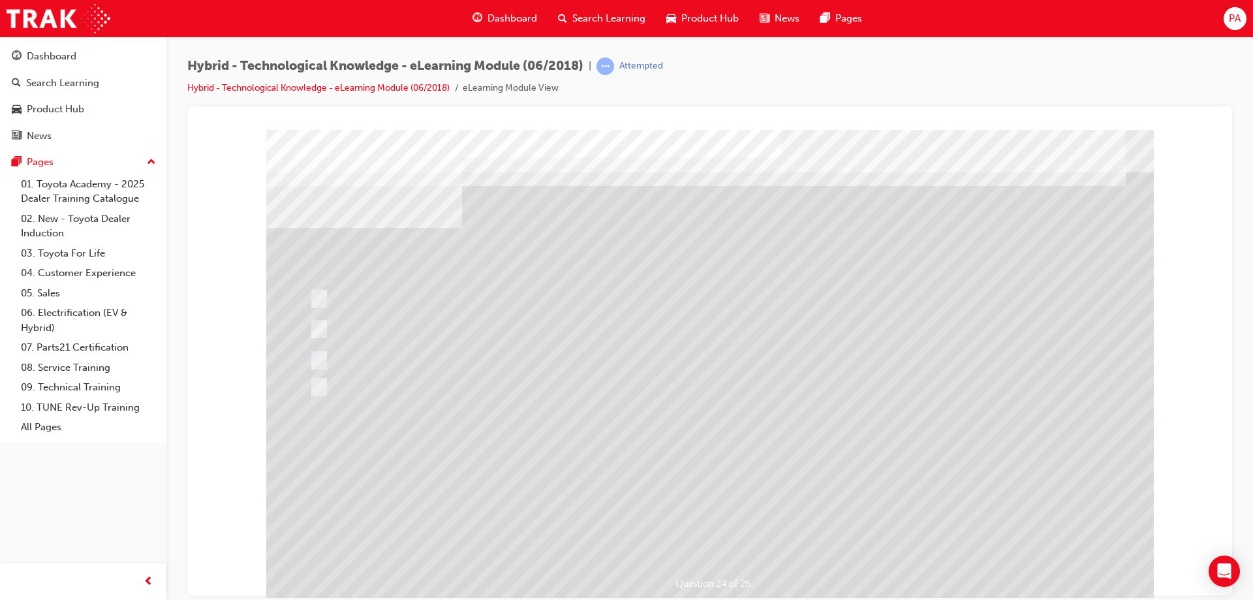
click at [727, 460] on div at bounding box center [709, 364] width 887 height 470
click at [727, 548] on div "" at bounding box center [709, 575] width 887 height 55
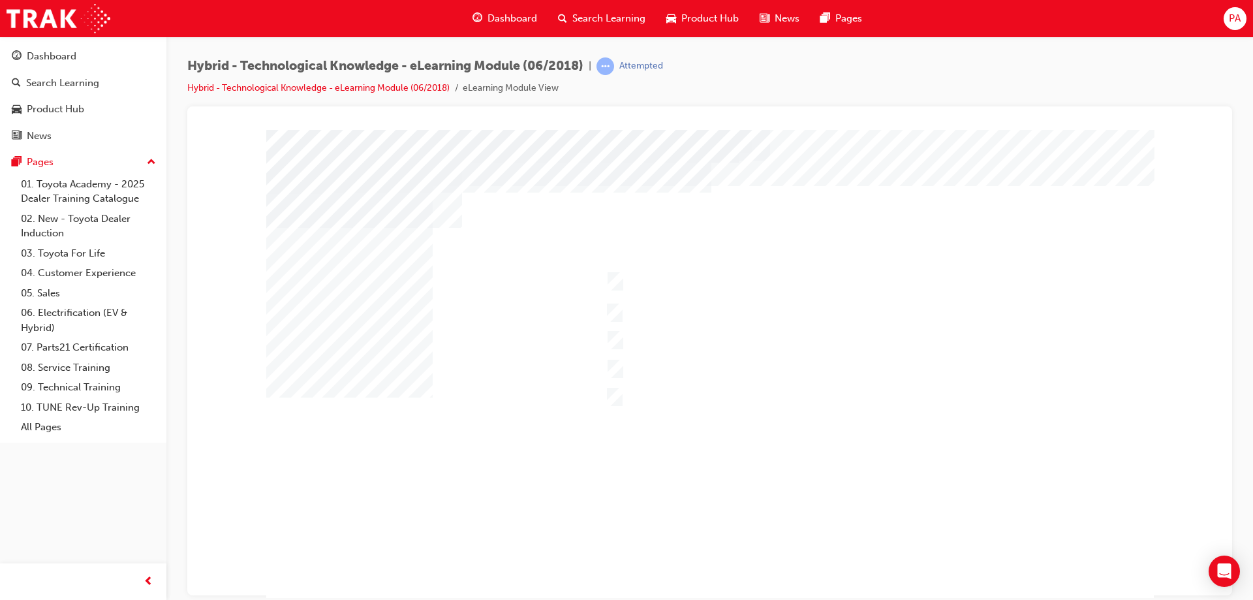
drag, startPoint x: 376, startPoint y: 555, endPoint x: 474, endPoint y: 464, distance: 133.9
click at [474, 464] on div at bounding box center [709, 364] width 887 height 470
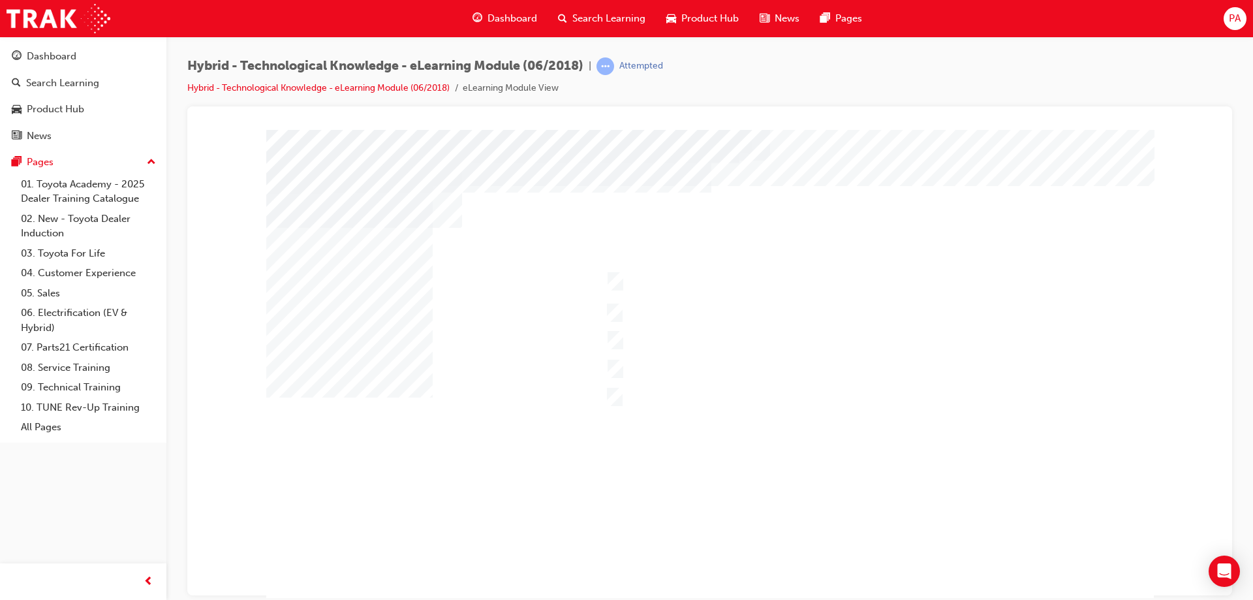
drag, startPoint x: 425, startPoint y: 539, endPoint x: 487, endPoint y: 542, distance: 62.1
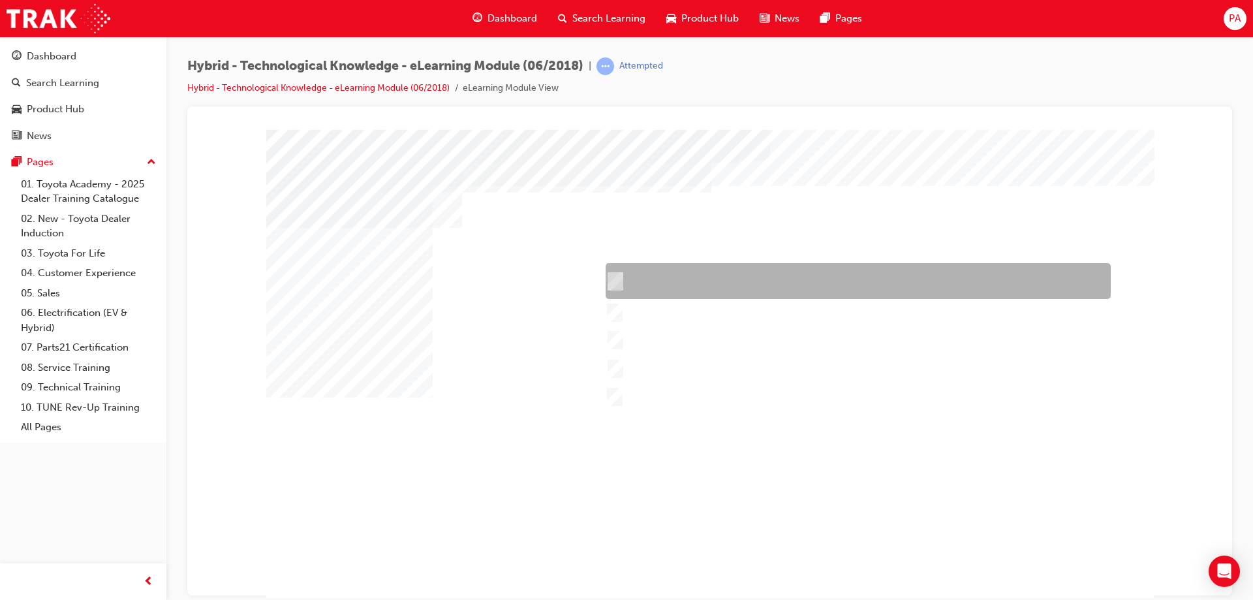
click at [739, 280] on div at bounding box center [854, 281] width 505 height 36
checkbox input "true"
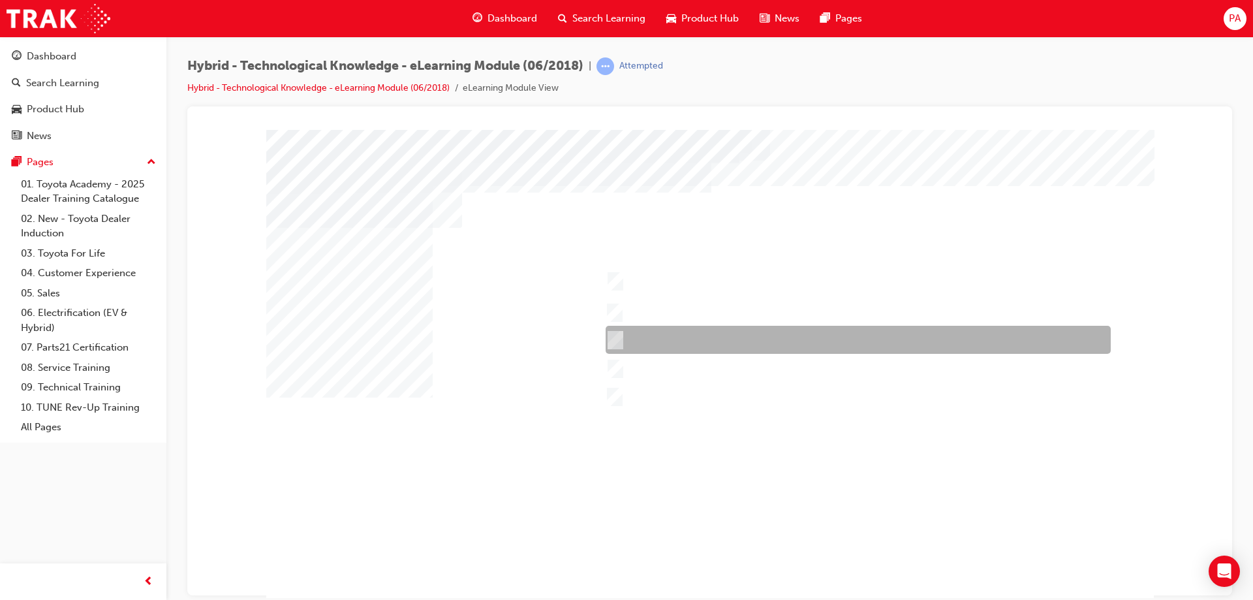
click at [729, 333] on div at bounding box center [854, 340] width 505 height 28
checkbox input "true"
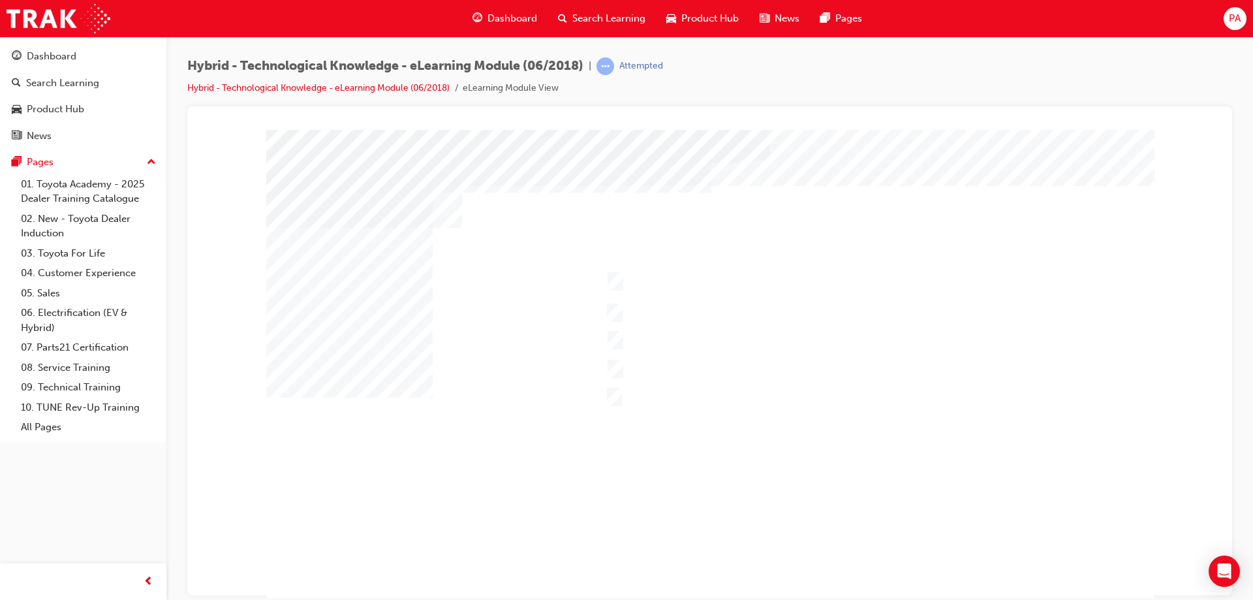
click at [638, 311] on div at bounding box center [709, 364] width 887 height 470
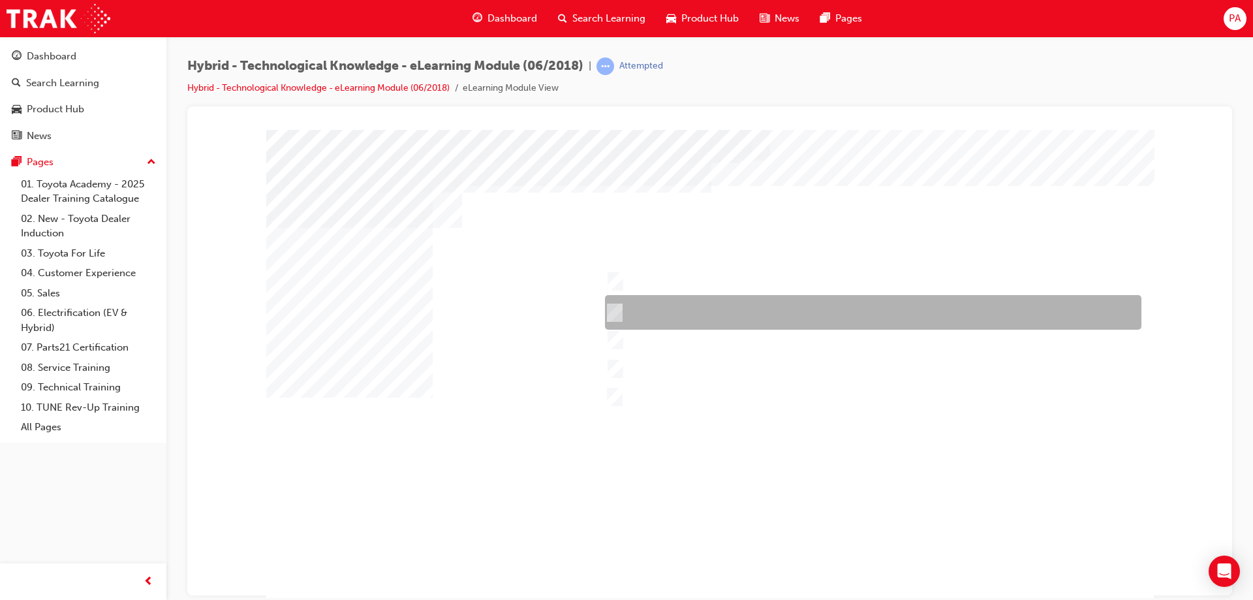
click at [639, 303] on div at bounding box center [869, 312] width 536 height 35
click at [615, 311] on input "Yaris Hybrid" at bounding box center [611, 312] width 14 height 14
checkbox input "false"
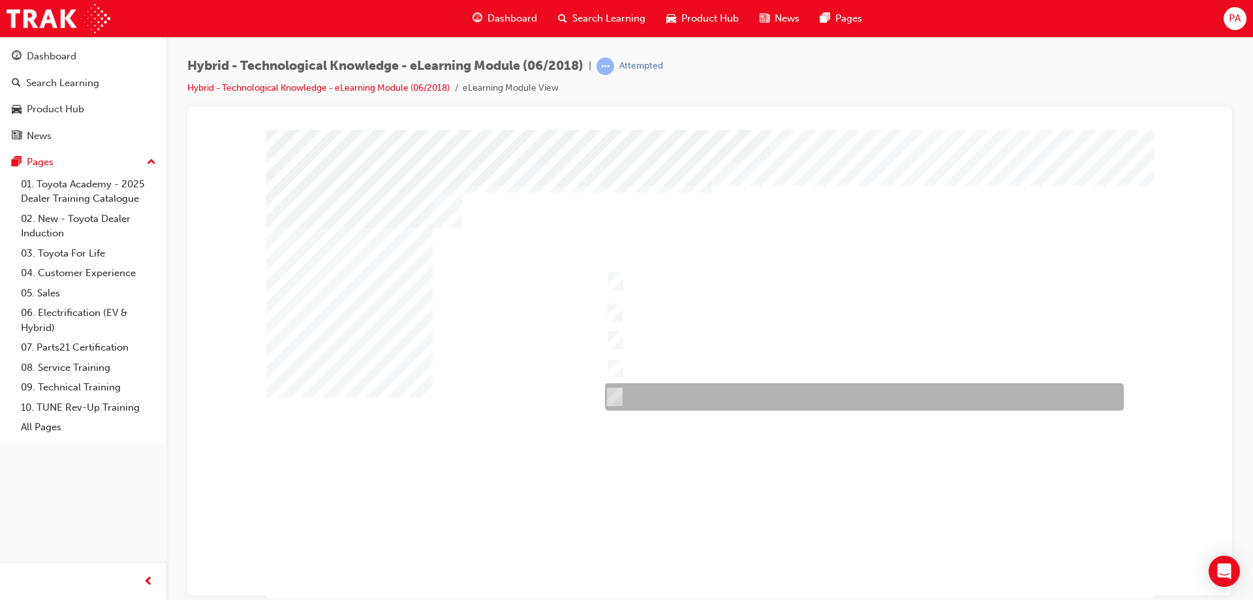
click at [613, 397] on input "Prius v" at bounding box center [611, 396] width 14 height 14
checkbox input "true"
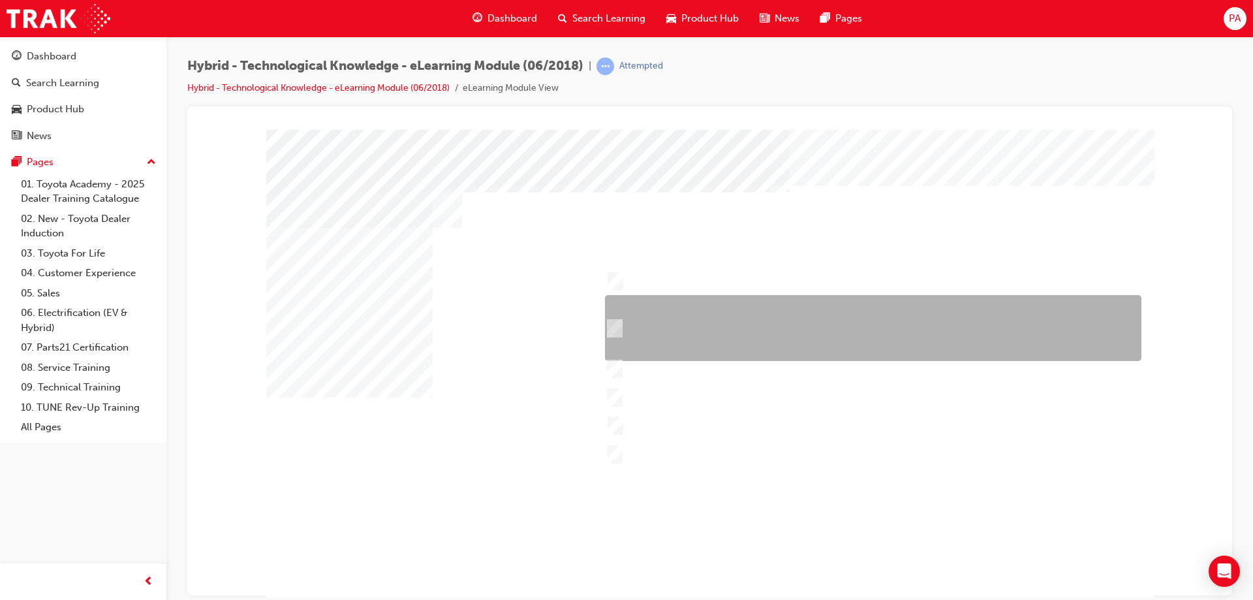
click at [825, 324] on div at bounding box center [869, 328] width 536 height 66
checkbox input "true"
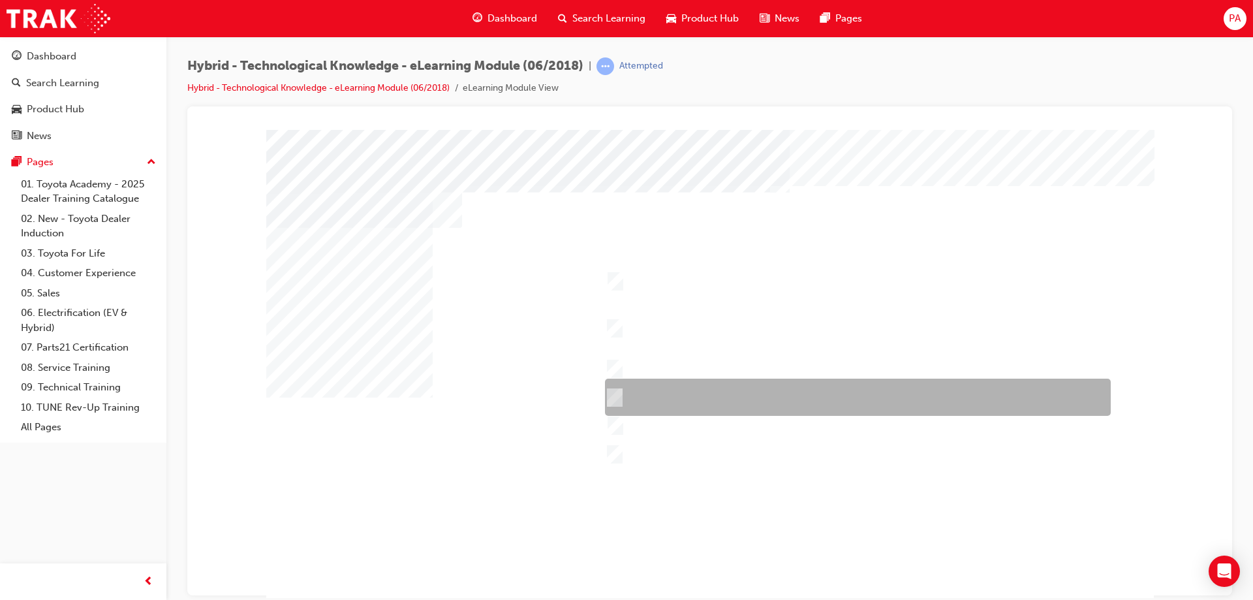
click at [652, 389] on div at bounding box center [854, 396] width 506 height 37
checkbox input "true"
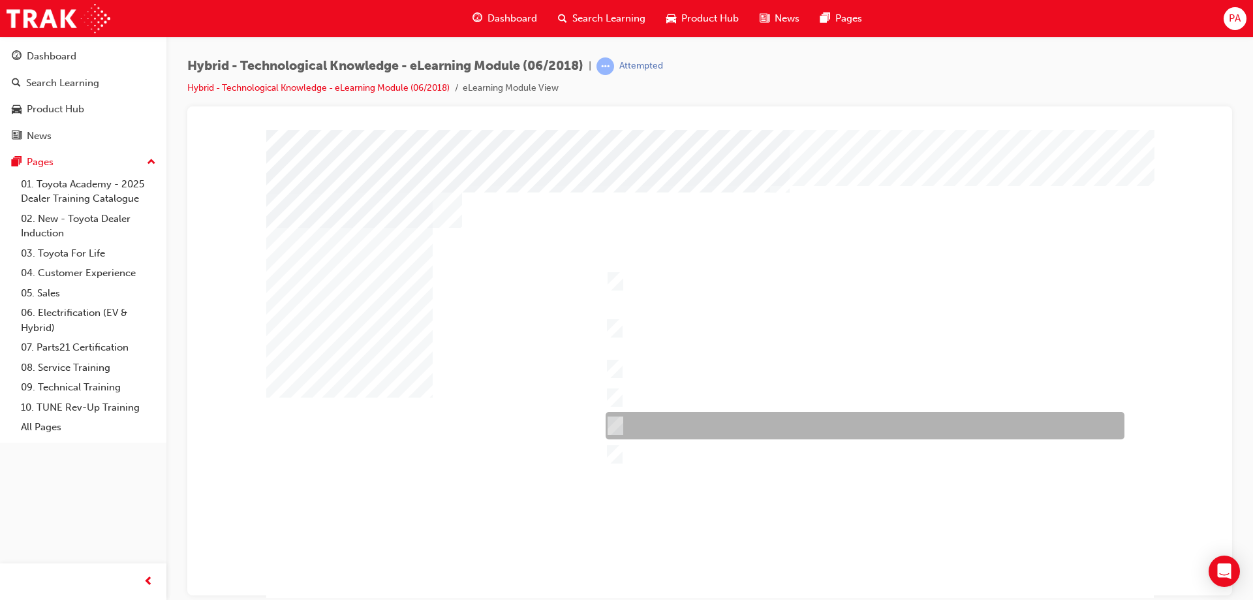
click at [703, 427] on div at bounding box center [861, 425] width 519 height 27
checkbox input "true"
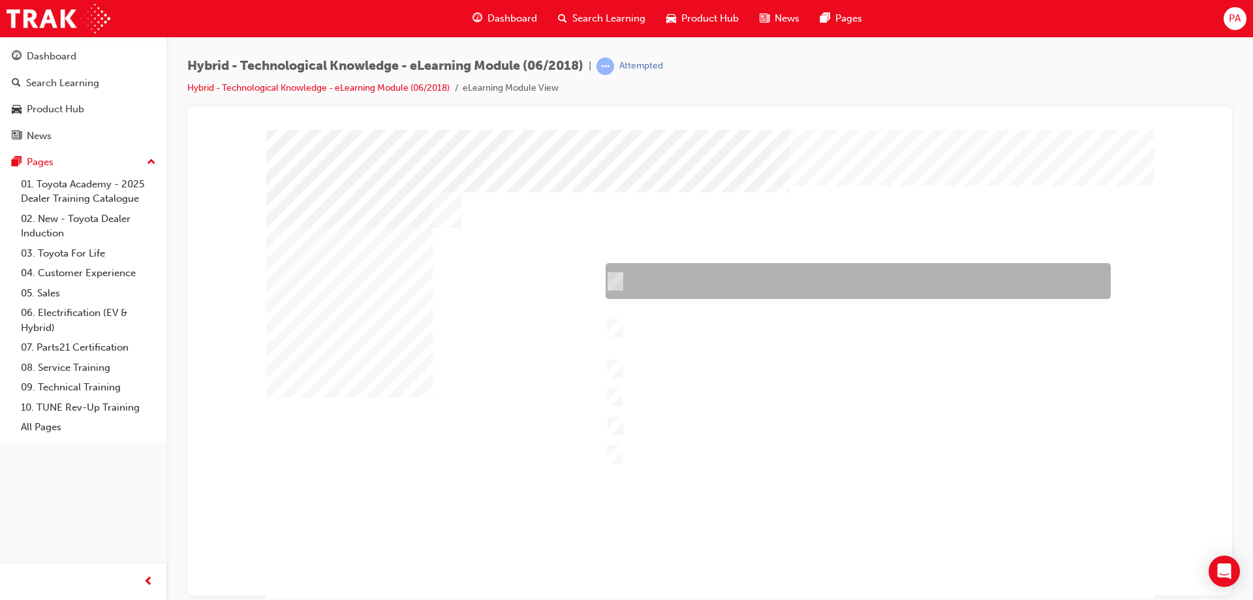
click at [622, 281] on div at bounding box center [854, 281] width 505 height 36
click at [619, 276] on div at bounding box center [854, 281] width 505 height 36
checkbox input "false"
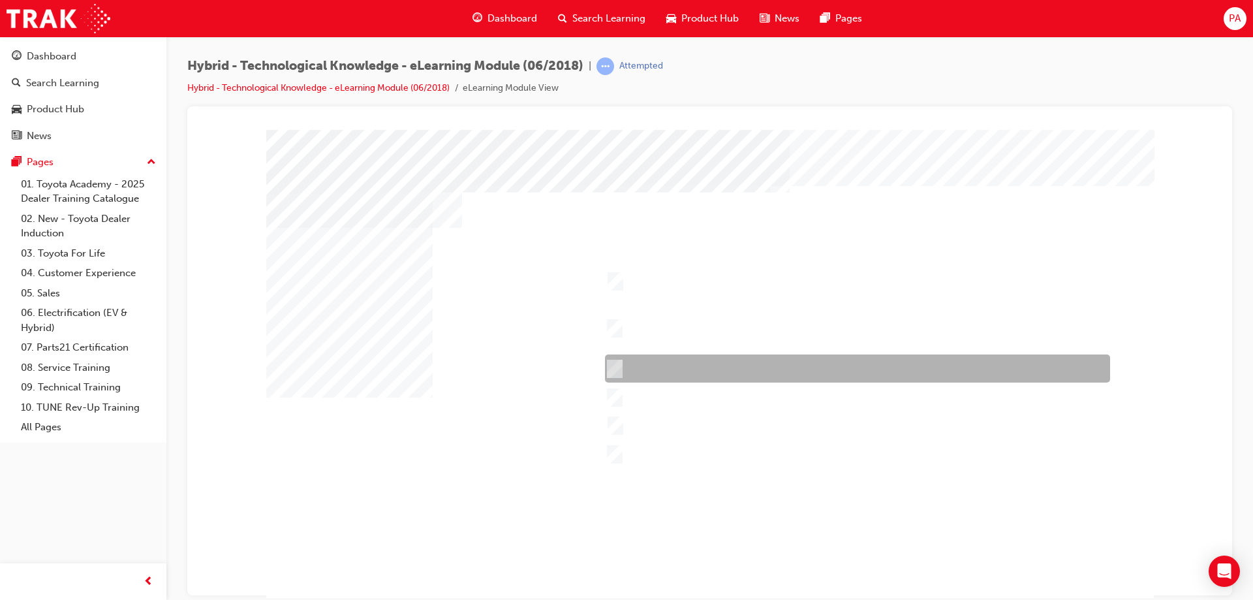
click at [615, 357] on div at bounding box center [853, 368] width 505 height 28
checkbox input "true"
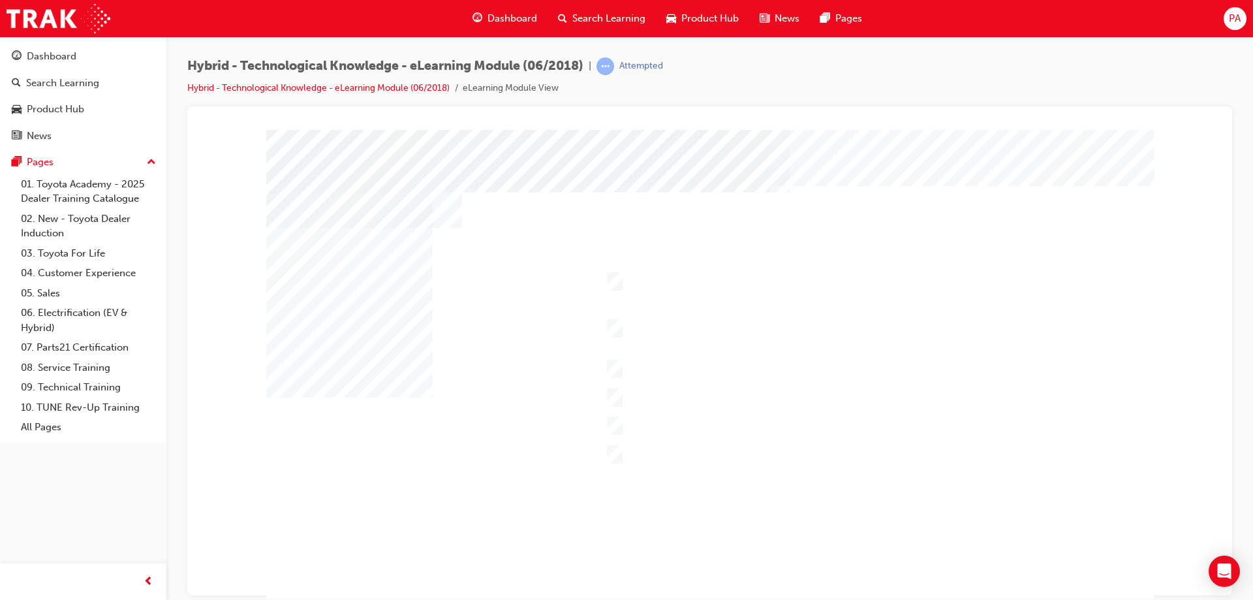
click at [615, 448] on div at bounding box center [709, 364] width 887 height 470
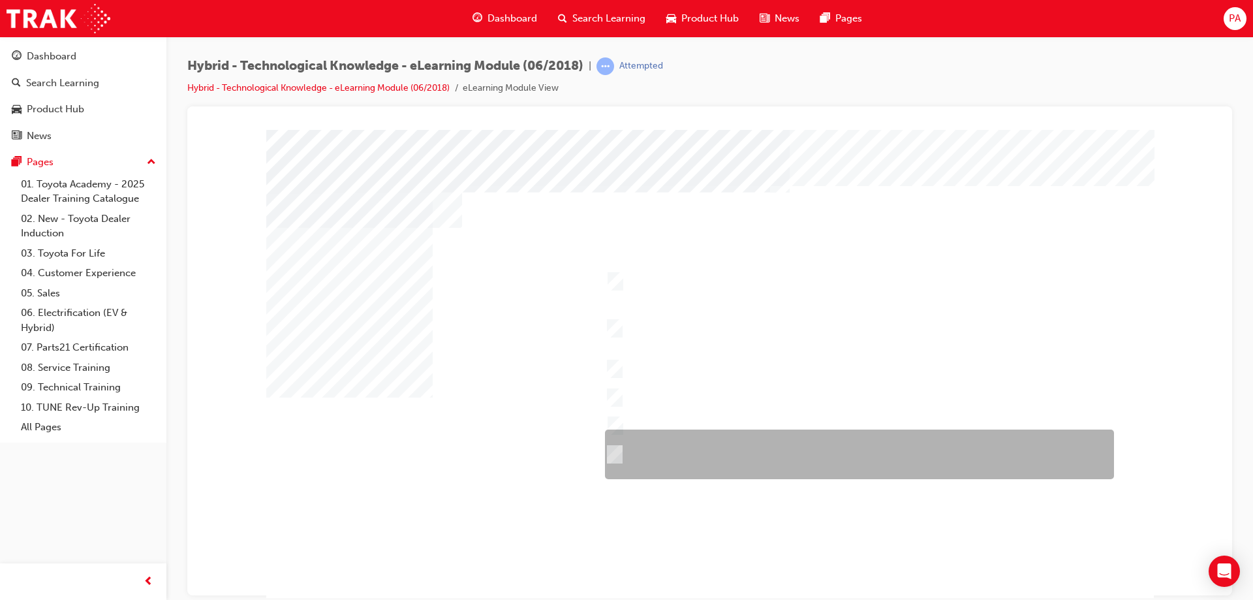
click at [612, 456] on input "Durability – Toyota brand including QDR, accessories, durable materials inside …" at bounding box center [611, 454] width 14 height 14
checkbox input "true"
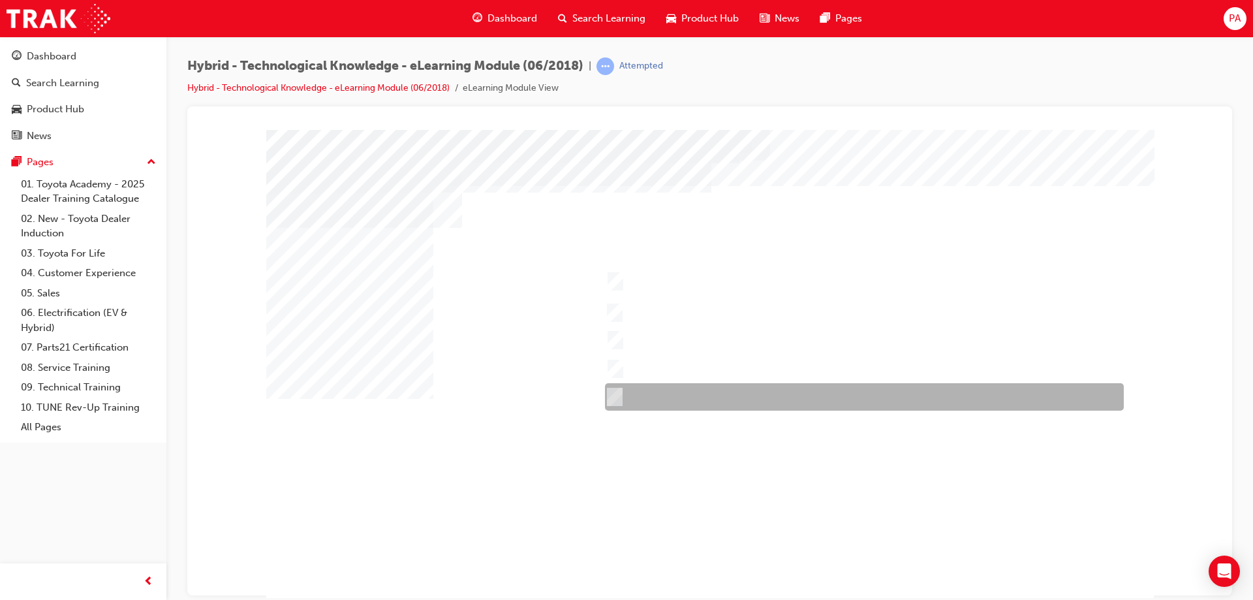
click at [626, 390] on div at bounding box center [860, 396] width 519 height 27
checkbox input "true"
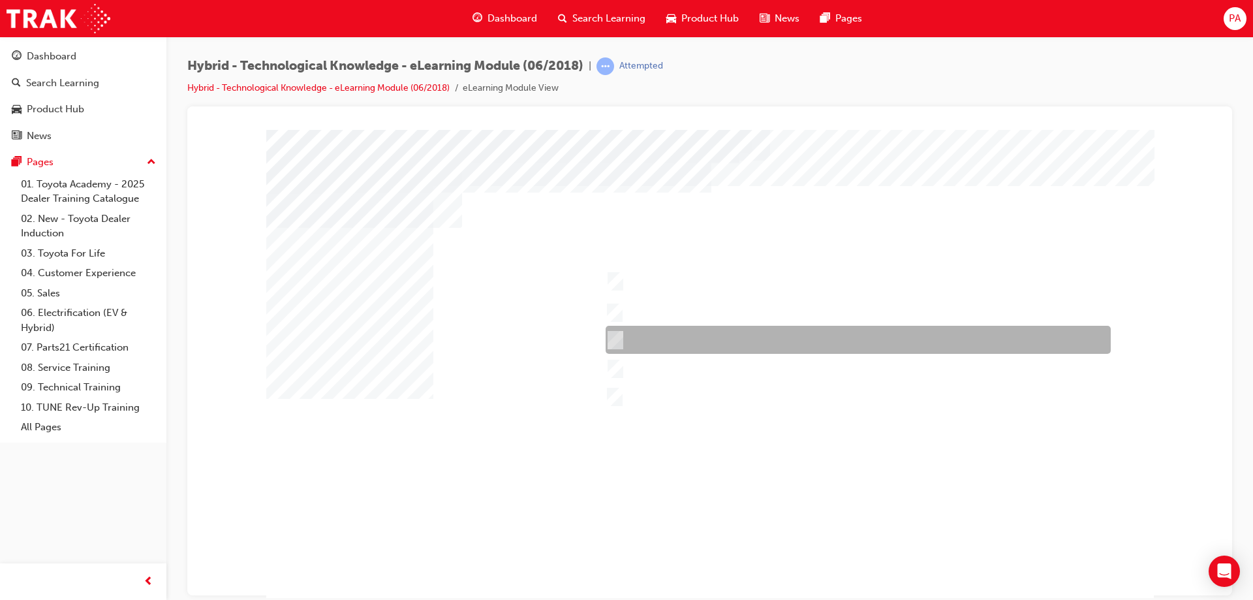
click at [645, 342] on div at bounding box center [854, 340] width 505 height 28
checkbox input "true"
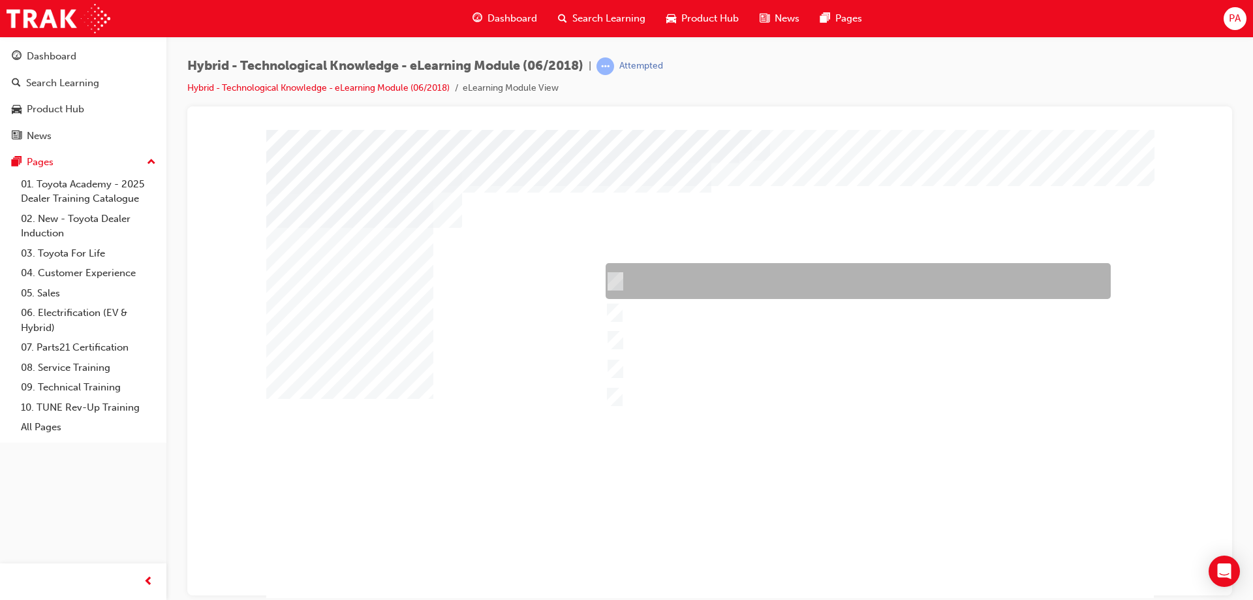
click at [656, 280] on div at bounding box center [854, 281] width 505 height 36
checkbox input "true"
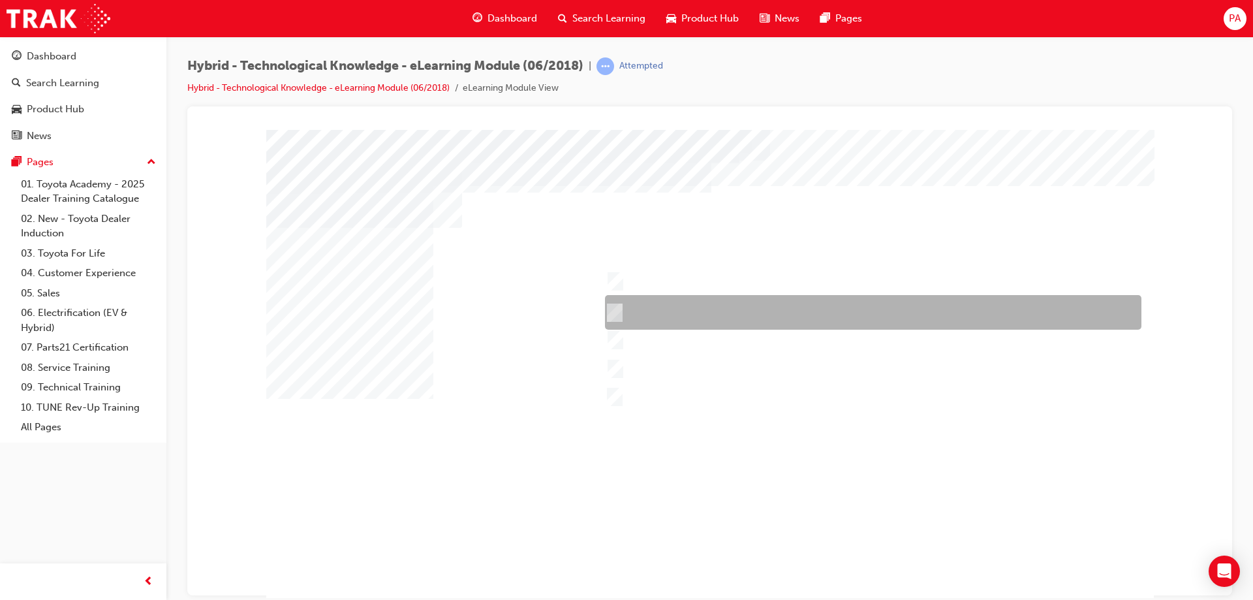
click at [660, 302] on div at bounding box center [869, 312] width 536 height 35
checkbox input "true"
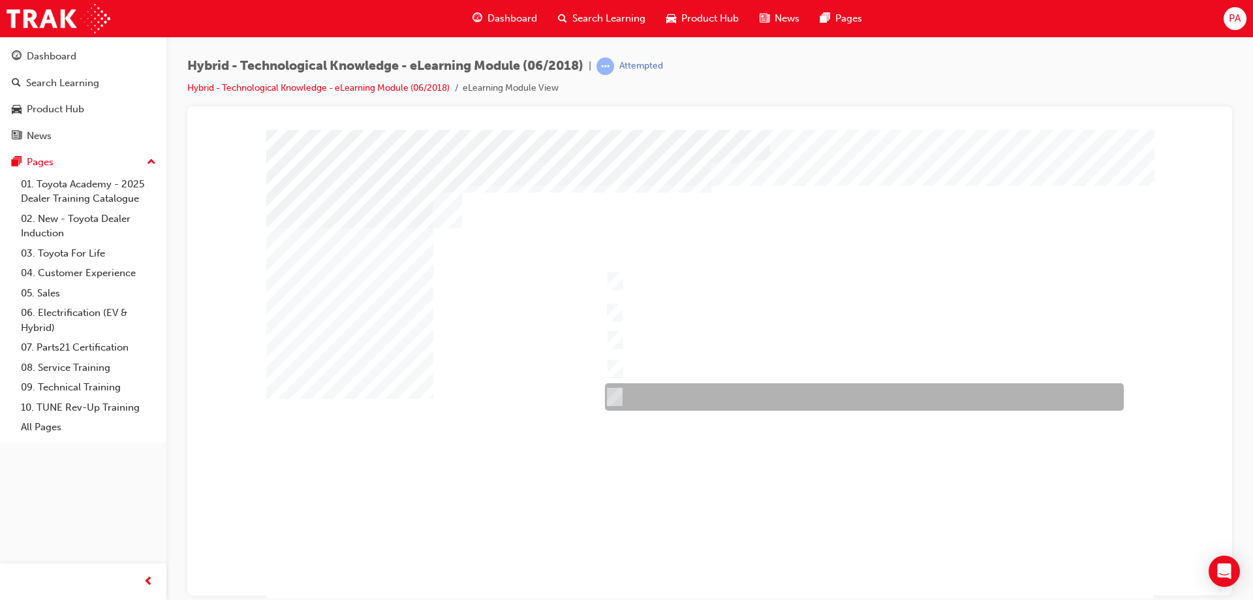
click at [669, 390] on div at bounding box center [860, 396] width 519 height 27
click at [661, 396] on div at bounding box center [860, 396] width 519 height 27
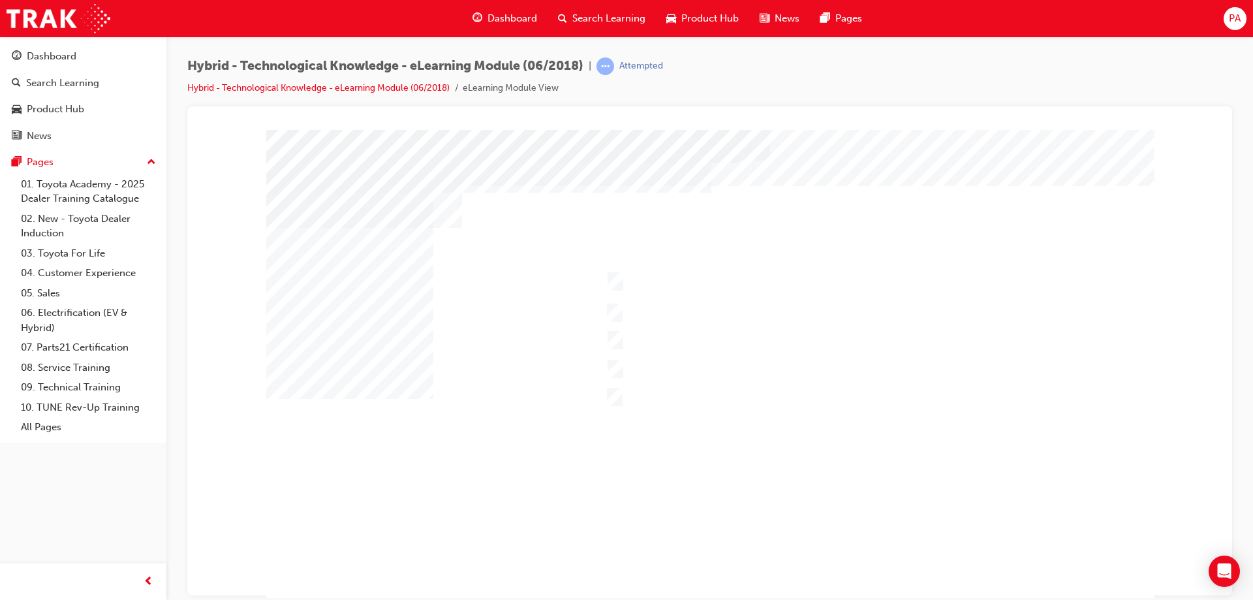
click at [632, 378] on div at bounding box center [709, 364] width 887 height 470
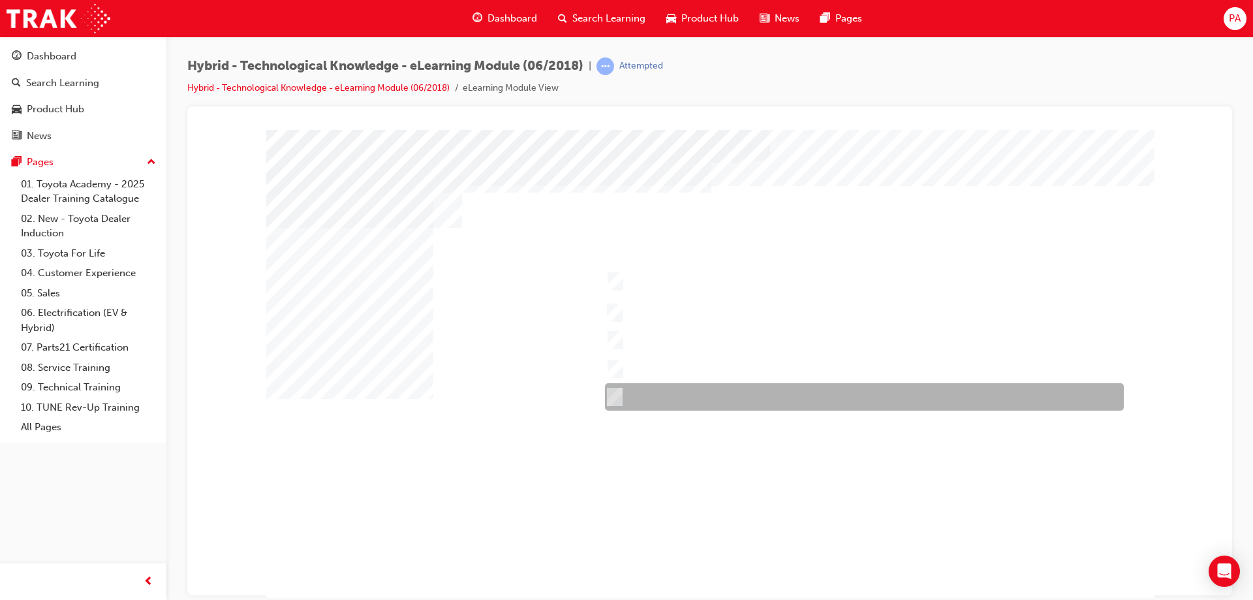
click at [614, 393] on input "RAV4 Hybrid" at bounding box center [611, 396] width 14 height 14
checkbox input "false"
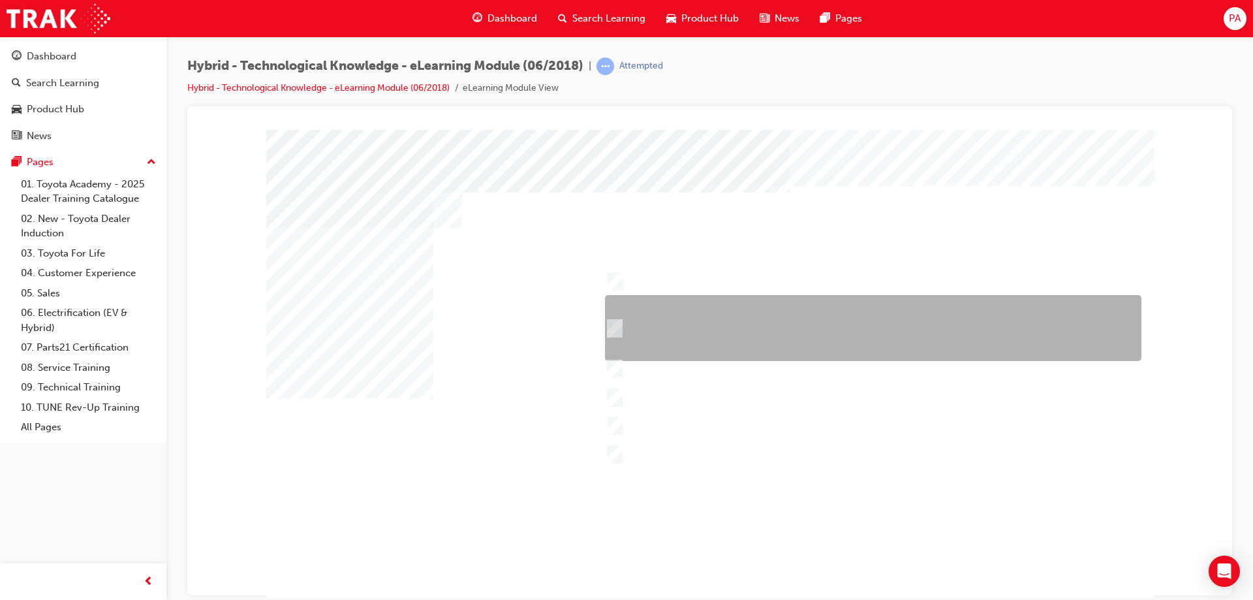
click at [699, 314] on div at bounding box center [869, 328] width 536 height 66
checkbox input "true"
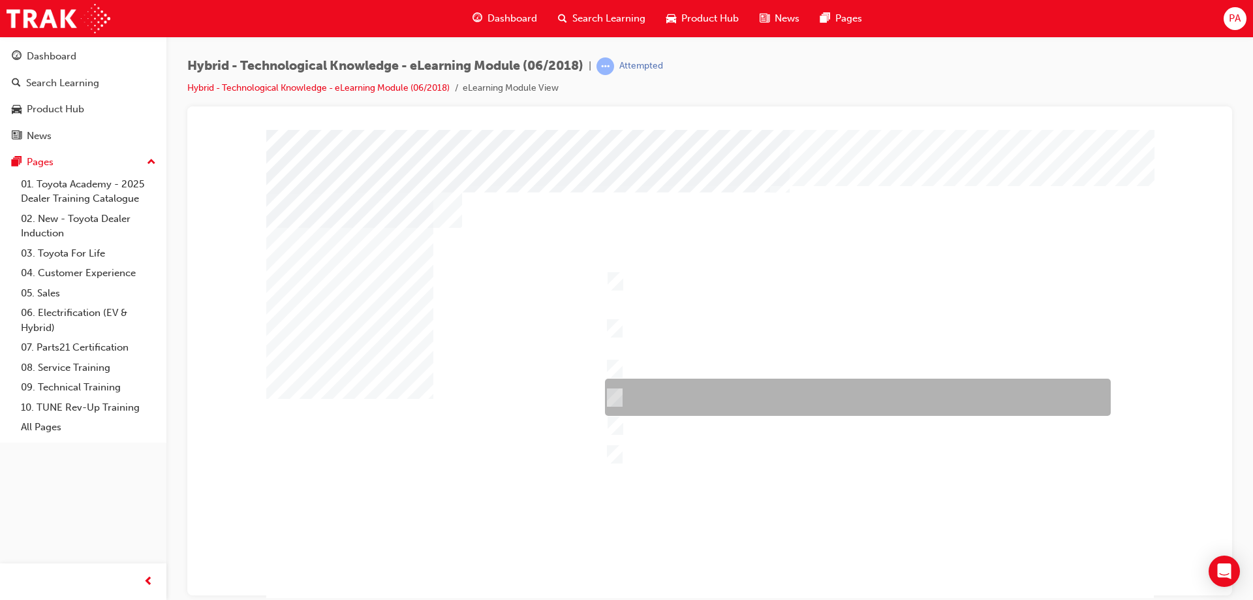
click at [635, 394] on div at bounding box center [854, 396] width 506 height 37
checkbox input "true"
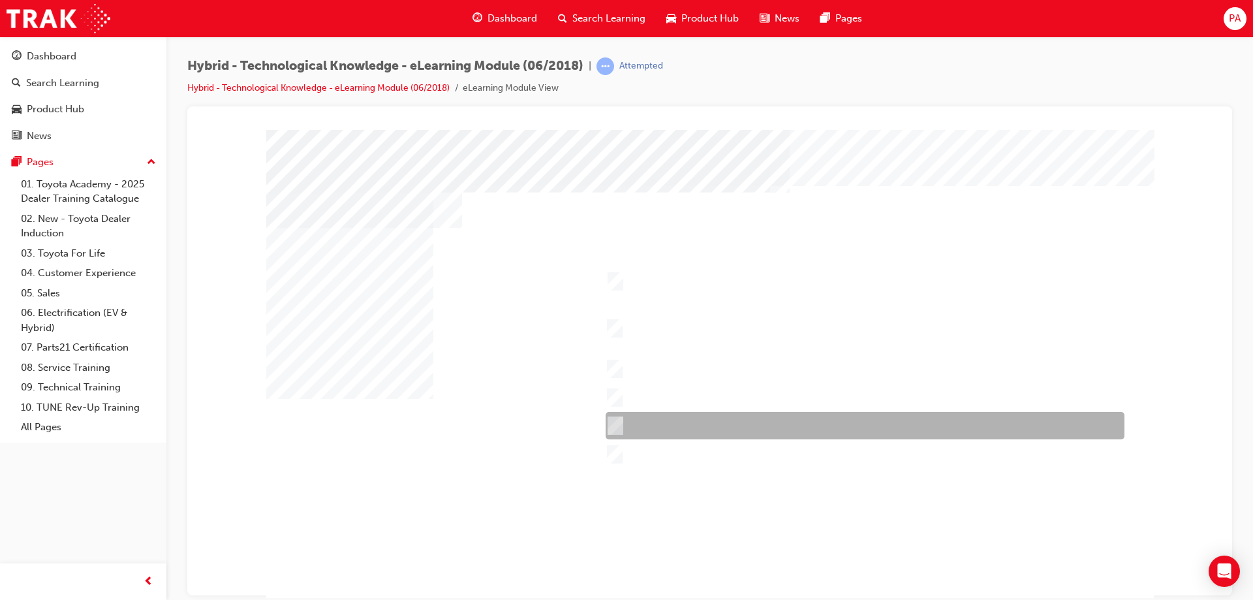
click at [642, 422] on div at bounding box center [861, 425] width 519 height 27
checkbox input "true"
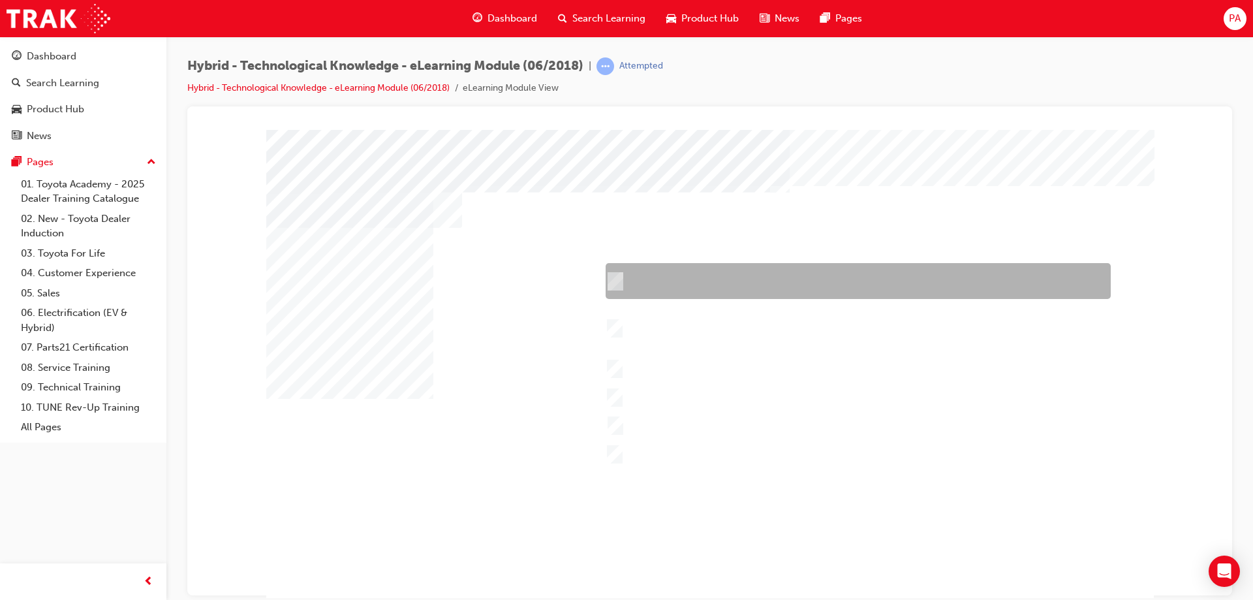
click at [616, 276] on input "Performance – Engine, transmission, power and torque, towing capability, off-ro…" at bounding box center [612, 281] width 14 height 14
checkbox input "true"
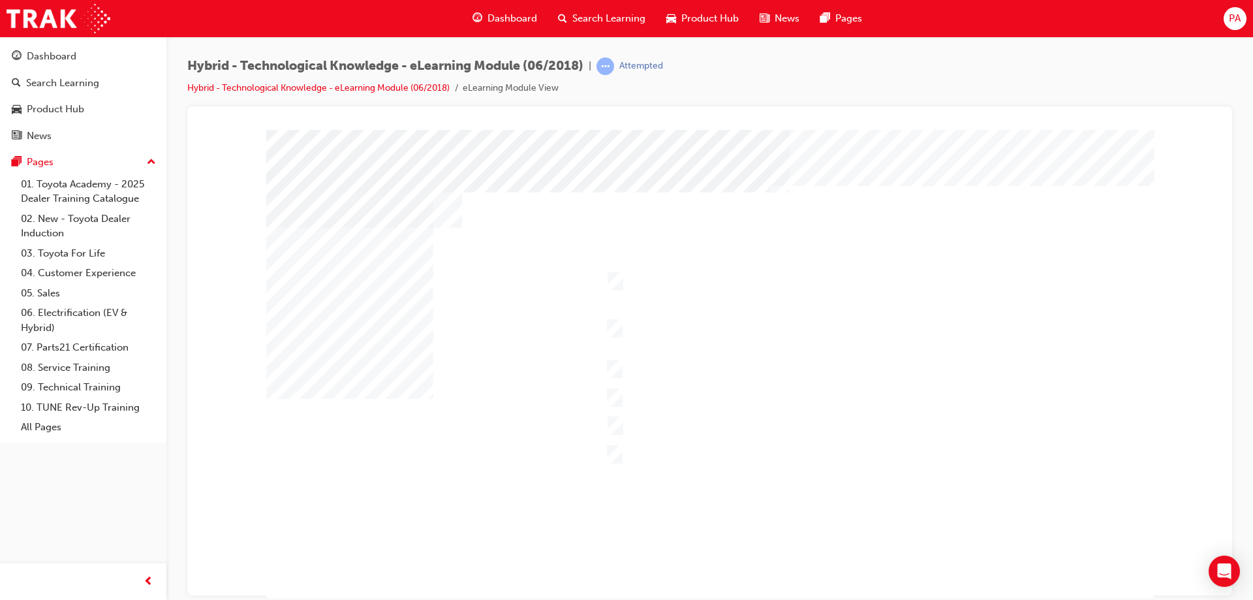
click at [652, 494] on div at bounding box center [709, 364] width 887 height 470
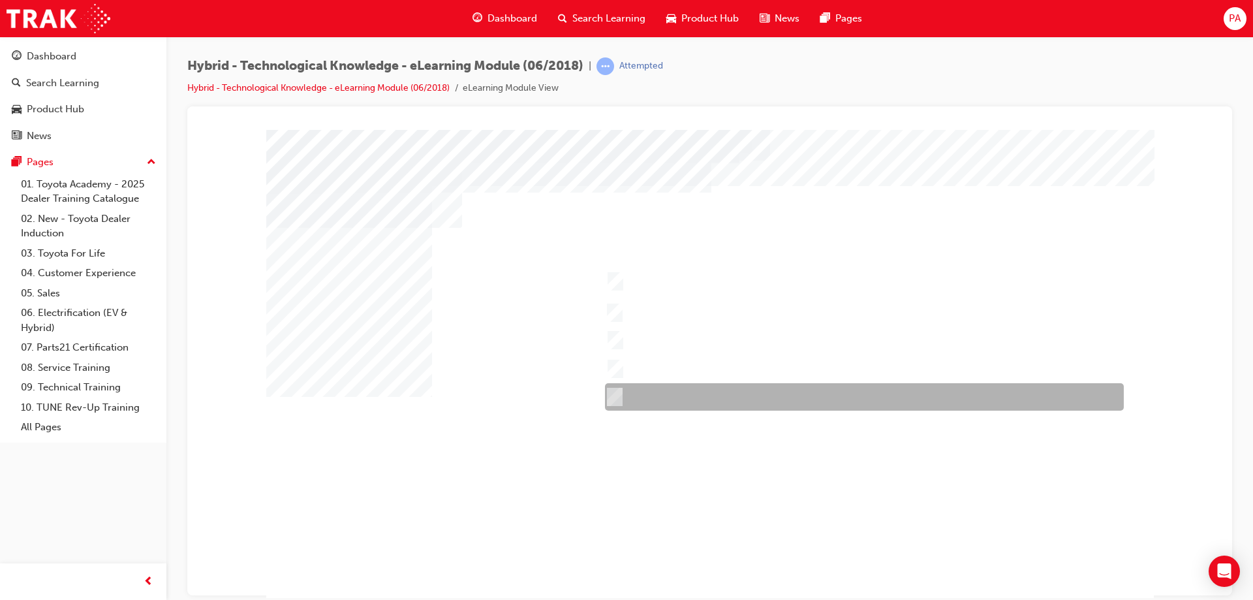
click at [647, 393] on div at bounding box center [860, 396] width 519 height 27
checkbox input "true"
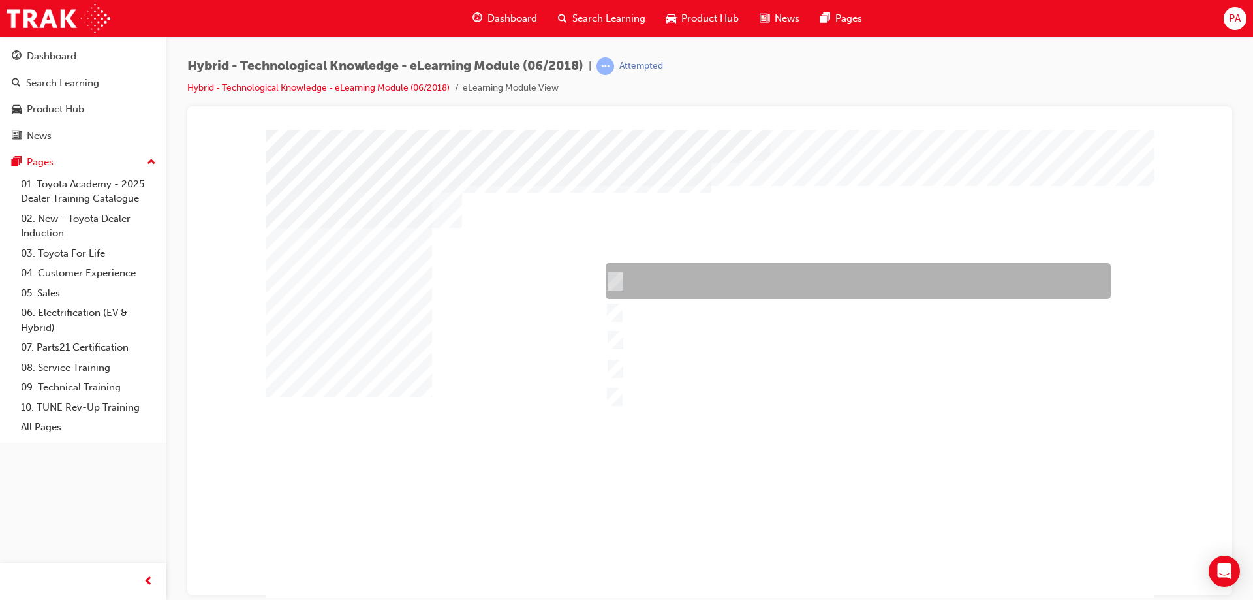
click at [664, 283] on div at bounding box center [854, 281] width 505 height 36
click at [663, 287] on div at bounding box center [854, 281] width 505 height 36
checkbox input "false"
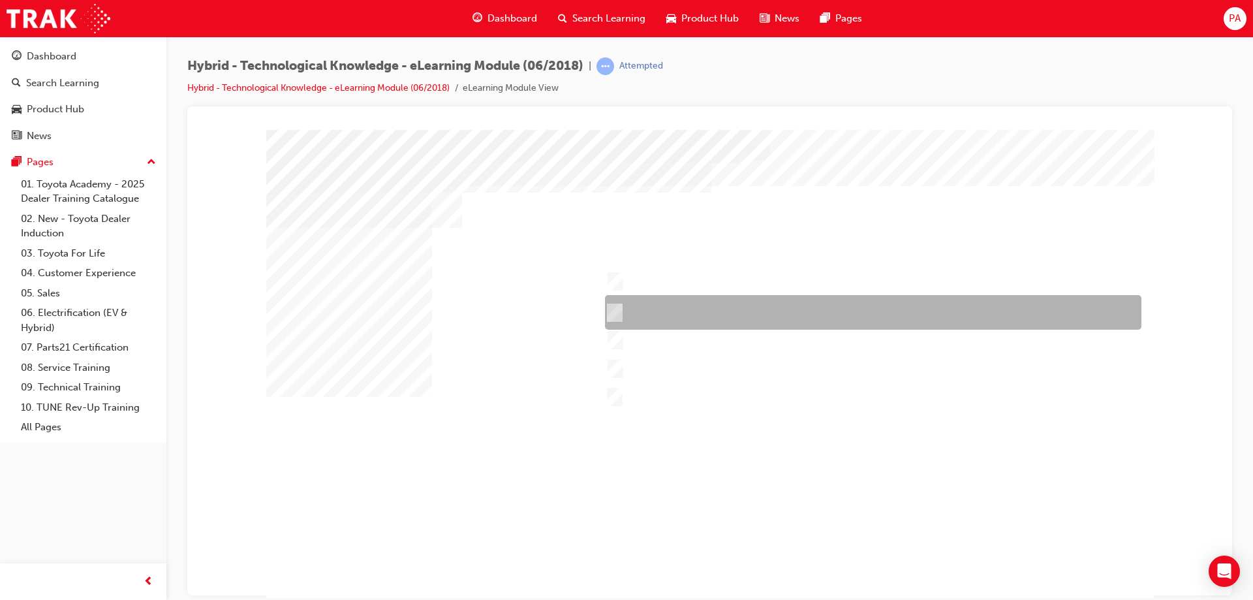
click at [667, 316] on div at bounding box center [869, 312] width 536 height 35
checkbox input "true"
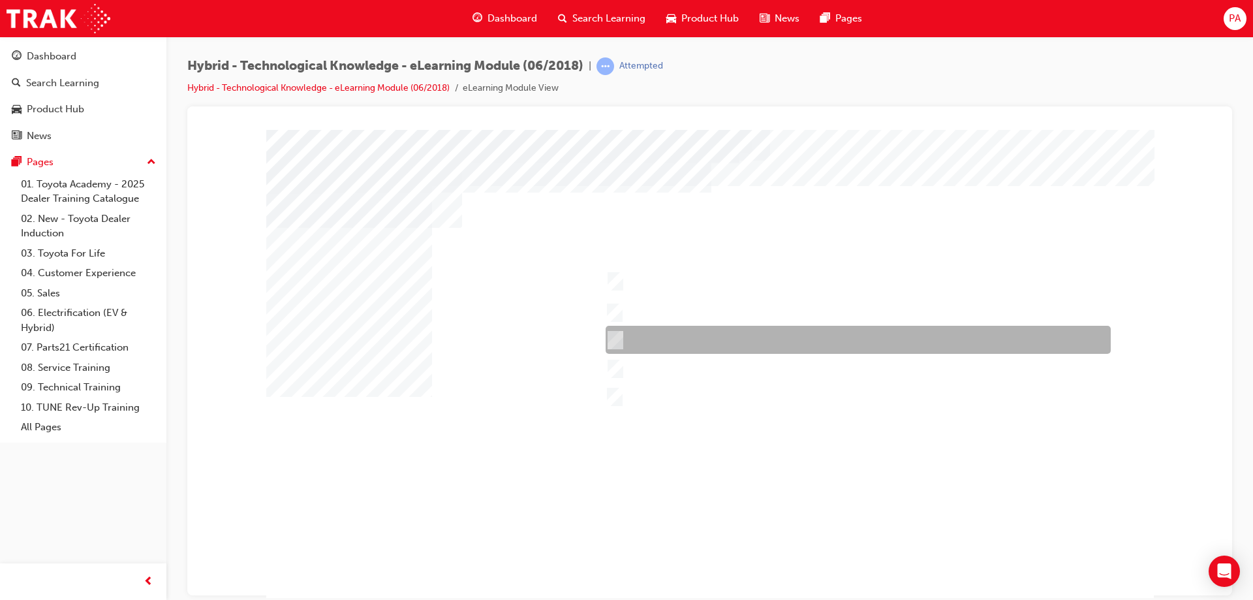
click at [679, 339] on div at bounding box center [854, 340] width 505 height 28
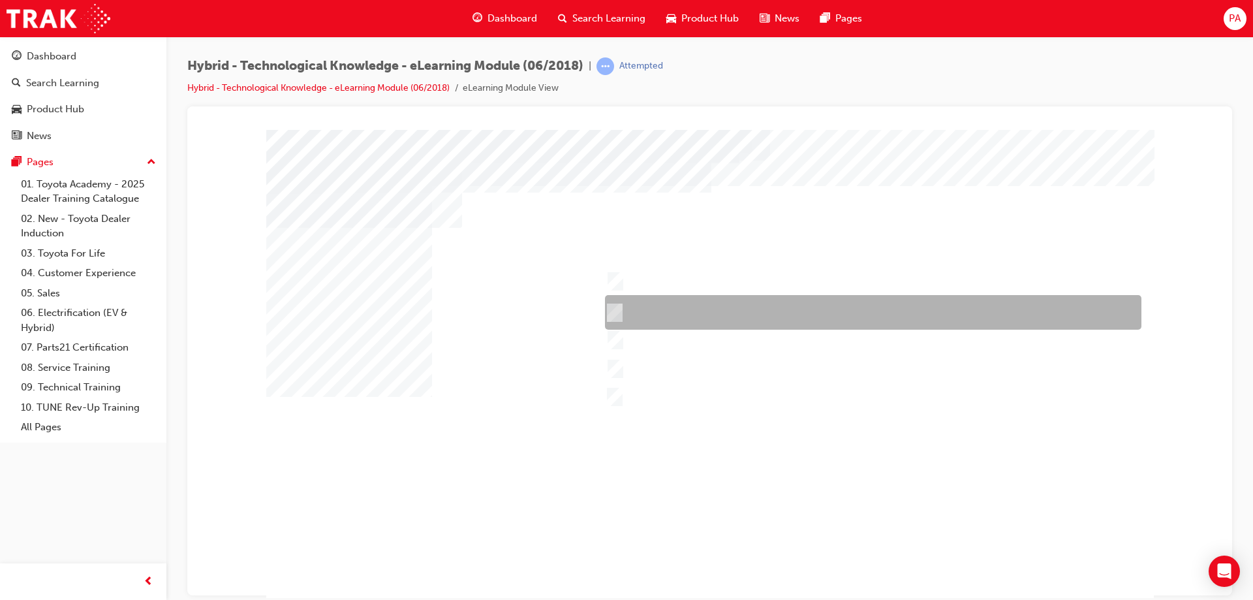
click at [653, 343] on div at bounding box center [854, 340] width 505 height 28
checkbox input "false"
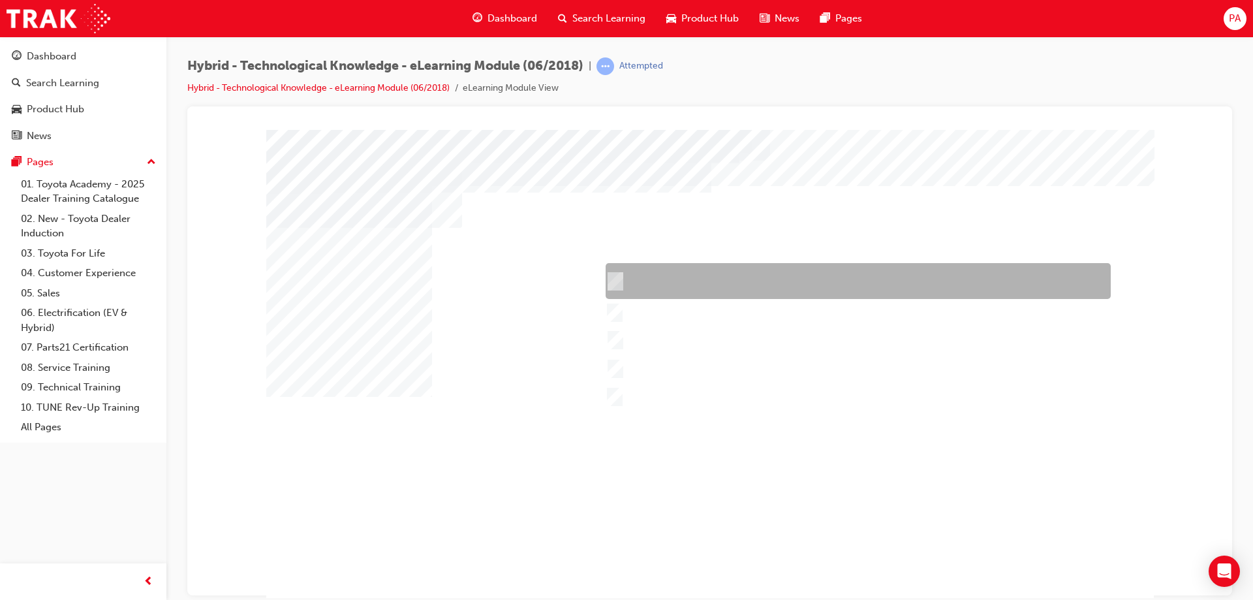
click at [651, 267] on div at bounding box center [854, 281] width 505 height 36
checkbox input "true"
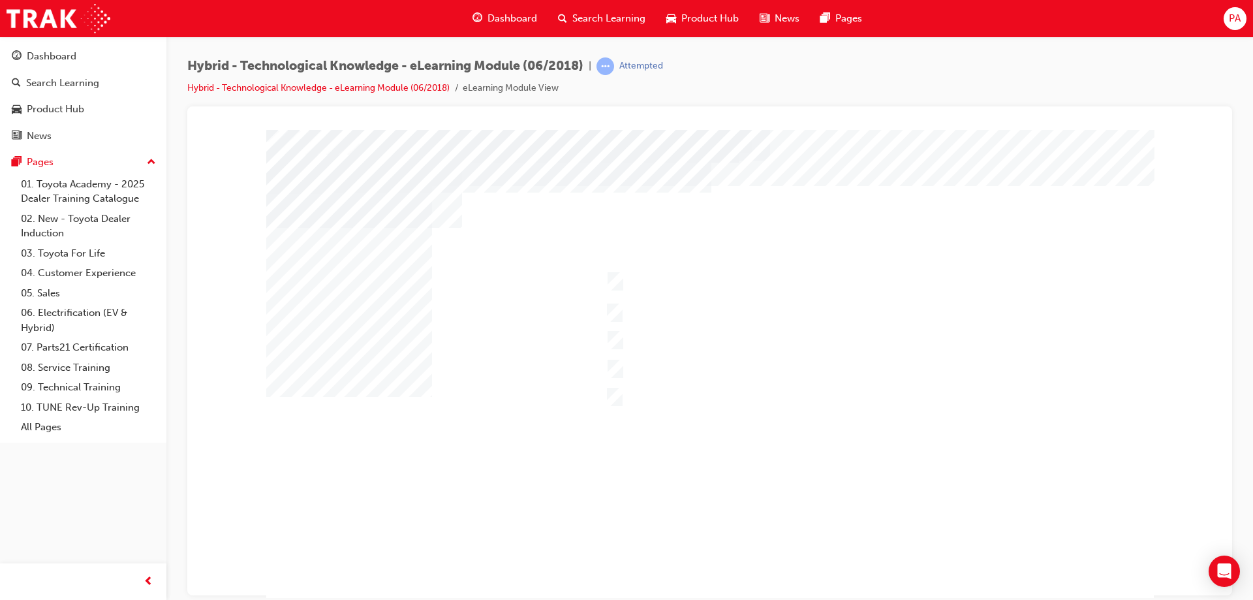
click at [646, 326] on div at bounding box center [709, 364] width 887 height 470
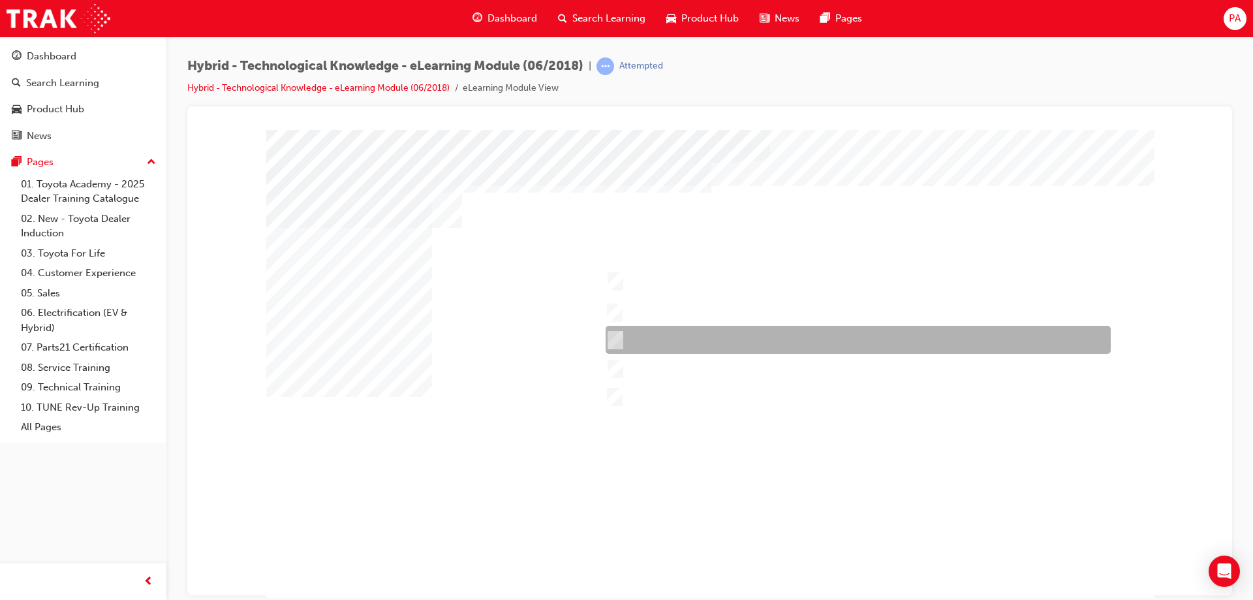
click at [652, 335] on div at bounding box center [854, 340] width 505 height 28
checkbox input "true"
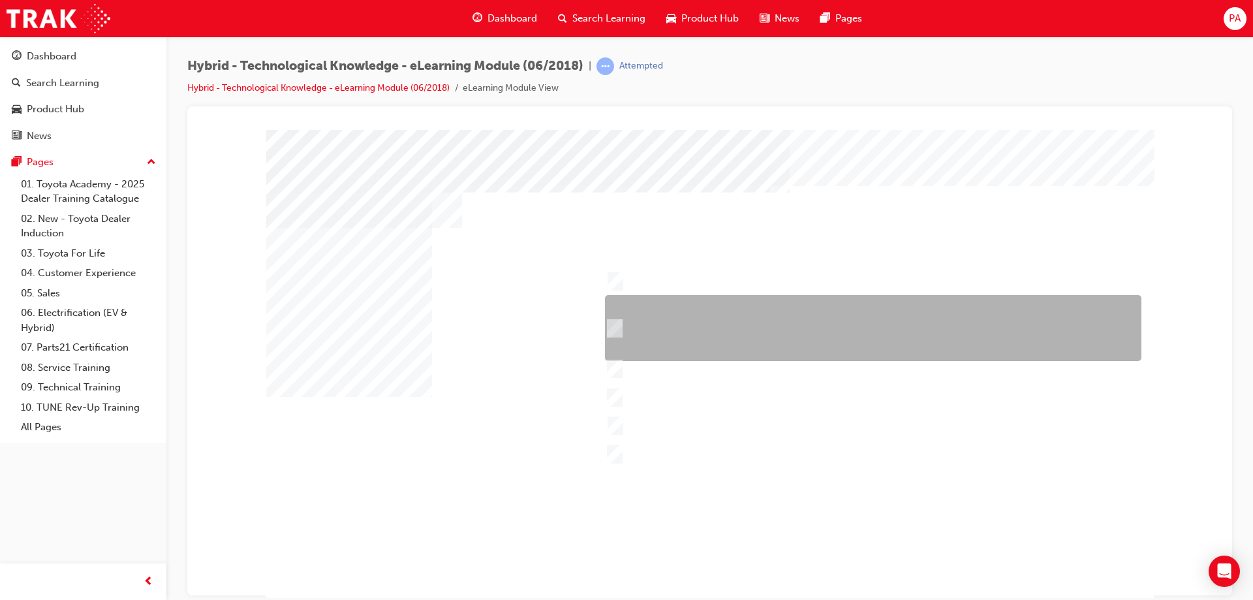
click at [699, 322] on div at bounding box center [869, 328] width 536 height 66
checkbox input "true"
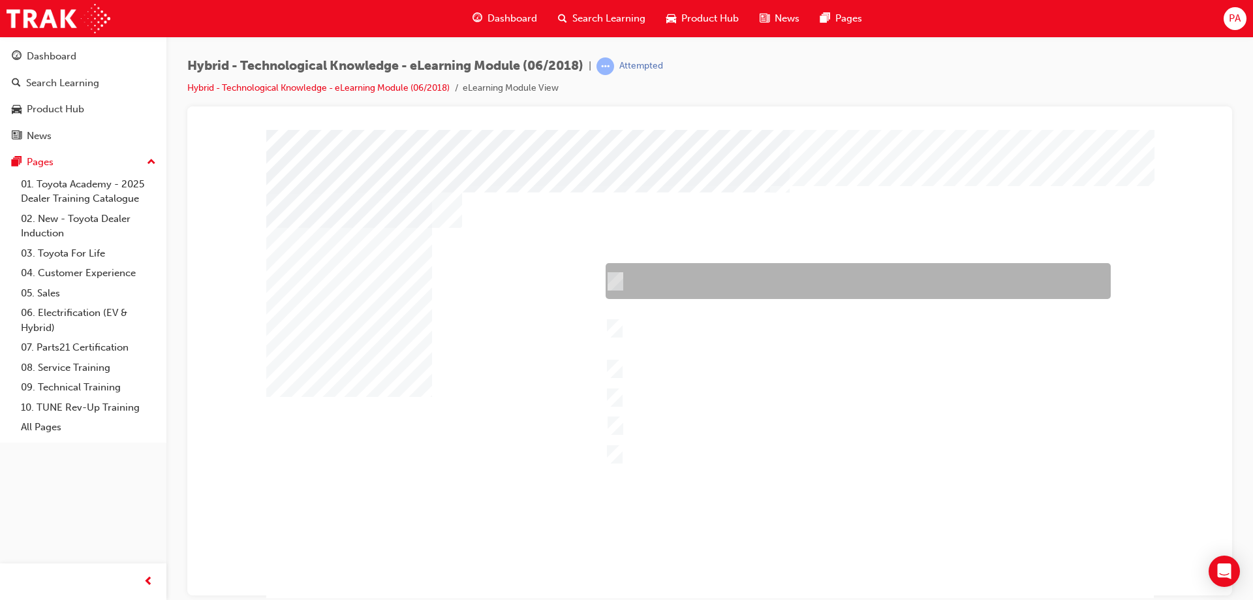
click at [712, 287] on div at bounding box center [854, 281] width 505 height 36
checkbox input "true"
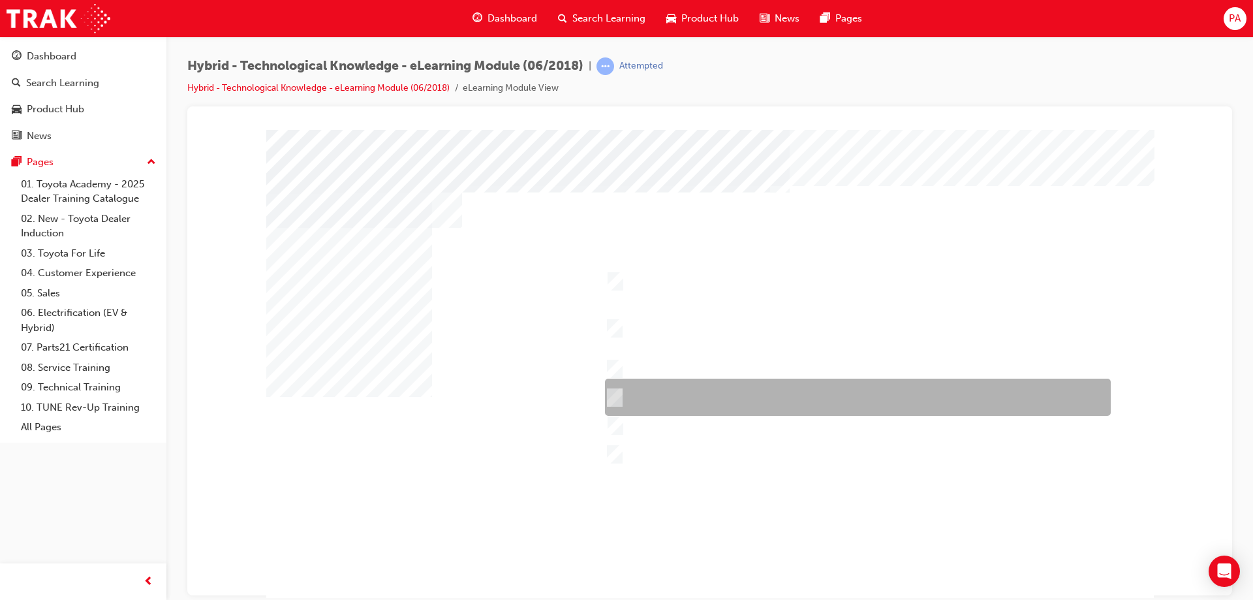
click at [662, 399] on div at bounding box center [854, 396] width 506 height 37
checkbox input "true"
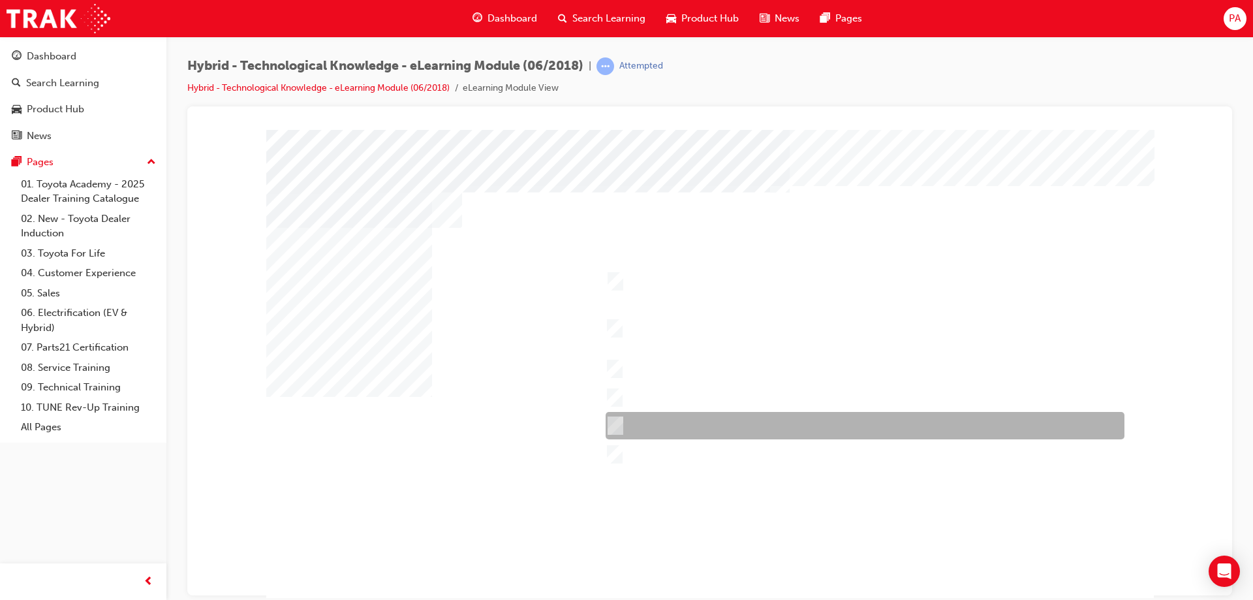
click at [671, 422] on div at bounding box center [861, 425] width 519 height 27
checkbox input "true"
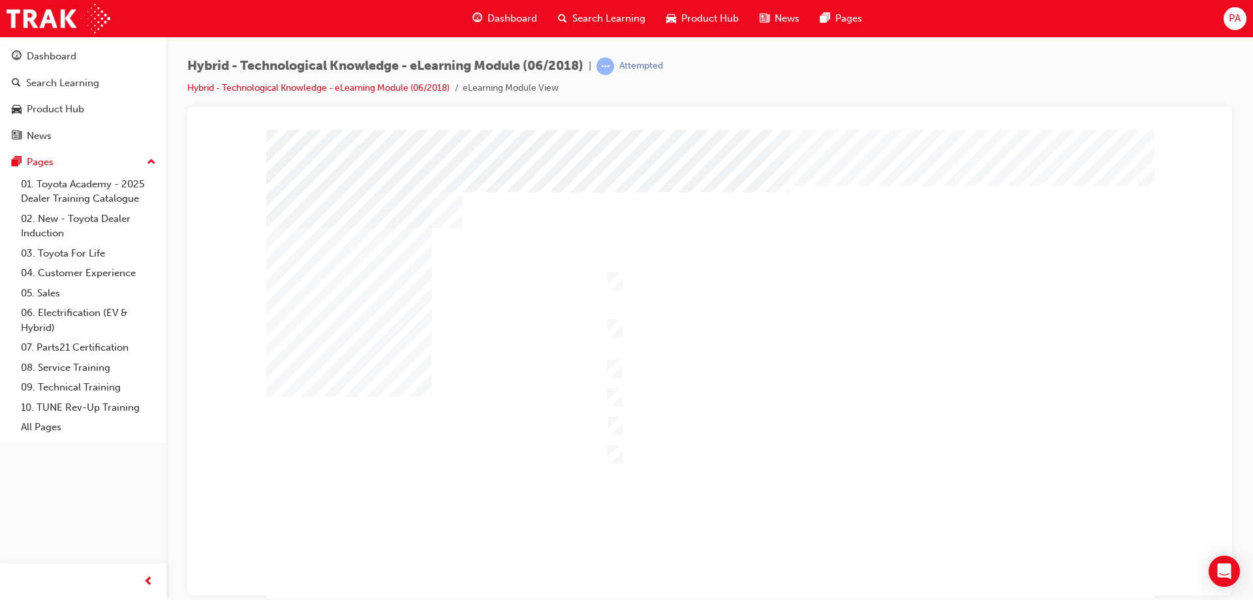
click at [685, 492] on div at bounding box center [709, 364] width 887 height 470
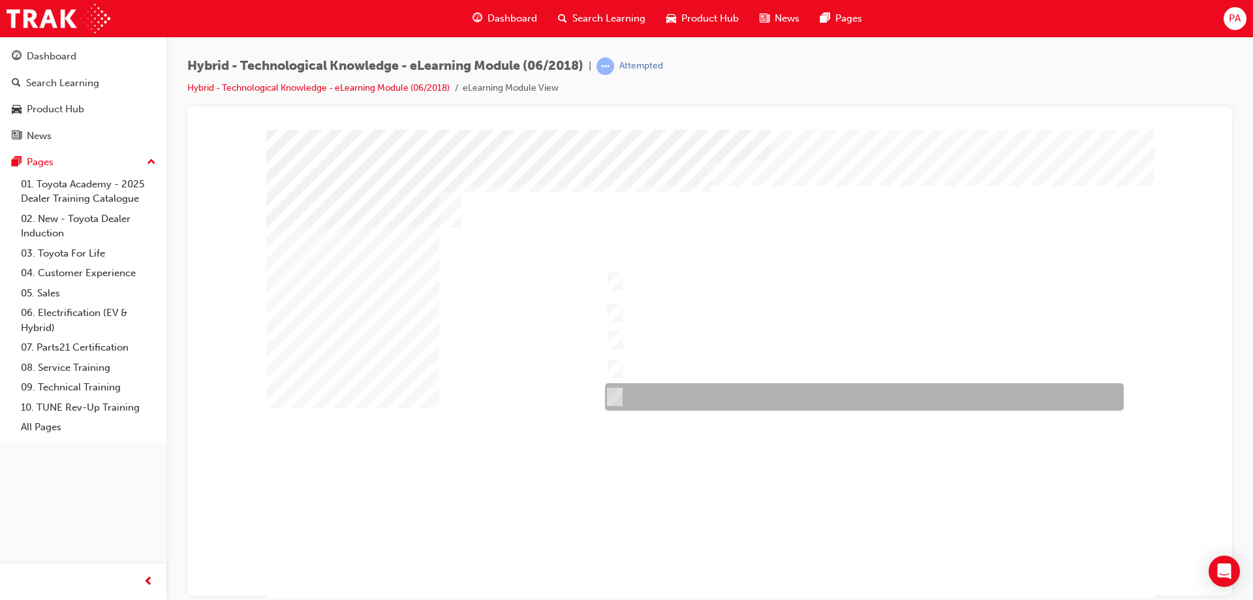
click at [643, 395] on div at bounding box center [860, 396] width 519 height 27
checkbox input "true"
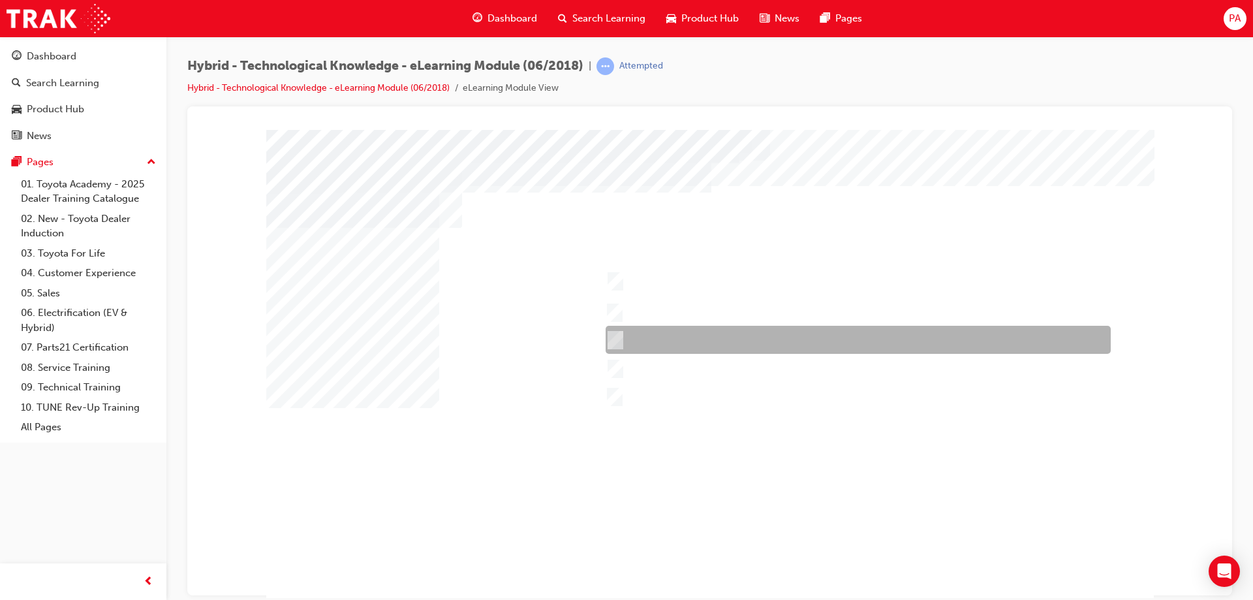
click at [648, 335] on div at bounding box center [854, 340] width 505 height 28
checkbox input "true"
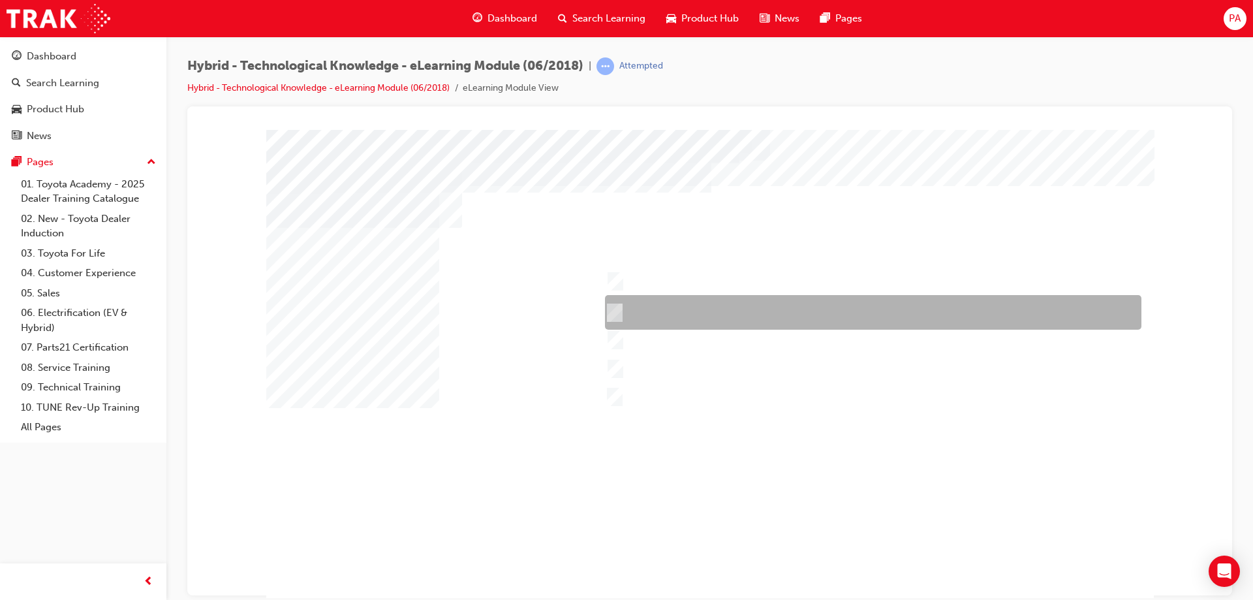
click at [654, 304] on div at bounding box center [869, 312] width 536 height 35
checkbox input "true"
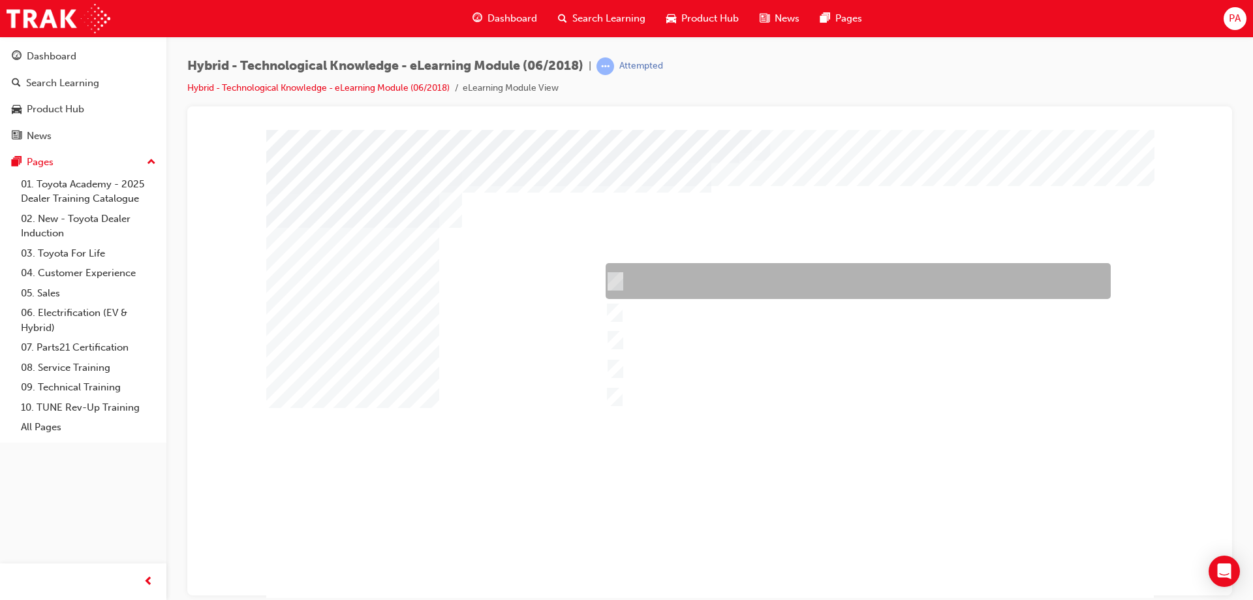
click at [664, 266] on div at bounding box center [854, 281] width 505 height 36
checkbox input "true"
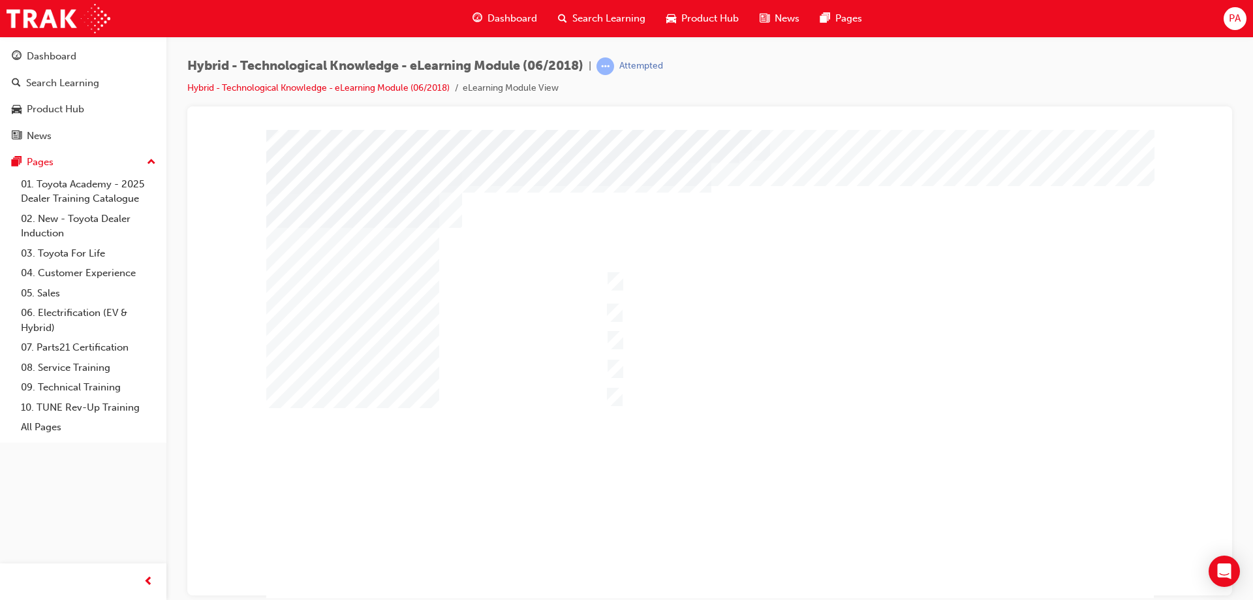
click at [608, 392] on div at bounding box center [709, 364] width 887 height 470
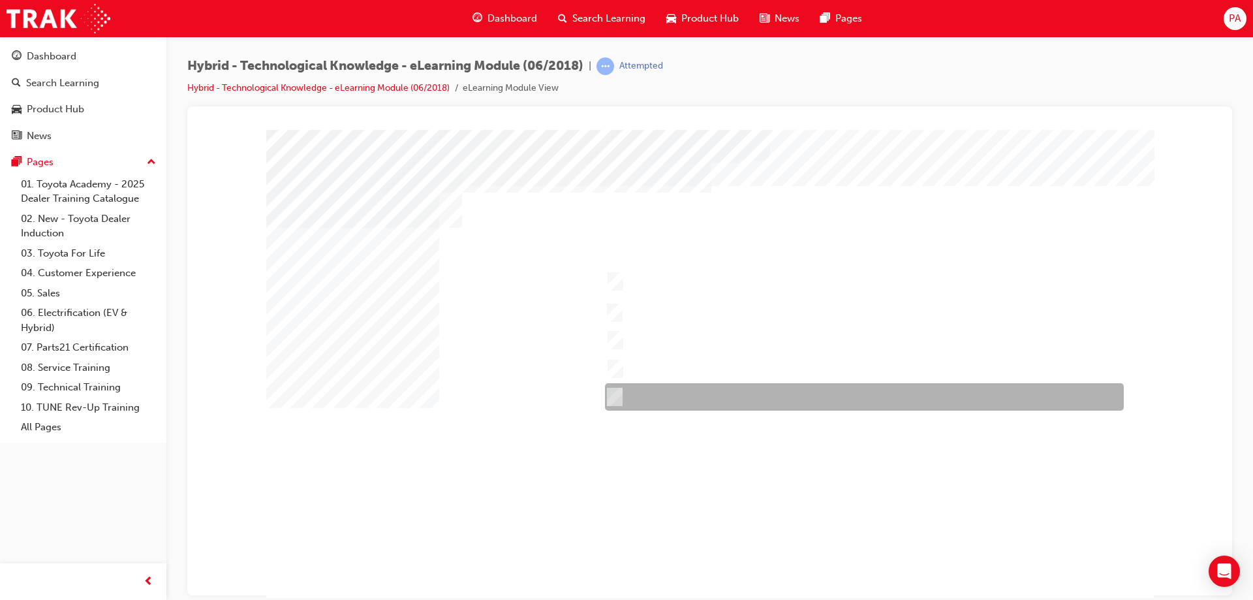
click at [618, 393] on input "RAV4 Hybrid" at bounding box center [611, 396] width 14 height 14
checkbox input "false"
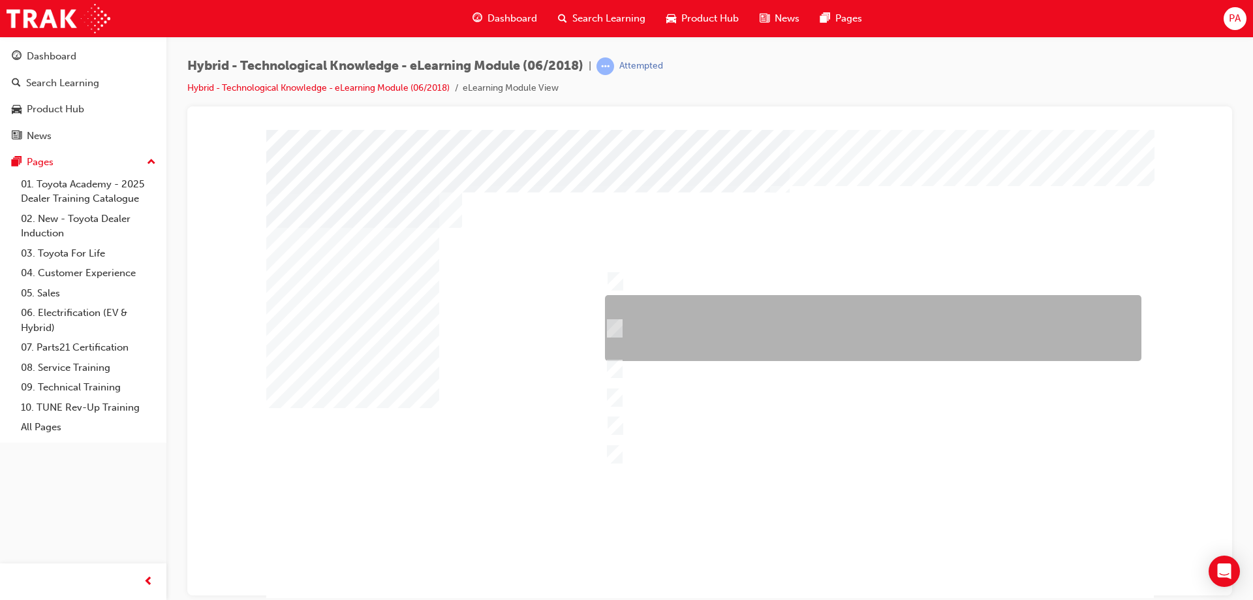
click at [650, 327] on div at bounding box center [869, 328] width 536 height 66
checkbox input "true"
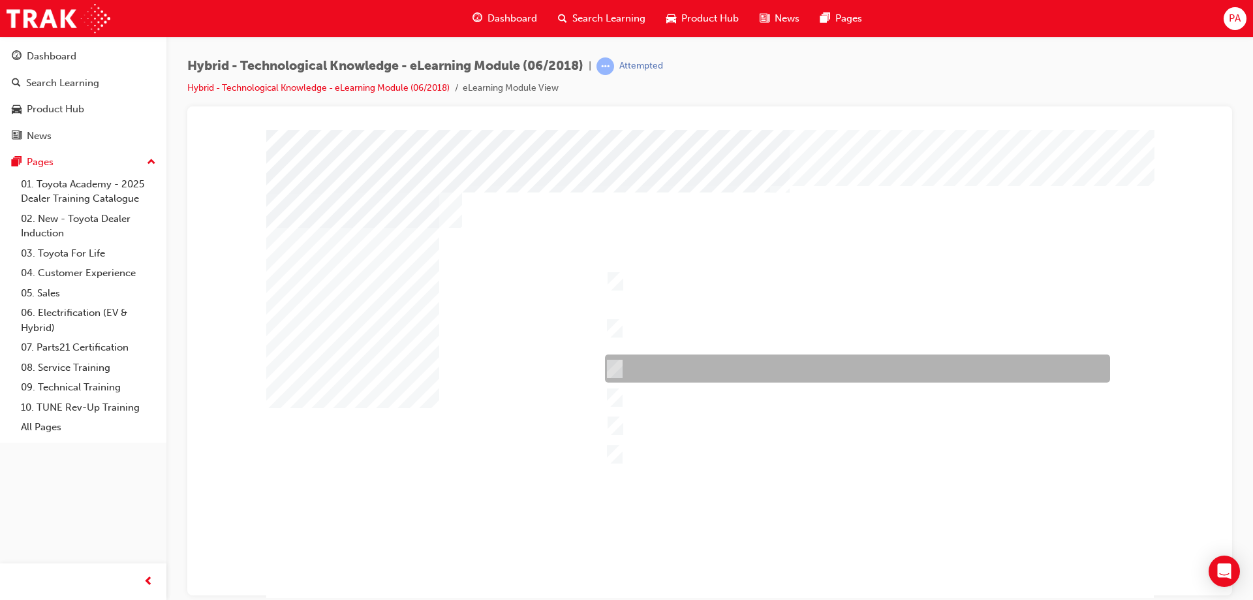
click at [668, 369] on div at bounding box center [853, 368] width 505 height 28
checkbox input "true"
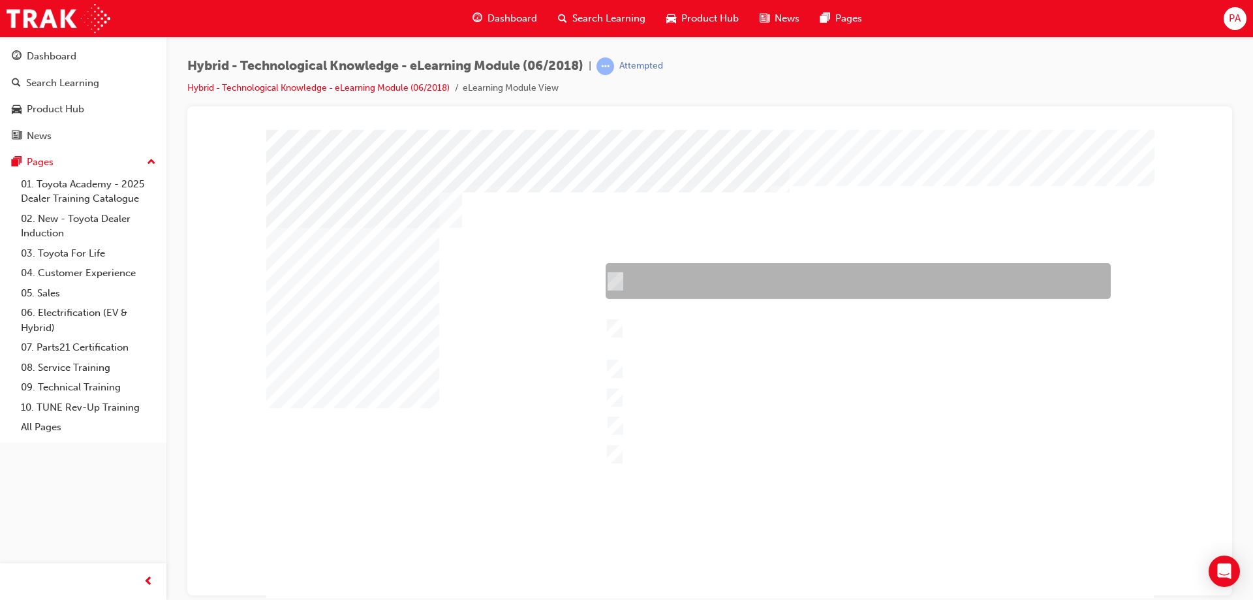
click at [669, 290] on div at bounding box center [854, 281] width 505 height 36
checkbox input "true"
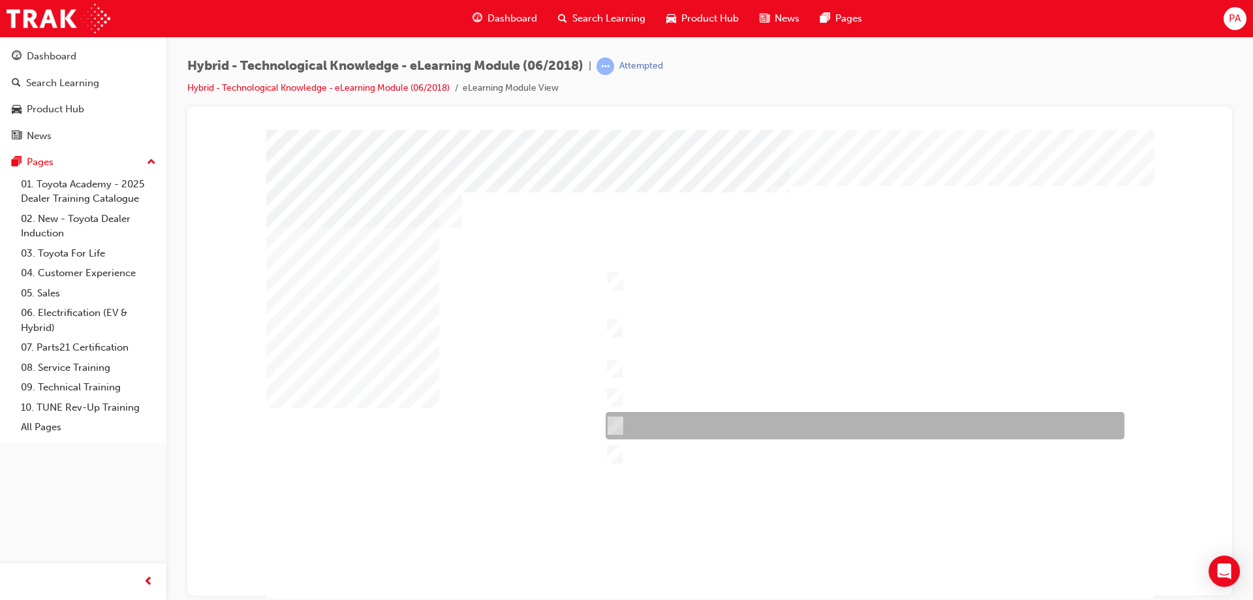
click at [667, 423] on div at bounding box center [861, 425] width 519 height 27
checkbox input "true"
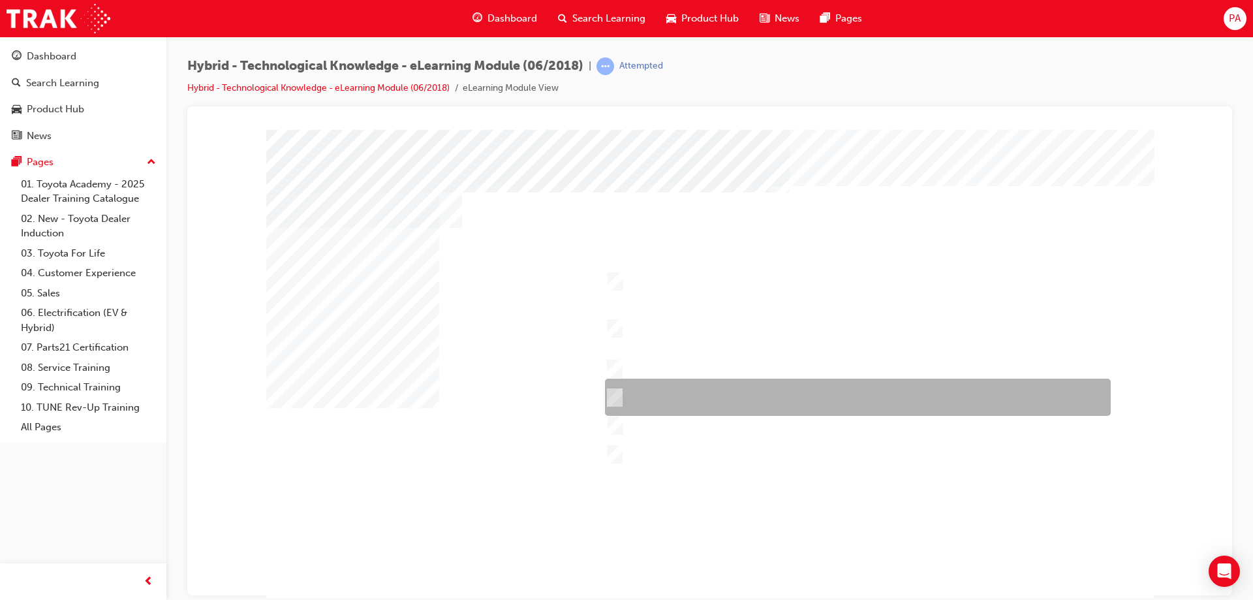
click at [655, 388] on div at bounding box center [854, 396] width 506 height 37
checkbox input "true"
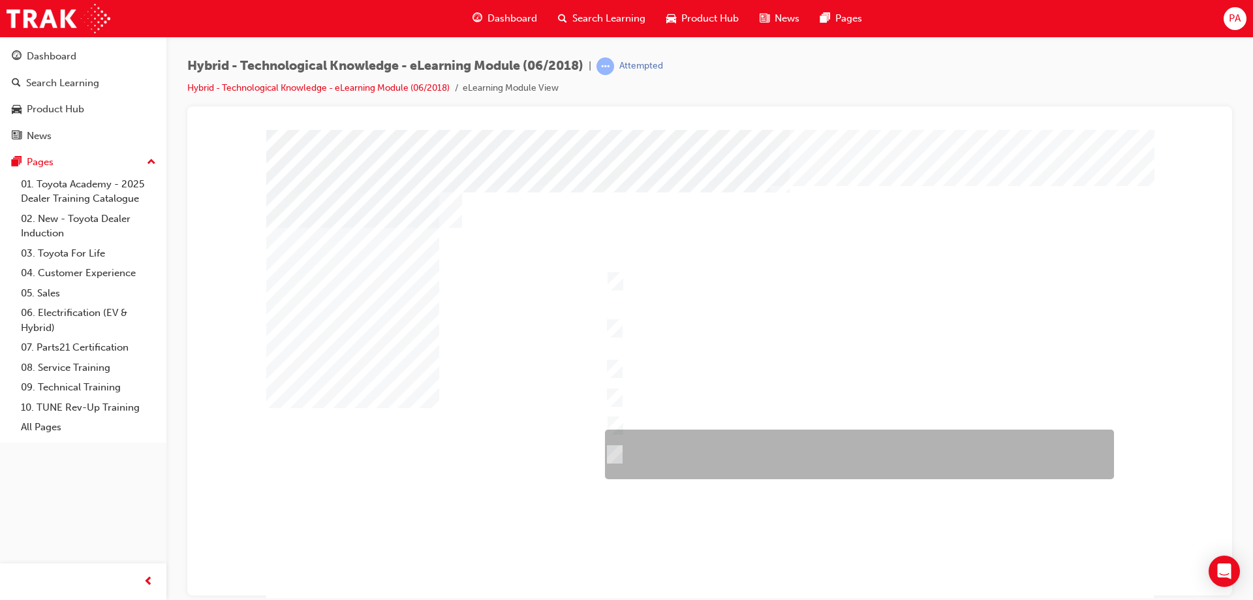
click at [637, 461] on div at bounding box center [855, 454] width 509 height 50
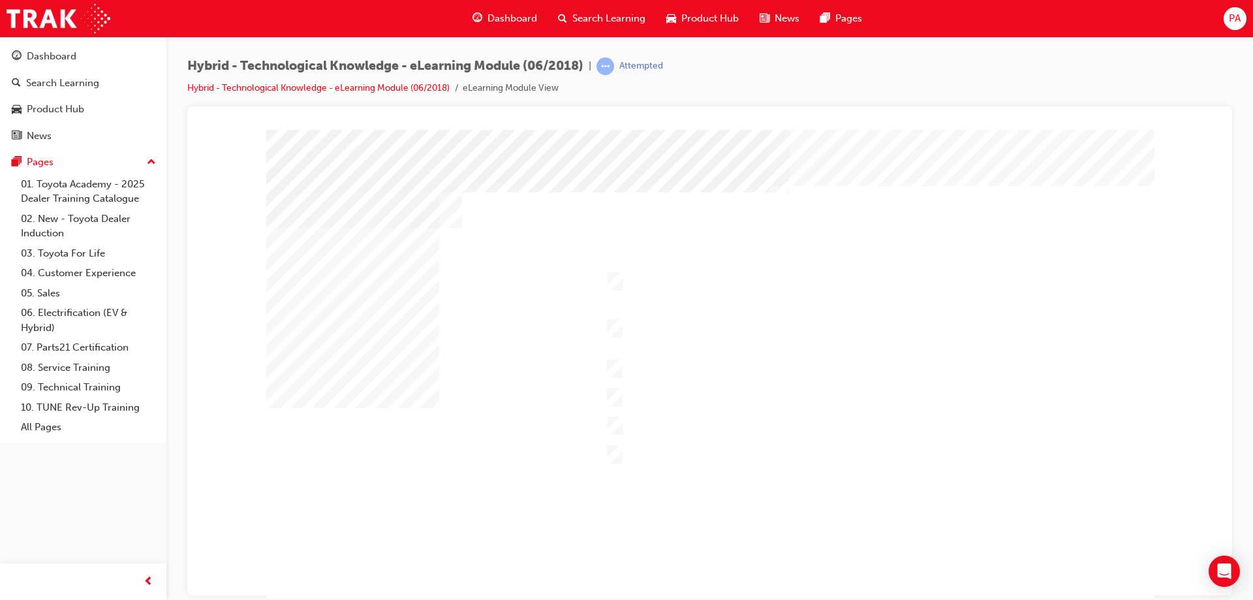
click at [616, 448] on div at bounding box center [709, 364] width 887 height 470
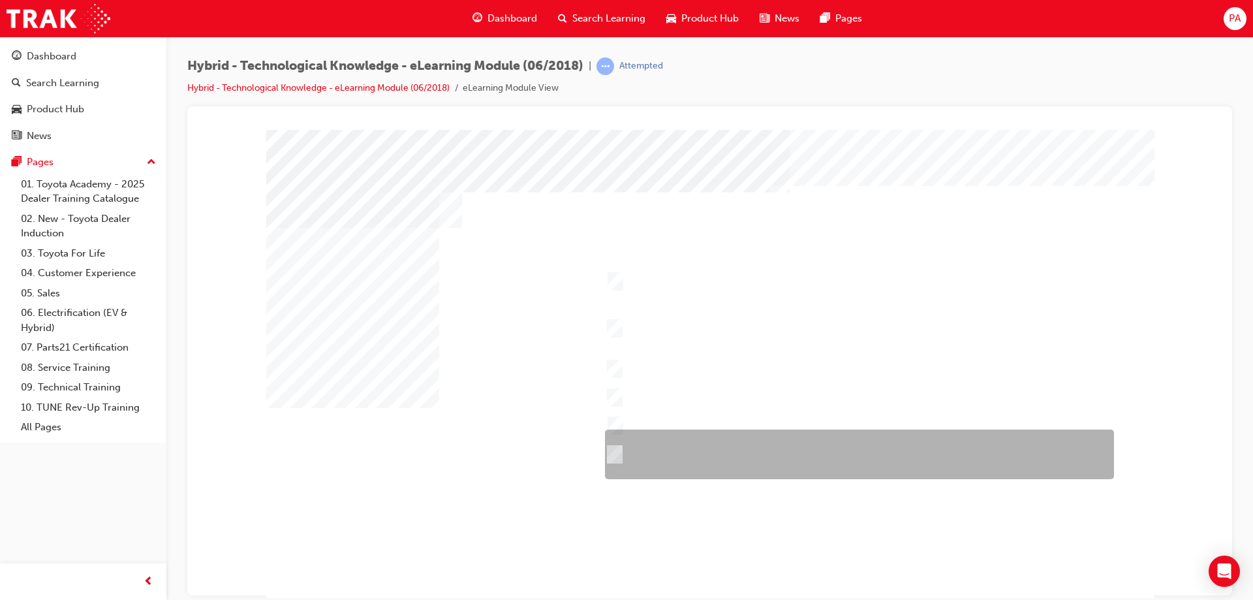
click at [616, 448] on input "Durability – Toyota brand including QDR, accessories, durable materials inside …" at bounding box center [611, 454] width 14 height 14
checkbox input "false"
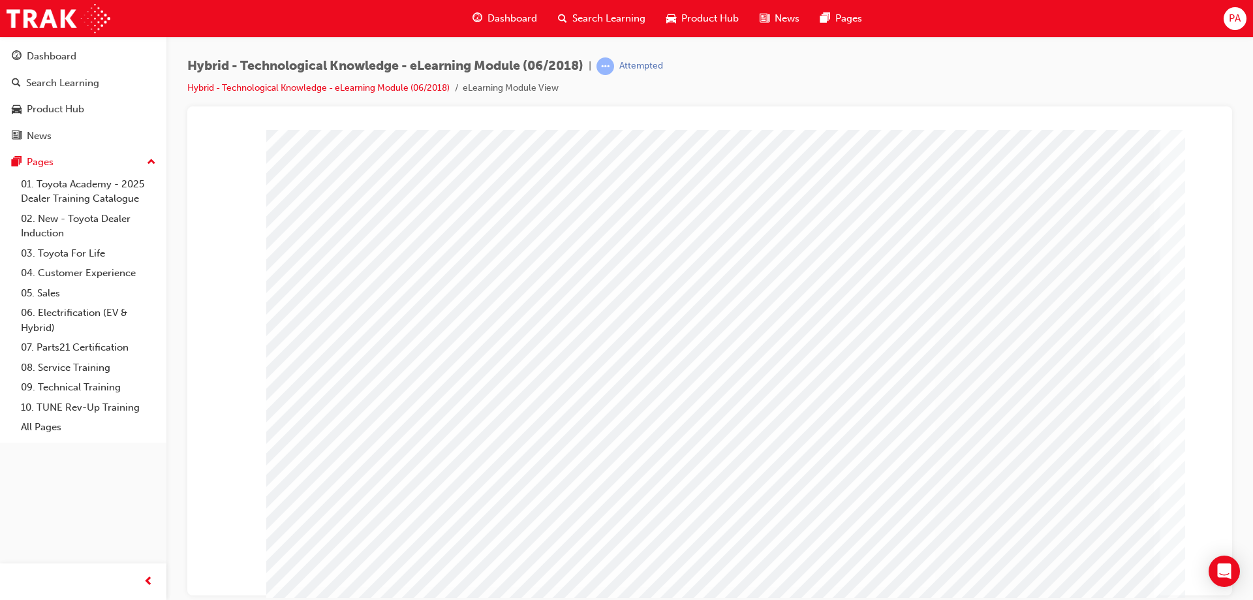
click at [1232, 28] on div "PA" at bounding box center [1234, 18] width 23 height 23
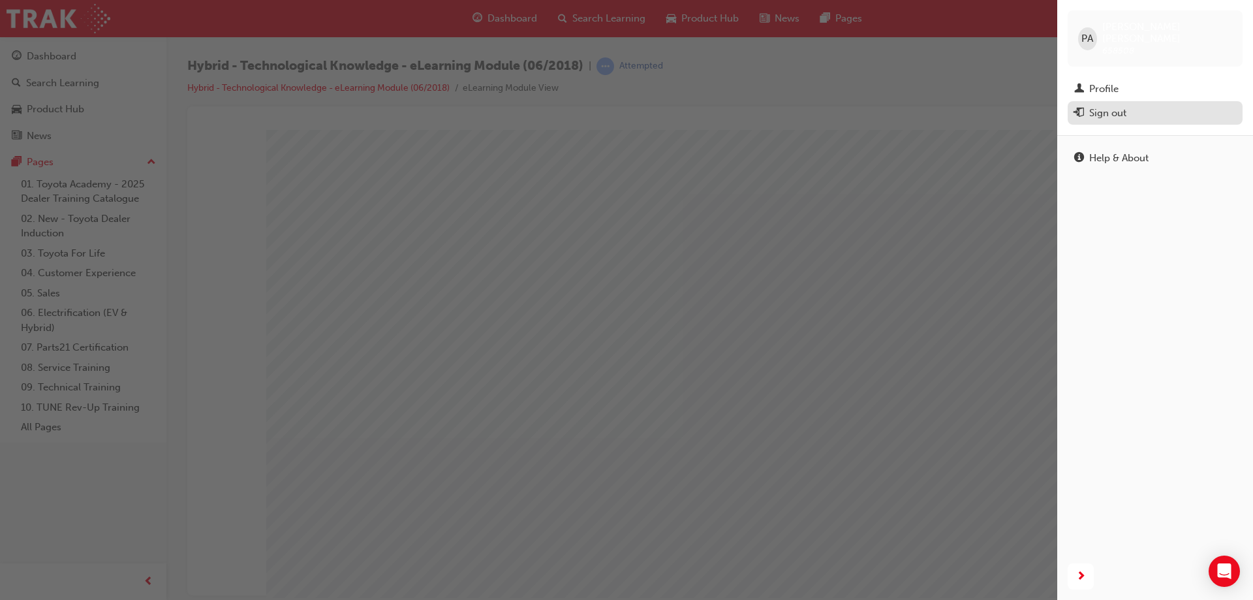
click at [1152, 105] on div "Sign out" at bounding box center [1155, 113] width 162 height 16
